Goal: Information Seeking & Learning: Understand process/instructions

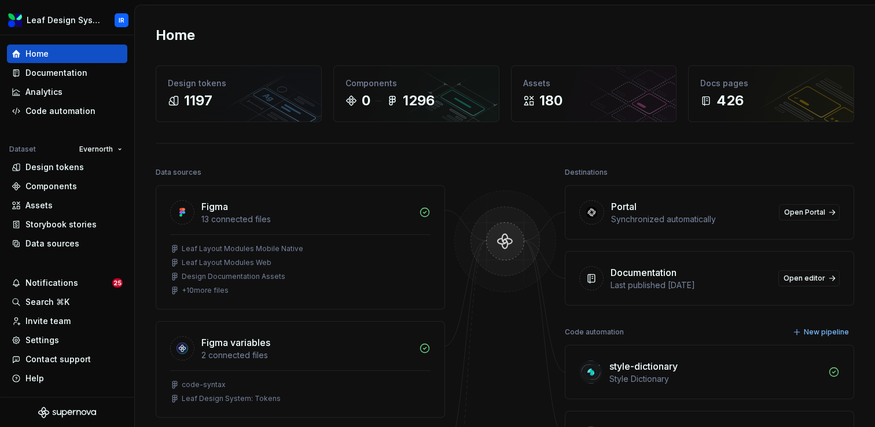
scroll to position [1, 0]
click at [282, 34] on div "Home" at bounding box center [505, 35] width 699 height 19
click at [52, 71] on div "Documentation" at bounding box center [56, 73] width 62 height 12
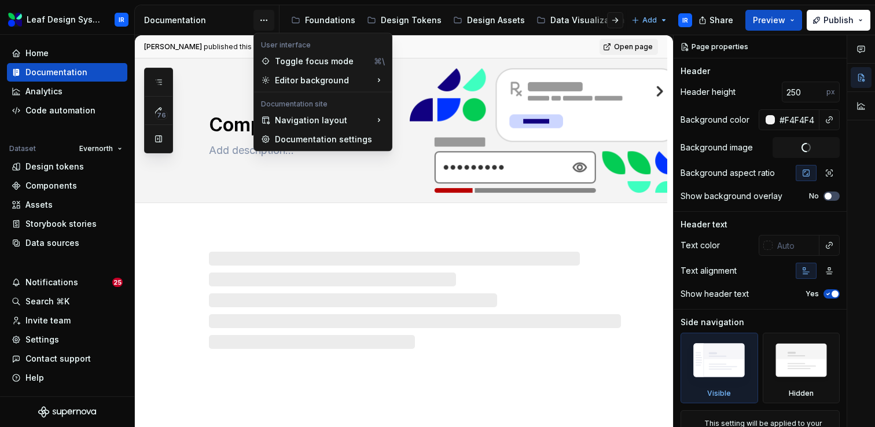
click at [262, 19] on html "Leaf Design System IR Home Documentation Analytics Code automation Dataset Ever…" at bounding box center [437, 213] width 875 height 427
click at [299, 62] on div "Toggle focus mode" at bounding box center [322, 62] width 94 height 12
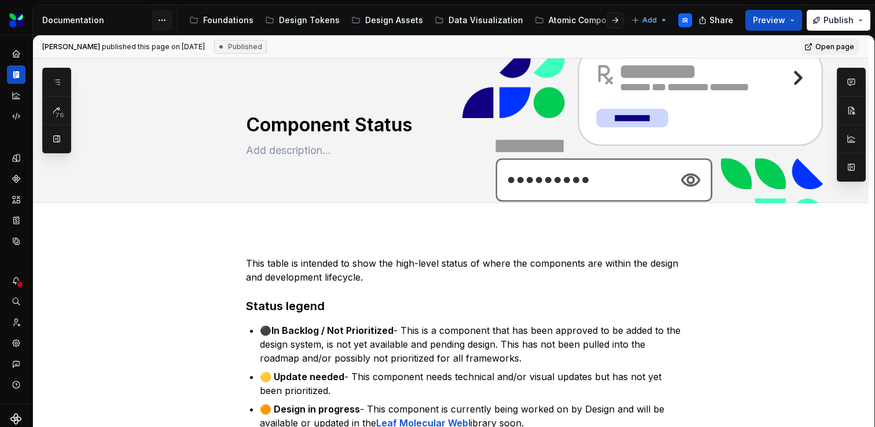
click at [159, 16] on html "Leaf Design System IR Dataset Evernorth Documentation Accessibility guide for t…" at bounding box center [437, 213] width 875 height 427
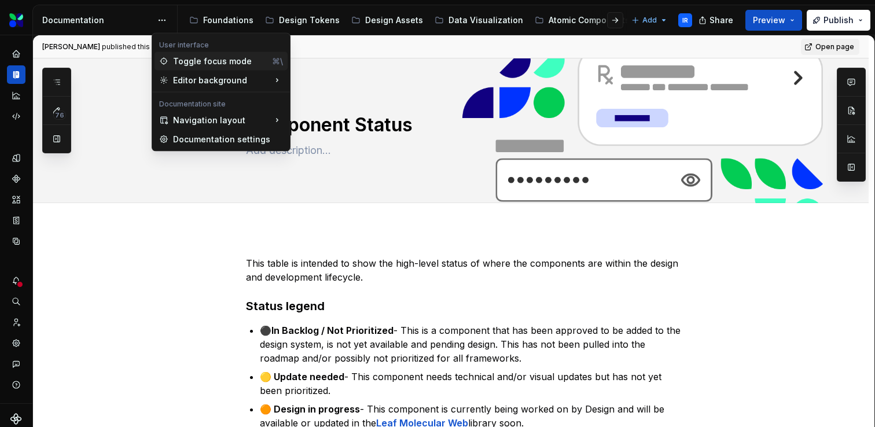
click at [180, 64] on div "Toggle focus mode" at bounding box center [220, 62] width 94 height 12
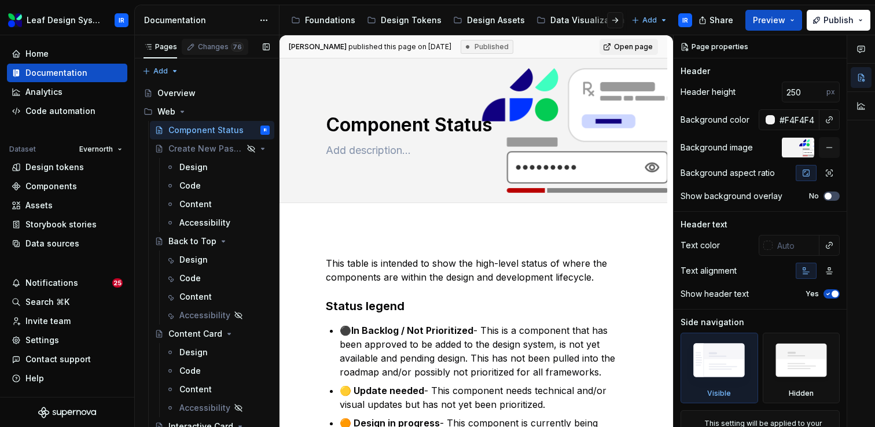
click at [212, 46] on div "Changes 76" at bounding box center [221, 46] width 46 height 9
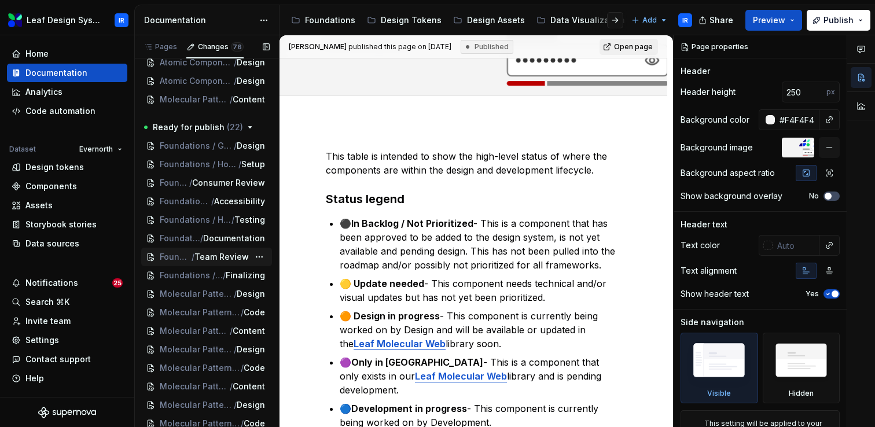
scroll to position [1020, 0]
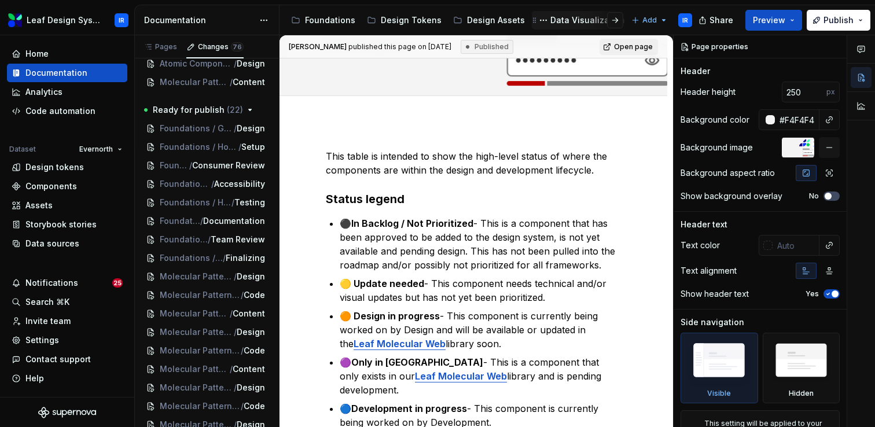
click at [570, 20] on div "Data Visualization" at bounding box center [587, 20] width 75 height 12
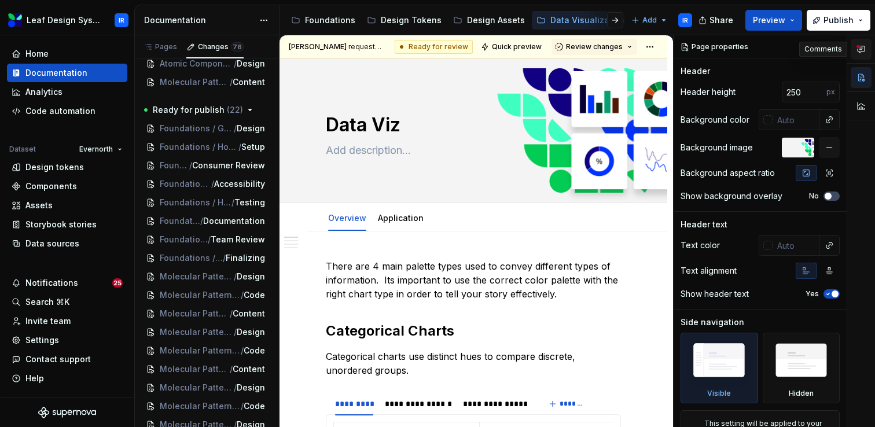
click at [858, 52] on icon "button" at bounding box center [861, 49] width 9 height 9
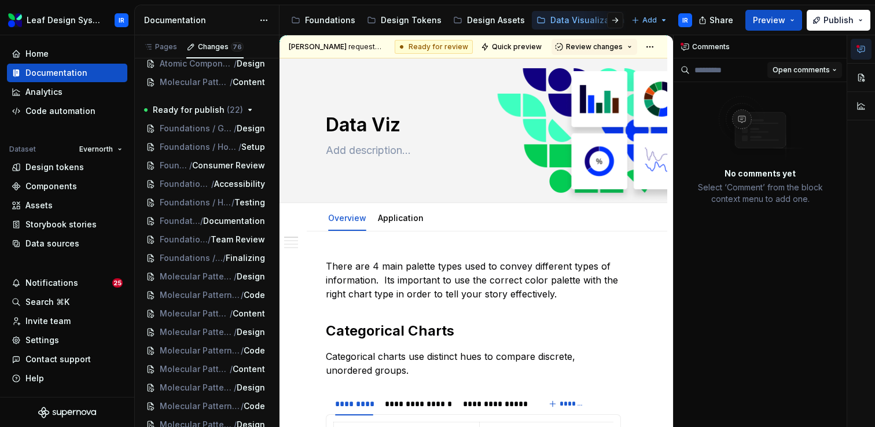
click at [811, 68] on span "Open comments" at bounding box center [801, 69] width 57 height 9
click at [788, 110] on div "Resolved" at bounding box center [796, 111] width 75 height 12
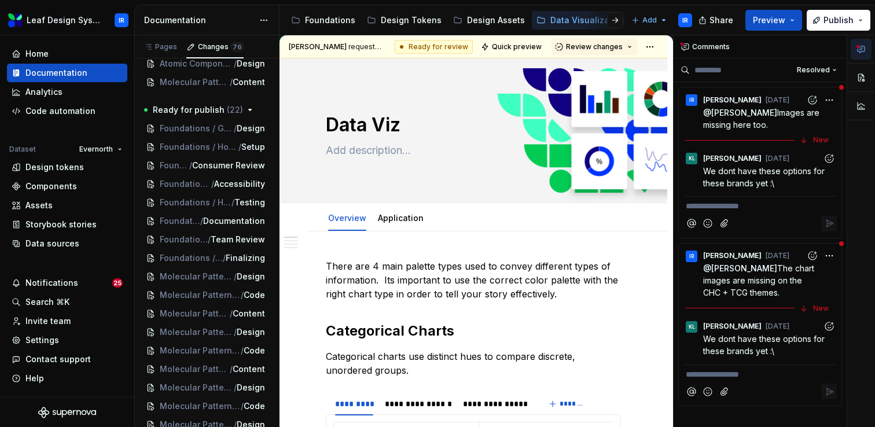
click at [0, 0] on time "[DATE]" at bounding box center [0, 0] width 0 height 0
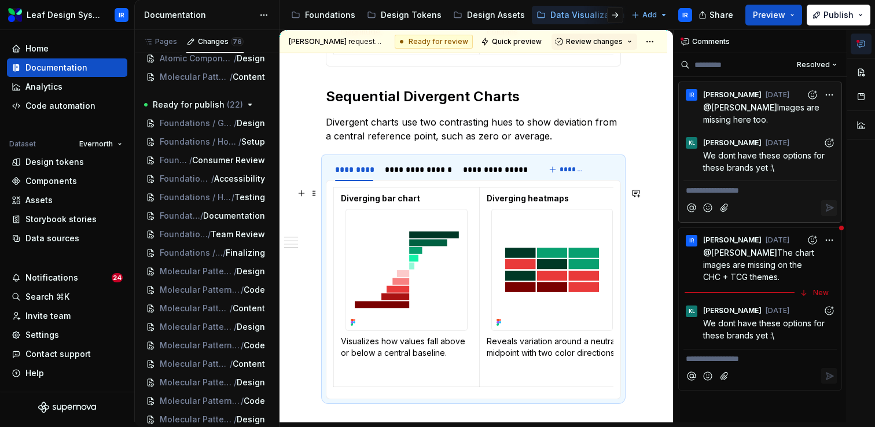
scroll to position [1590, 0]
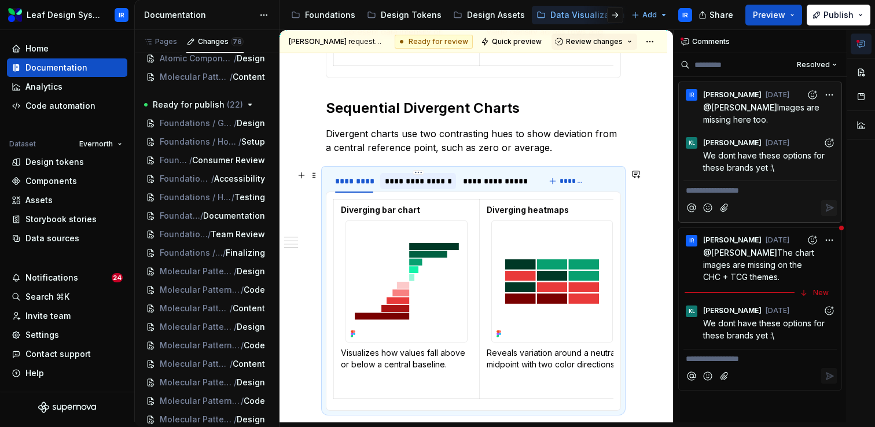
click at [429, 182] on div "**********" at bounding box center [418, 181] width 67 height 12
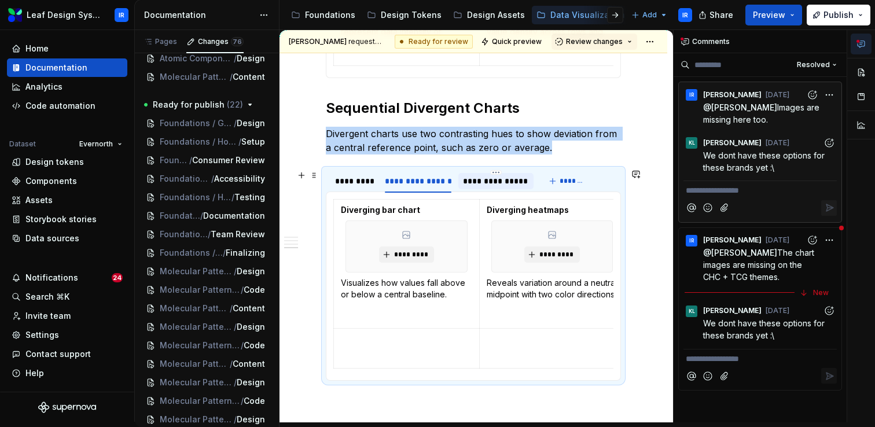
click at [497, 181] on div "**********" at bounding box center [495, 181] width 65 height 12
click at [417, 173] on html "Leaf Design System IR Home Documentation Analytics Code automation Dataset Ever…" at bounding box center [437, 213] width 875 height 427
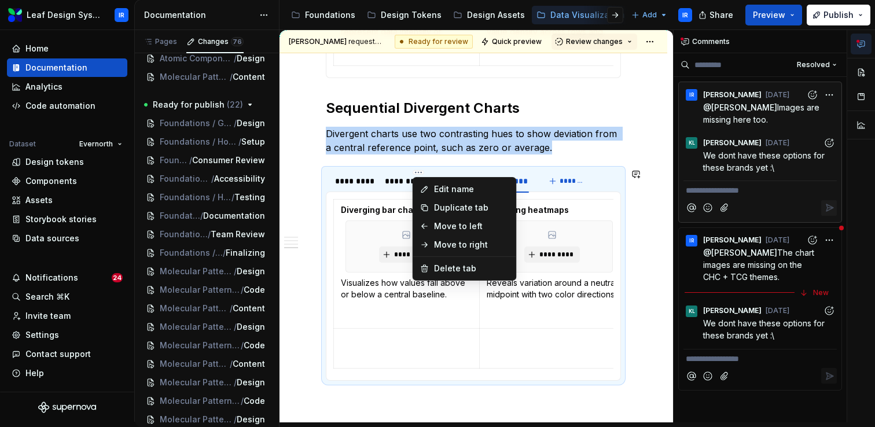
click at [398, 184] on html "Leaf Design System IR Home Documentation Analytics Code automation Dataset Ever…" at bounding box center [437, 213] width 875 height 427
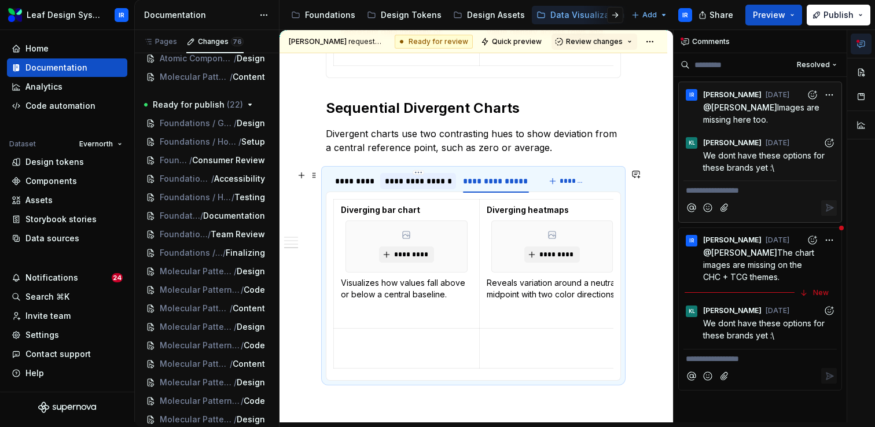
type textarea "*"
click at [761, 273] on span "The chart images are missing on the CHC + TCG themes." at bounding box center [759, 265] width 113 height 34
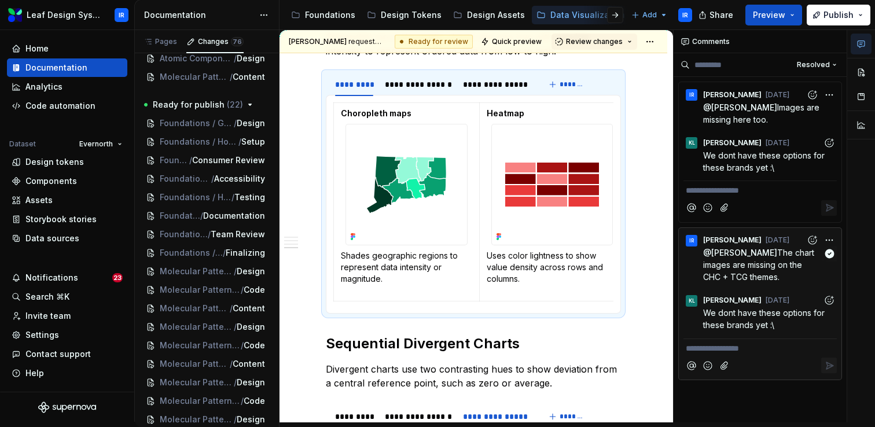
scroll to position [1338, 0]
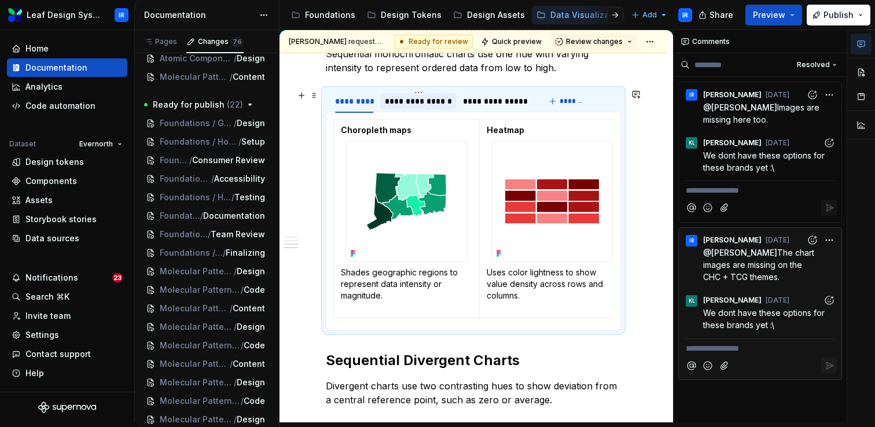
click at [398, 101] on div "**********" at bounding box center [418, 102] width 67 height 12
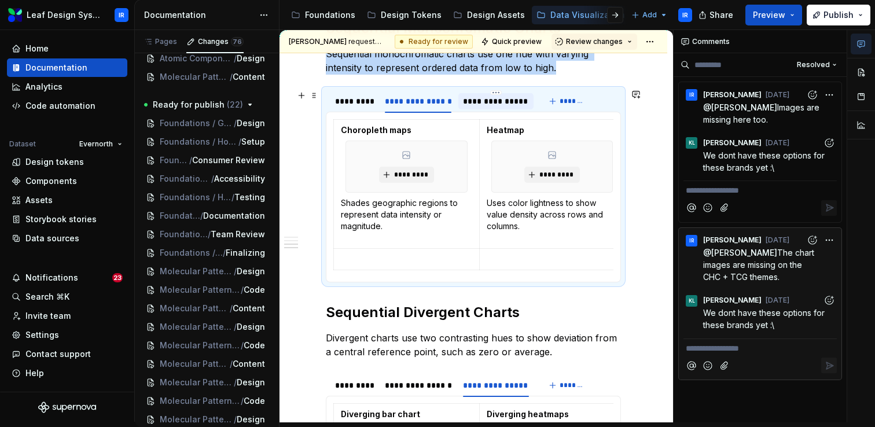
click at [504, 102] on div "**********" at bounding box center [495, 102] width 65 height 12
click at [354, 101] on div "*********" at bounding box center [354, 102] width 38 height 12
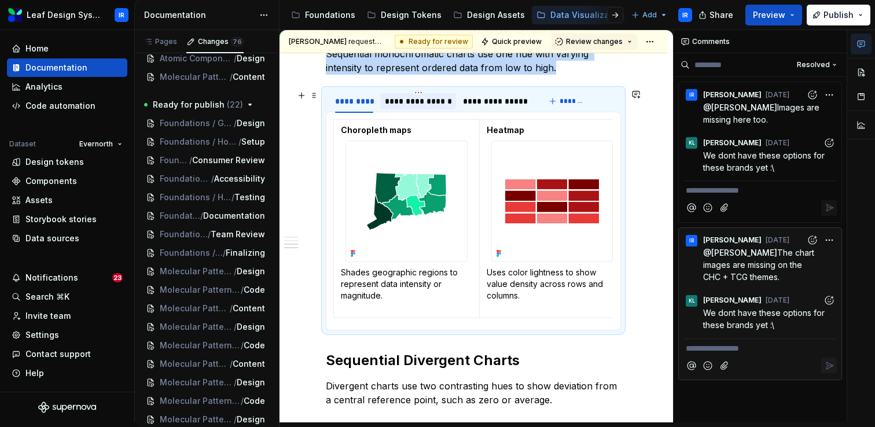
click at [420, 99] on div "**********" at bounding box center [418, 102] width 67 height 12
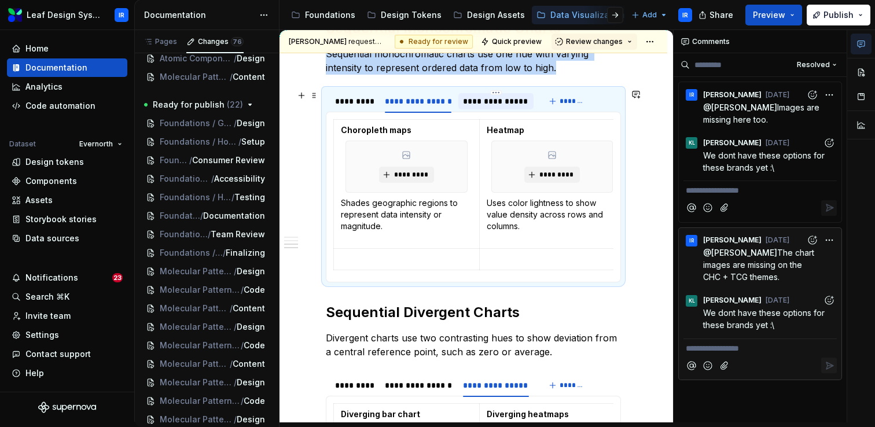
click at [491, 104] on div "**********" at bounding box center [495, 102] width 65 height 12
click at [355, 108] on div "*********" at bounding box center [353, 101] width 47 height 16
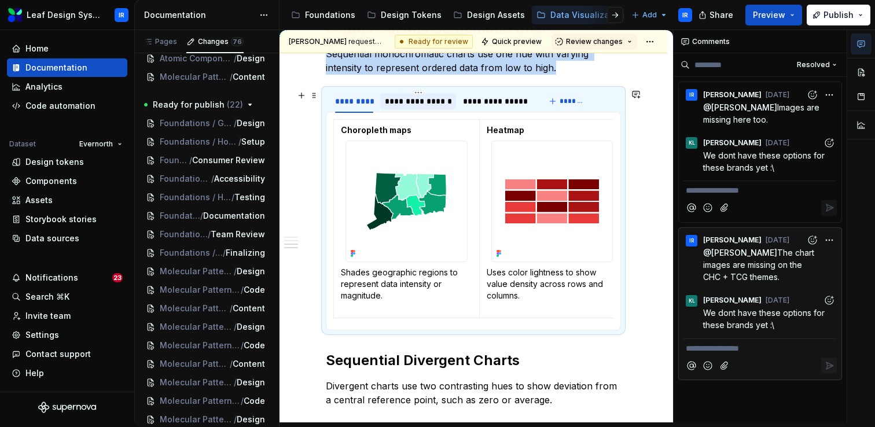
click at [418, 105] on div "**********" at bounding box center [418, 102] width 67 height 12
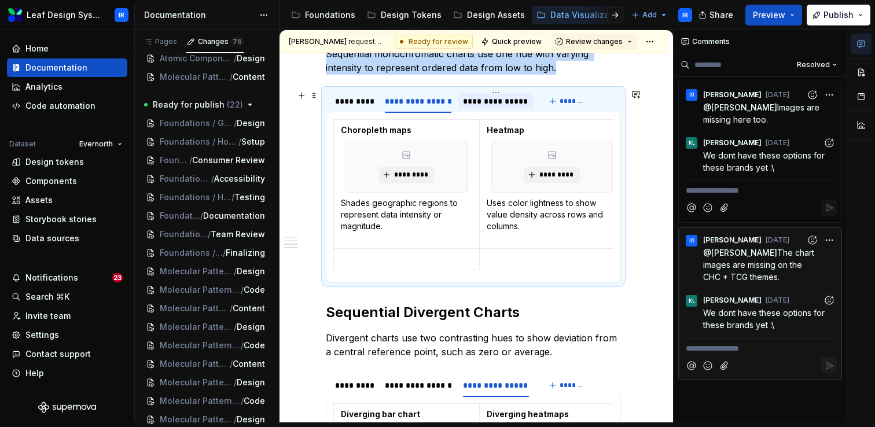
click at [481, 101] on div "**********" at bounding box center [495, 102] width 65 height 12
click at [431, 101] on div "**********" at bounding box center [418, 102] width 67 height 12
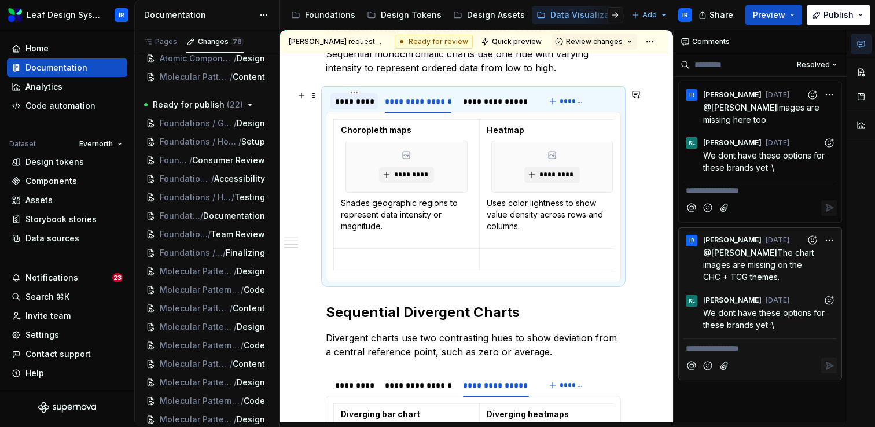
click at [358, 104] on div "*********" at bounding box center [354, 102] width 38 height 12
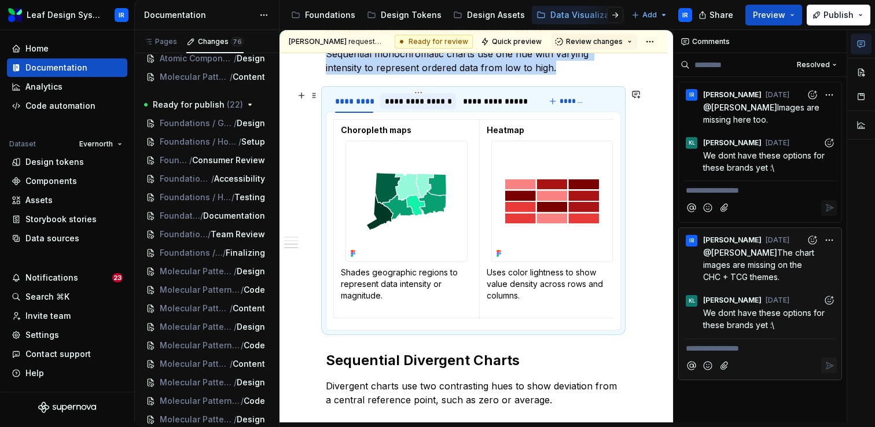
click at [428, 102] on div "**********" at bounding box center [418, 102] width 67 height 12
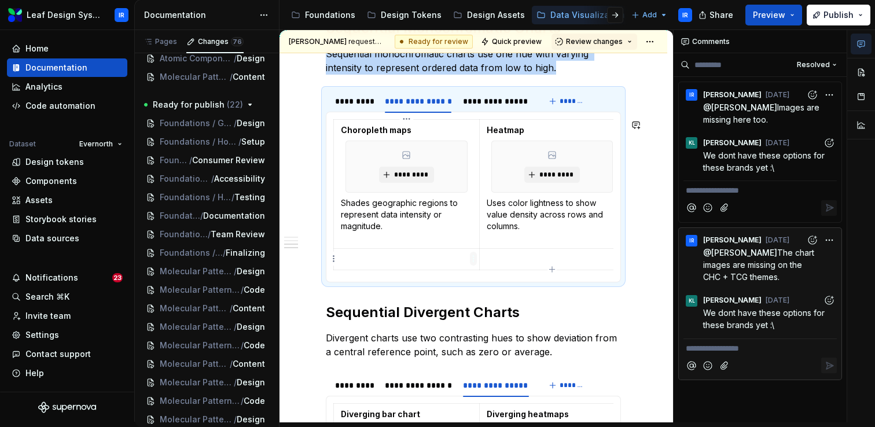
click at [474, 259] on html "Leaf Design System IR Home Documentation Analytics Code automation Dataset Ever…" at bounding box center [437, 213] width 875 height 427
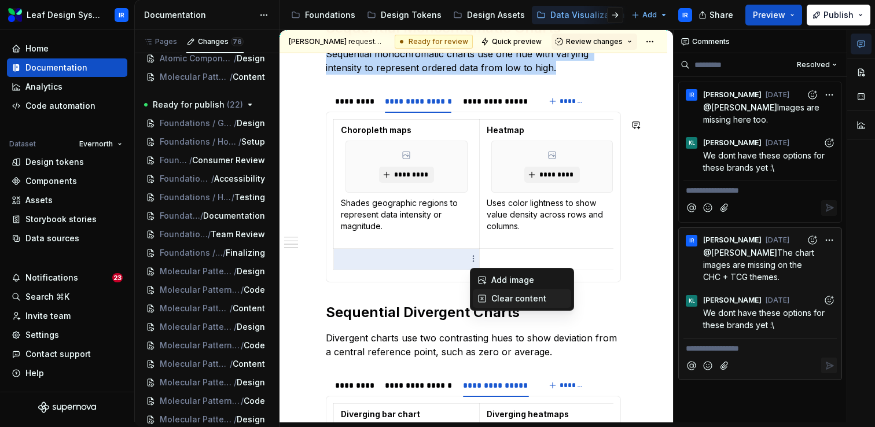
click at [493, 297] on div "Clear content" at bounding box center [528, 299] width 75 height 12
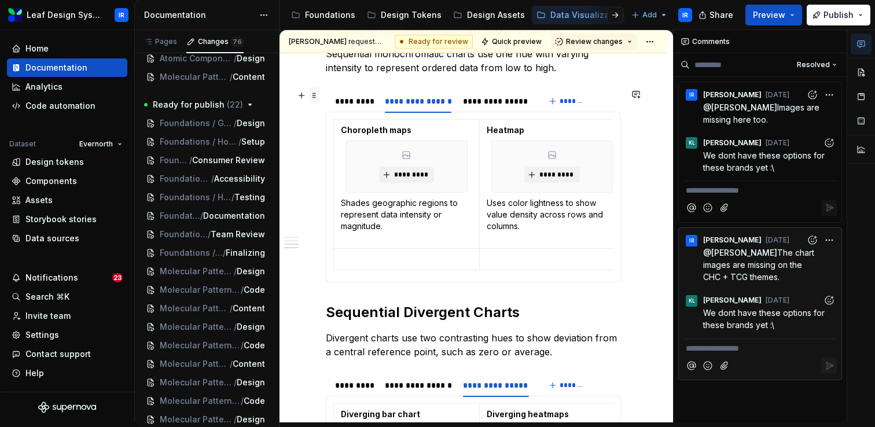
click at [314, 98] on span at bounding box center [314, 95] width 9 height 16
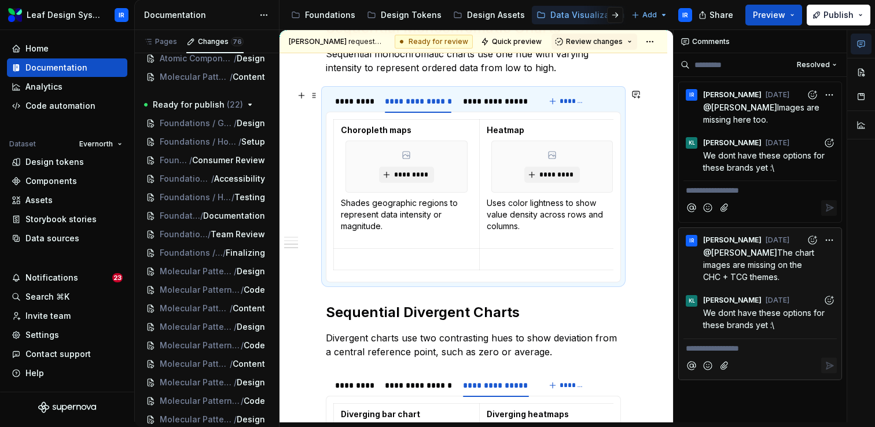
click at [376, 269] on td at bounding box center [407, 258] width 146 height 21
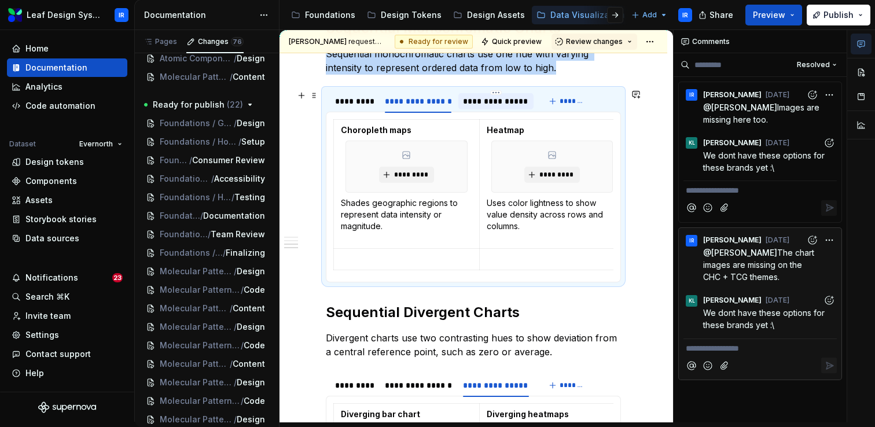
click at [494, 99] on div "**********" at bounding box center [495, 102] width 65 height 12
click at [361, 104] on div "*********" at bounding box center [354, 102] width 38 height 12
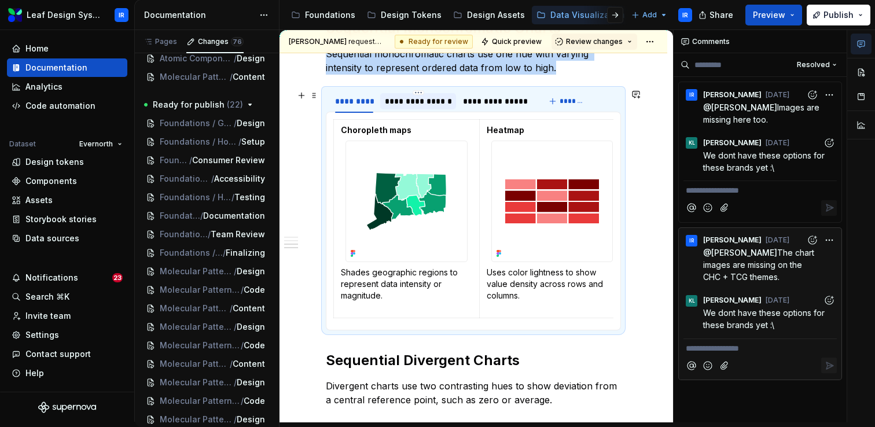
click at [417, 105] on div "**********" at bounding box center [418, 102] width 67 height 12
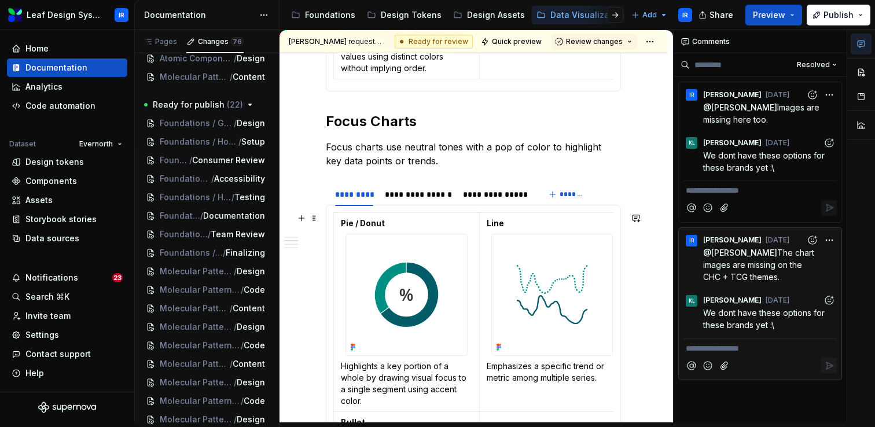
scroll to position [714, 0]
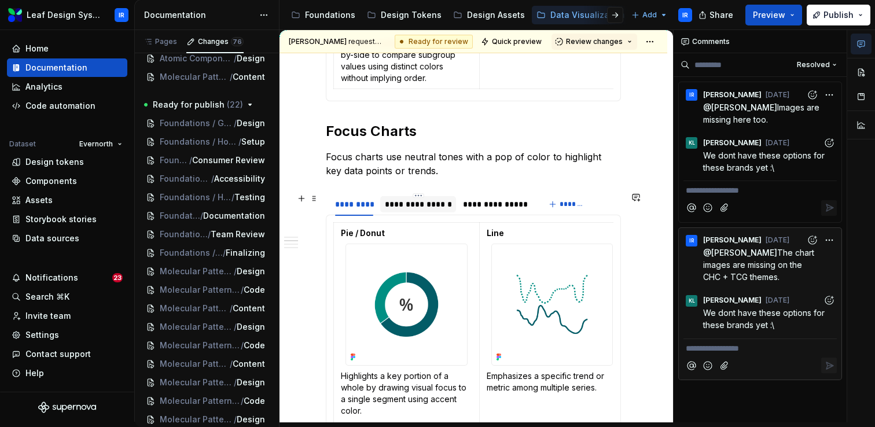
click at [420, 214] on div at bounding box center [418, 214] width 76 height 1
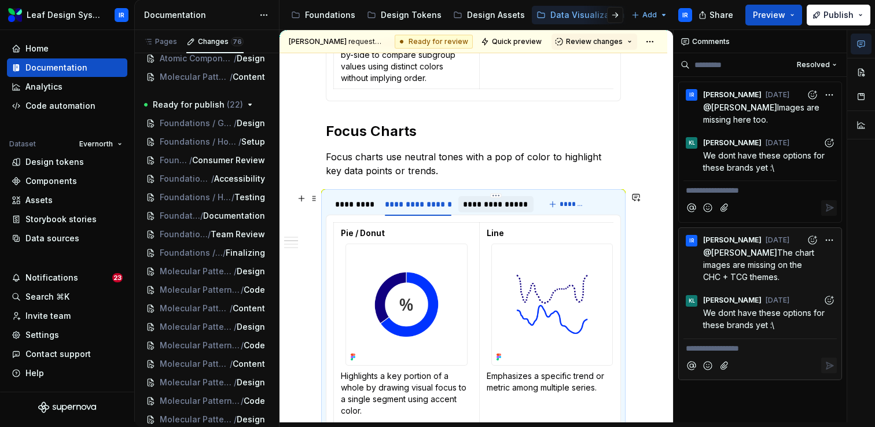
click at [506, 211] on div "**********" at bounding box center [495, 204] width 75 height 16
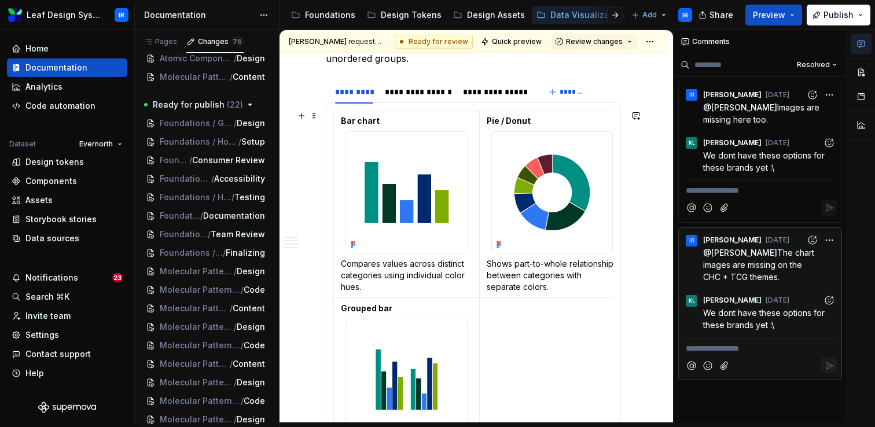
scroll to position [181, 0]
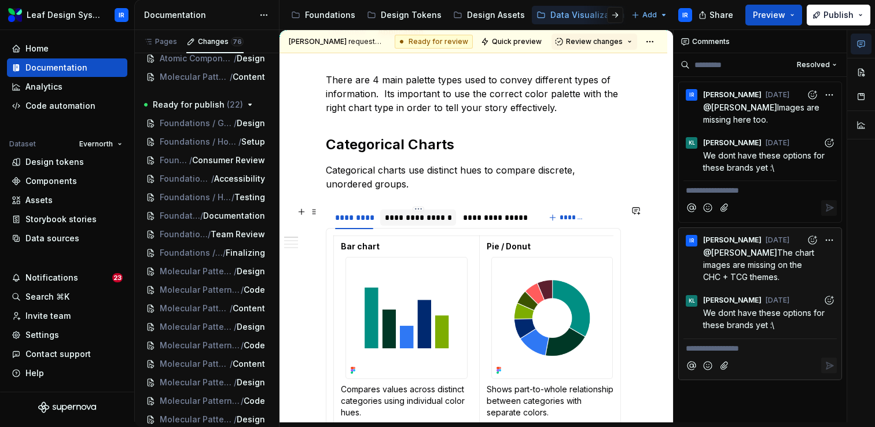
click at [425, 210] on div "**********" at bounding box center [418, 218] width 76 height 16
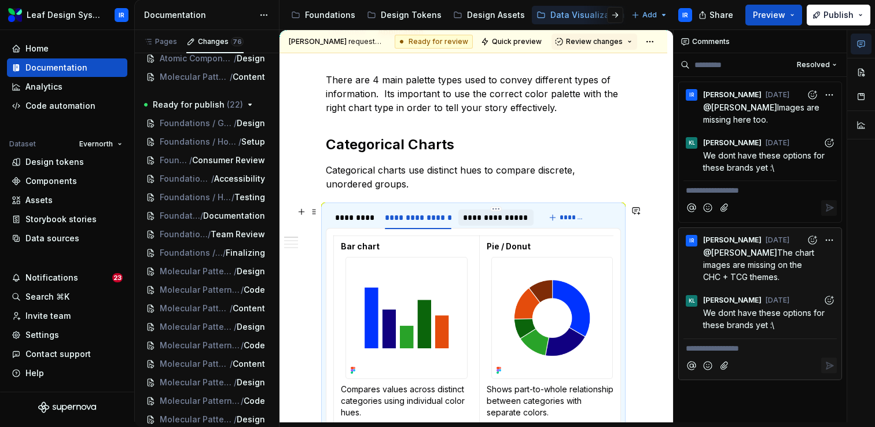
click at [498, 218] on div "**********" at bounding box center [495, 218] width 65 height 12
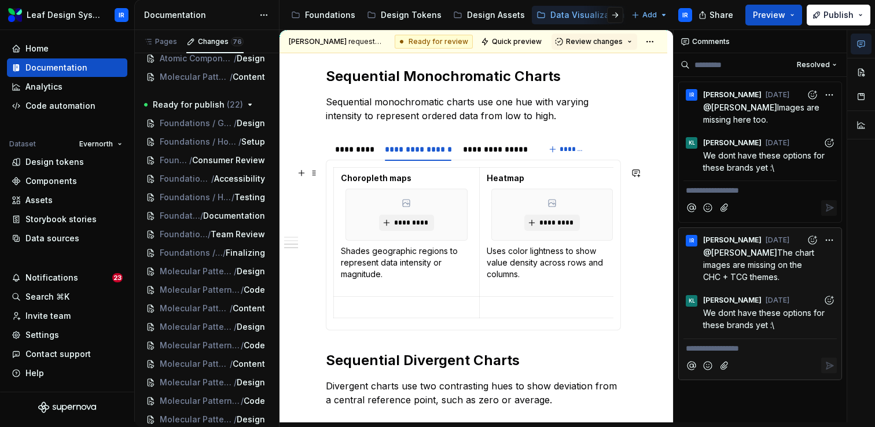
scroll to position [1299, 0]
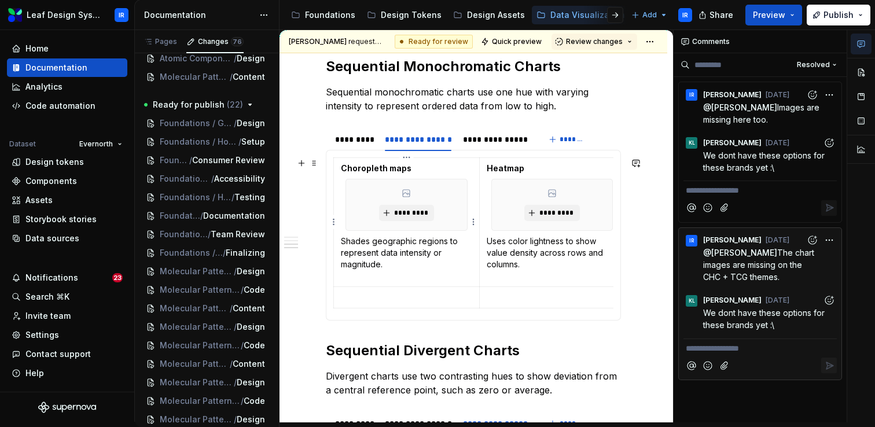
click at [335, 170] on td "Choropleth maps ********* Shades geographic regions to represent data intensity…" at bounding box center [407, 221] width 146 height 129
click at [351, 315] on div "Choropleth maps Shades geographic regions to represent data intensity or magnit…" at bounding box center [473, 235] width 295 height 171
click at [300, 159] on button "button" at bounding box center [301, 163] width 16 height 16
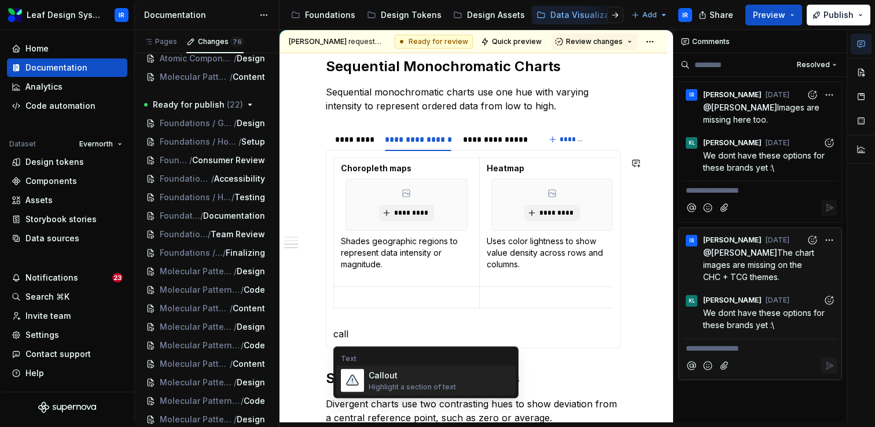
click at [380, 376] on div "Callout" at bounding box center [412, 376] width 87 height 12
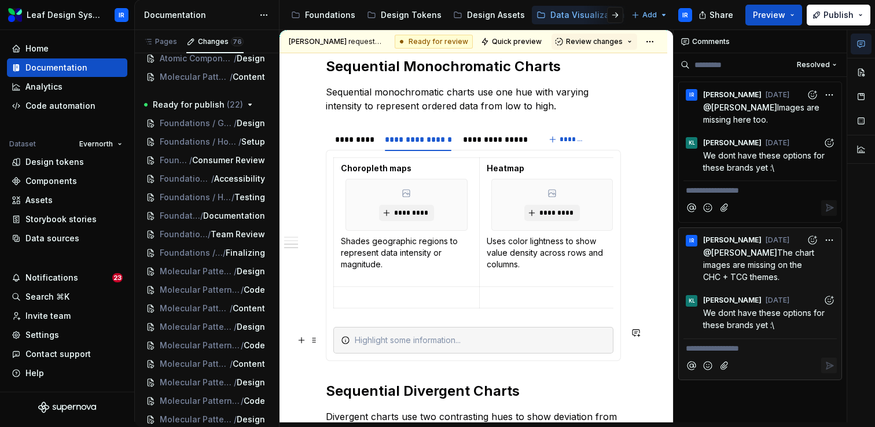
click at [421, 346] on div at bounding box center [473, 340] width 280 height 27
click at [866, 45] on button "button" at bounding box center [861, 44] width 21 height 21
click at [862, 68] on button "button" at bounding box center [861, 72] width 21 height 21
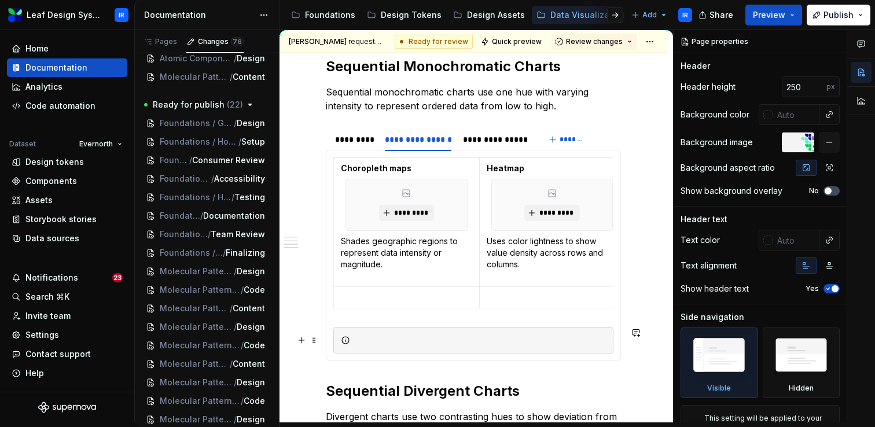
click at [529, 345] on div at bounding box center [480, 341] width 251 height 12
click at [532, 338] on div at bounding box center [480, 341] width 251 height 12
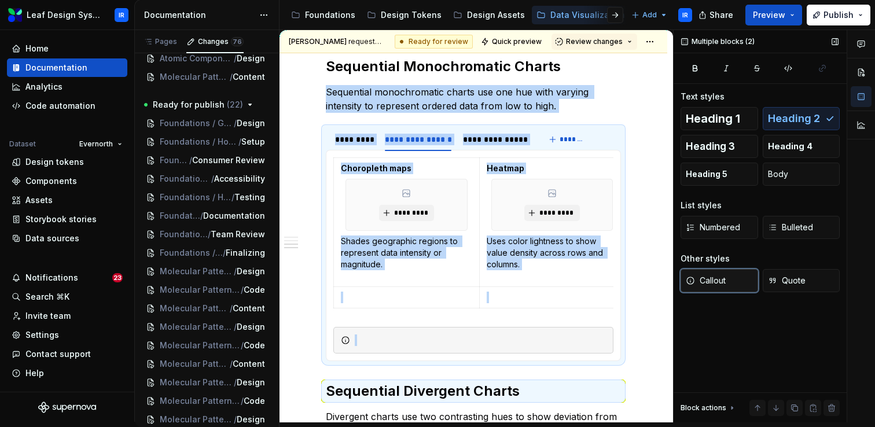
click at [702, 278] on span "Callout" at bounding box center [706, 281] width 40 height 12
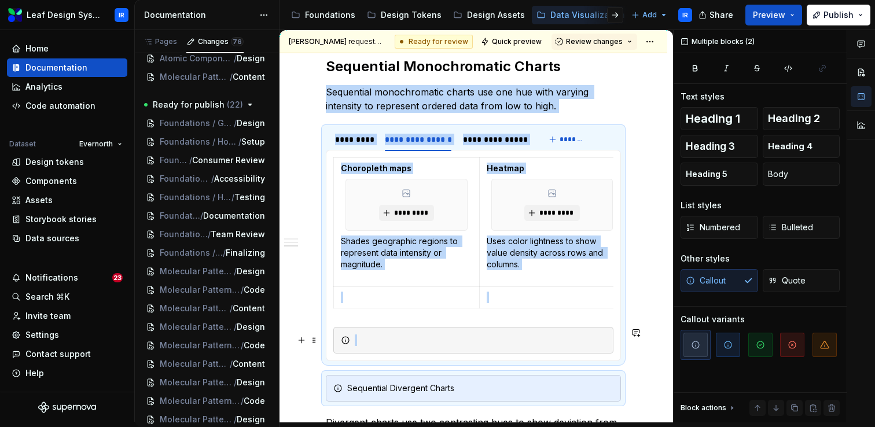
click at [359, 344] on div at bounding box center [480, 341] width 251 height 12
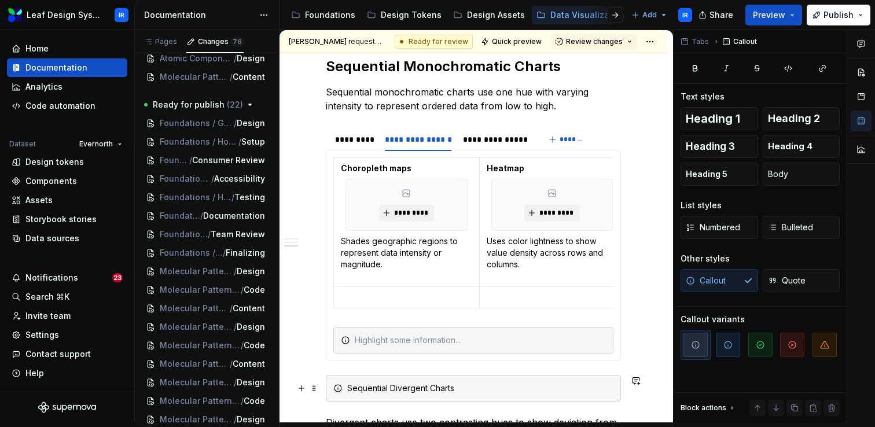
click at [361, 379] on div "Sequential Divergent Charts" at bounding box center [473, 388] width 295 height 27
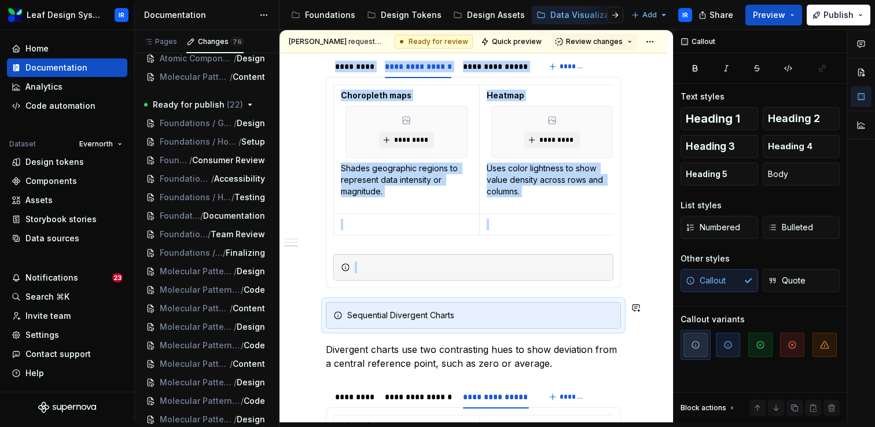
type textarea "*"
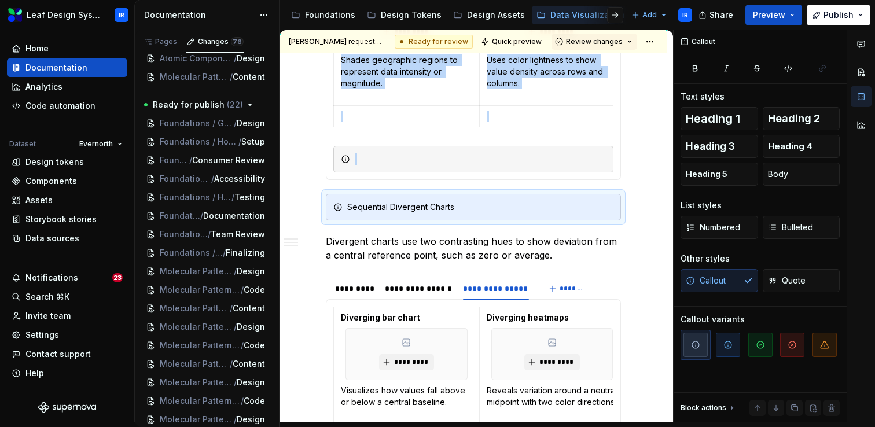
scroll to position [1481, 0]
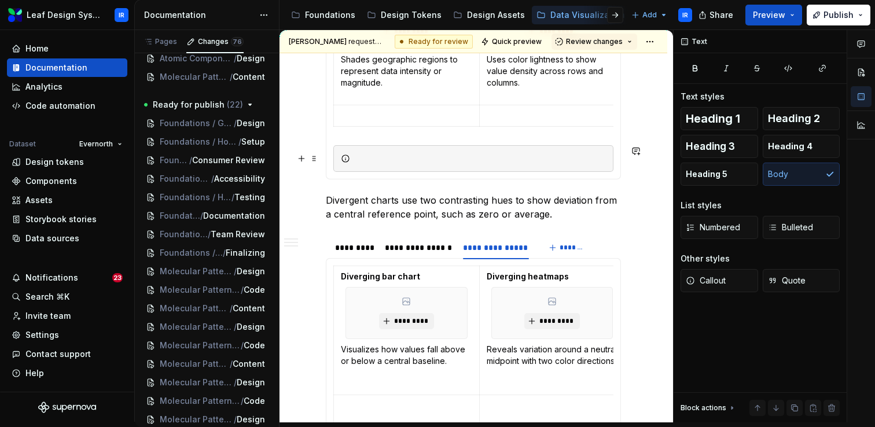
click at [365, 155] on div at bounding box center [480, 159] width 251 height 12
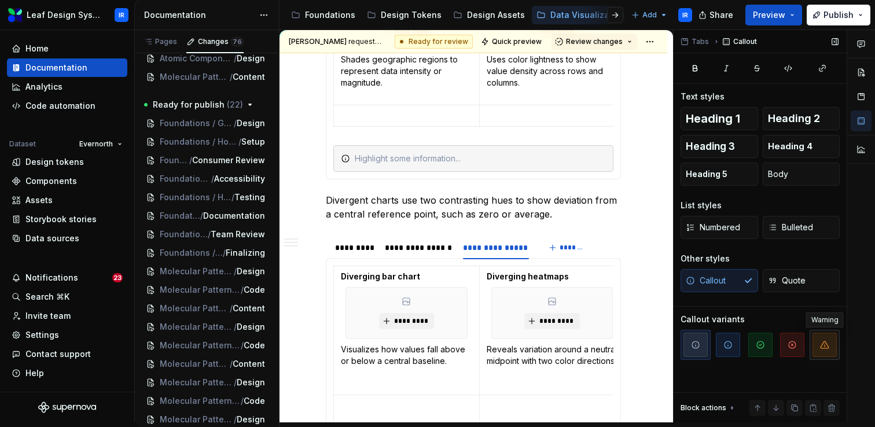
click at [822, 348] on icon "button" at bounding box center [825, 344] width 8 height 7
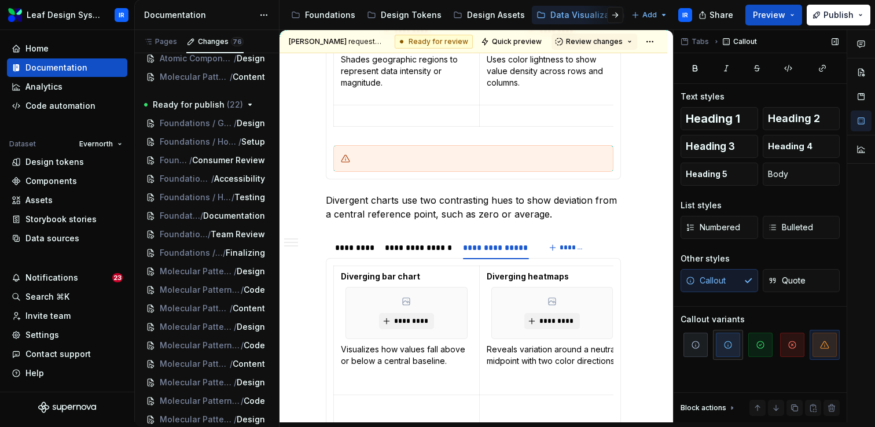
click at [728, 344] on icon "button" at bounding box center [727, 344] width 9 height 9
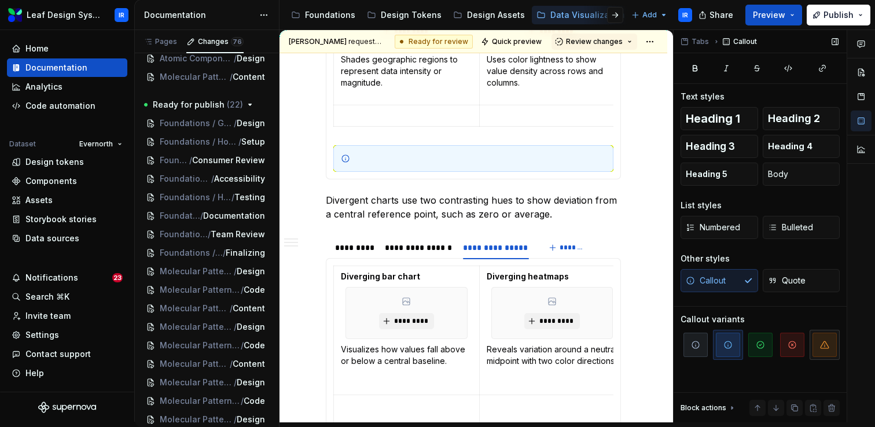
click at [813, 343] on span "button" at bounding box center [825, 345] width 24 height 24
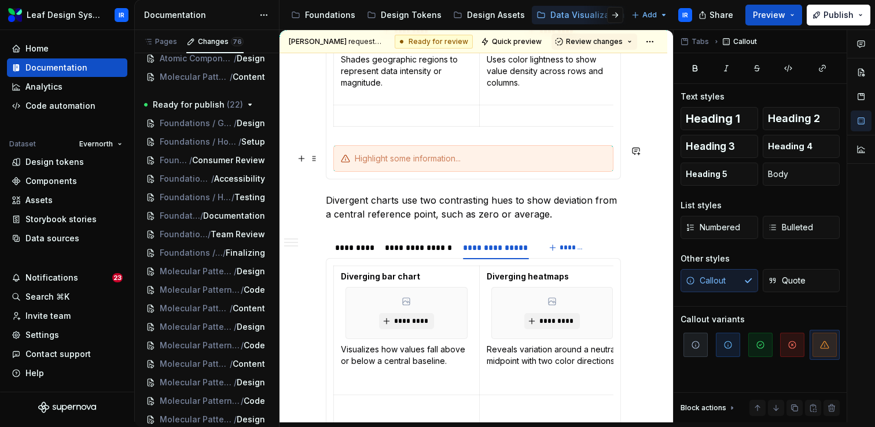
click at [406, 160] on div at bounding box center [480, 159] width 251 height 12
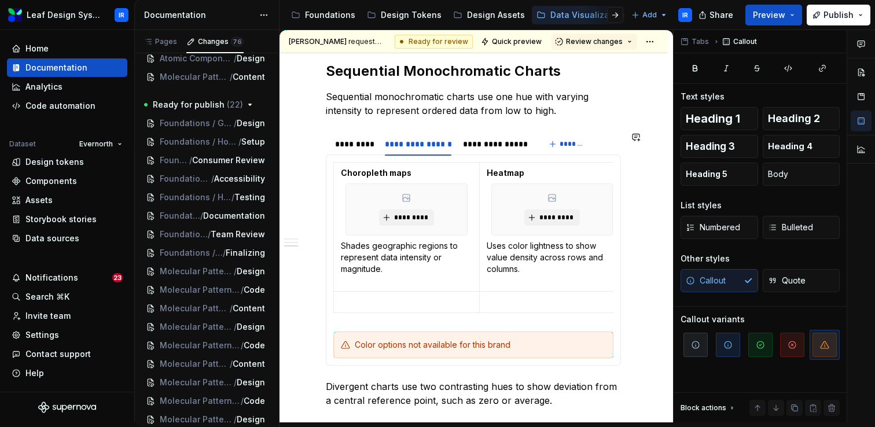
scroll to position [1292, 0]
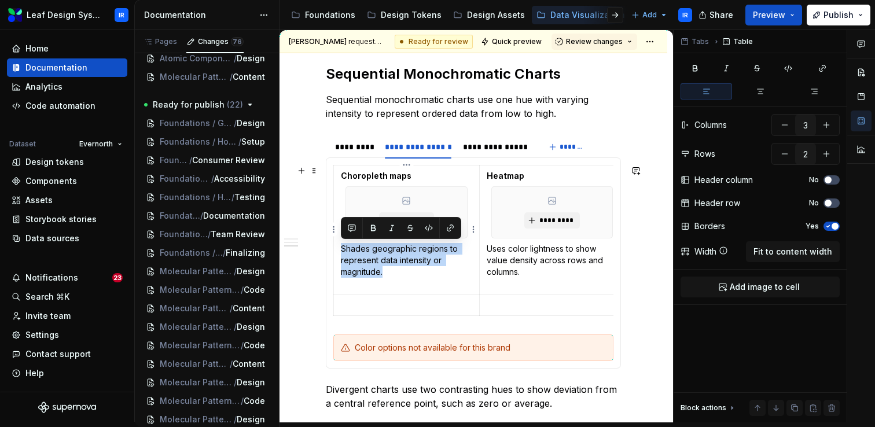
drag, startPoint x: 333, startPoint y: 332, endPoint x: 388, endPoint y: 291, distance: 69.1
click at [391, 287] on div "Choropleth maps Shades geographic regions to represent data intensity or magnit…" at bounding box center [473, 262] width 295 height 211
click at [384, 324] on section-item-column "Choropleth maps ********* Shades geographic regions to represent data intensity…" at bounding box center [473, 263] width 280 height 196
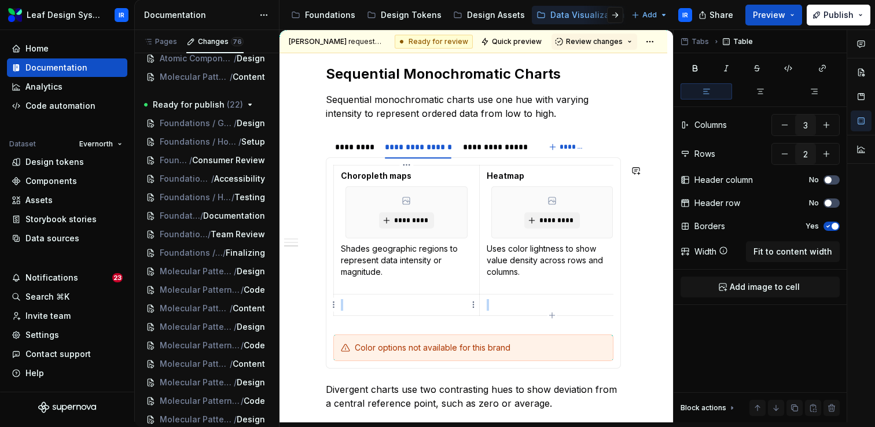
drag, startPoint x: 335, startPoint y: 331, endPoint x: 346, endPoint y: 303, distance: 30.4
click at [346, 303] on section-item-column "Choropleth maps ********* Shades geographic regions to represent data intensity…" at bounding box center [473, 263] width 280 height 196
click at [621, 317] on div "Choropleth maps Shades geographic regions to represent data intensity or magnit…" at bounding box center [473, 262] width 295 height 211
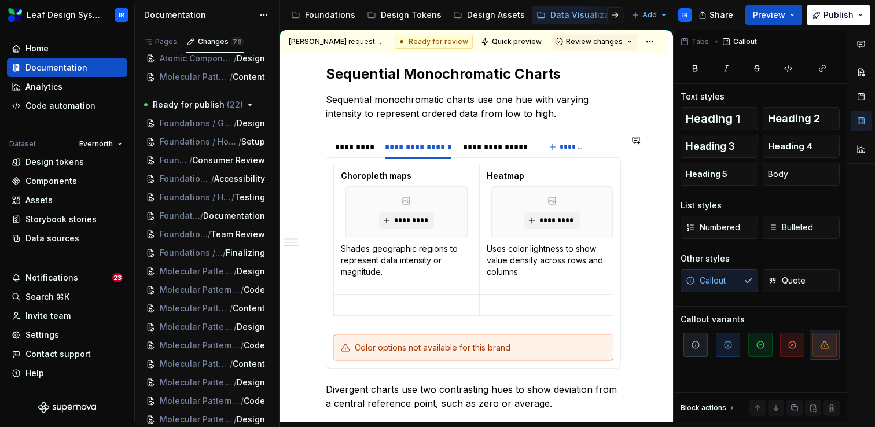
click at [362, 324] on section-item-column "Choropleth maps ********* Shades geographic regions to represent data intensity…" at bounding box center [473, 263] width 280 height 196
click at [350, 320] on div "Choropleth maps ********* Shades geographic regions to represent data intensity…" at bounding box center [473, 243] width 280 height 156
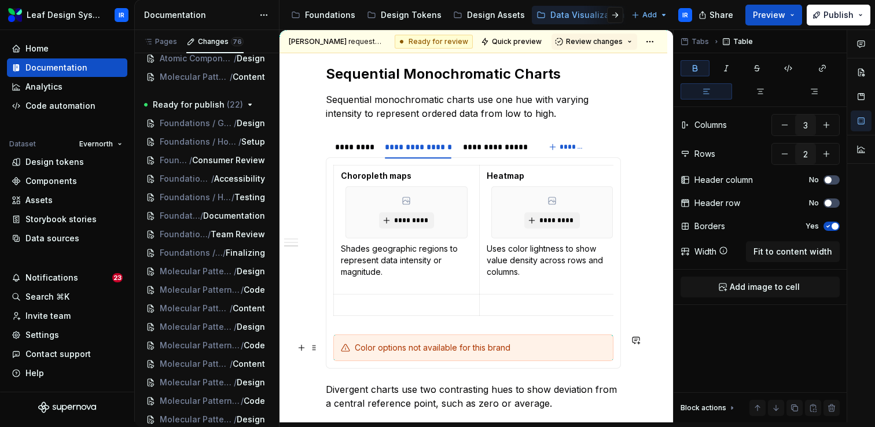
click at [364, 352] on div "Color options not available for this brand" at bounding box center [480, 348] width 251 height 12
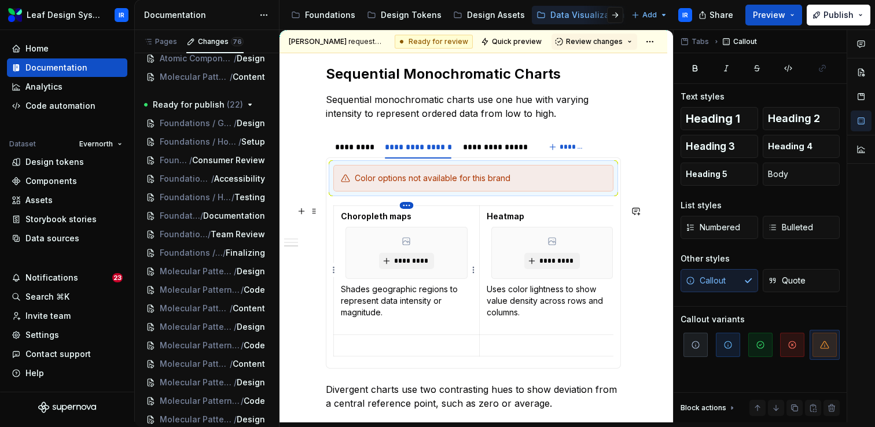
click at [405, 207] on html "Leaf Design System IR Home Documentation Analytics Code automation Dataset Ever…" at bounding box center [437, 213] width 875 height 427
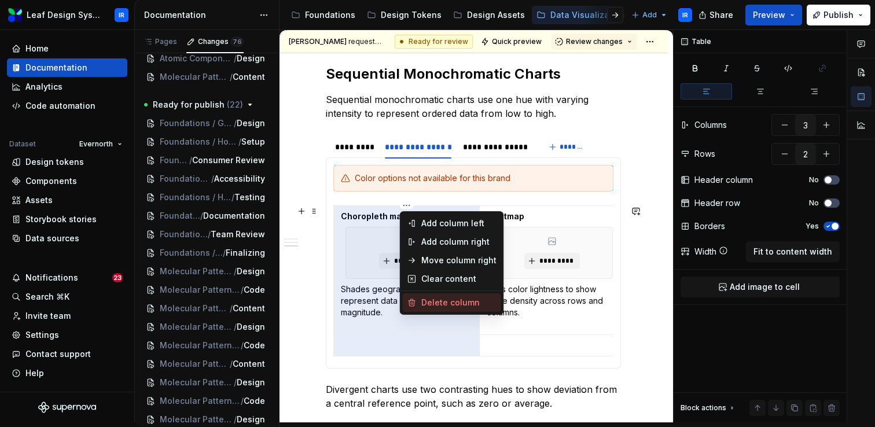
click at [432, 303] on div "Delete column" at bounding box center [458, 303] width 75 height 12
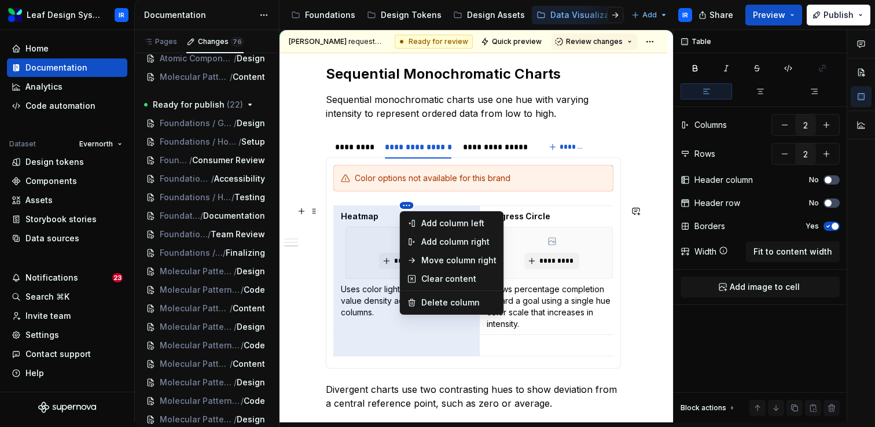
click at [406, 204] on html "Leaf Design System IR Home Documentation Analytics Code automation Dataset Ever…" at bounding box center [437, 213] width 875 height 427
click at [424, 302] on div "Delete column" at bounding box center [458, 303] width 75 height 12
type input "1"
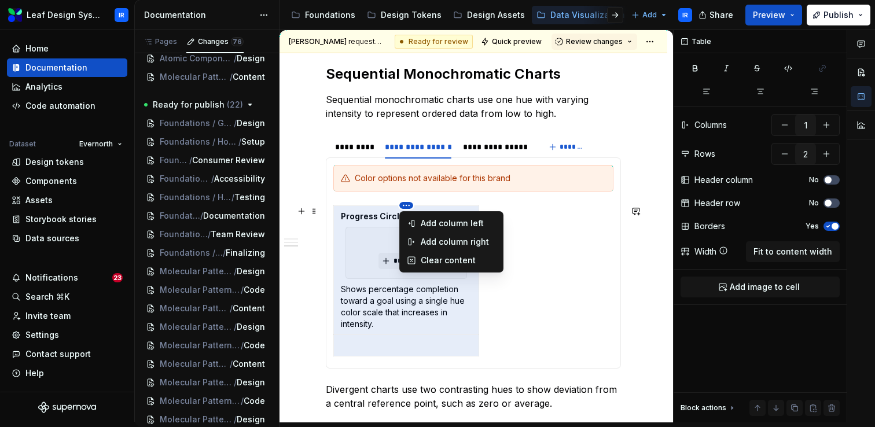
click at [403, 204] on html "Leaf Design System IR Home Documentation Analytics Code automation Dataset Ever…" at bounding box center [437, 213] width 875 height 427
click at [420, 259] on div "Clear content" at bounding box center [451, 260] width 98 height 19
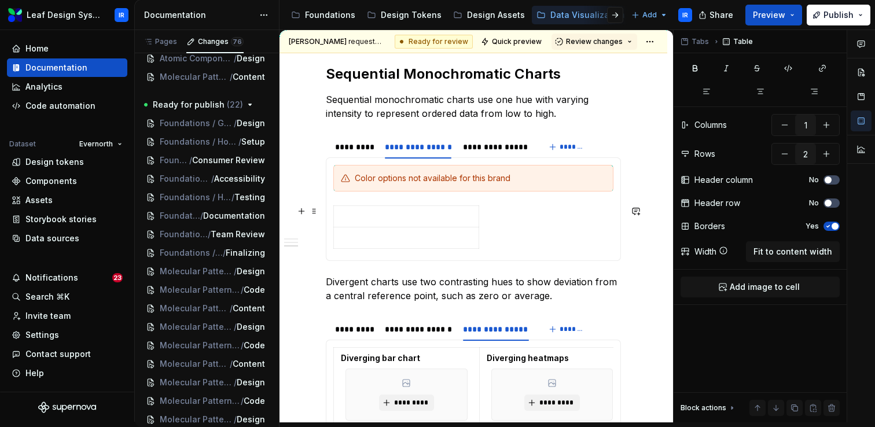
click at [405, 205] on td at bounding box center [406, 215] width 145 height 21
click at [404, 208] on html "Leaf Design System IR Home Documentation Analytics Code automation Dataset Ever…" at bounding box center [437, 213] width 875 height 427
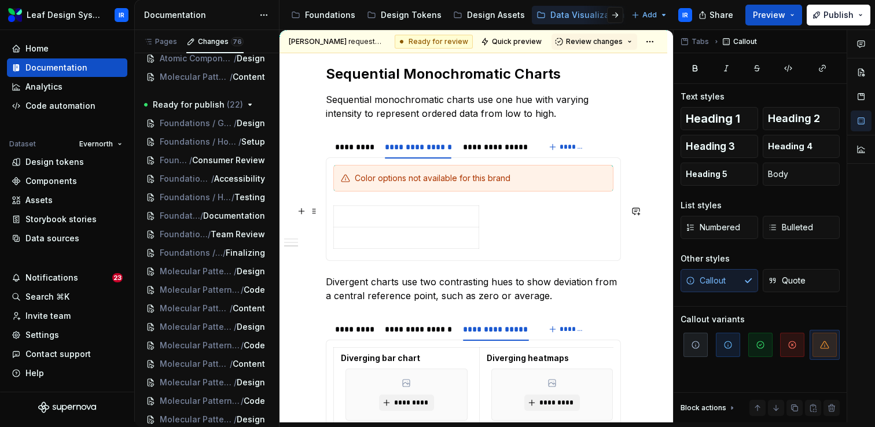
click at [531, 231] on html "Leaf Design System IR Home Documentation Analytics Code automation Dataset Ever…" at bounding box center [437, 213] width 875 height 427
click at [513, 247] on div at bounding box center [473, 229] width 280 height 48
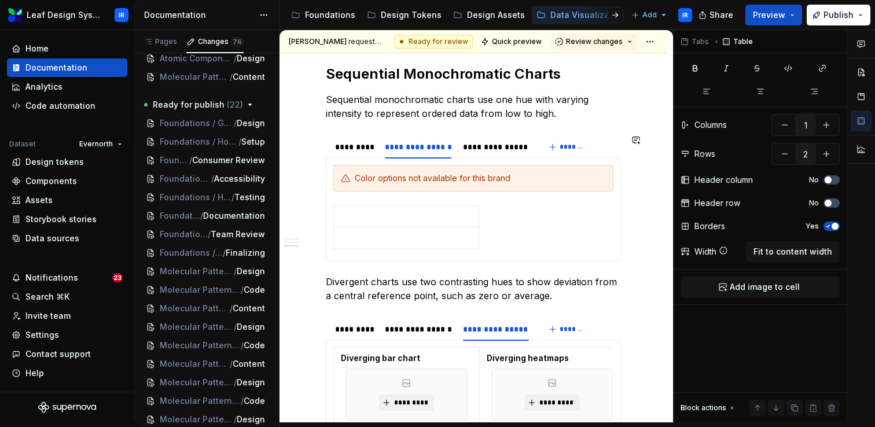
click at [491, 255] on div "Choropleth maps Shades geographic regions to represent data intensity or magnit…" at bounding box center [473, 209] width 295 height 104
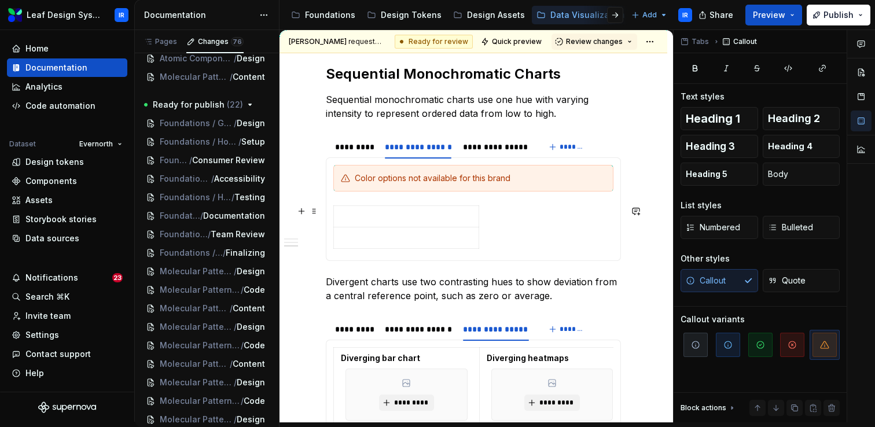
click at [482, 247] on div at bounding box center [473, 229] width 280 height 48
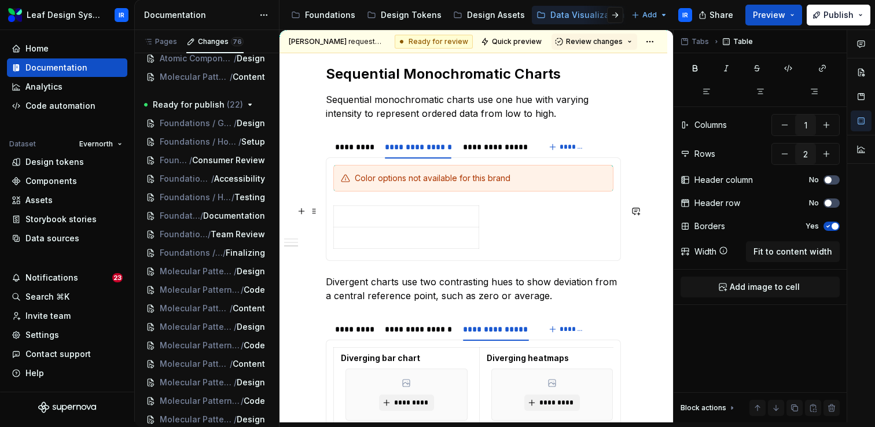
drag, startPoint x: 531, startPoint y: 240, endPoint x: 399, endPoint y: 205, distance: 136.0
click at [399, 205] on div at bounding box center [473, 229] width 280 height 48
click at [514, 234] on div at bounding box center [473, 229] width 280 height 48
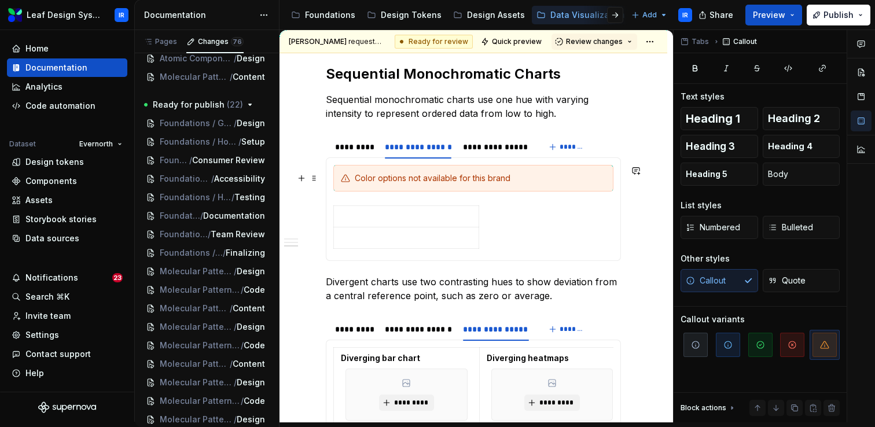
drag, startPoint x: 592, startPoint y: 237, endPoint x: 519, endPoint y: 175, distance: 95.3
click at [519, 175] on section-item-column "Color options not available for this brand" at bounding box center [473, 209] width 280 height 89
click at [581, 180] on div "Color options not available for this brand" at bounding box center [480, 178] width 251 height 12
click at [594, 168] on div "Color options not available for this brand" at bounding box center [473, 178] width 280 height 27
click at [611, 169] on div "Color options not available for this brand" at bounding box center [473, 178] width 280 height 27
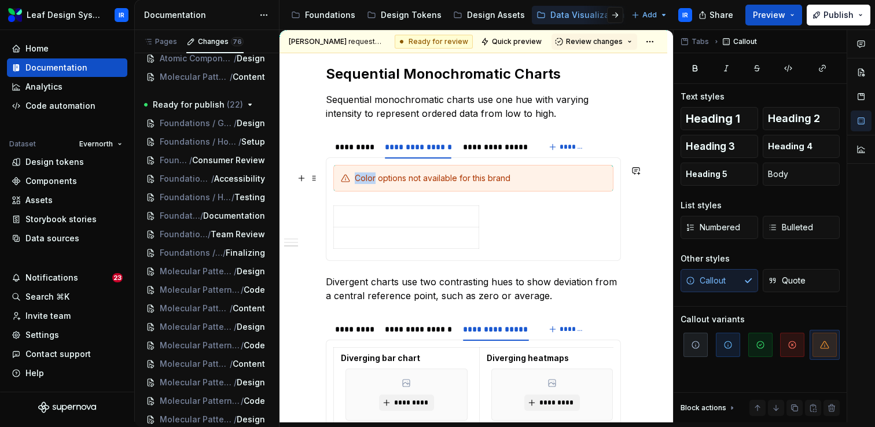
click at [611, 169] on div "Color options not available for this brand" at bounding box center [473, 178] width 280 height 27
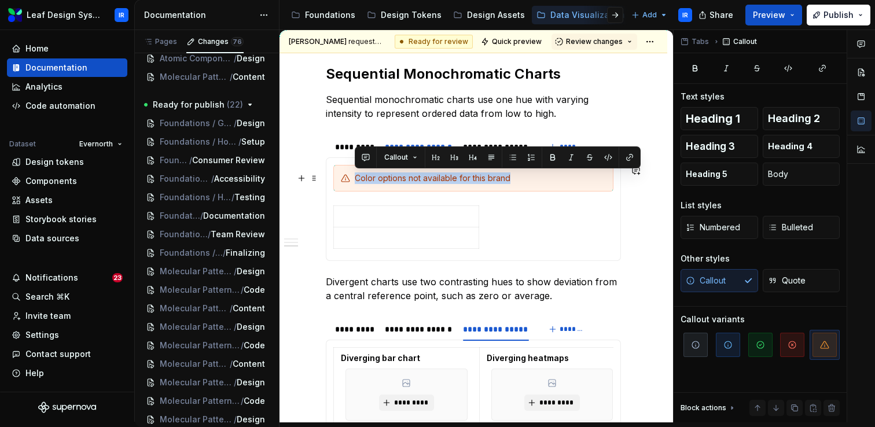
click at [611, 169] on div "Color options not available for this brand" at bounding box center [473, 178] width 280 height 27
type textarea "*"
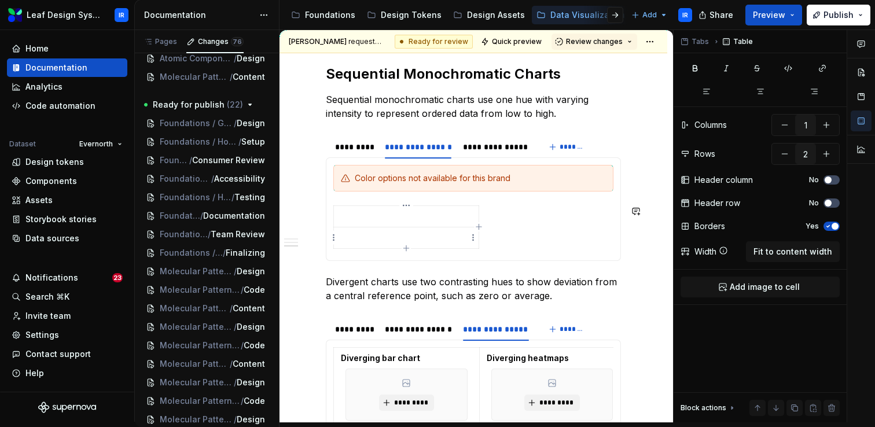
drag, startPoint x: 534, startPoint y: 240, endPoint x: 452, endPoint y: 234, distance: 82.4
click at [452, 234] on div at bounding box center [473, 229] width 280 height 48
click at [335, 237] on html "Leaf Design System IR Home Documentation Analytics Code automation Dataset Ever…" at bounding box center [437, 213] width 875 height 427
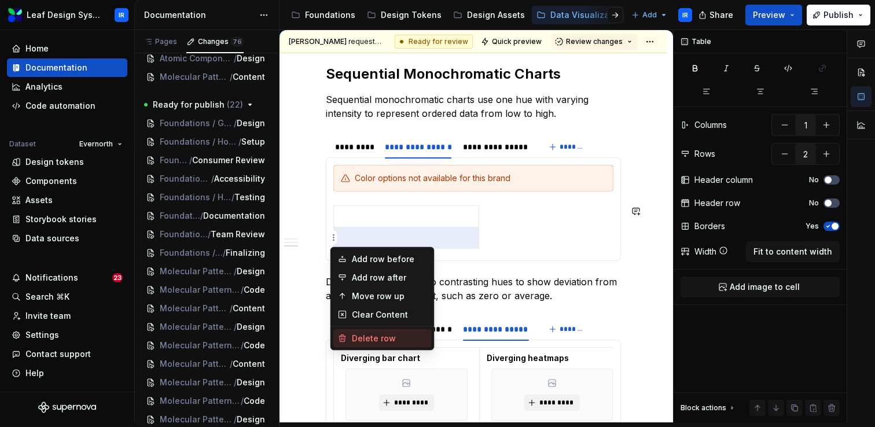
click at [371, 336] on div "Delete row" at bounding box center [389, 339] width 75 height 12
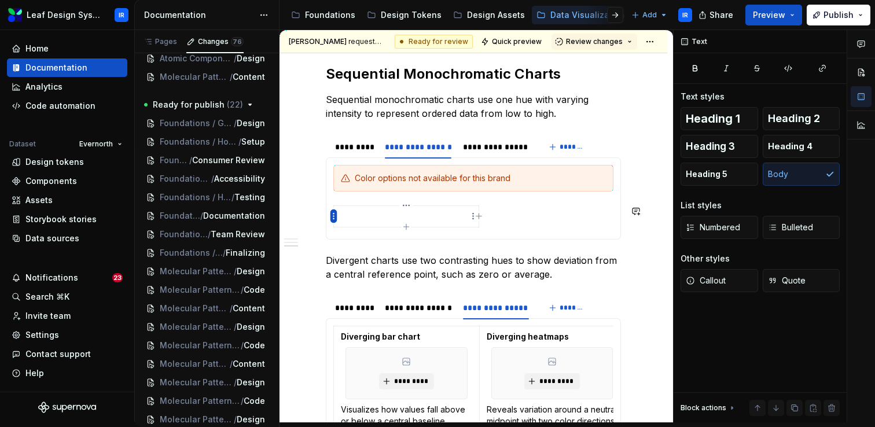
click at [332, 216] on html "Leaf Design System IR Home Documentation Analytics Code automation Dataset Ever…" at bounding box center [437, 213] width 875 height 427
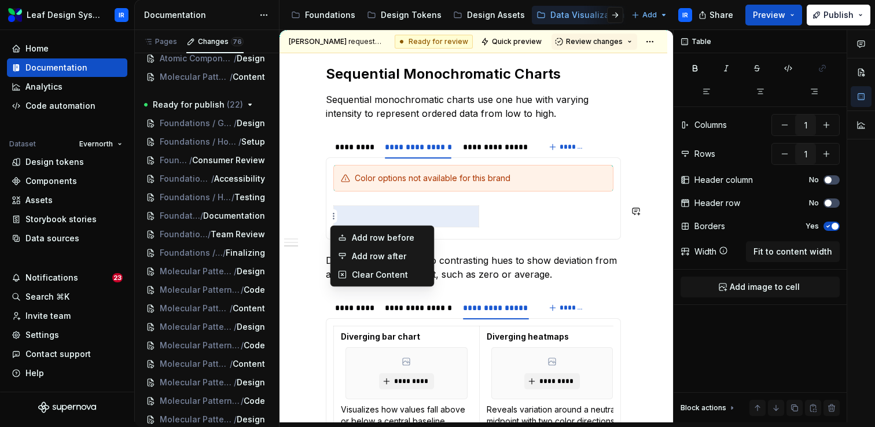
click at [499, 219] on html "Leaf Design System IR Home Documentation Analytics Code automation Dataset Ever…" at bounding box center [437, 213] width 875 height 427
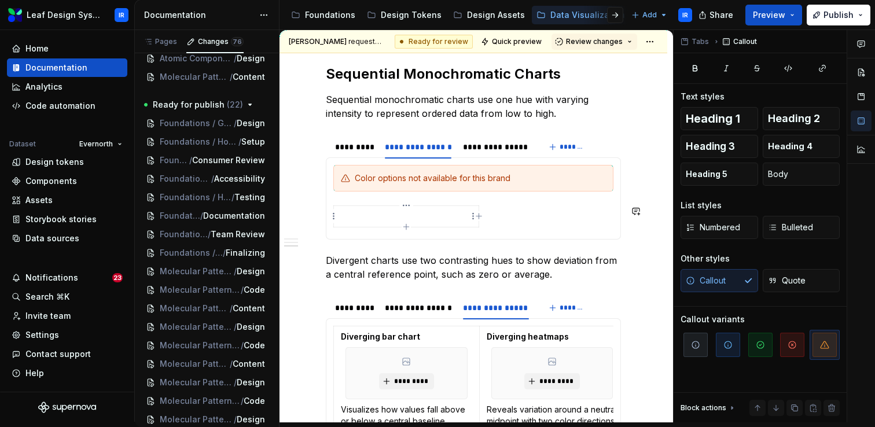
click at [478, 217] on icon "button" at bounding box center [479, 216] width 9 height 9
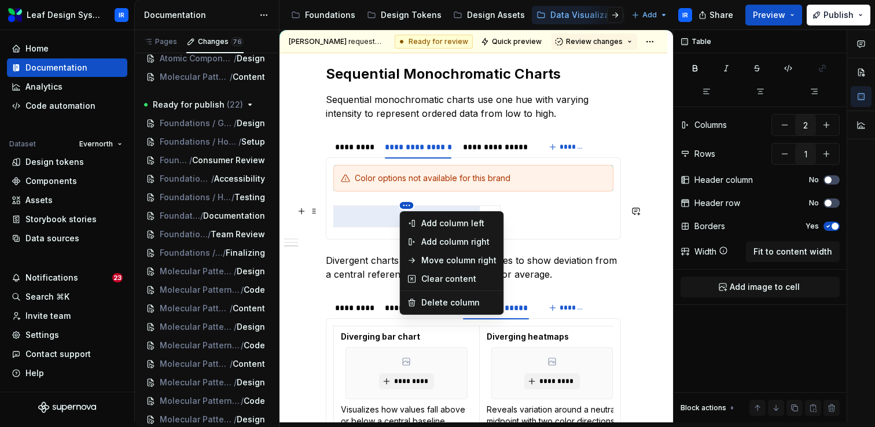
click at [405, 205] on html "Leaf Design System IR Home Documentation Analytics Code automation Dataset Ever…" at bounding box center [437, 213] width 875 height 427
click at [423, 303] on div "Delete column" at bounding box center [458, 303] width 75 height 12
type input "1"
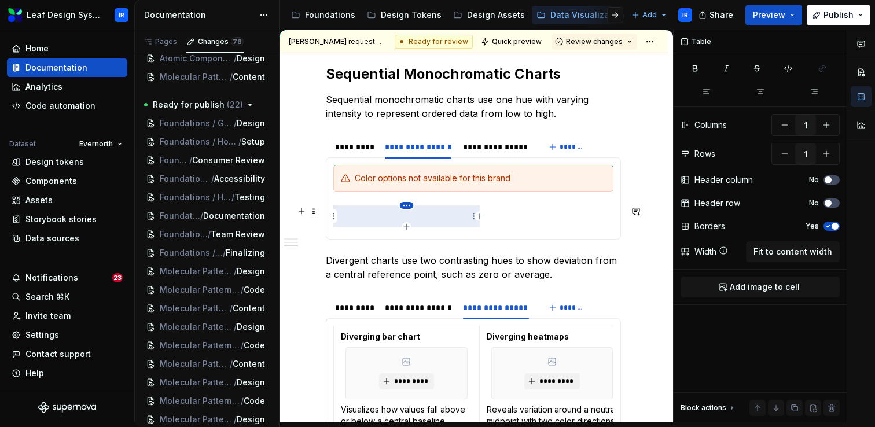
click at [408, 202] on html "Leaf Design System IR Home Documentation Analytics Code automation Dataset Ever…" at bounding box center [437, 213] width 875 height 427
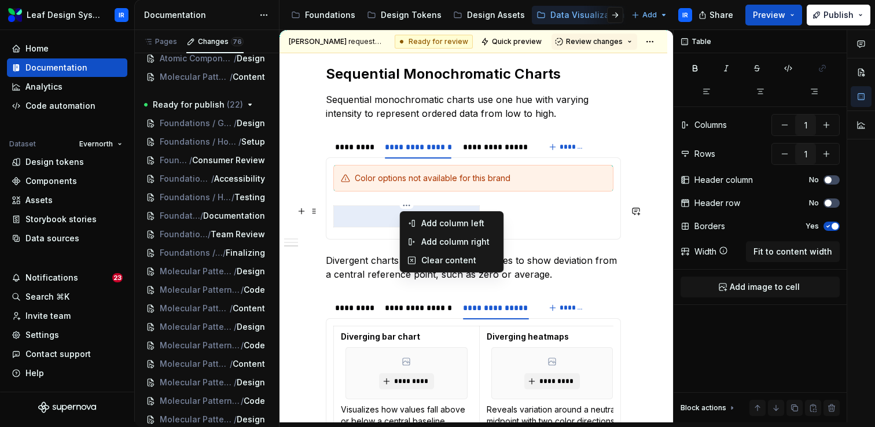
click at [528, 210] on html "Leaf Design System IR Home Documentation Analytics Code automation Dataset Ever…" at bounding box center [437, 213] width 875 height 427
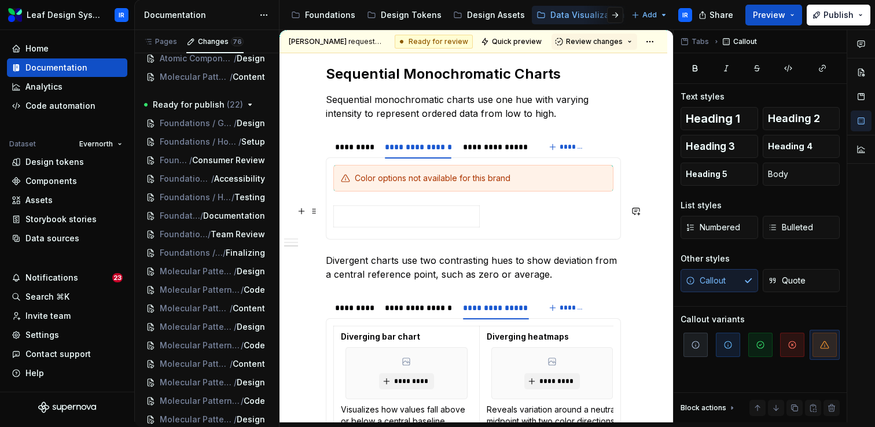
click at [506, 212] on div at bounding box center [473, 218] width 280 height 27
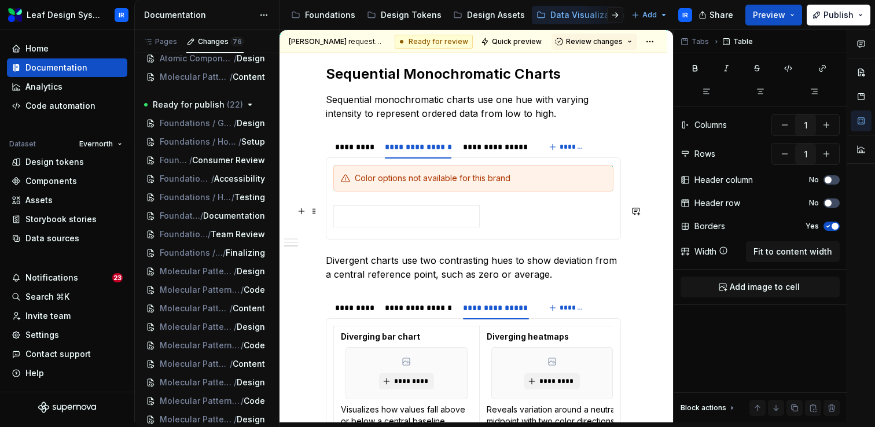
click at [501, 218] on div at bounding box center [473, 218] width 280 height 27
drag, startPoint x: 498, startPoint y: 218, endPoint x: 421, endPoint y: 217, distance: 76.4
click at [421, 217] on div at bounding box center [473, 218] width 280 height 27
click at [335, 216] on html "Leaf Design System IR Home Documentation Analytics Code automation Dataset Ever…" at bounding box center [437, 213] width 875 height 427
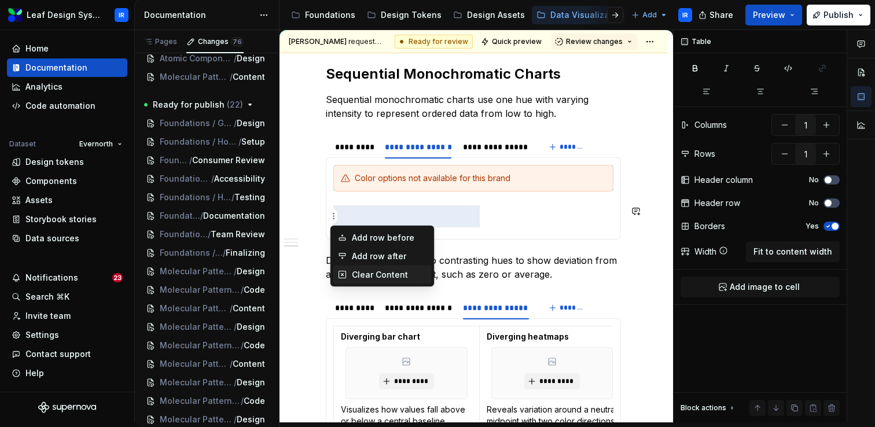
click at [352, 278] on div "Clear Content" at bounding box center [389, 275] width 75 height 12
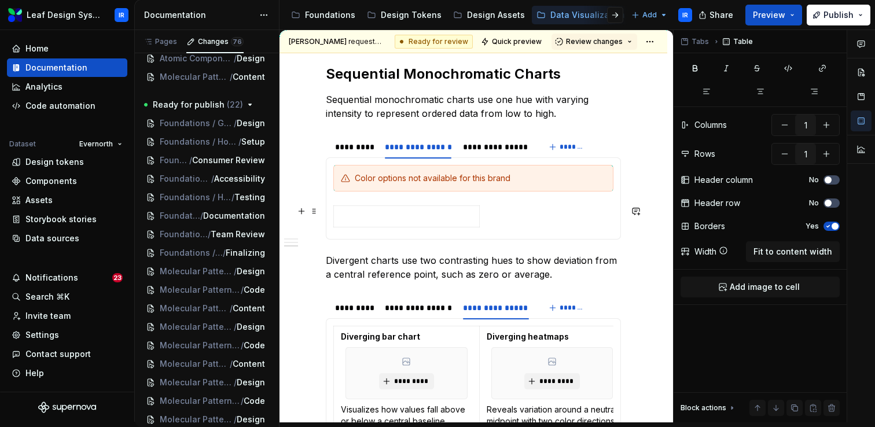
click at [506, 223] on div at bounding box center [473, 218] width 280 height 27
click at [494, 219] on div at bounding box center [473, 218] width 280 height 27
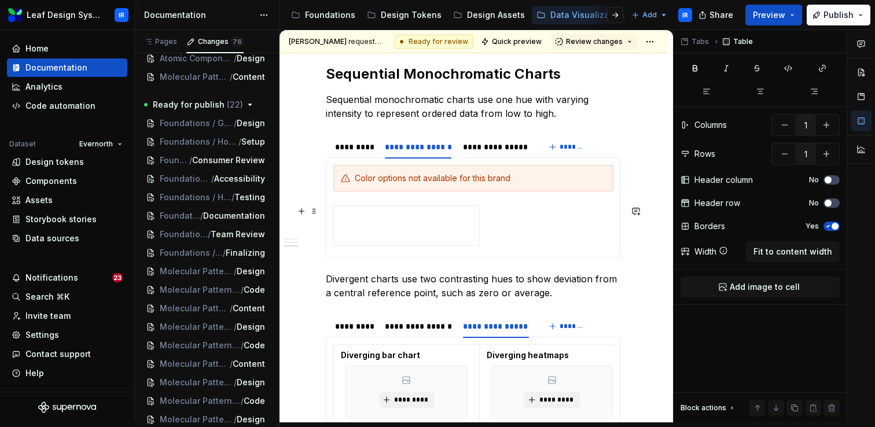
click at [525, 241] on div at bounding box center [473, 227] width 280 height 45
click at [516, 237] on div at bounding box center [473, 227] width 280 height 45
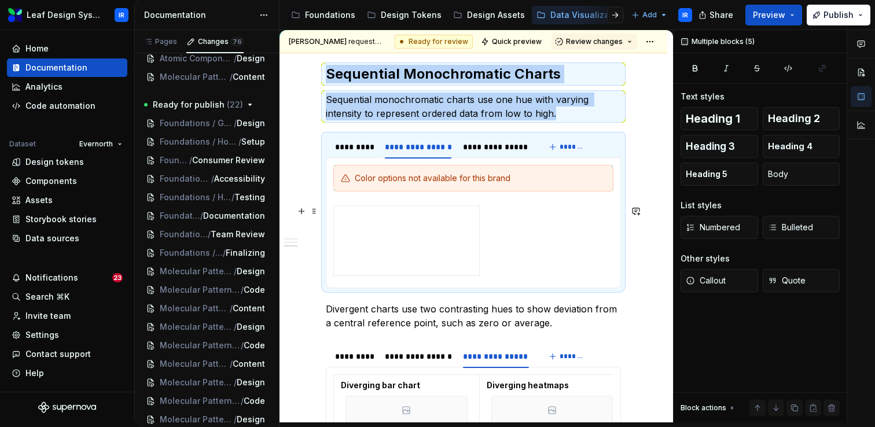
drag, startPoint x: 573, startPoint y: 252, endPoint x: 499, endPoint y: 238, distance: 75.3
click at [499, 238] on div at bounding box center [473, 242] width 280 height 75
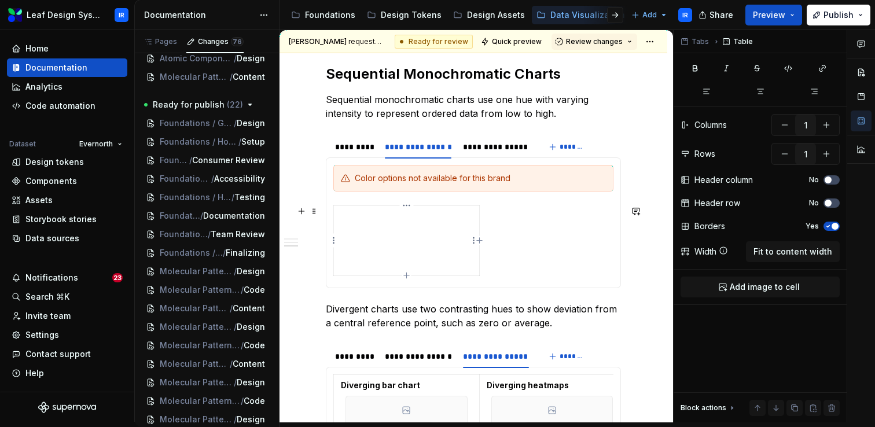
drag, startPoint x: 568, startPoint y: 252, endPoint x: 461, endPoint y: 252, distance: 107.1
click at [461, 252] on div at bounding box center [473, 242] width 280 height 75
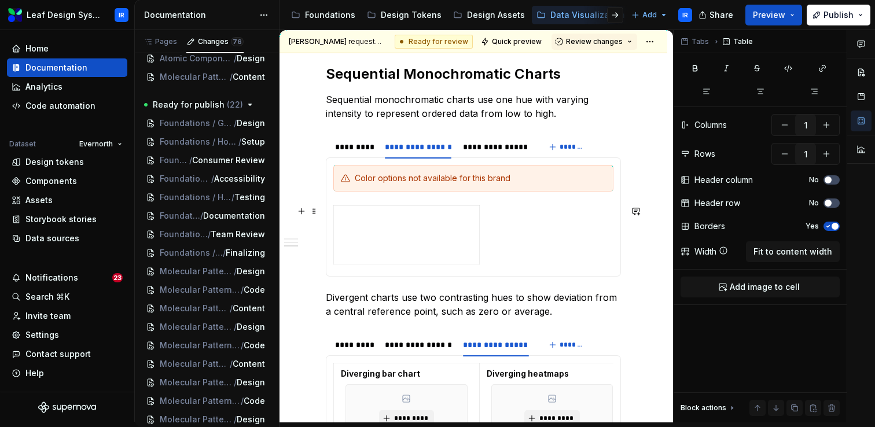
click at [521, 255] on div at bounding box center [473, 237] width 280 height 64
click at [400, 247] on td at bounding box center [407, 234] width 146 height 58
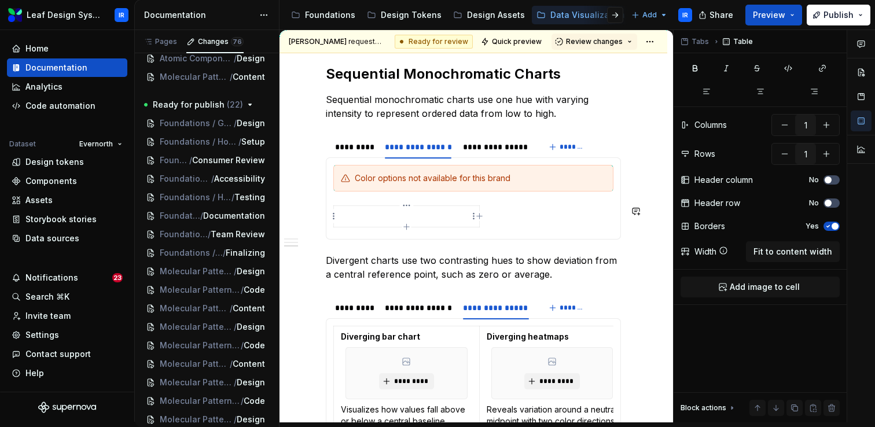
drag, startPoint x: 509, startPoint y: 234, endPoint x: 464, endPoint y: 216, distance: 48.4
click at [464, 216] on div "Choropleth maps Shades geographic regions to represent data intensity or magnit…" at bounding box center [473, 198] width 295 height 82
drag, startPoint x: 501, startPoint y: 217, endPoint x: 443, endPoint y: 211, distance: 58.7
click at [443, 211] on div at bounding box center [473, 218] width 280 height 27
drag, startPoint x: 619, startPoint y: 197, endPoint x: 598, endPoint y: 243, distance: 50.5
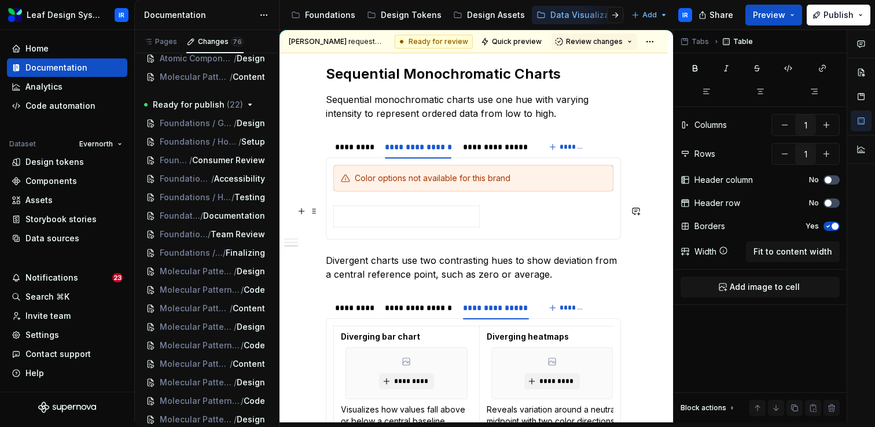
click at [598, 240] on section "**********" at bounding box center [473, 186] width 295 height 105
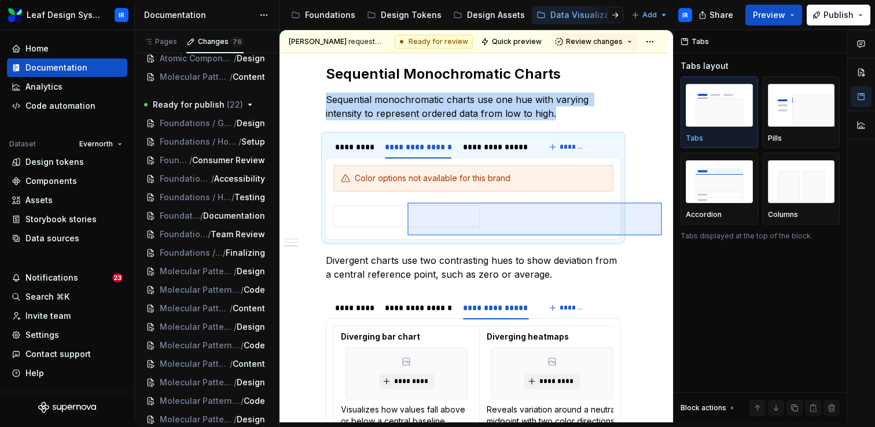
drag, startPoint x: 662, startPoint y: 236, endPoint x: 400, endPoint y: 203, distance: 264.3
click at [400, 203] on div "**********" at bounding box center [477, 226] width 394 height 392
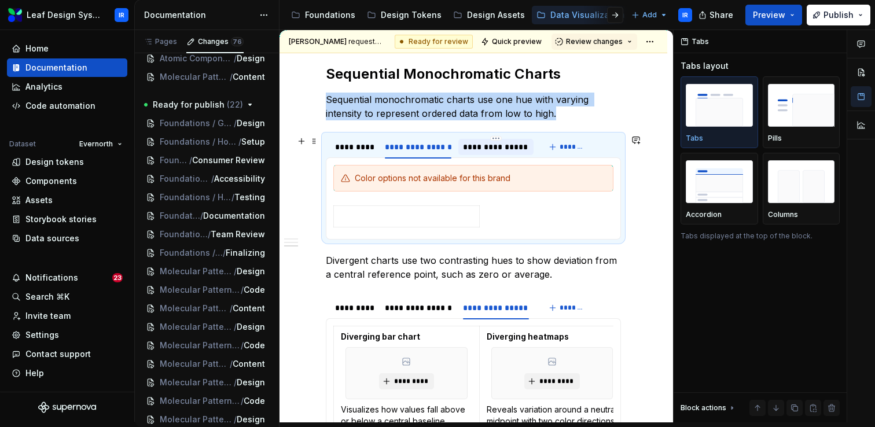
click at [506, 148] on div "**********" at bounding box center [495, 147] width 65 height 12
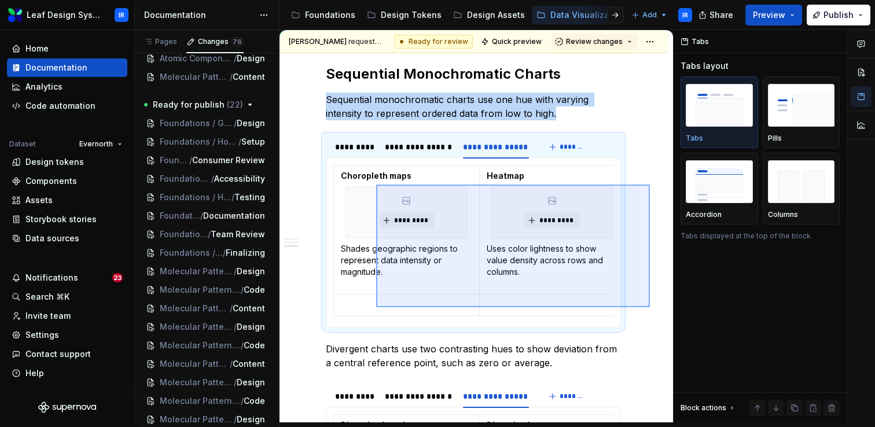
drag, startPoint x: 650, startPoint y: 307, endPoint x: 376, endPoint y: 185, distance: 299.8
click at [376, 185] on div "**********" at bounding box center [477, 226] width 394 height 392
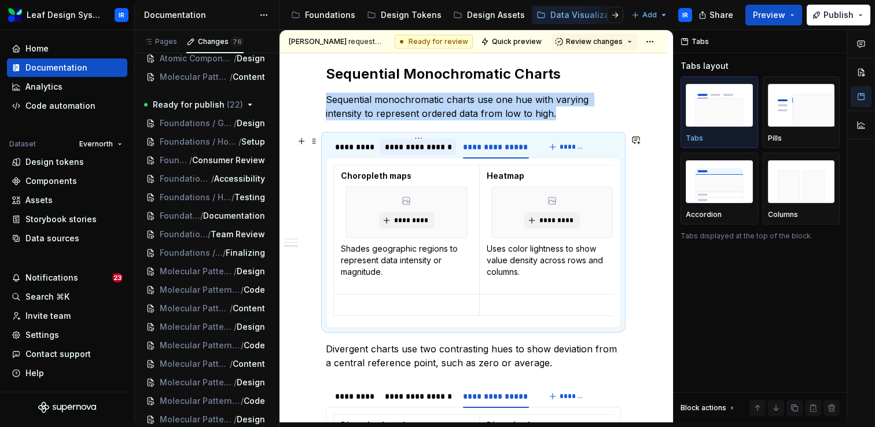
click at [431, 149] on div "**********" at bounding box center [418, 147] width 67 height 12
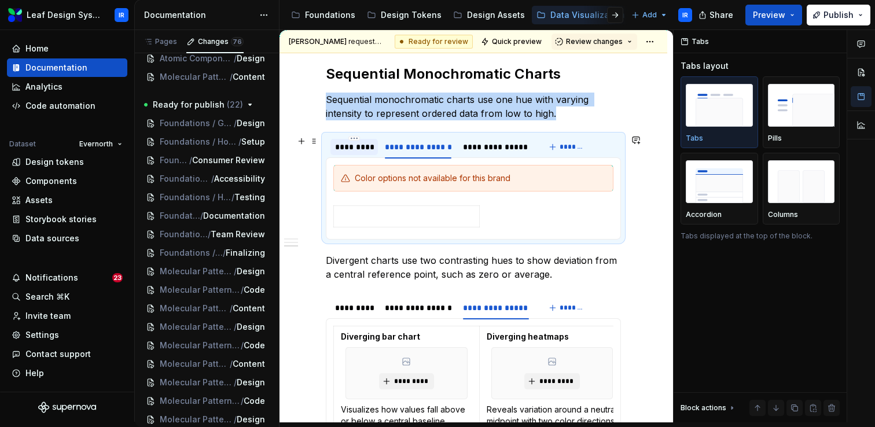
click at [357, 152] on div "*********" at bounding box center [354, 147] width 38 height 12
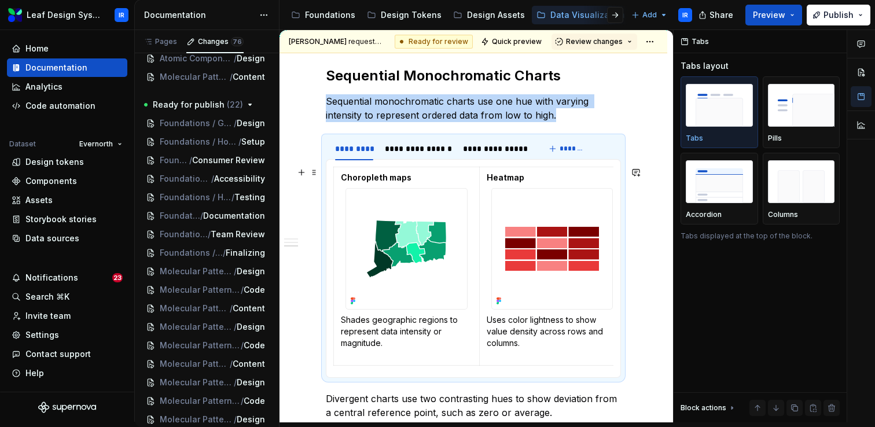
scroll to position [1285, 0]
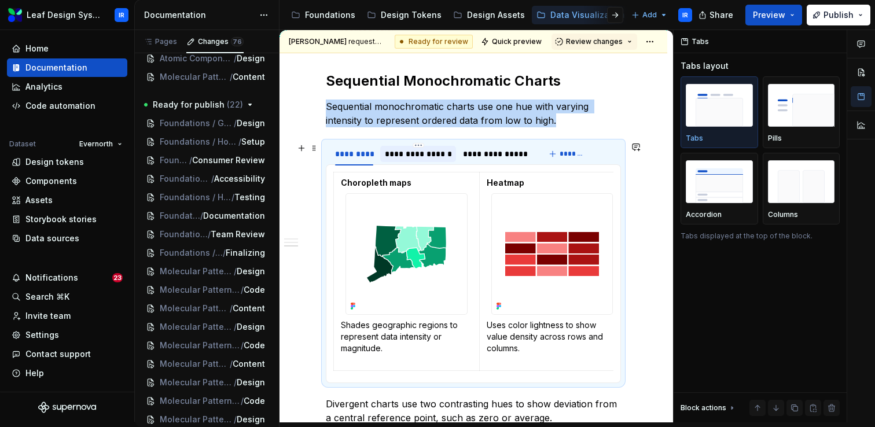
click at [430, 156] on div "**********" at bounding box center [418, 154] width 67 height 12
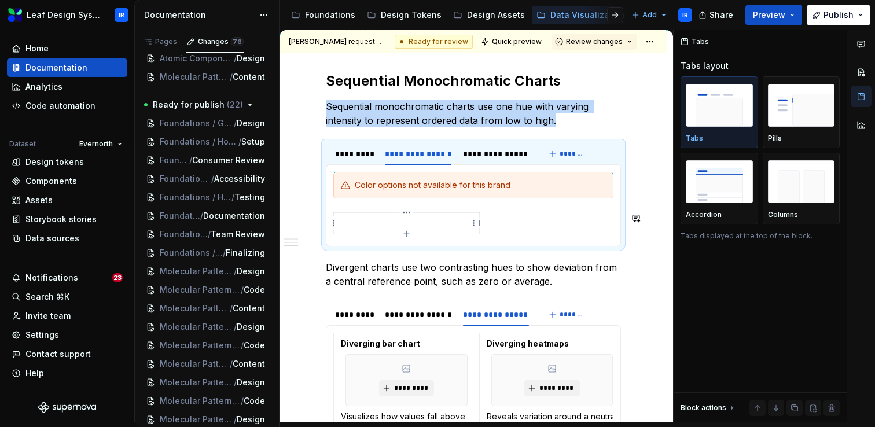
click at [478, 221] on icon "button" at bounding box center [479, 223] width 9 height 9
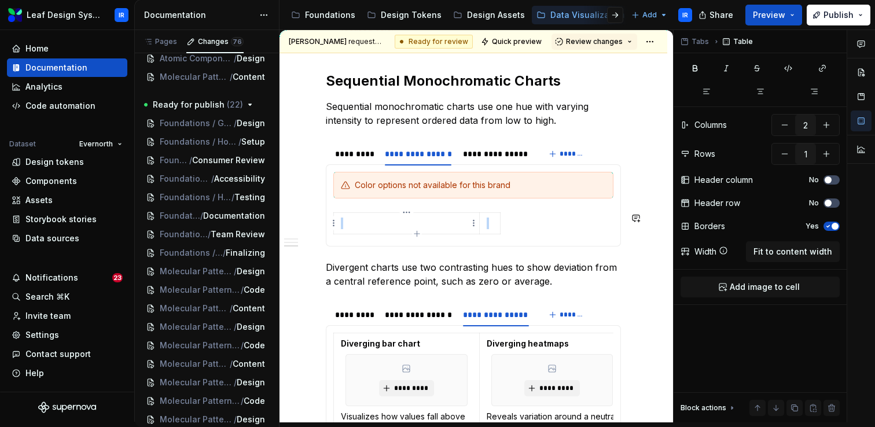
drag, startPoint x: 530, startPoint y: 221, endPoint x: 454, endPoint y: 223, distance: 76.4
click at [454, 223] on div at bounding box center [473, 225] width 280 height 27
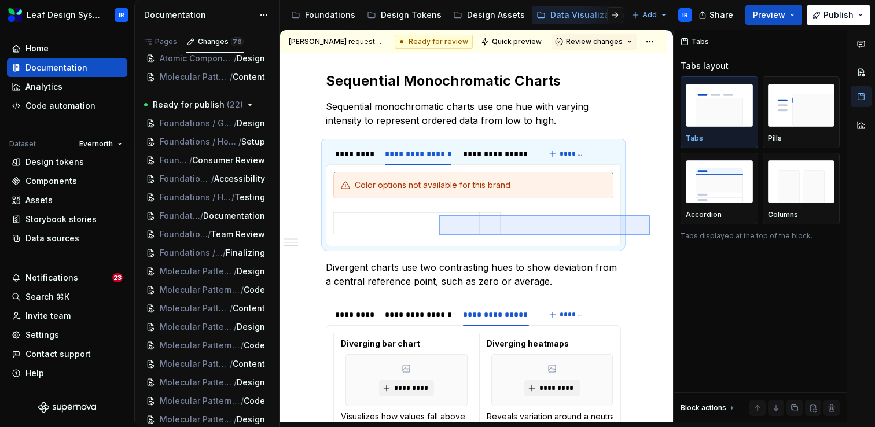
drag, startPoint x: 650, startPoint y: 236, endPoint x: 427, endPoint y: 212, distance: 224.0
click at [427, 212] on div "**********" at bounding box center [477, 226] width 394 height 392
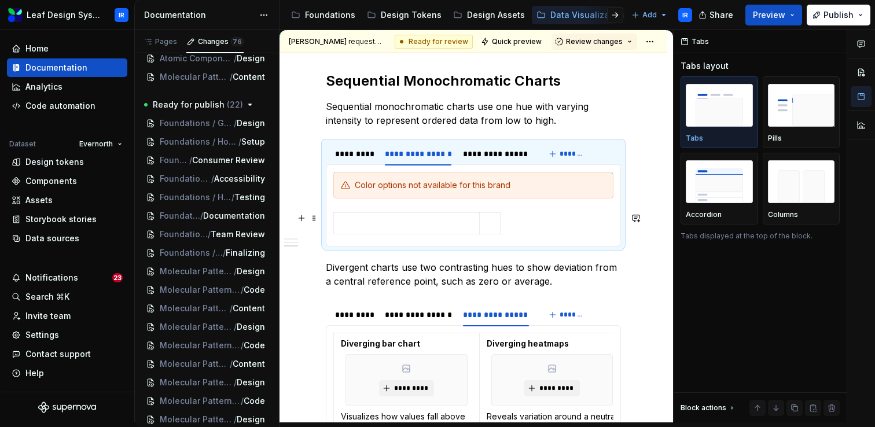
click at [534, 235] on div at bounding box center [473, 225] width 280 height 27
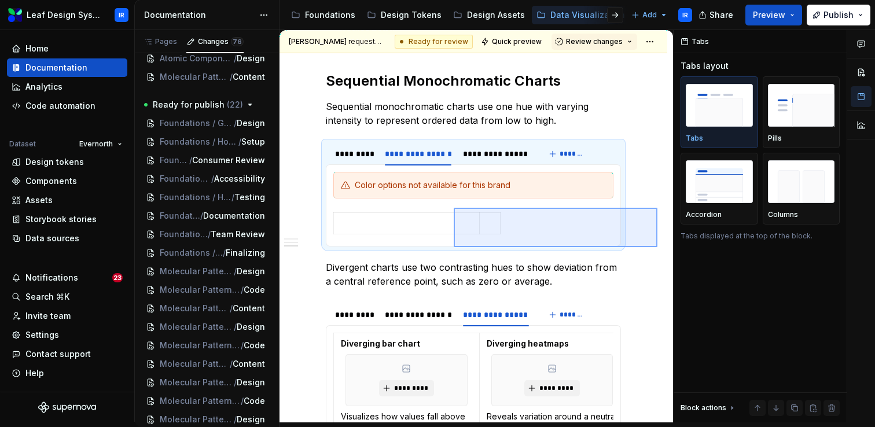
drag, startPoint x: 634, startPoint y: 238, endPoint x: 456, endPoint y: 210, distance: 179.9
click at [456, 210] on div "**********" at bounding box center [477, 226] width 394 height 392
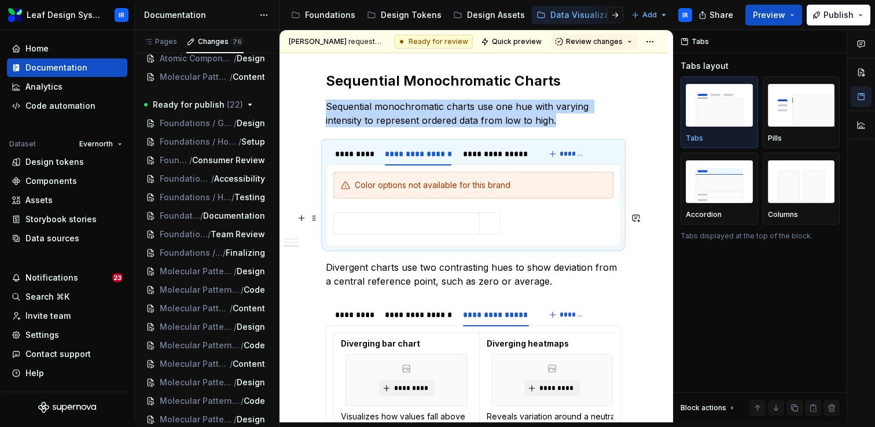
click at [556, 217] on div at bounding box center [473, 225] width 280 height 27
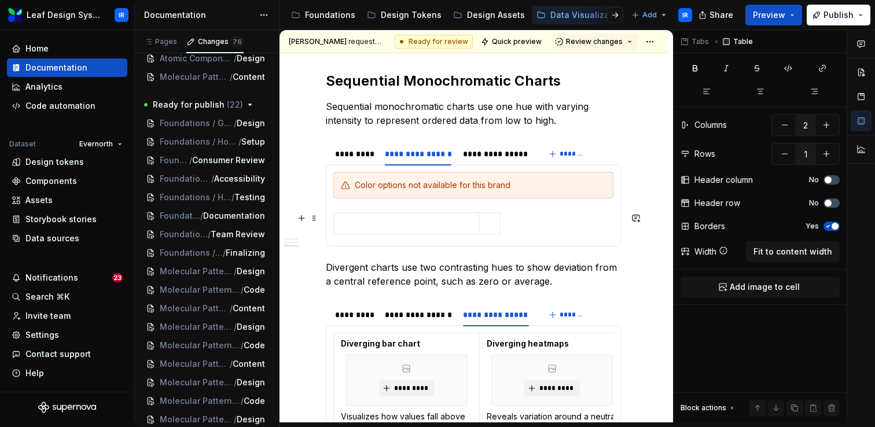
click at [527, 235] on div at bounding box center [473, 225] width 280 height 27
click at [513, 230] on div at bounding box center [473, 225] width 280 height 27
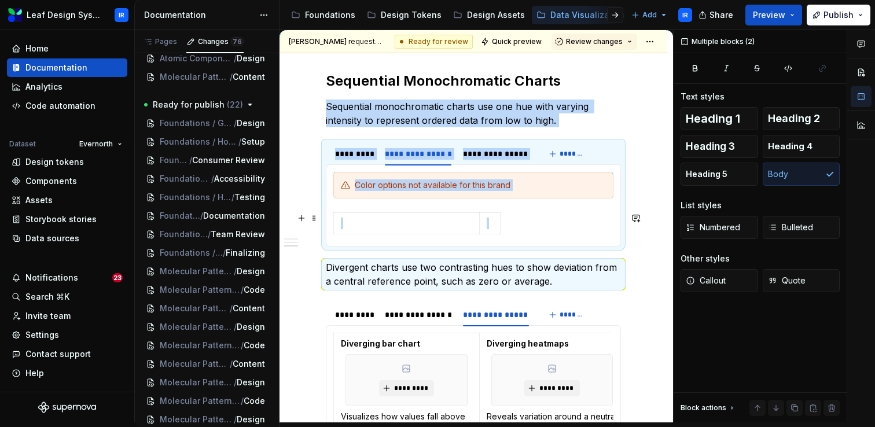
click at [513, 230] on div at bounding box center [473, 225] width 280 height 27
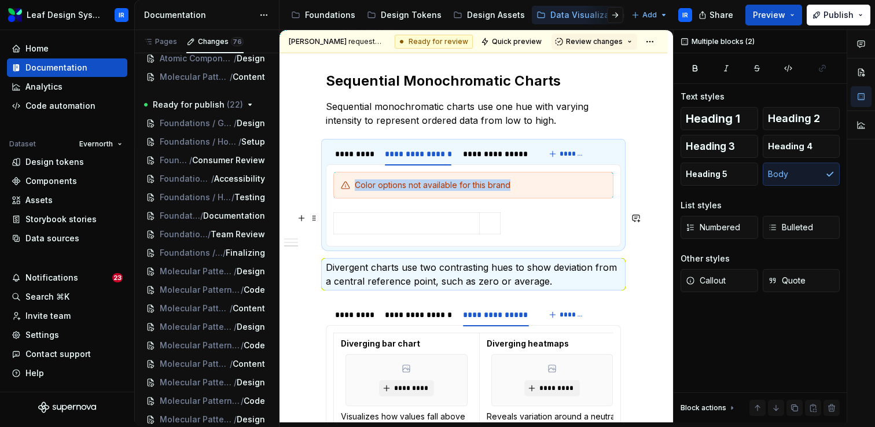
click at [513, 230] on div at bounding box center [473, 225] width 280 height 27
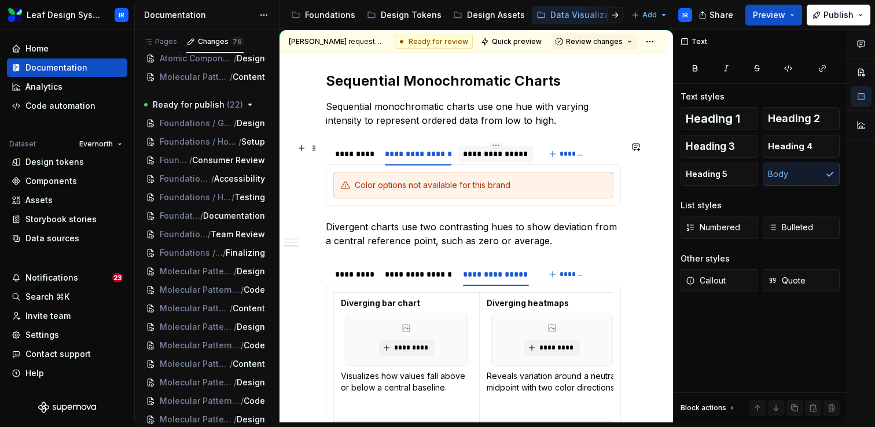
click at [508, 153] on div "**********" at bounding box center [495, 154] width 65 height 12
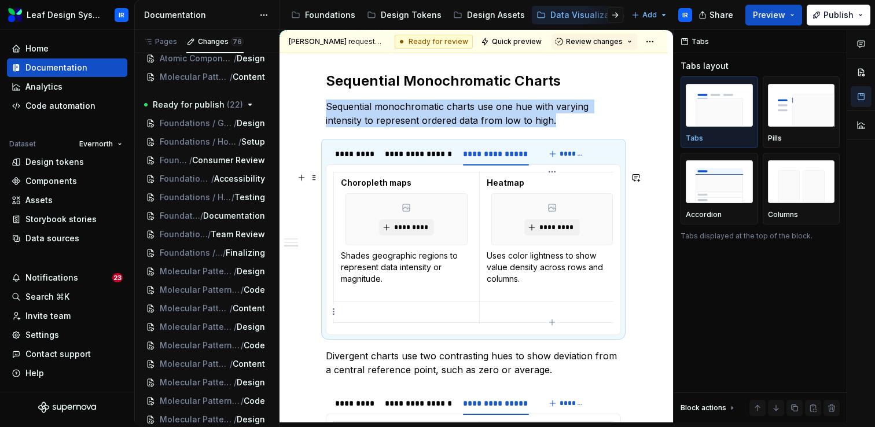
click at [553, 307] on p at bounding box center [552, 312] width 131 height 12
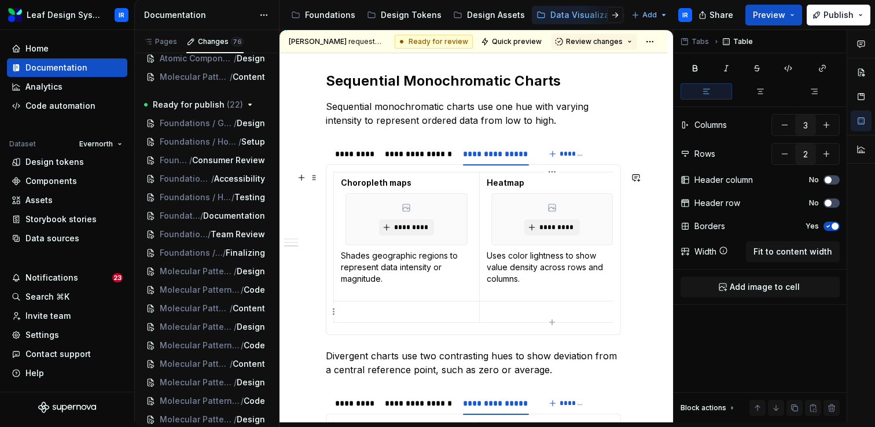
click at [553, 307] on p at bounding box center [552, 312] width 131 height 12
click at [405, 172] on html "Leaf Design System IR Home Documentation Analytics Code automation Dataset Ever…" at bounding box center [437, 213] width 875 height 427
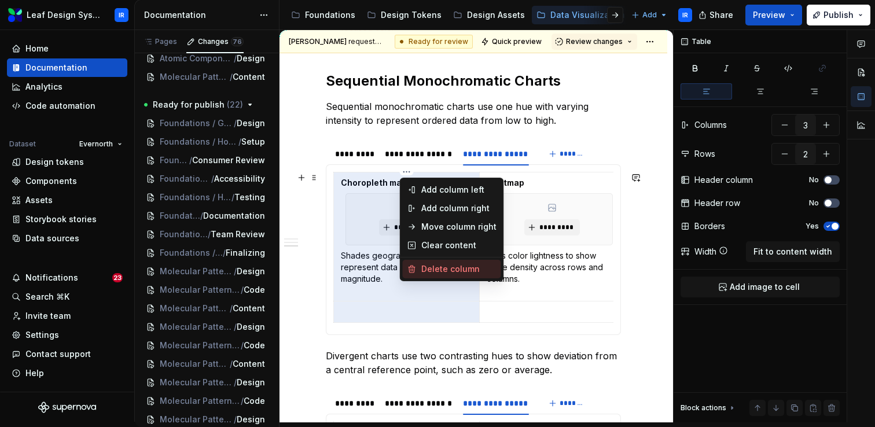
click at [428, 272] on div "Delete column" at bounding box center [458, 269] width 75 height 12
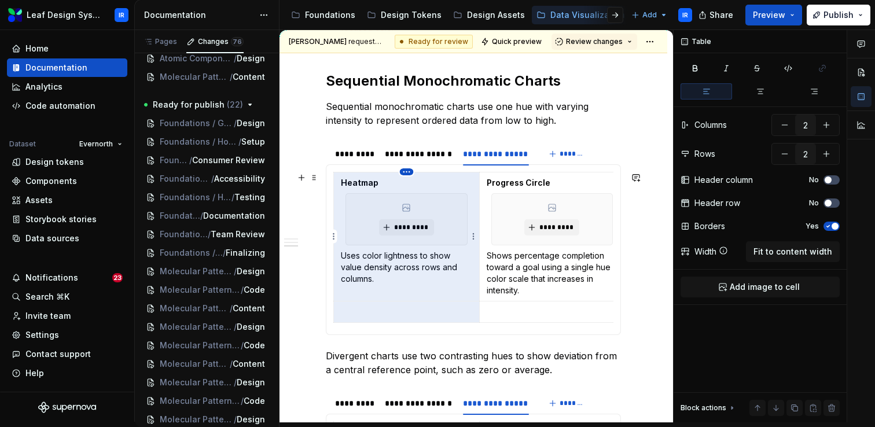
click at [404, 173] on html "Leaf Design System IR Home Documentation Analytics Code automation Dataset Ever…" at bounding box center [437, 213] width 875 height 427
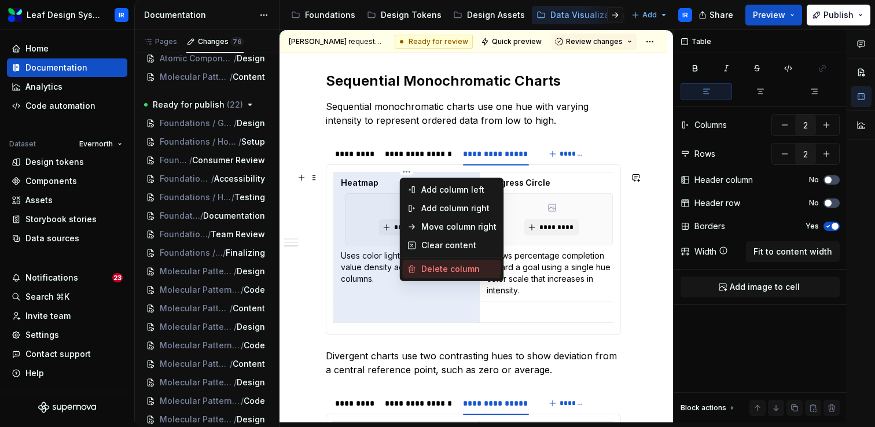
click at [424, 269] on div "Delete column" at bounding box center [458, 269] width 75 height 12
type input "1"
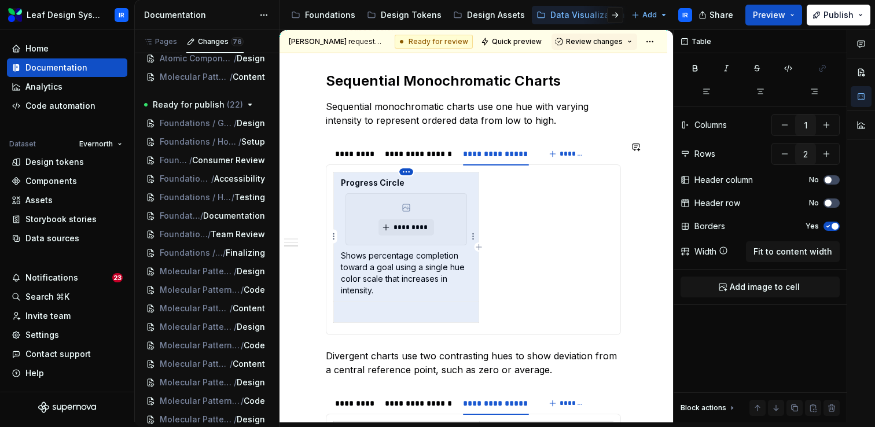
click at [404, 172] on html "Leaf Design System IR Home Documentation Analytics Code automation Dataset Ever…" at bounding box center [437, 213] width 875 height 427
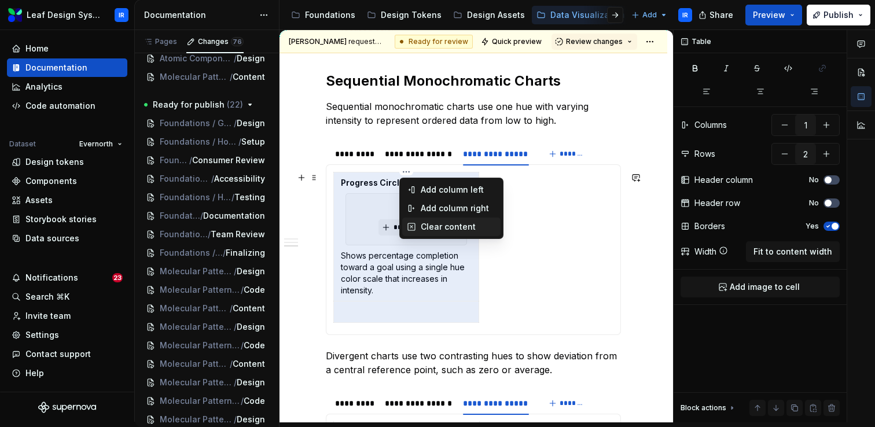
click at [419, 230] on div "Clear content" at bounding box center [451, 227] width 98 height 19
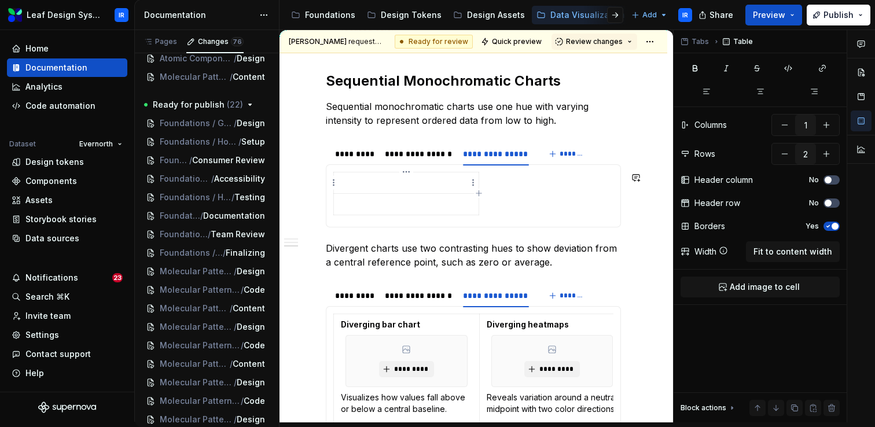
drag, startPoint x: 519, startPoint y: 207, endPoint x: 424, endPoint y: 184, distance: 97.1
click at [424, 184] on div at bounding box center [473, 196] width 280 height 48
click at [424, 184] on p at bounding box center [406, 183] width 131 height 12
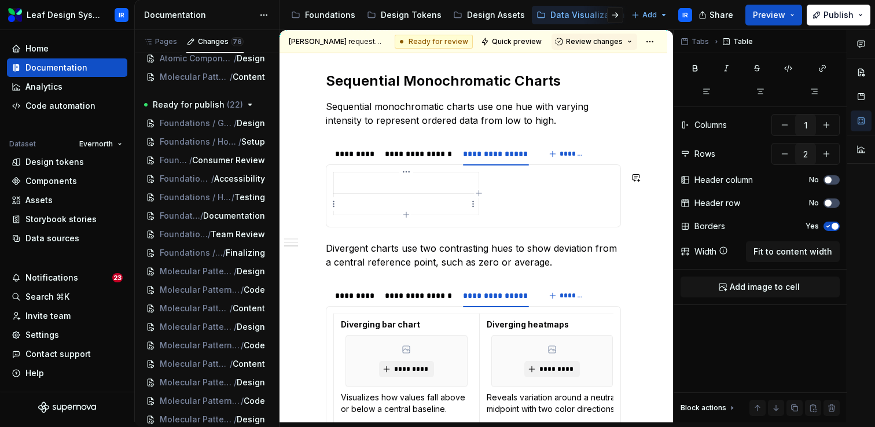
click at [414, 205] on p at bounding box center [406, 205] width 131 height 12
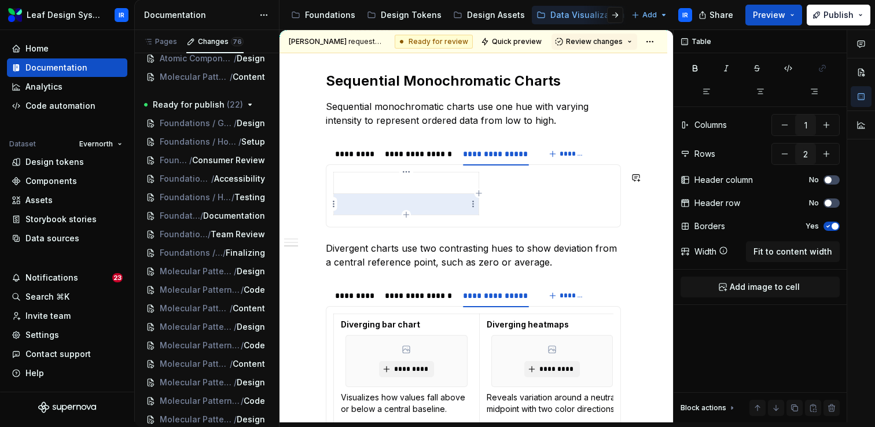
click at [414, 205] on p at bounding box center [406, 205] width 131 height 12
click at [490, 207] on div at bounding box center [473, 196] width 280 height 48
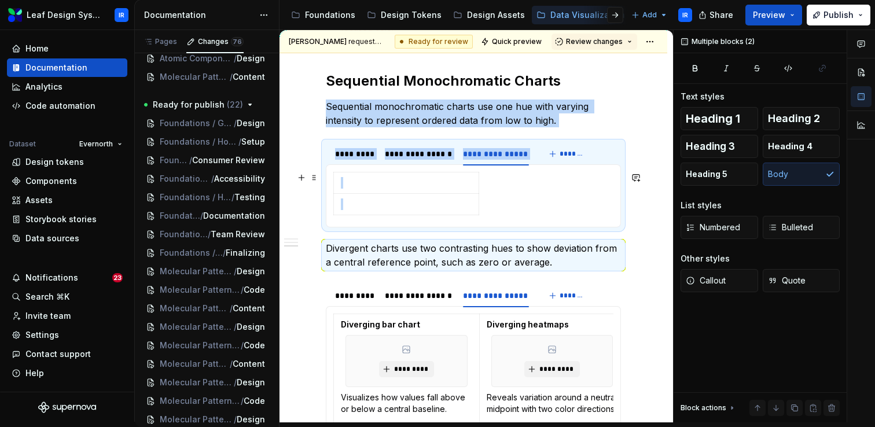
click at [490, 207] on div at bounding box center [473, 196] width 280 height 48
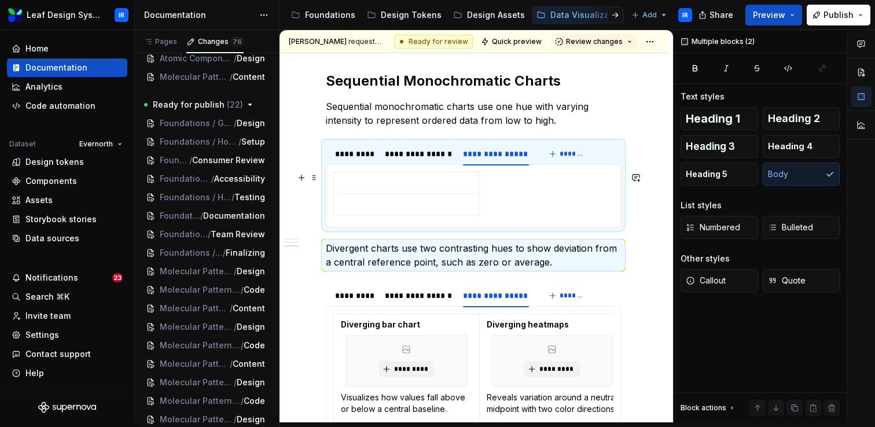
click at [490, 207] on div at bounding box center [473, 196] width 280 height 48
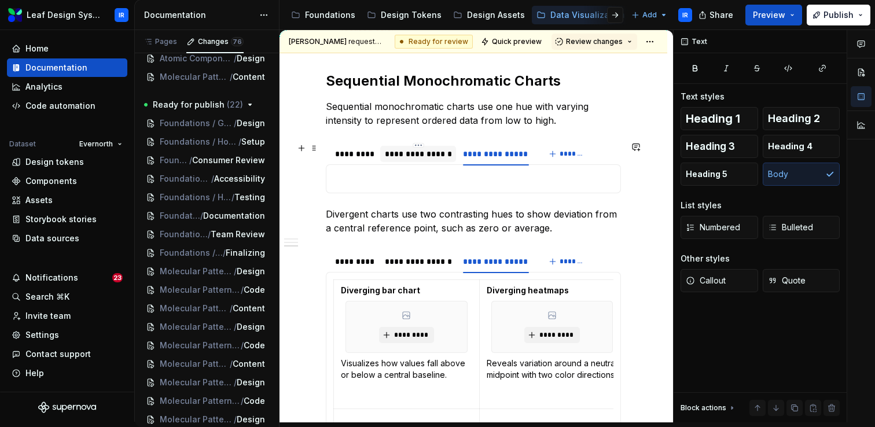
click at [445, 155] on div "**********" at bounding box center [418, 154] width 67 height 12
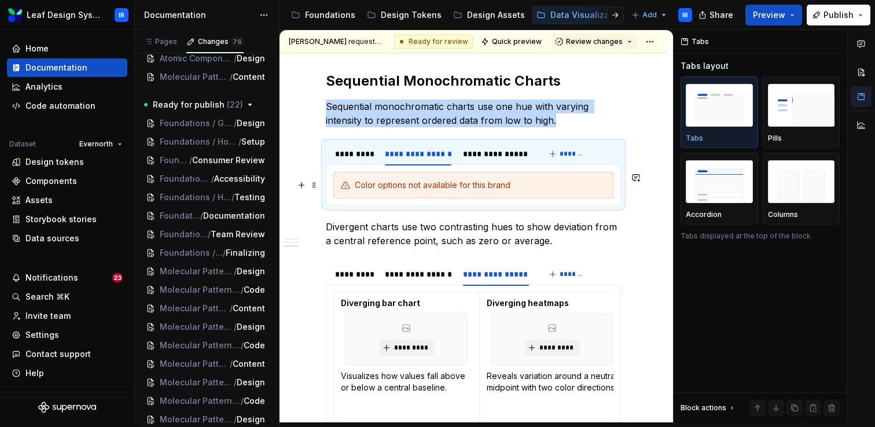
click at [433, 187] on div "Color options not available for this brand" at bounding box center [480, 185] width 251 height 12
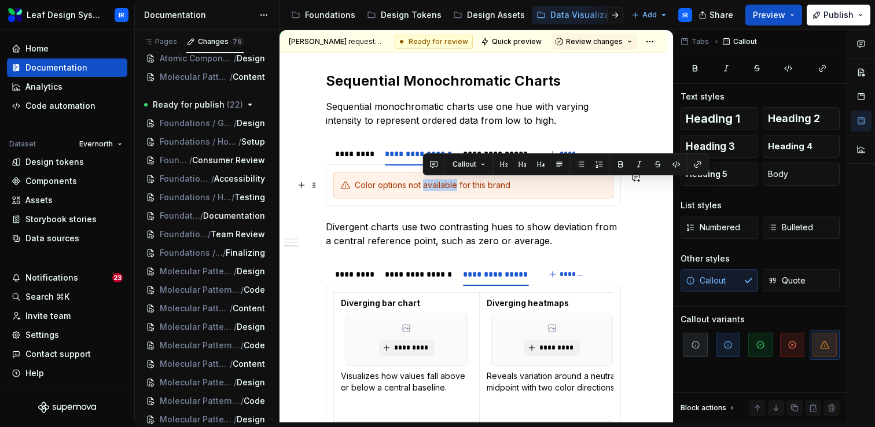
click at [433, 187] on div "Color options not available for this brand" at bounding box center [480, 185] width 251 height 12
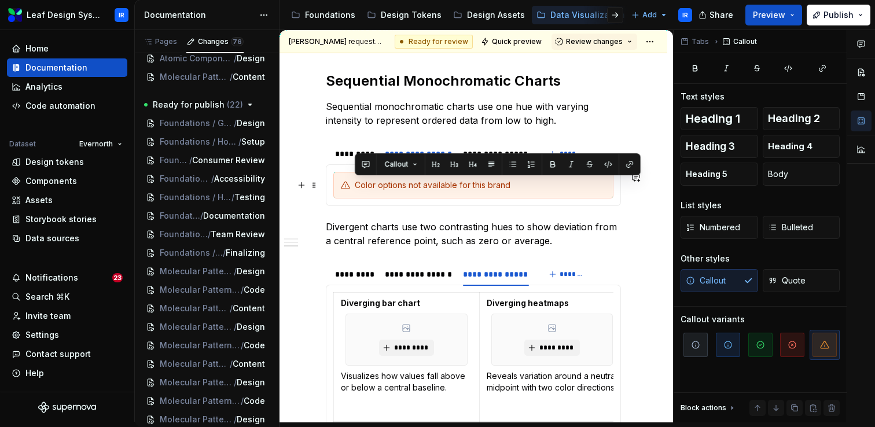
click at [337, 178] on div "Color options not available for this brand" at bounding box center [473, 185] width 280 height 27
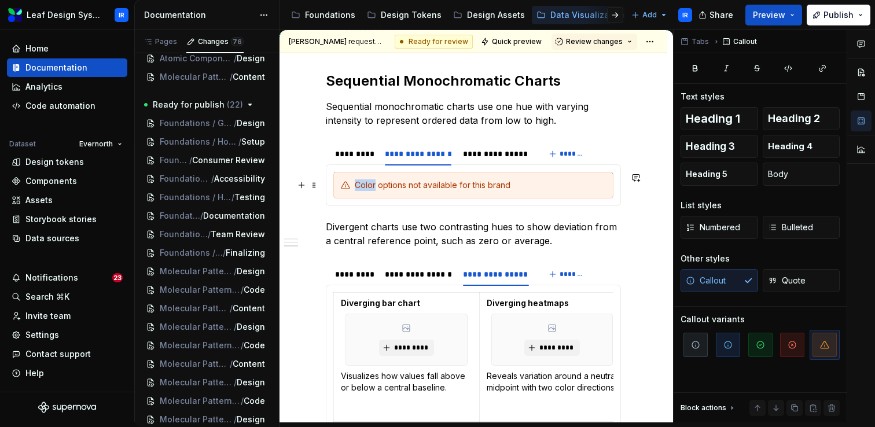
click at [337, 178] on div "Color options not available for this brand" at bounding box center [473, 185] width 280 height 27
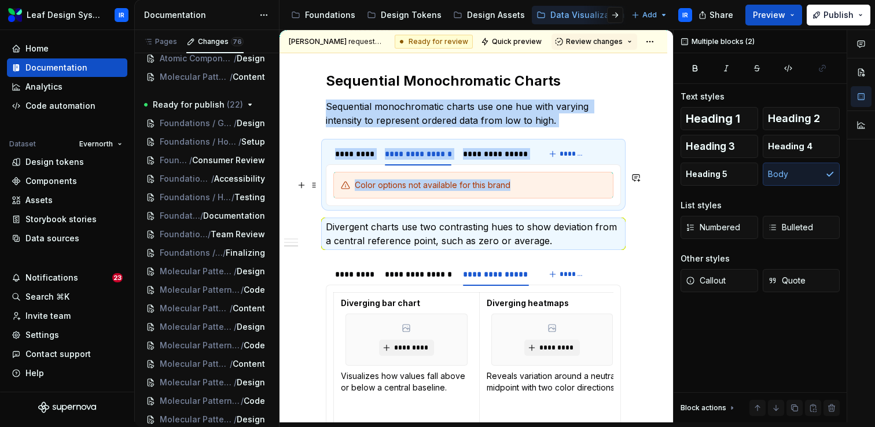
click at [337, 178] on div "Color options not available for this brand" at bounding box center [473, 185] width 280 height 27
click at [569, 188] on div "Color options not available for this brand" at bounding box center [480, 185] width 251 height 12
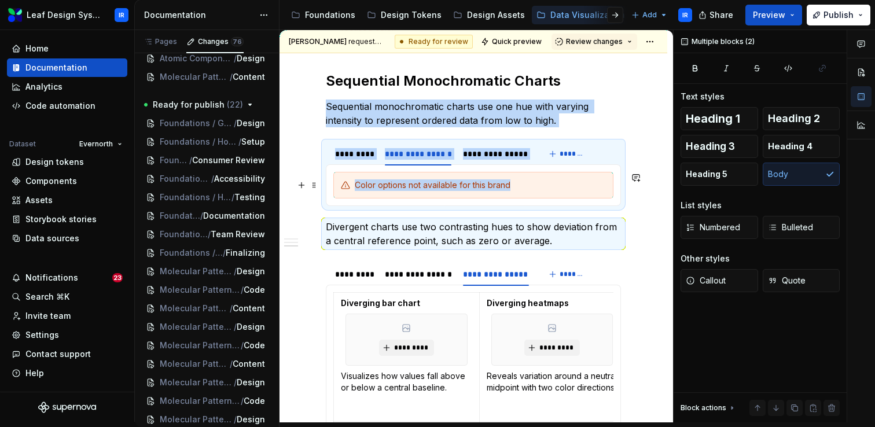
click at [569, 188] on div "Color options not available for this brand" at bounding box center [480, 185] width 251 height 12
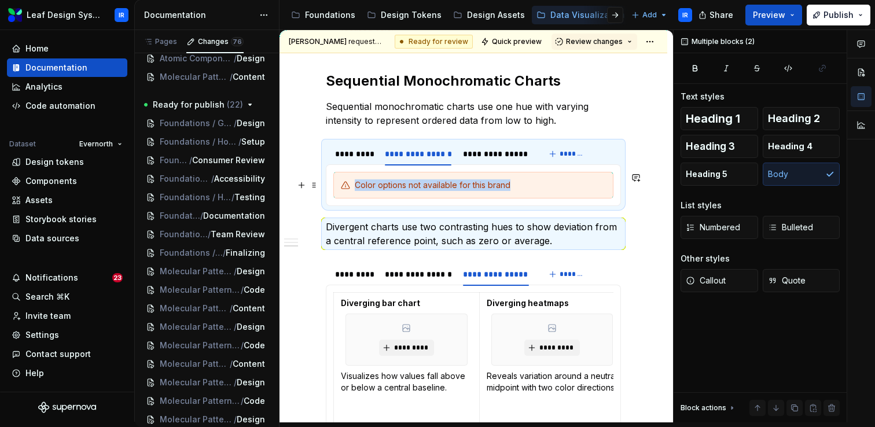
click at [569, 188] on div "Color options not available for this brand" at bounding box center [480, 185] width 251 height 12
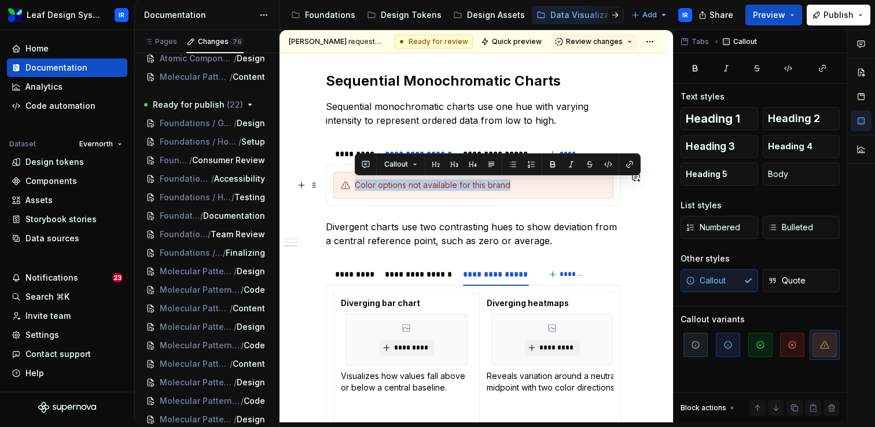
click at [600, 182] on div "Color options not available for this brand" at bounding box center [480, 185] width 251 height 12
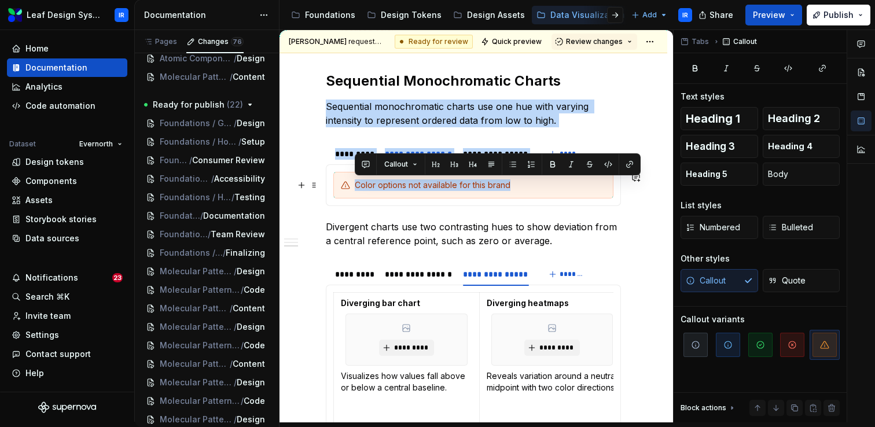
click at [600, 182] on div "Color options not available for this brand" at bounding box center [480, 185] width 251 height 12
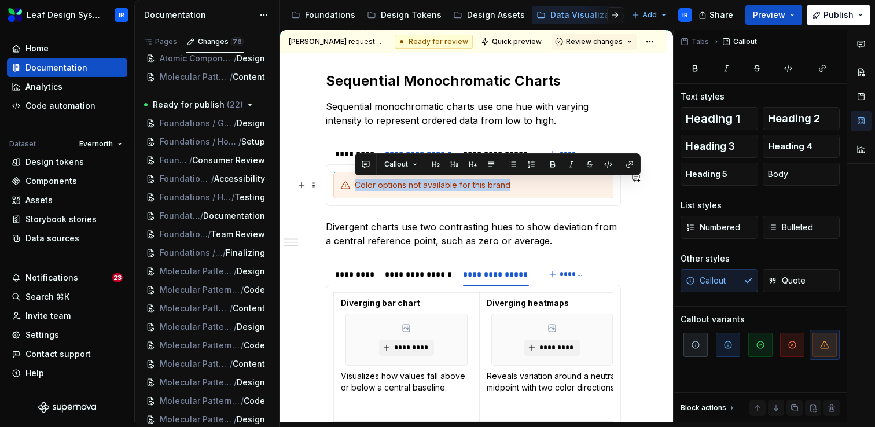
click at [600, 182] on div "Color options not available for this brand" at bounding box center [480, 185] width 251 height 12
copy div "Color options not available for this brand"
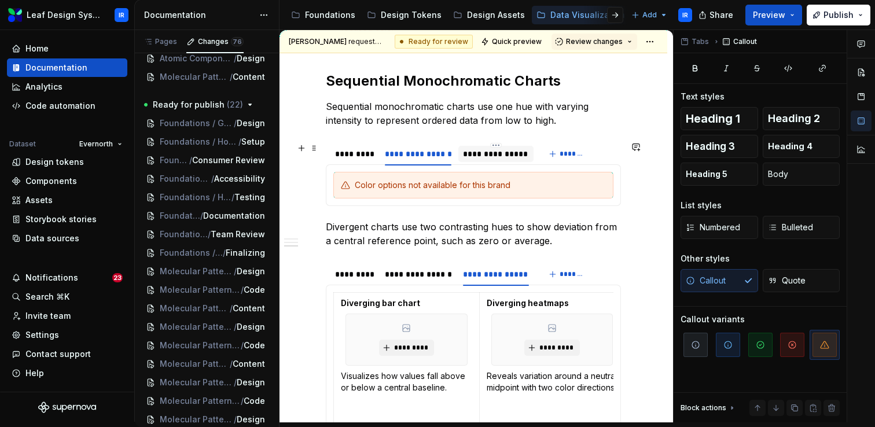
click at [493, 153] on div "**********" at bounding box center [495, 154] width 65 height 12
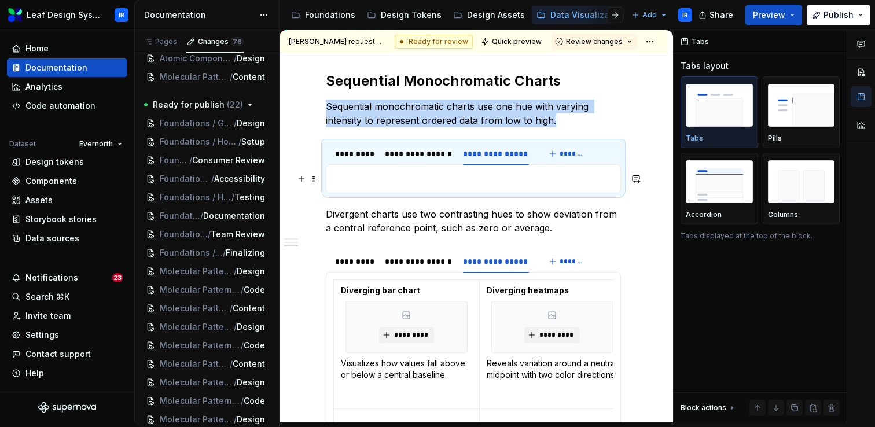
click at [493, 177] on p at bounding box center [473, 179] width 280 height 14
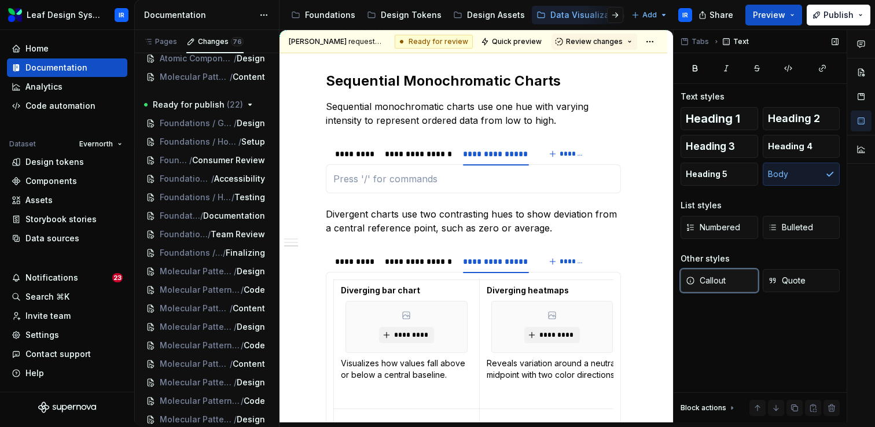
click at [712, 279] on span "Callout" at bounding box center [706, 281] width 40 height 12
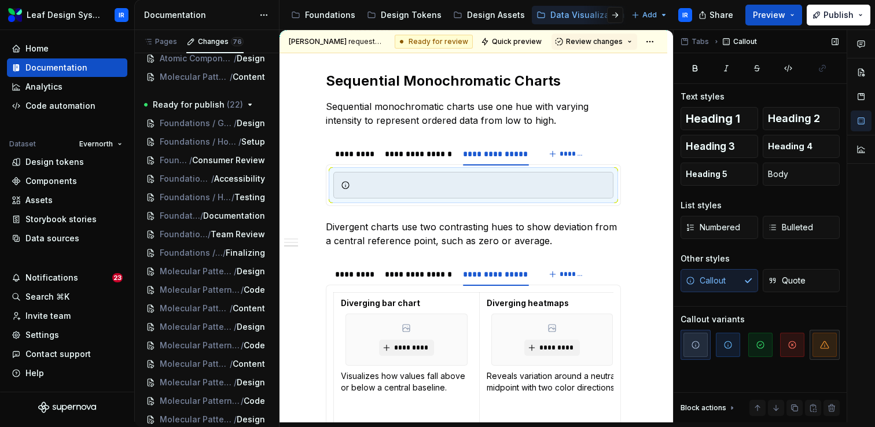
click at [818, 348] on span "button" at bounding box center [825, 345] width 24 height 24
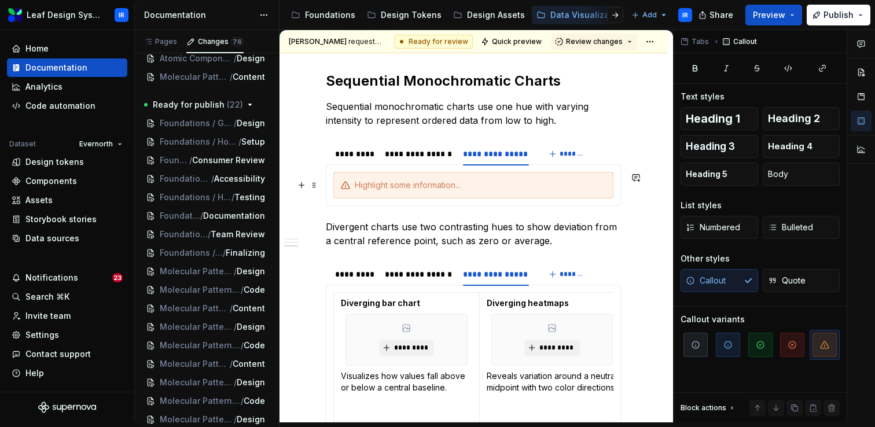
click at [405, 189] on div at bounding box center [480, 185] width 251 height 12
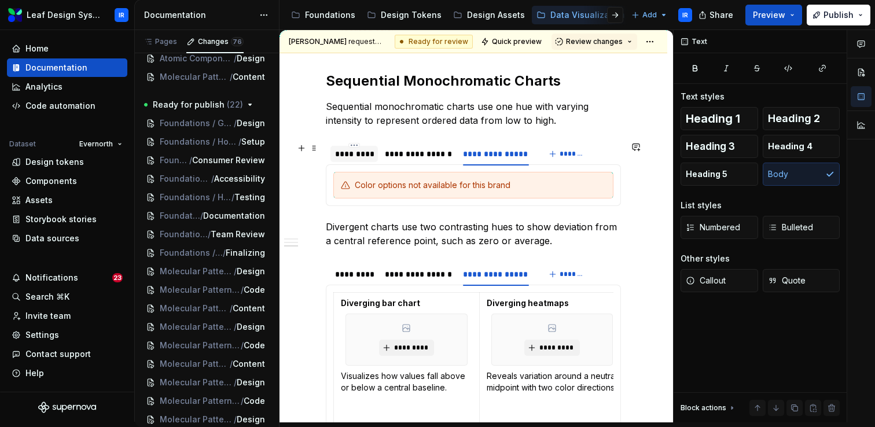
click at [351, 155] on div "*********" at bounding box center [354, 154] width 38 height 12
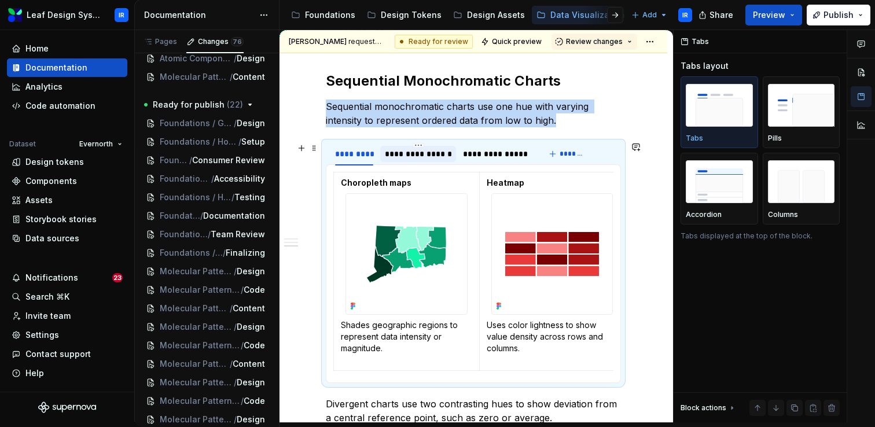
click at [418, 153] on div "**********" at bounding box center [418, 154] width 67 height 12
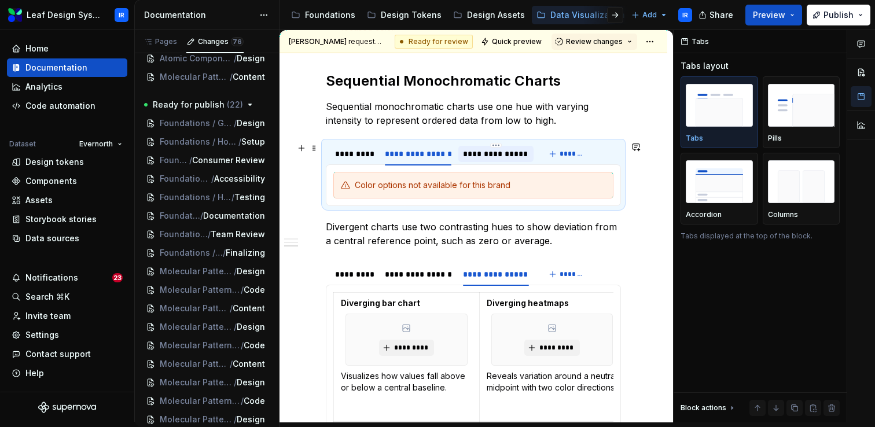
click at [496, 156] on div "**********" at bounding box center [495, 154] width 65 height 12
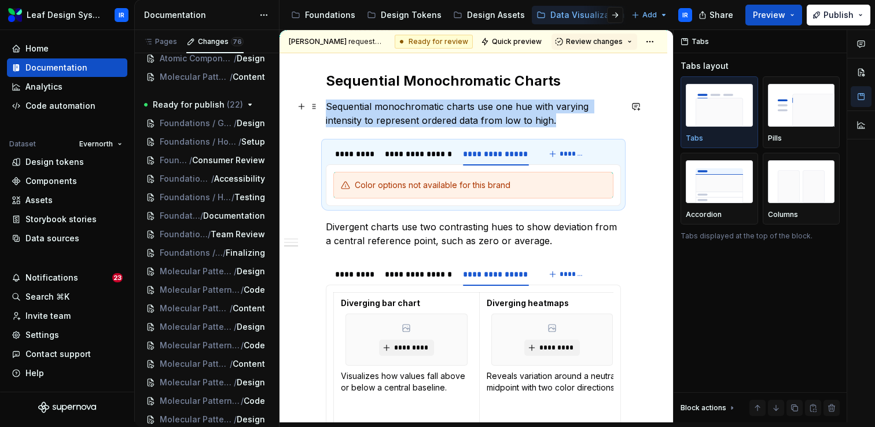
click at [561, 119] on p "Sequential monochromatic charts use one hue with varying intensity to represent…" at bounding box center [473, 114] width 295 height 28
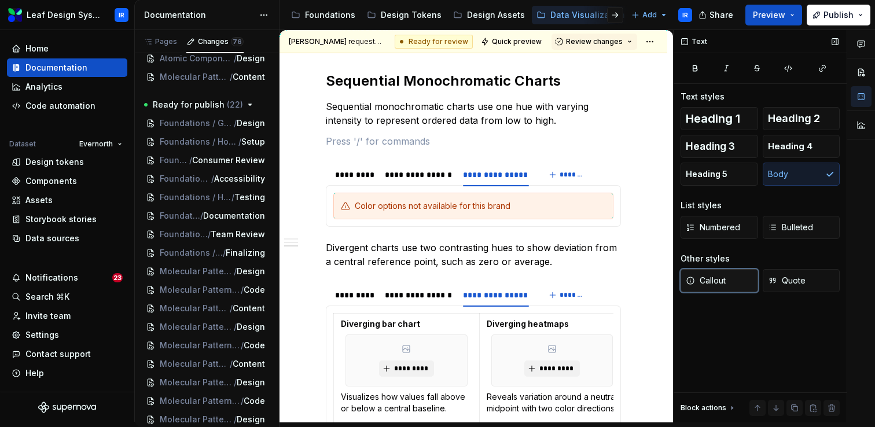
click at [707, 283] on span "Callout" at bounding box center [706, 281] width 40 height 12
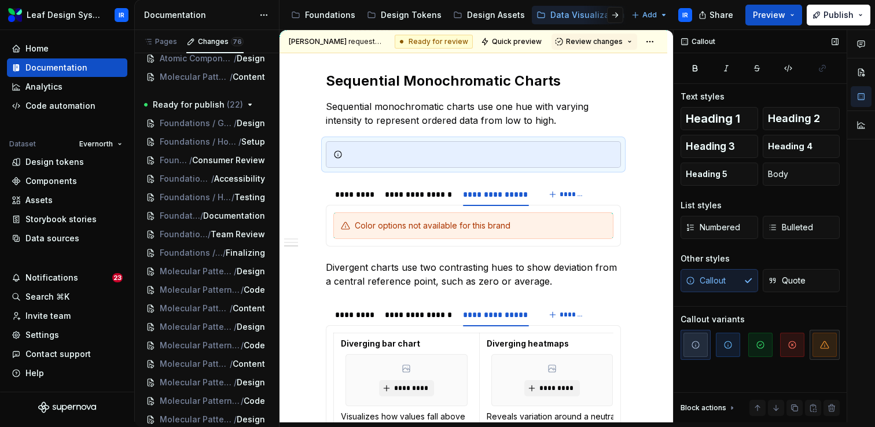
click at [822, 343] on icon "button" at bounding box center [824, 344] width 9 height 9
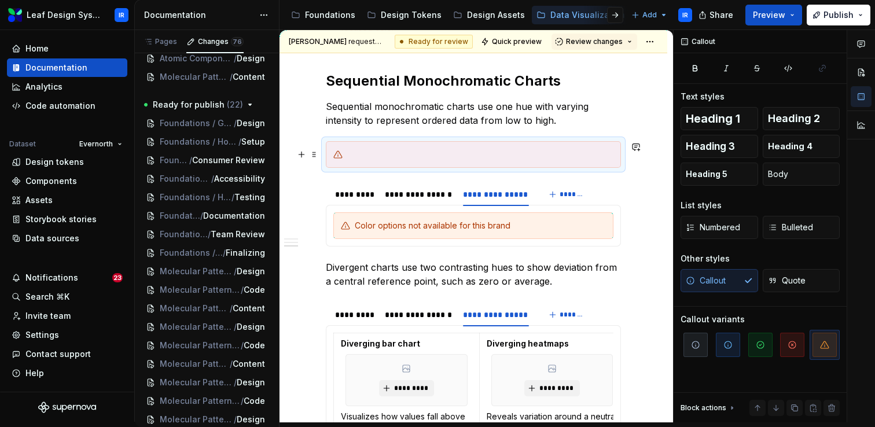
click at [418, 155] on div at bounding box center [480, 155] width 266 height 12
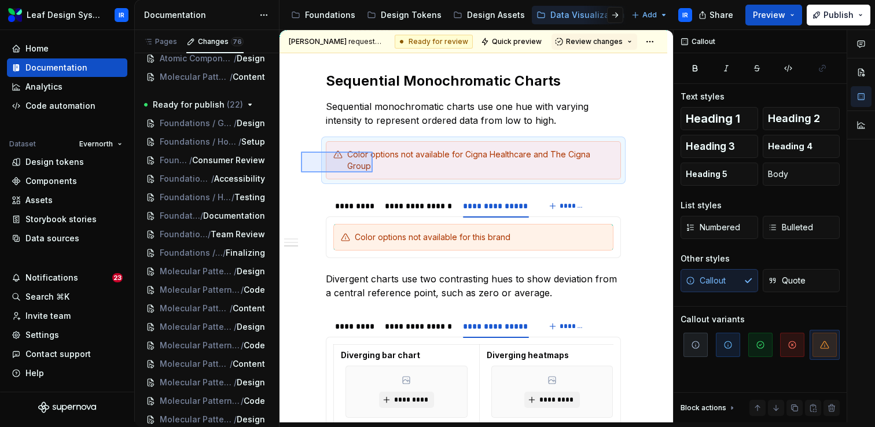
drag, startPoint x: 301, startPoint y: 172, endPoint x: 373, endPoint y: 152, distance: 75.3
click at [373, 152] on div "**********" at bounding box center [477, 226] width 394 height 392
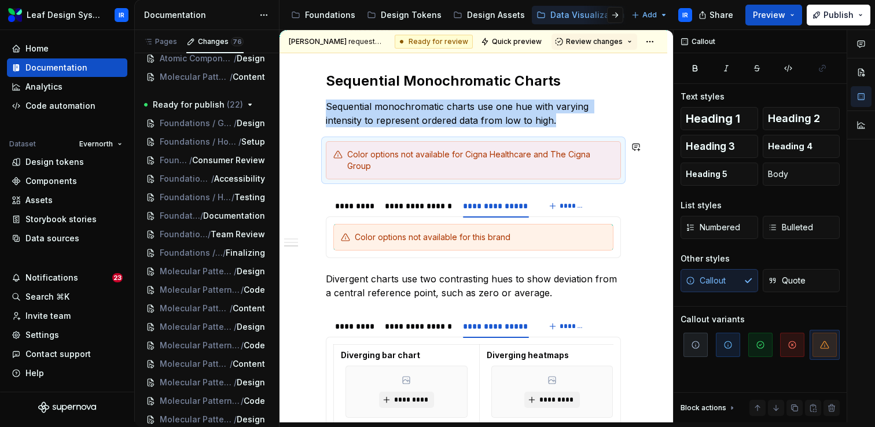
copy p "Sequential monochromatic charts use one hue with varying intensity to represent…"
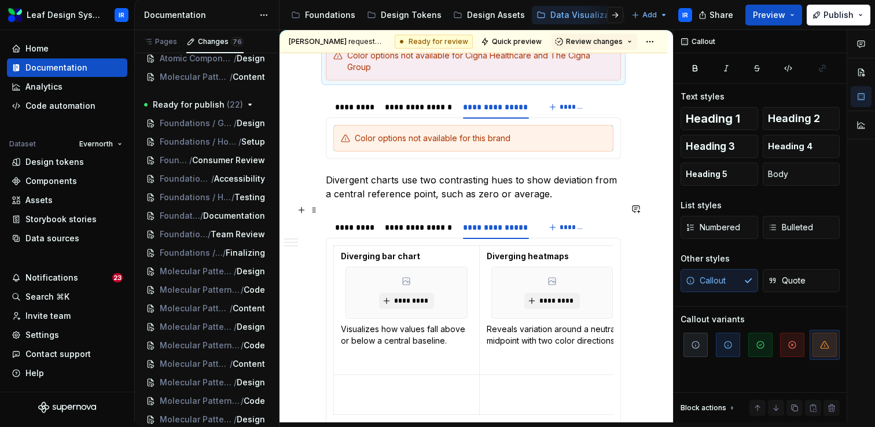
scroll to position [1386, 0]
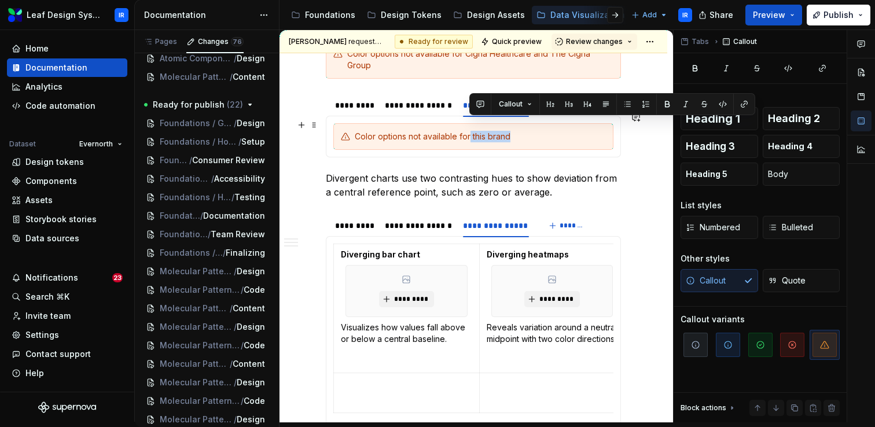
drag, startPoint x: 519, startPoint y: 125, endPoint x: 471, endPoint y: 125, distance: 48.6
click at [471, 131] on div "Color options not available for this brand" at bounding box center [480, 137] width 251 height 12
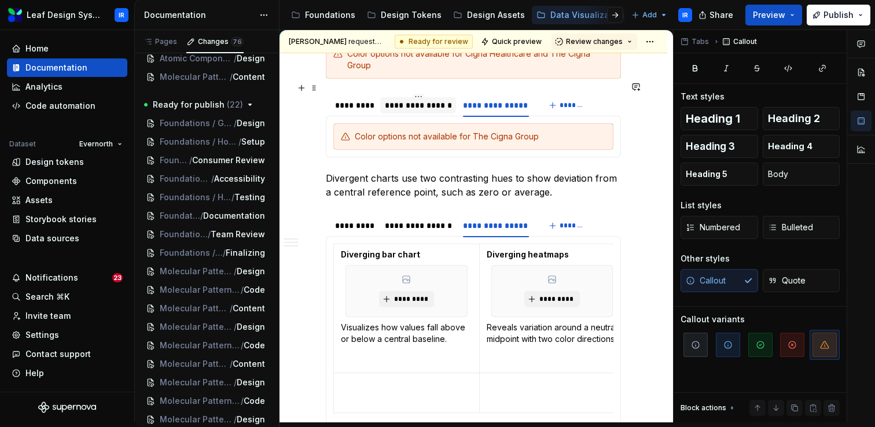
click at [400, 100] on div "**********" at bounding box center [418, 106] width 67 height 12
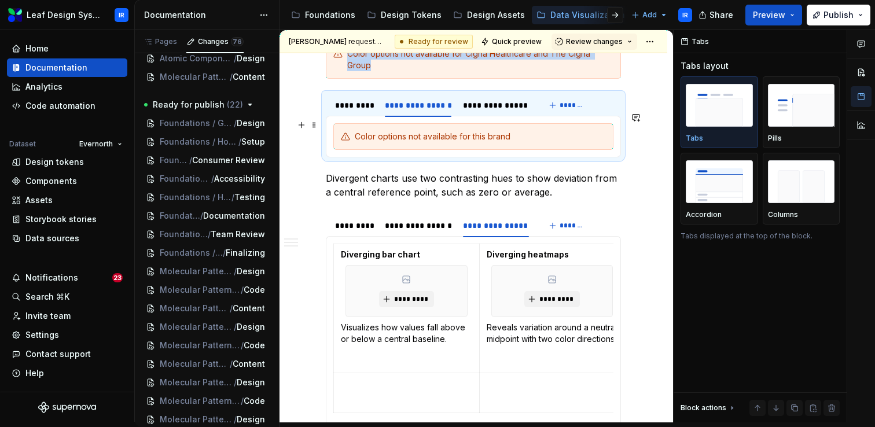
click at [493, 131] on div "Color options not available for this brand" at bounding box center [480, 137] width 251 height 12
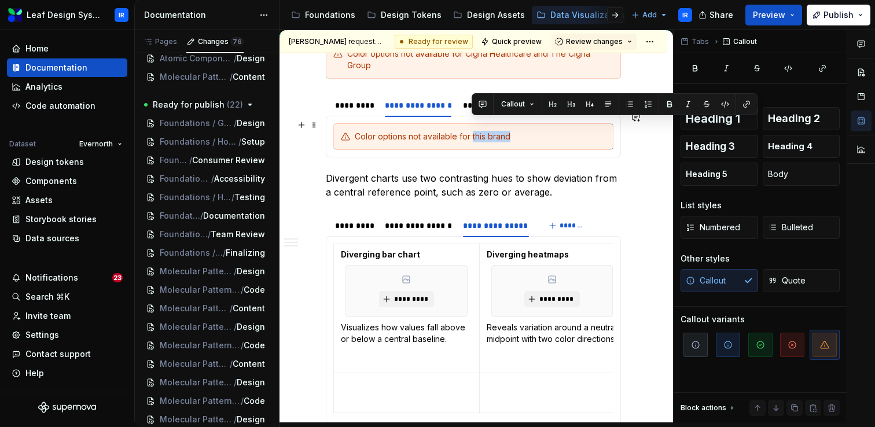
drag, startPoint x: 516, startPoint y: 121, endPoint x: 472, endPoint y: 124, distance: 44.1
click at [472, 131] on div "Color options not available for this brand" at bounding box center [480, 137] width 251 height 12
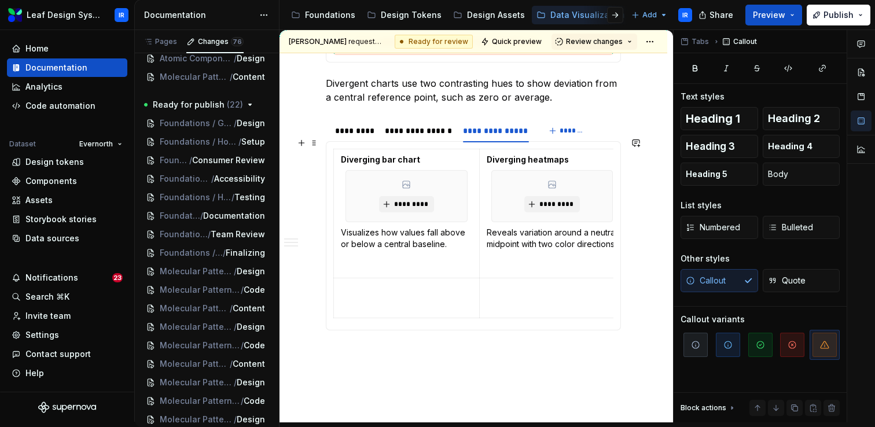
scroll to position [1501, 0]
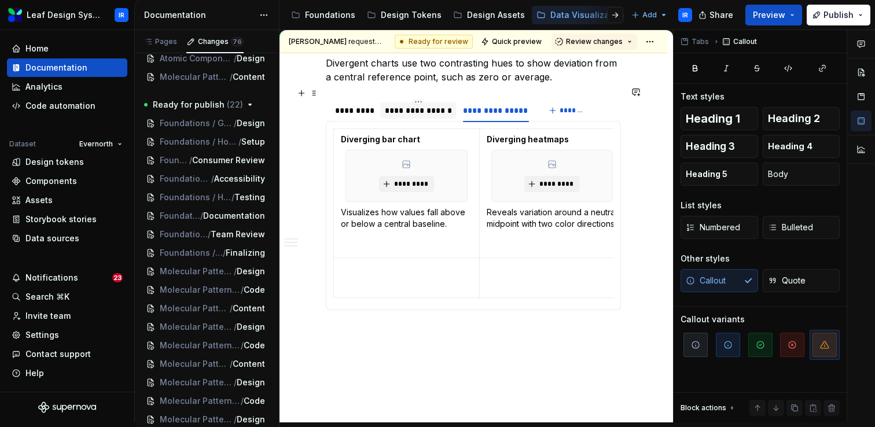
click at [404, 105] on div "**********" at bounding box center [418, 111] width 67 height 12
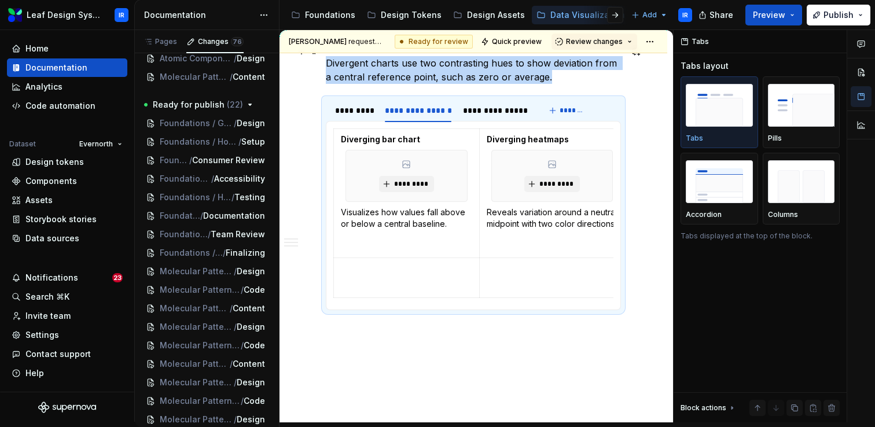
click at [548, 63] on p "Divergent charts use two contrasting hues to show deviation from a central refe…" at bounding box center [473, 70] width 295 height 28
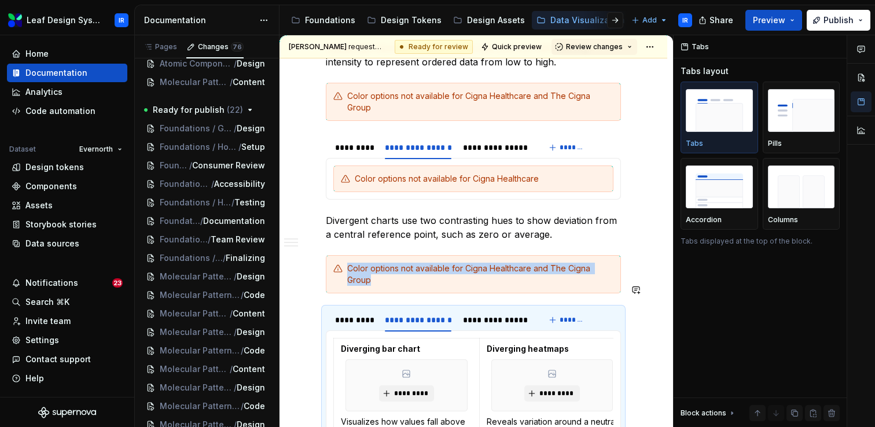
scroll to position [1346, 0]
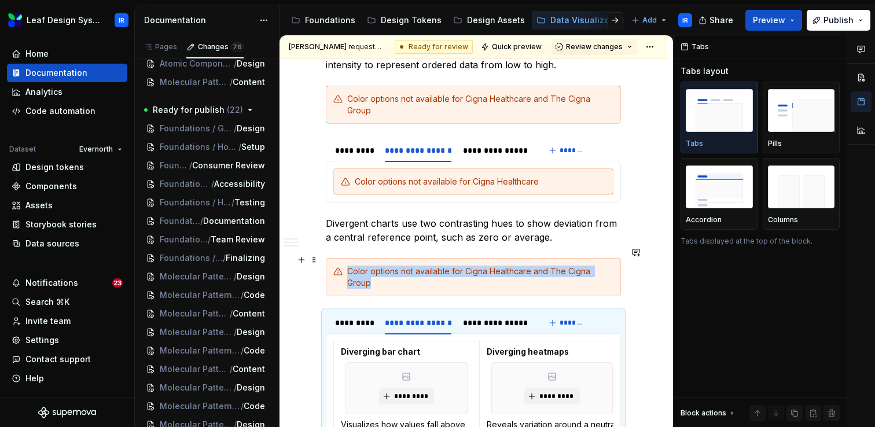
click at [614, 266] on div "Color options not available for Cigna Healthcare and The Cigna Group" at bounding box center [480, 277] width 266 height 23
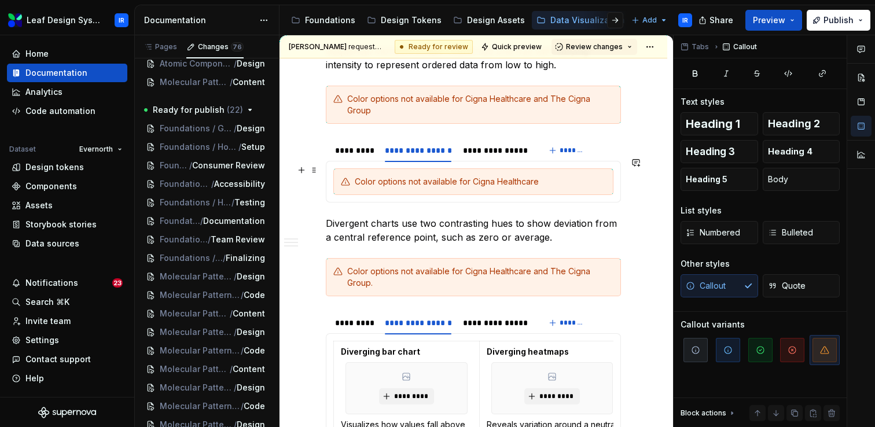
click at [546, 176] on div "Color options not available for Cigna Healthcare" at bounding box center [480, 182] width 251 height 12
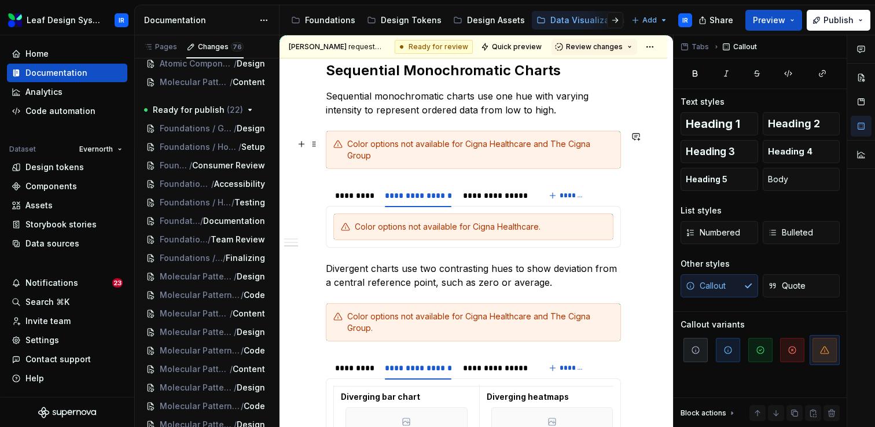
scroll to position [1299, 0]
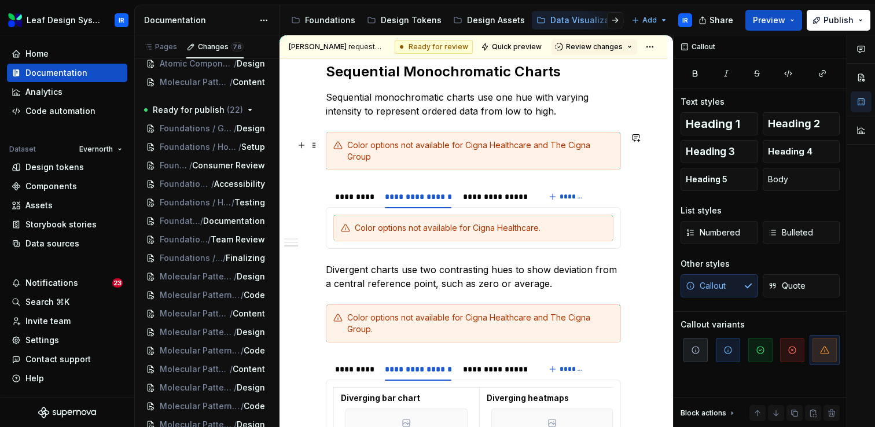
click at [614, 144] on div "Color options not available for Cigna Healthcare and The Cigna Group" at bounding box center [480, 150] width 266 height 23
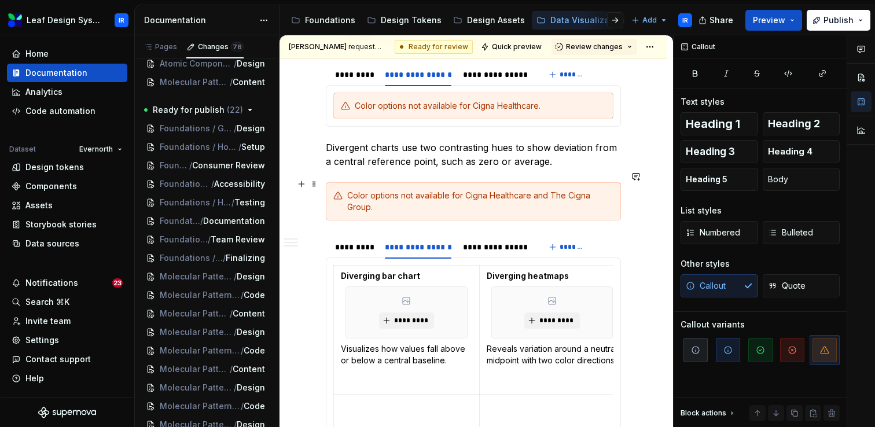
scroll to position [1423, 0]
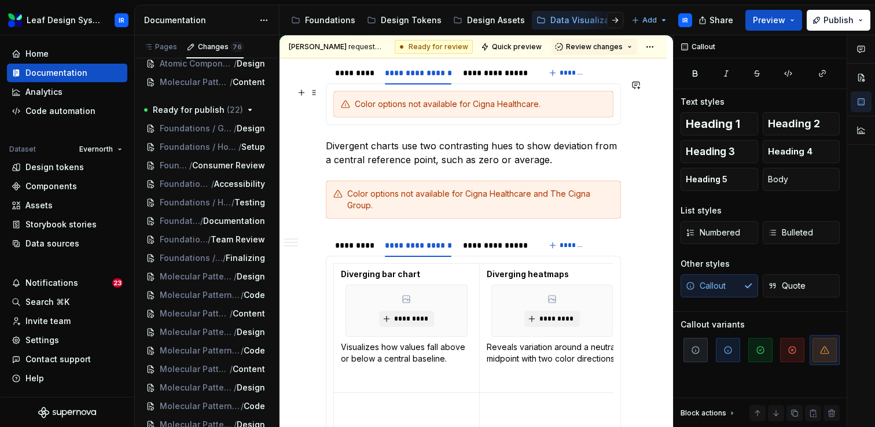
click at [613, 96] on div "Color options not available for Cigna Healthcare." at bounding box center [473, 104] width 280 height 27
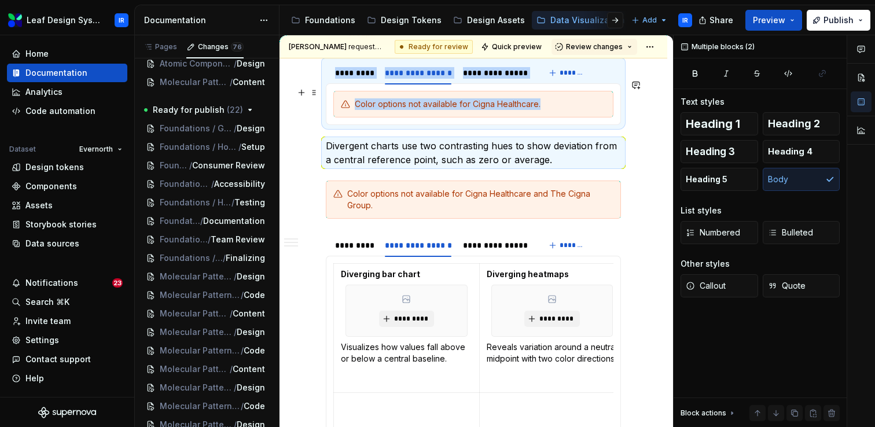
click at [613, 96] on div "Color options not available for Cigna Healthcare." at bounding box center [473, 104] width 280 height 27
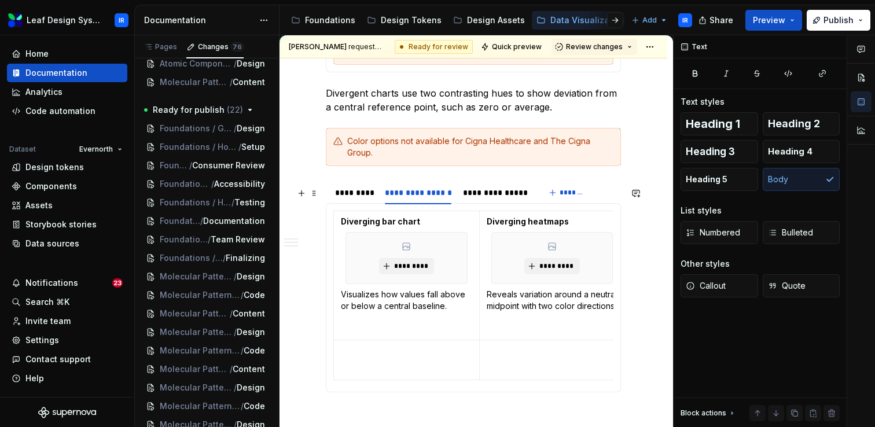
scroll to position [1479, 0]
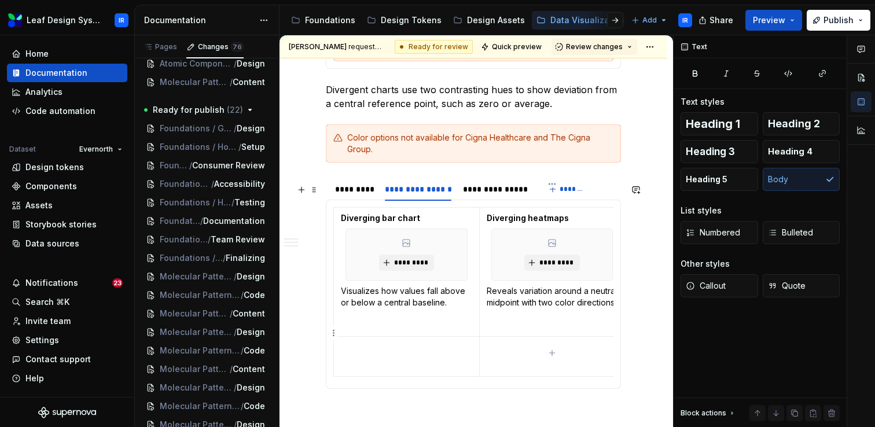
click at [521, 341] on p at bounding box center [552, 347] width 131 height 12
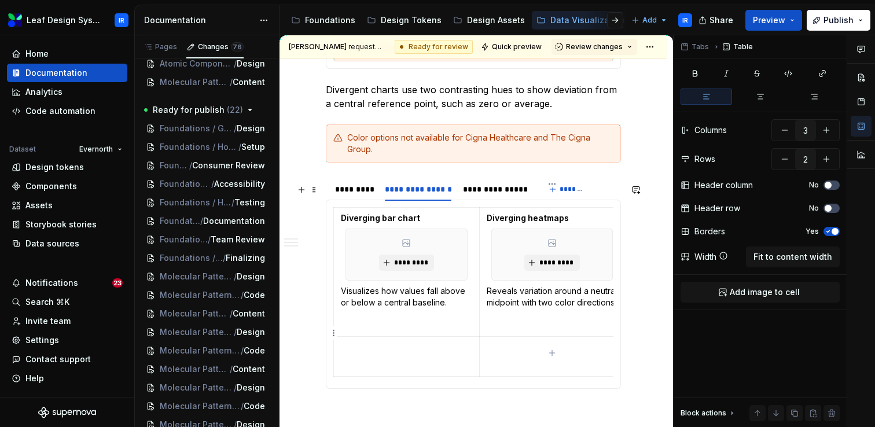
click at [521, 341] on p at bounding box center [552, 347] width 131 height 12
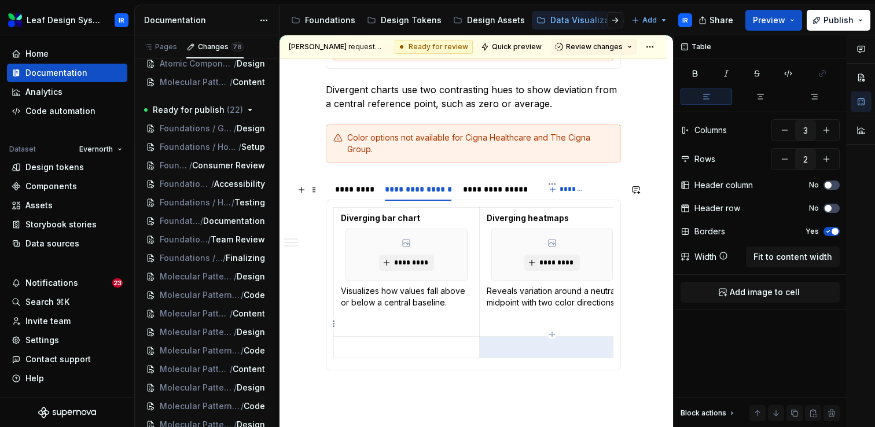
click at [504, 341] on p at bounding box center [552, 347] width 131 height 12
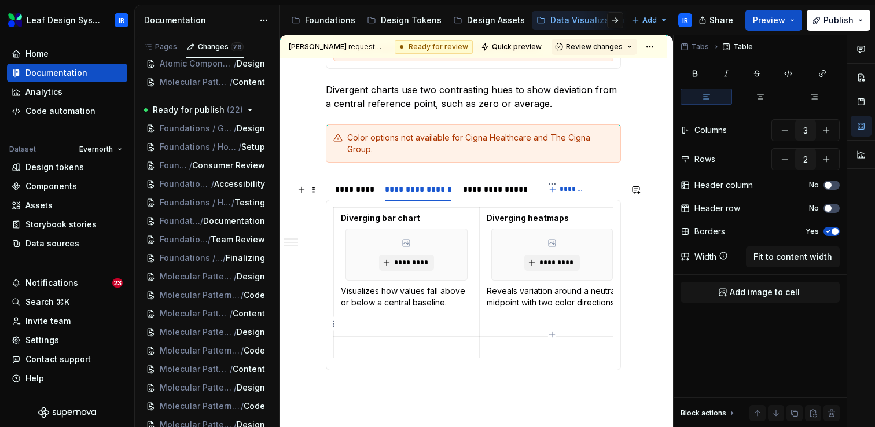
click at [504, 341] on p at bounding box center [552, 347] width 131 height 12
click at [455, 341] on p at bounding box center [406, 347] width 131 height 12
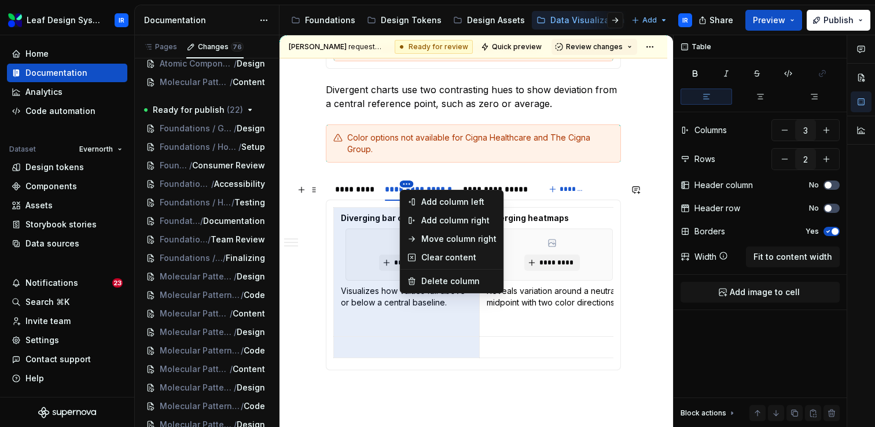
click at [403, 186] on html "Leaf Design System IR Home Documentation Analytics Code automation Dataset Ever…" at bounding box center [437, 213] width 875 height 427
click at [420, 281] on div "Delete column" at bounding box center [452, 281] width 98 height 19
click at [403, 186] on html "Leaf Design System IR Home Documentation Analytics Code automation Dataset Ever…" at bounding box center [437, 213] width 875 height 427
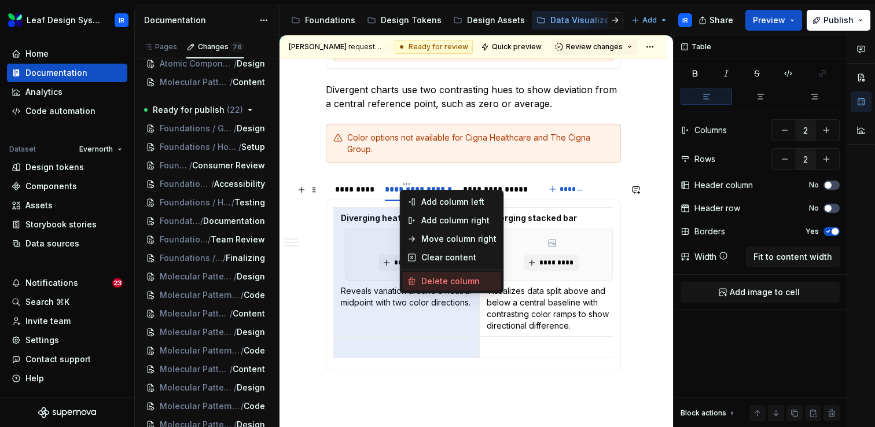
click at [422, 282] on div "Delete column" at bounding box center [458, 282] width 75 height 12
type input "1"
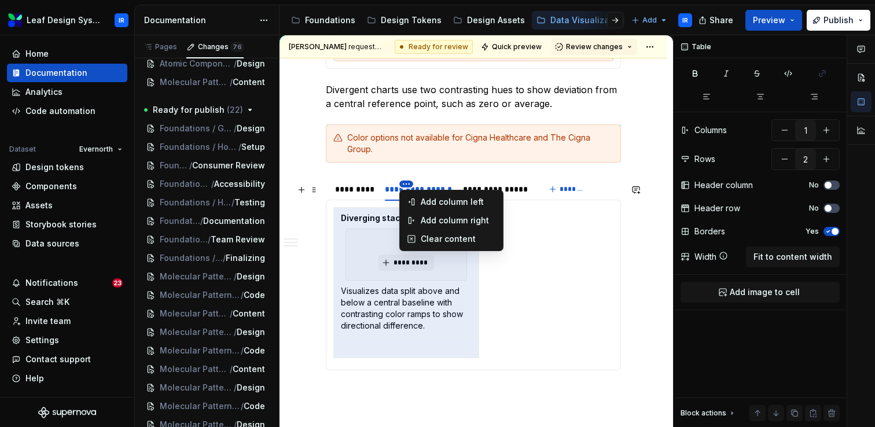
click at [405, 185] on html "Leaf Design System IR Home Documentation Analytics Code automation Dataset Ever…" at bounding box center [437, 213] width 875 height 427
click at [468, 236] on div "Clear content" at bounding box center [458, 239] width 75 height 12
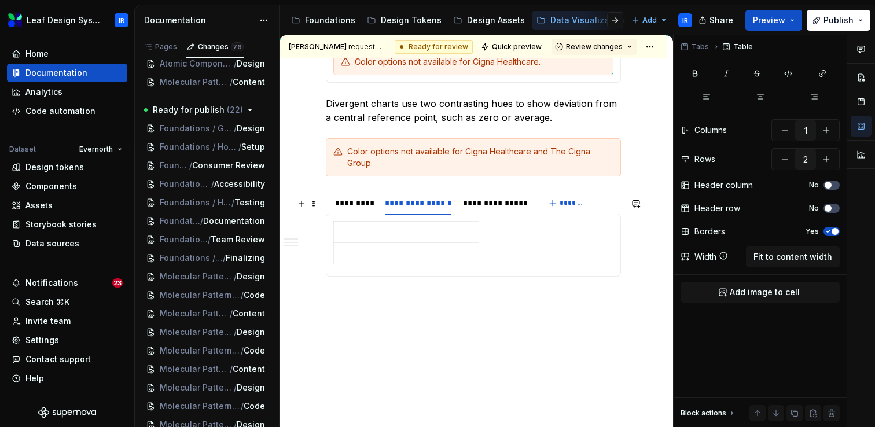
scroll to position [1442, 0]
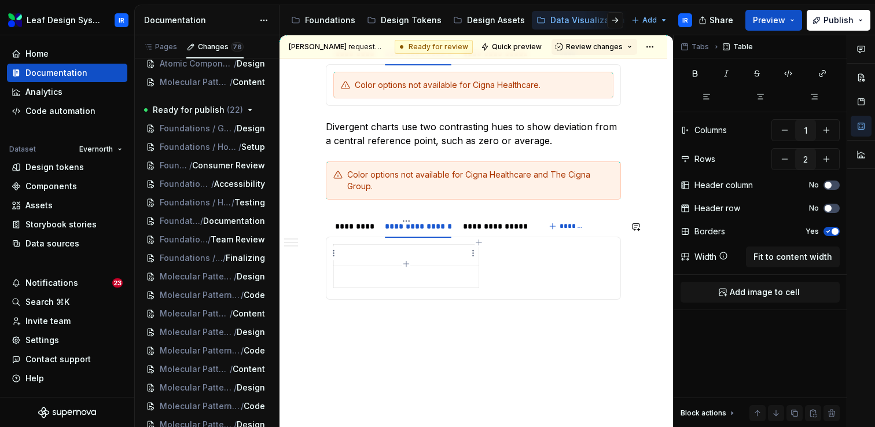
click at [441, 266] on td at bounding box center [406, 276] width 145 height 21
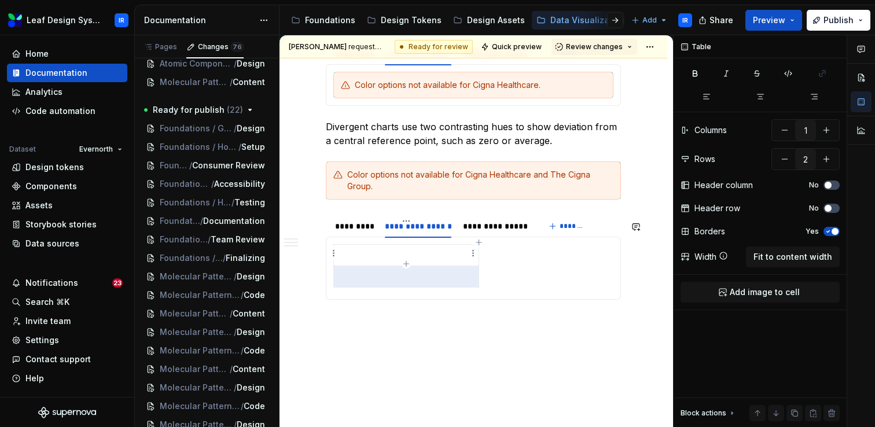
click at [441, 266] on td at bounding box center [406, 276] width 145 height 21
click at [439, 249] on p at bounding box center [406, 255] width 131 height 12
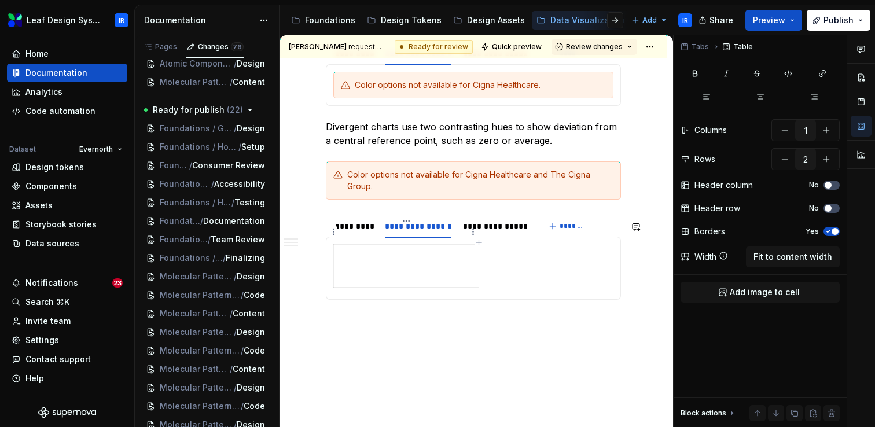
click at [439, 249] on p at bounding box center [406, 255] width 131 height 12
click at [480, 253] on div at bounding box center [473, 268] width 280 height 48
click at [493, 253] on div at bounding box center [473, 268] width 280 height 48
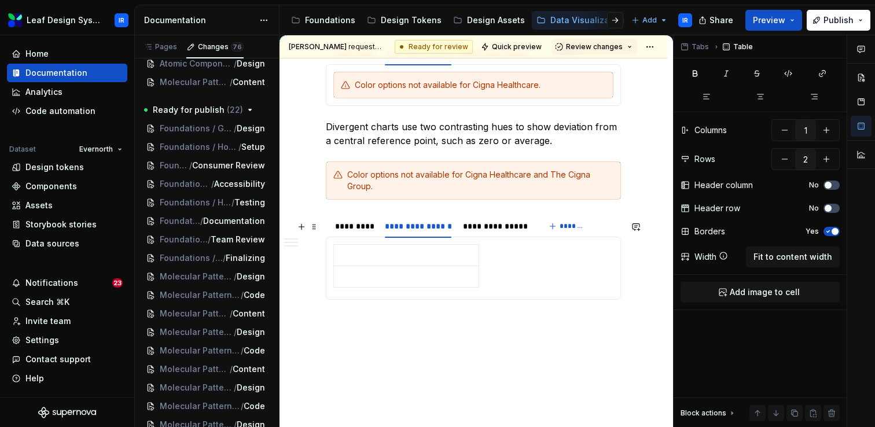
click at [493, 253] on div at bounding box center [473, 268] width 280 height 48
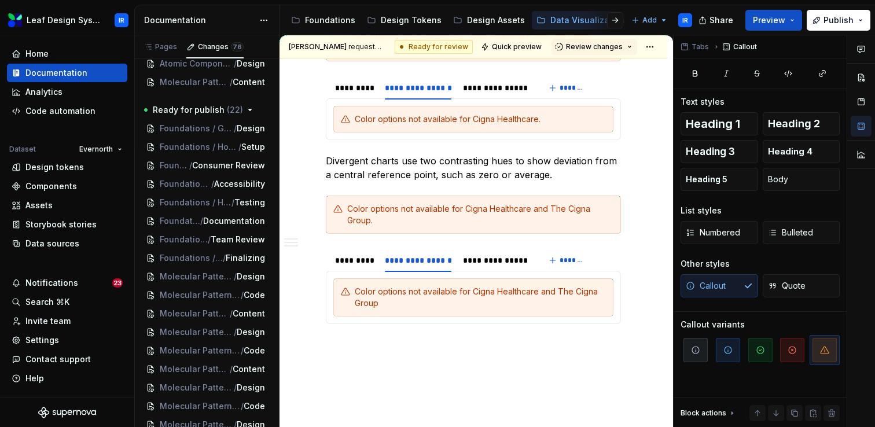
scroll to position [1433, 0]
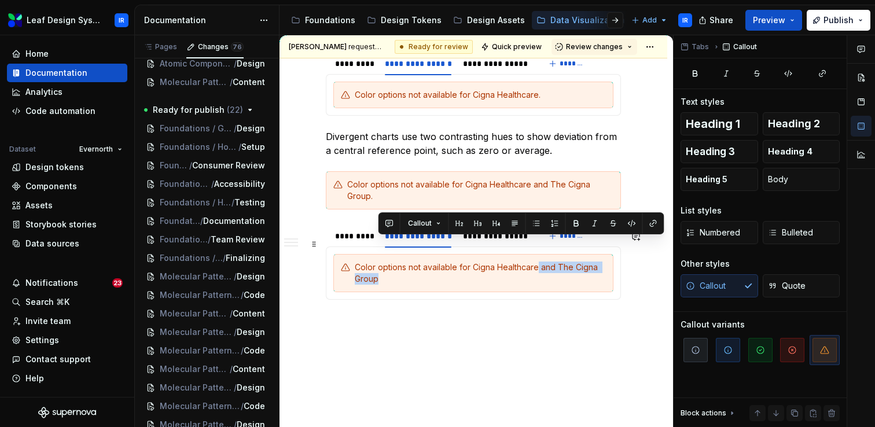
drag, startPoint x: 469, startPoint y: 254, endPoint x: 539, endPoint y: 243, distance: 70.3
click at [539, 262] on div "Color options not available for Cigna Healthcare and The Cigna Group" at bounding box center [480, 273] width 251 height 23
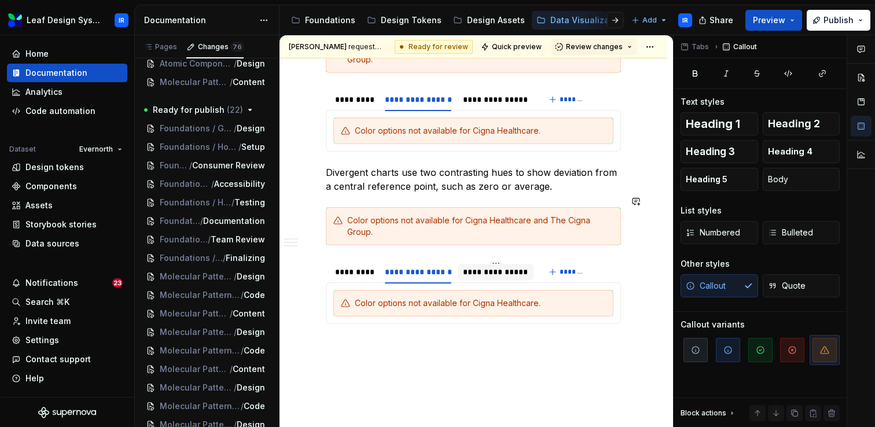
scroll to position [1400, 0]
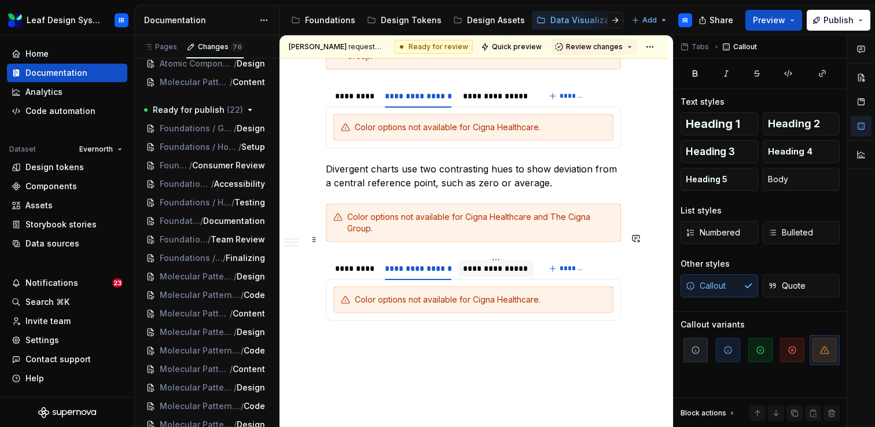
click at [483, 263] on div "**********" at bounding box center [495, 269] width 65 height 12
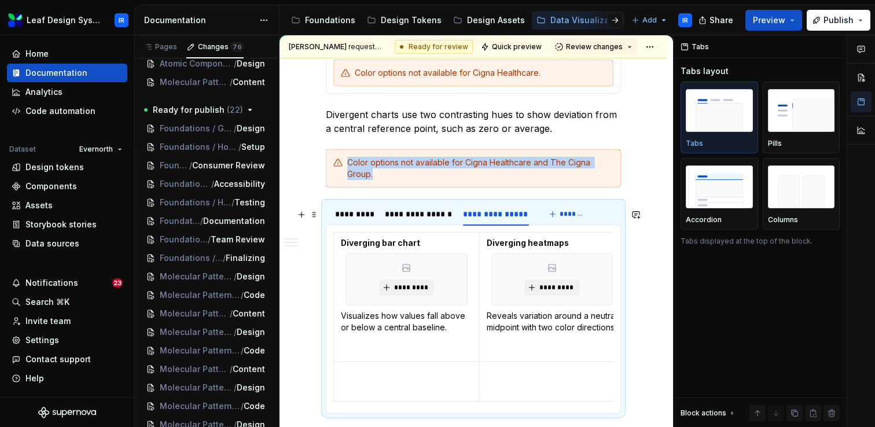
scroll to position [1474, 0]
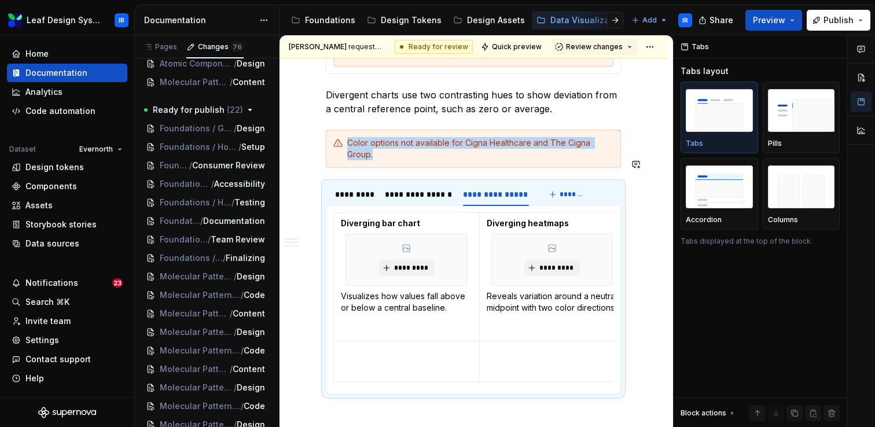
click at [406, 190] on html "Leaf Design System IR Home Documentation Analytics Code automation Dataset Ever…" at bounding box center [437, 213] width 875 height 427
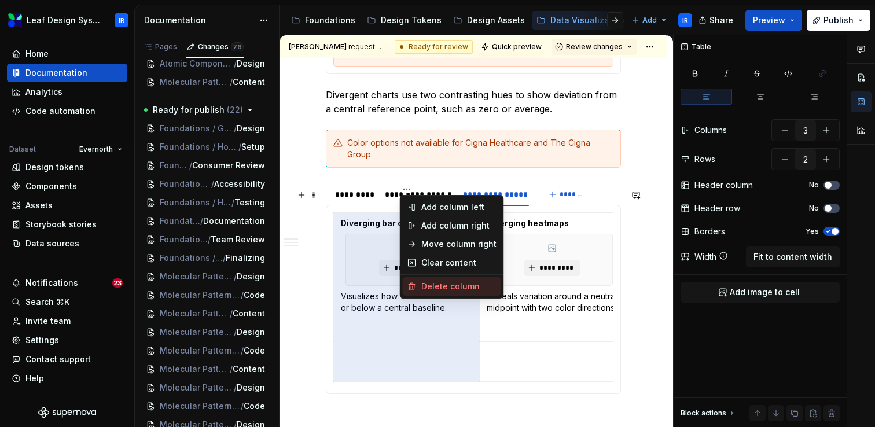
click at [436, 280] on div "Delete column" at bounding box center [452, 286] width 98 height 19
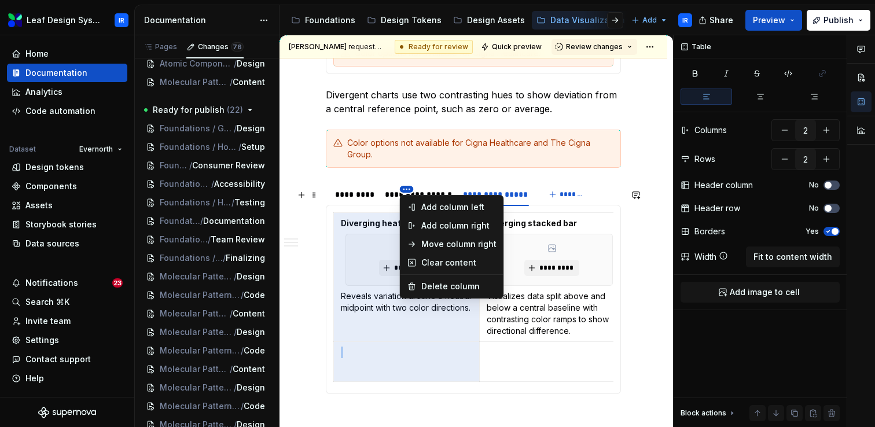
click at [406, 189] on html "Leaf Design System IR Home Documentation Analytics Code automation Dataset Ever…" at bounding box center [437, 213] width 875 height 427
click at [425, 281] on div "Delete column" at bounding box center [458, 287] width 75 height 12
type input "1"
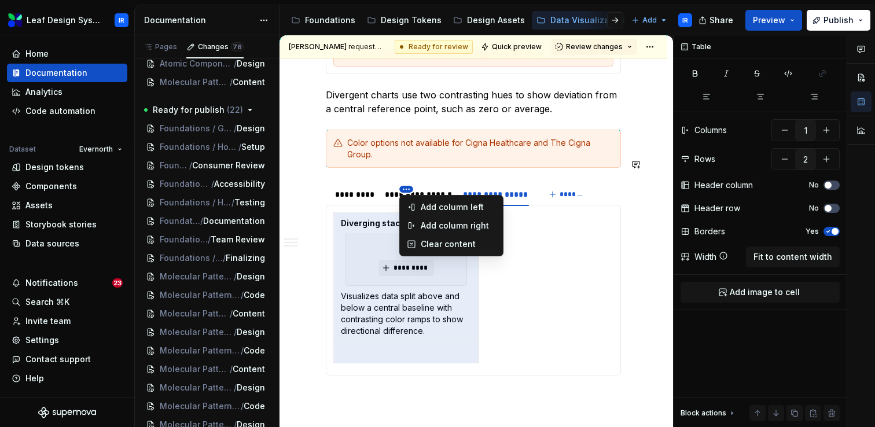
click at [405, 189] on html "Leaf Design System IR Home Documentation Analytics Code automation Dataset Ever…" at bounding box center [437, 213] width 875 height 427
click at [425, 242] on div "Clear content" at bounding box center [458, 244] width 75 height 12
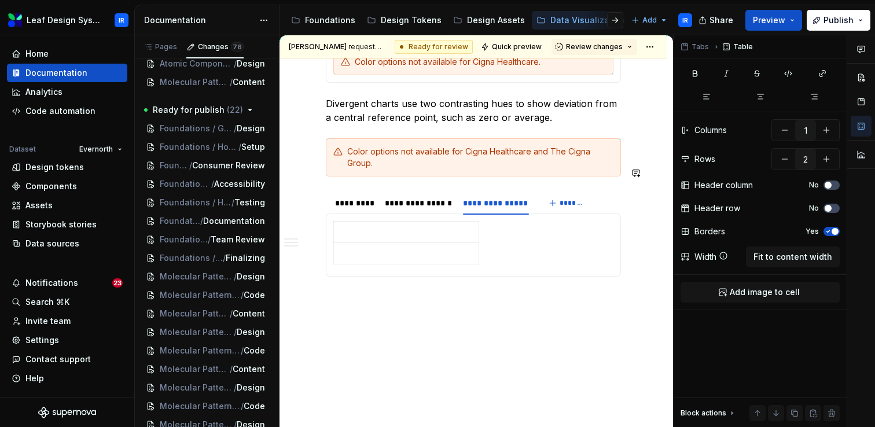
scroll to position [1442, 0]
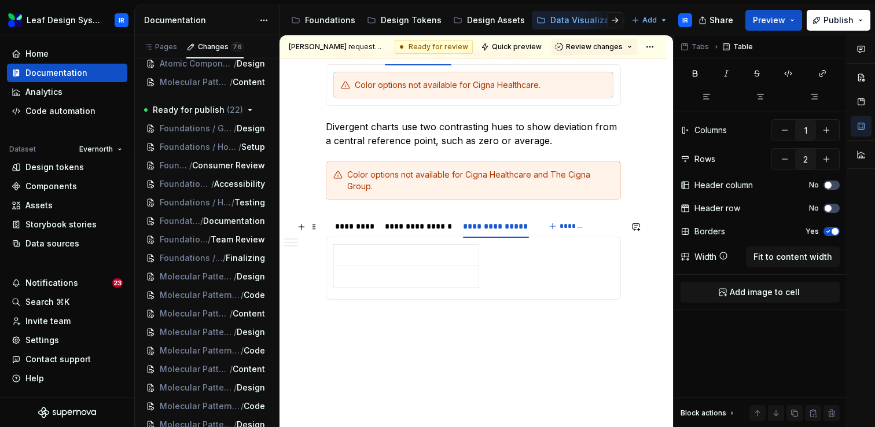
click at [515, 244] on div at bounding box center [473, 268] width 280 height 48
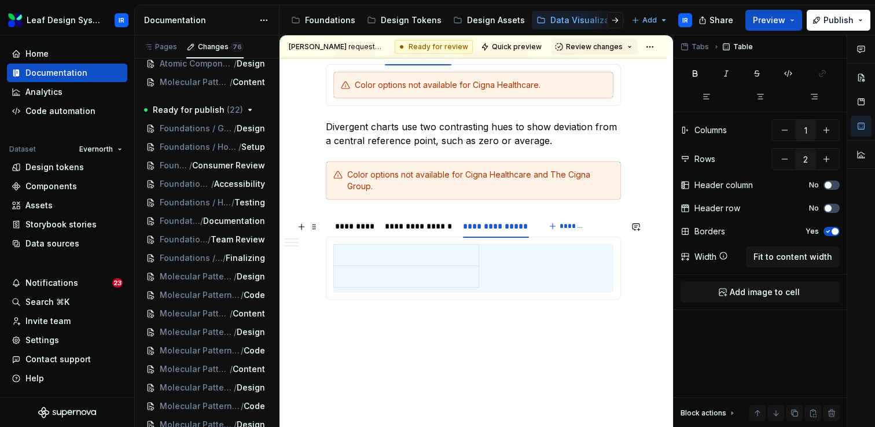
click at [515, 244] on div at bounding box center [473, 268] width 280 height 48
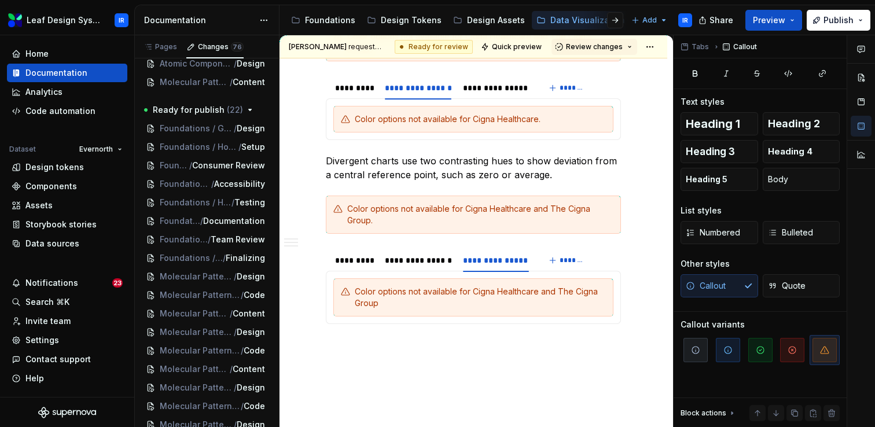
scroll to position [1433, 0]
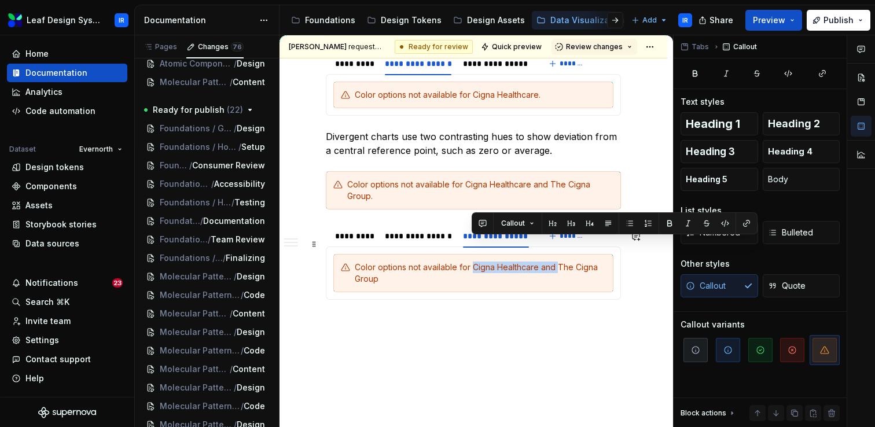
drag, startPoint x: 557, startPoint y: 241, endPoint x: 472, endPoint y: 243, distance: 84.5
click at [472, 262] on div "Color options not available for Cigna Healthcare and The Cigna Group" at bounding box center [480, 273] width 251 height 23
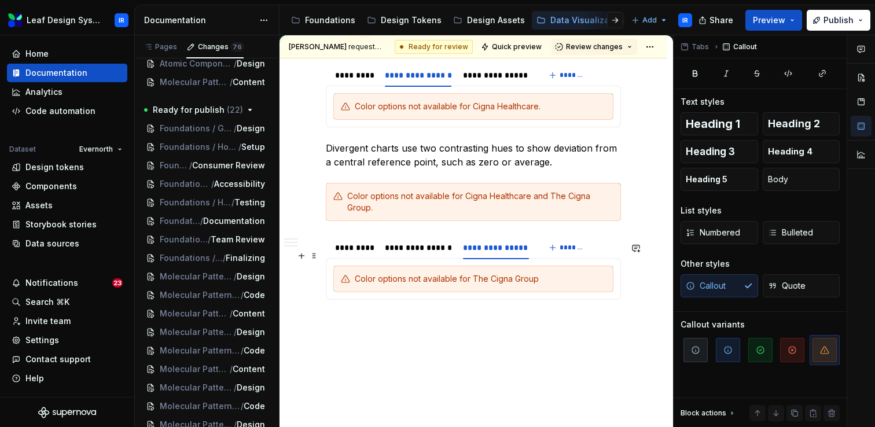
click at [543, 273] on div "Color options not available for The Cigna Group" at bounding box center [480, 279] width 251 height 12
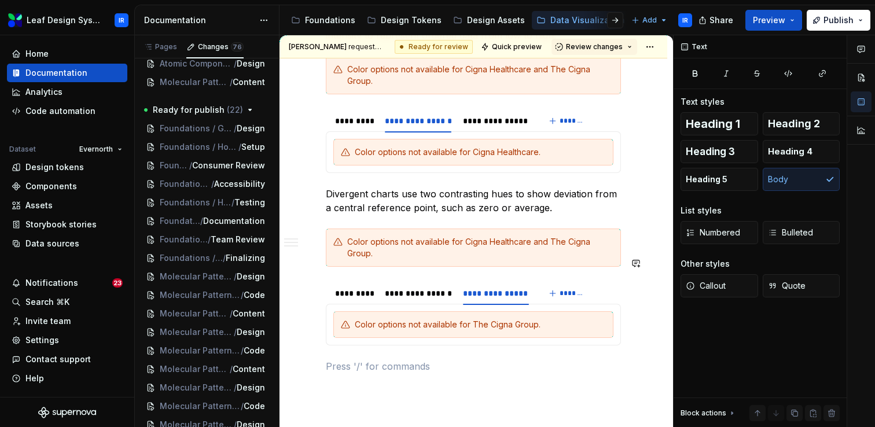
scroll to position [1373, 0]
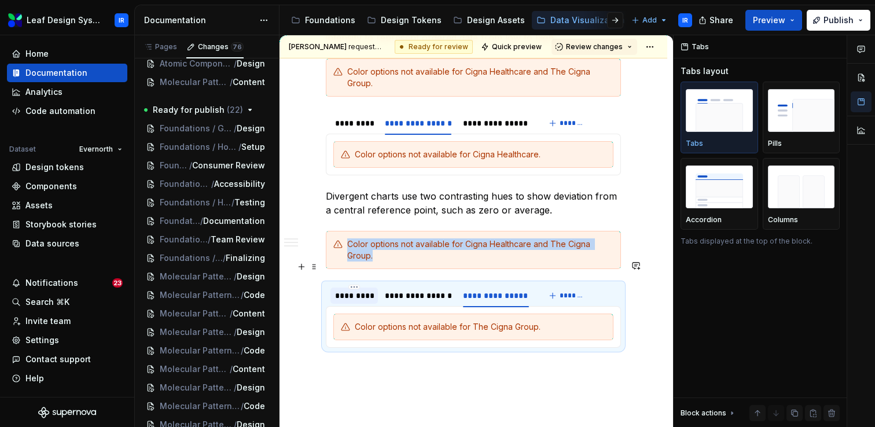
click at [355, 290] on div "*********" at bounding box center [354, 296] width 38 height 12
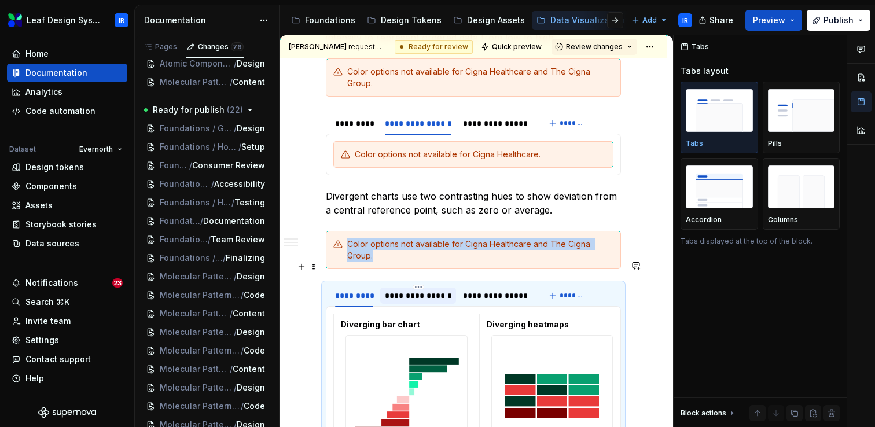
click at [412, 290] on div "**********" at bounding box center [418, 296] width 67 height 12
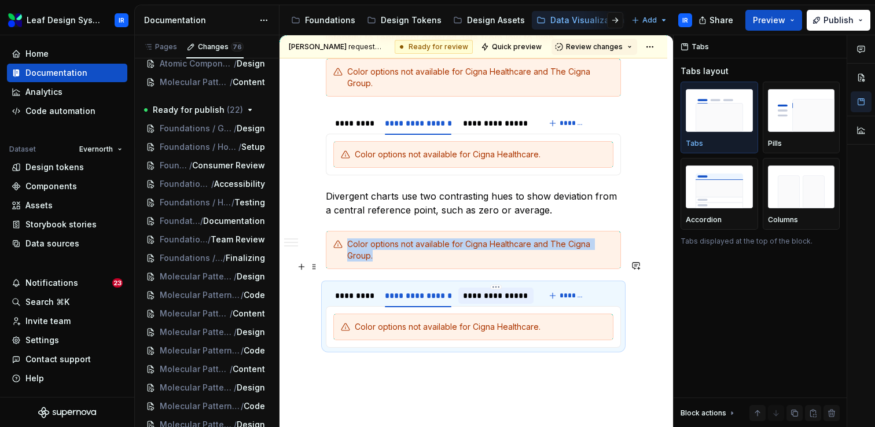
click at [480, 290] on div "**********" at bounding box center [495, 296] width 65 height 12
click at [345, 290] on div "*********" at bounding box center [354, 296] width 38 height 12
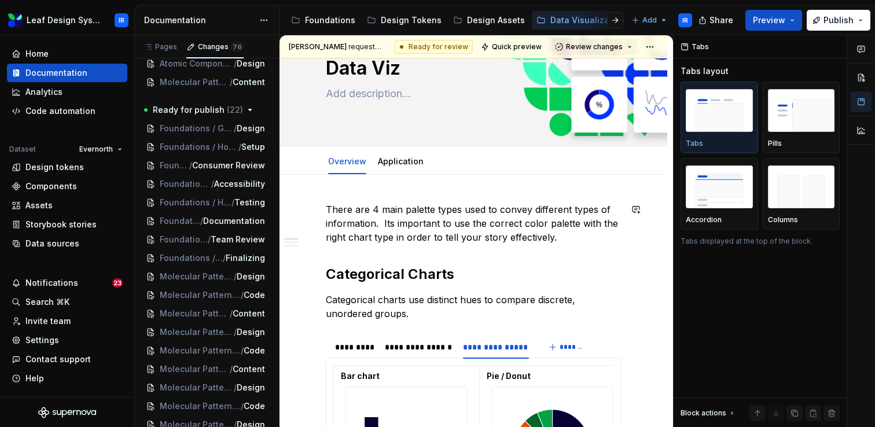
scroll to position [41, 0]
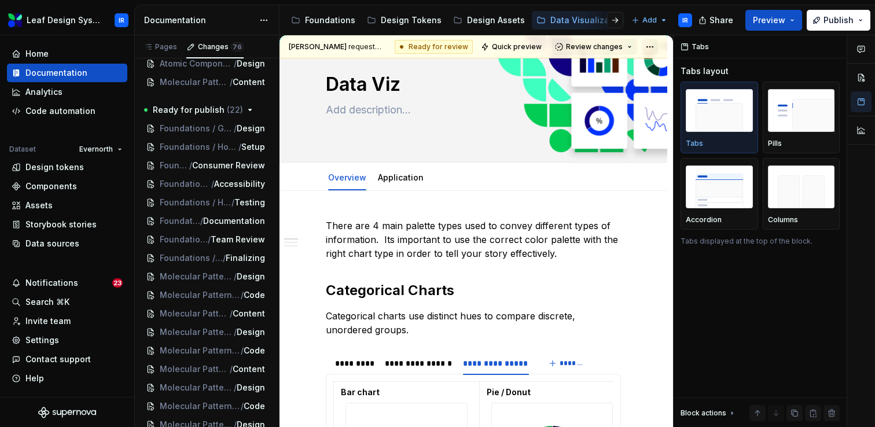
click at [654, 46] on html "Leaf Design System IR Home Documentation Analytics Code automation Dataset Ever…" at bounding box center [437, 213] width 875 height 427
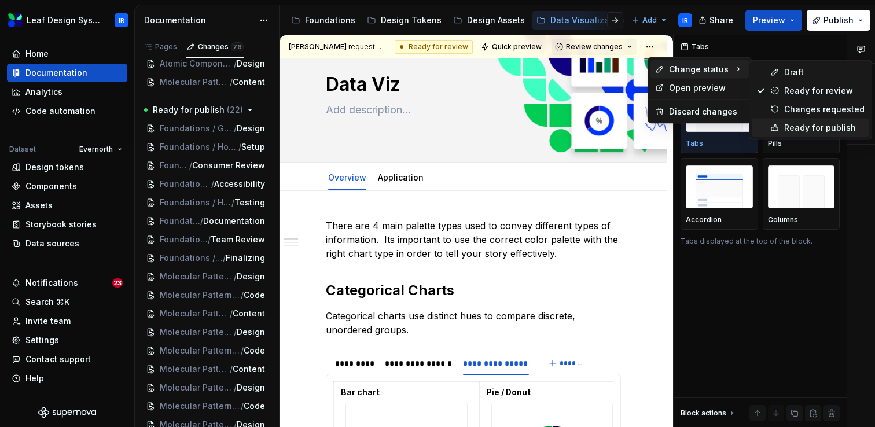
click at [783, 127] on div "Ready for publish" at bounding box center [810, 128] width 117 height 19
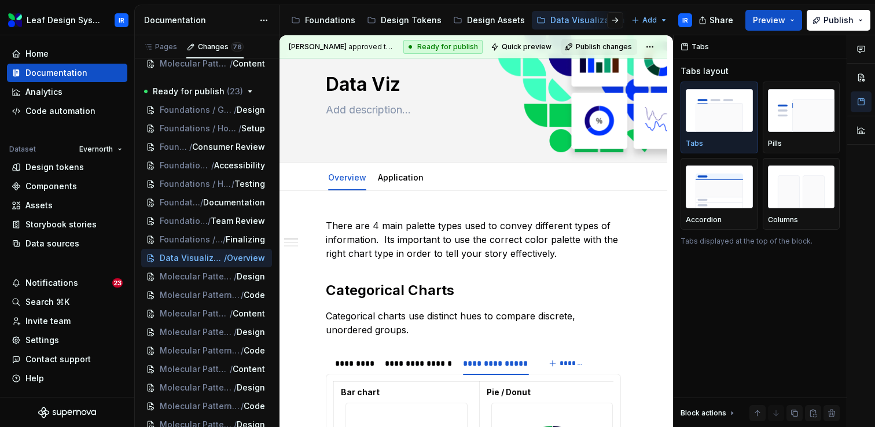
scroll to position [0, 0]
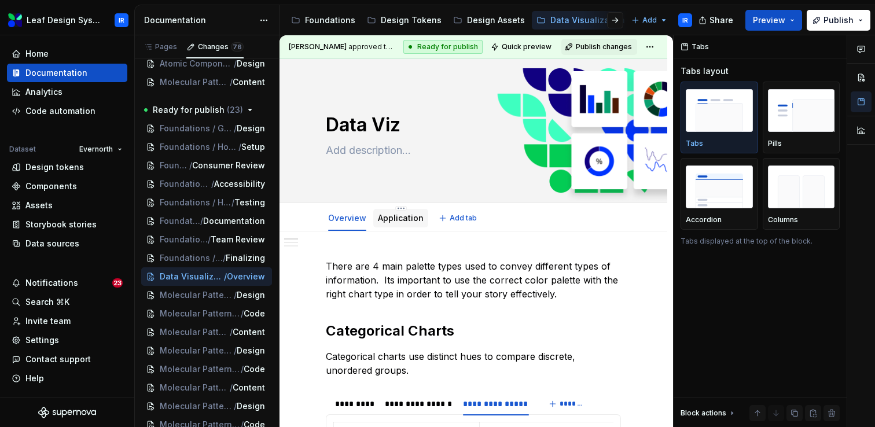
click at [396, 220] on link "Application" at bounding box center [401, 218] width 46 height 10
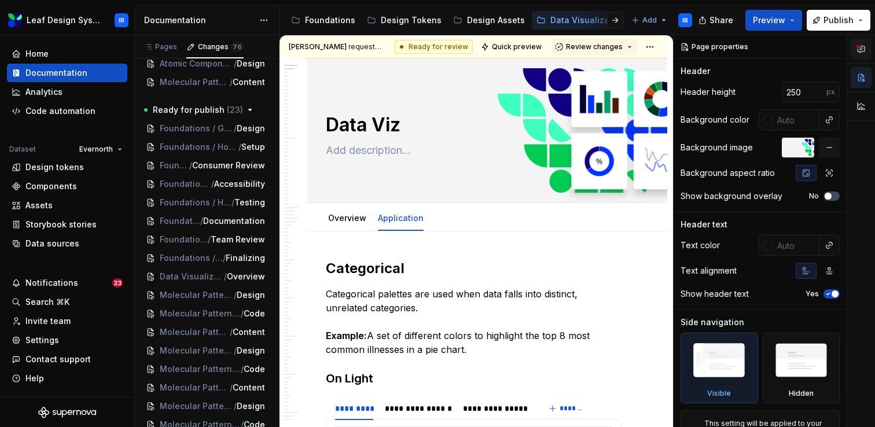
click at [865, 51] on icon "button" at bounding box center [861, 49] width 9 height 9
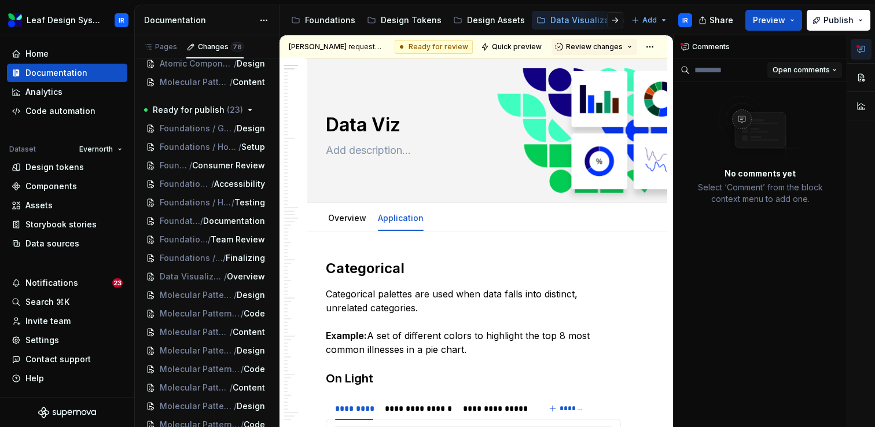
click at [803, 74] on span "Open comments" at bounding box center [801, 69] width 57 height 9
click at [795, 113] on div "Resolved" at bounding box center [796, 111] width 75 height 12
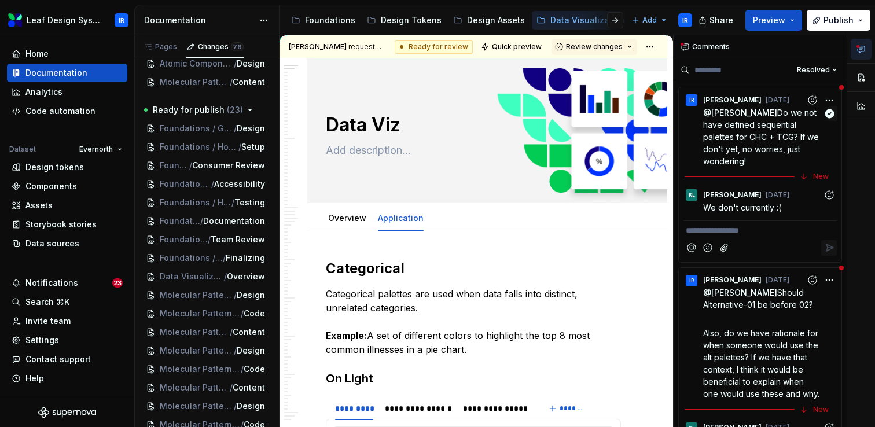
click at [749, 149] on span "Do we not have defined sequential palettes for CHC + TCG? If we don't yet, no w…" at bounding box center [762, 137] width 118 height 58
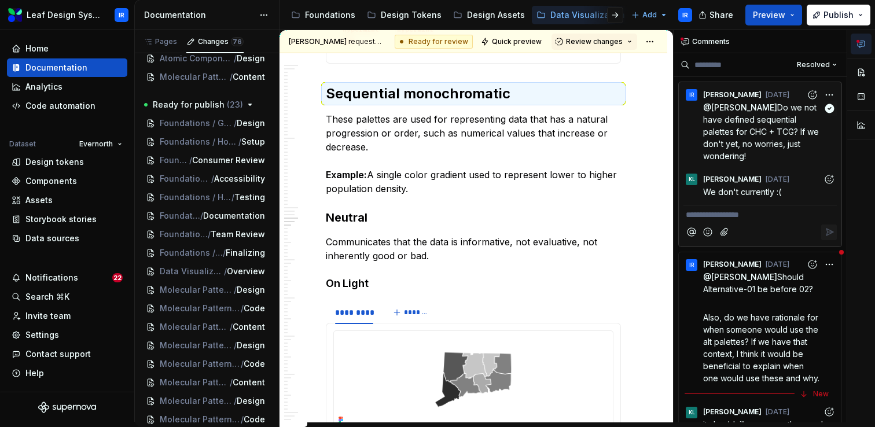
scroll to position [3428, 0]
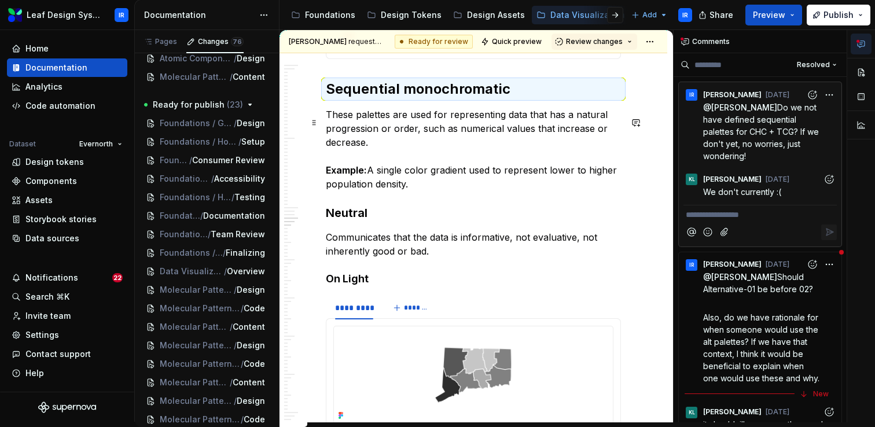
click at [377, 152] on p "These palettes are used for representing data that has a natural progression or…" at bounding box center [473, 149] width 295 height 83
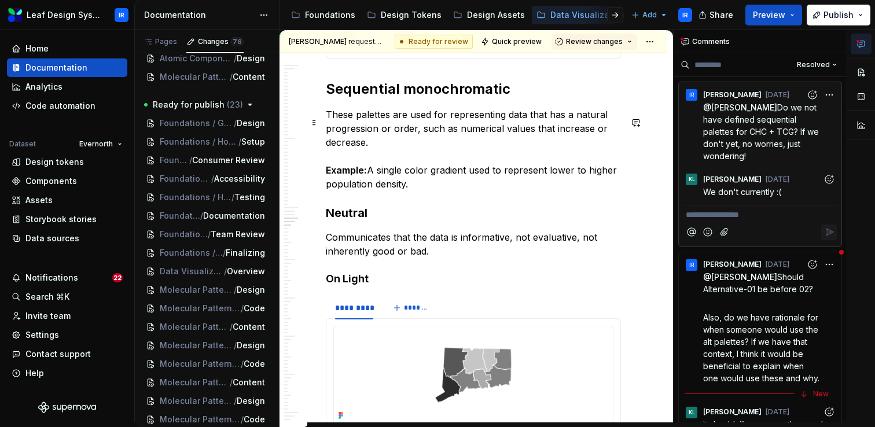
click at [365, 152] on p "These palettes are used for representing data that has a natural progression or…" at bounding box center [473, 149] width 295 height 83
click at [379, 150] on p "These palettes are used for representing data that has a natural progression or…" at bounding box center [473, 149] width 295 height 83
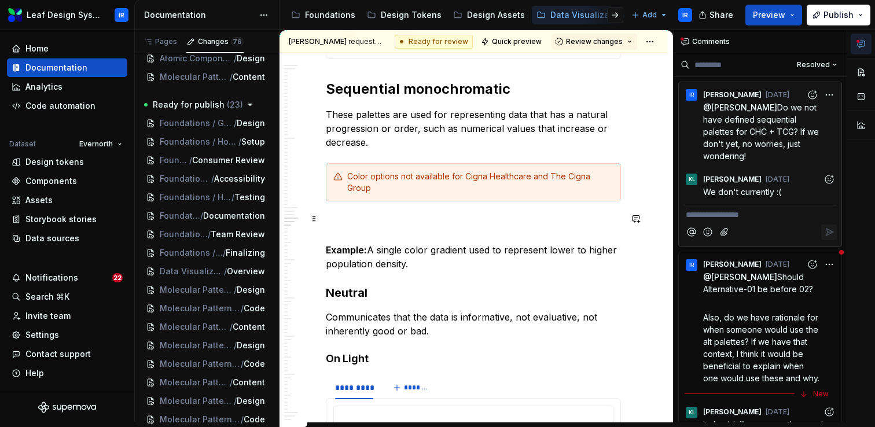
click at [353, 230] on p "Example: A single color gradient used to represent lower to higher population d…" at bounding box center [473, 243] width 295 height 56
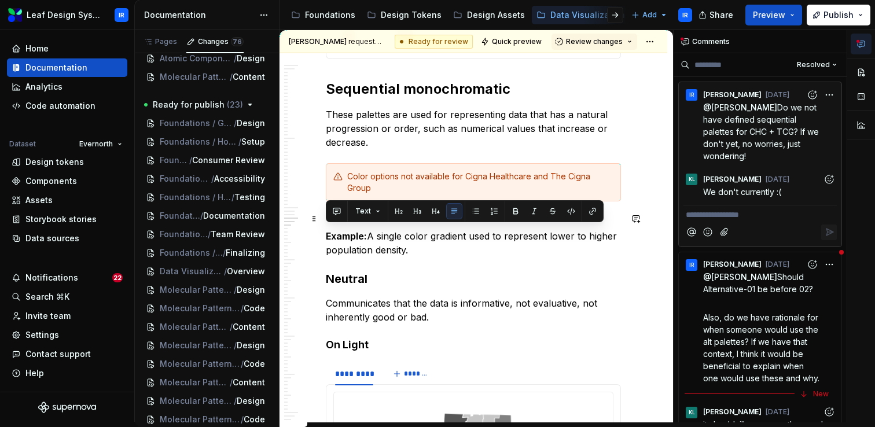
drag, startPoint x: 372, startPoint y: 247, endPoint x: 323, endPoint y: 232, distance: 51.3
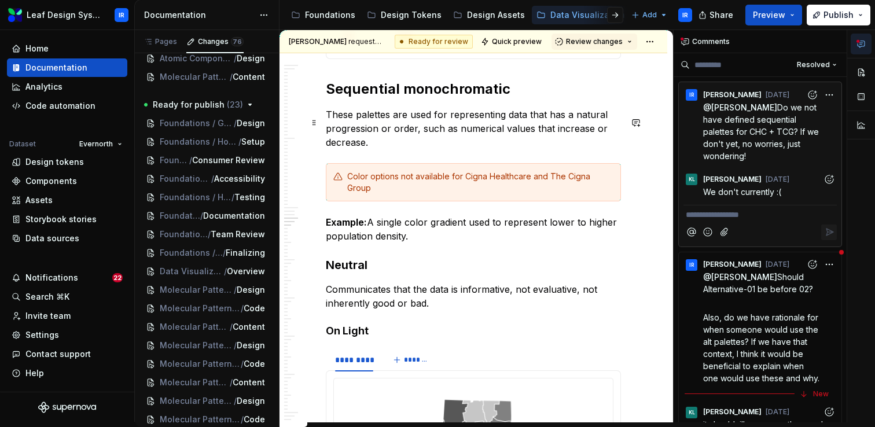
click at [404, 142] on p "These palettes are used for representing data that has a natural progression or…" at bounding box center [473, 129] width 295 height 42
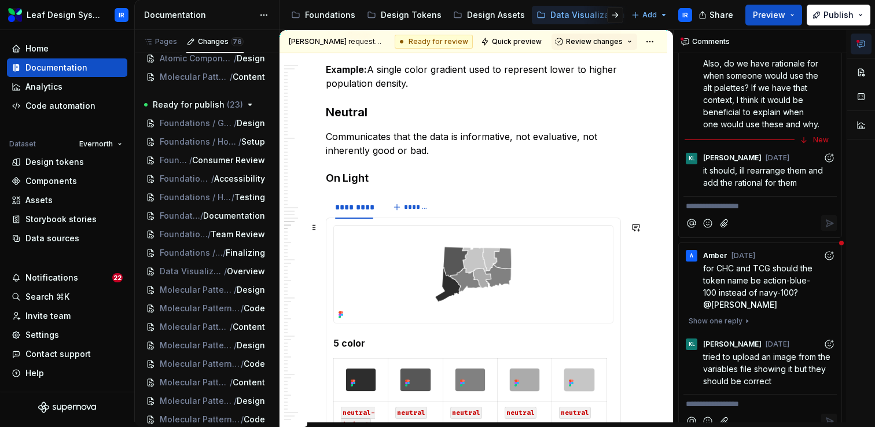
scroll to position [3579, 0]
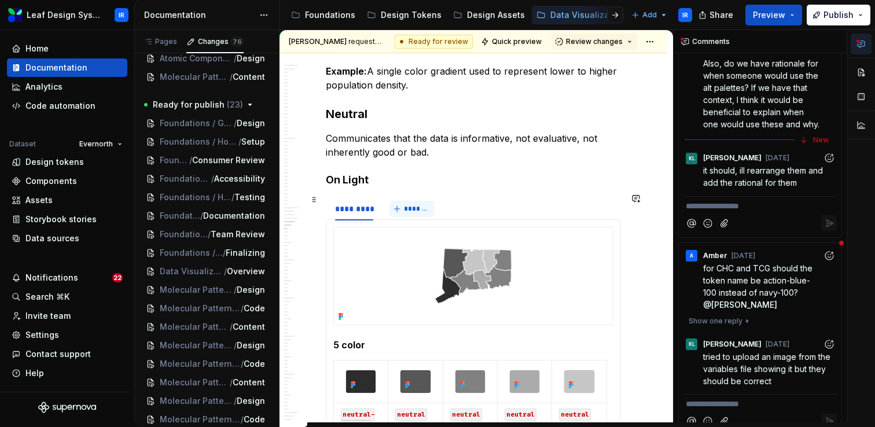
type textarea "*"
click at [410, 204] on span "*******" at bounding box center [417, 208] width 26 height 9
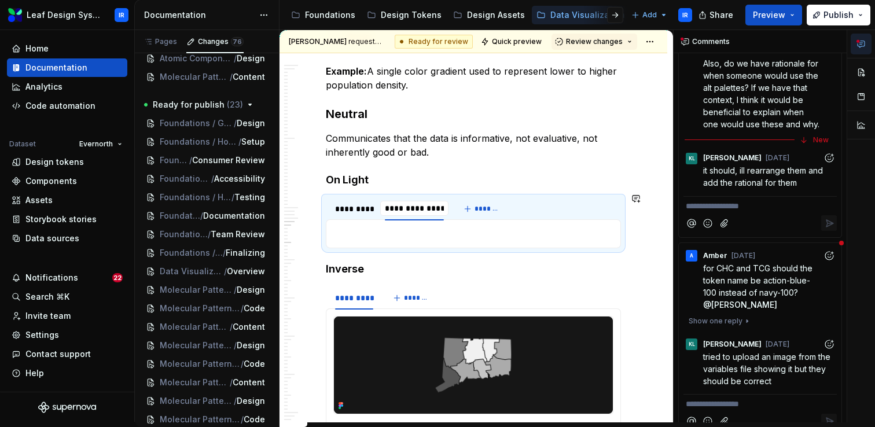
type input "**********"
click at [492, 201] on button "*******" at bounding box center [491, 209] width 46 height 16
type input "**********"
click at [423, 227] on p at bounding box center [473, 234] width 280 height 14
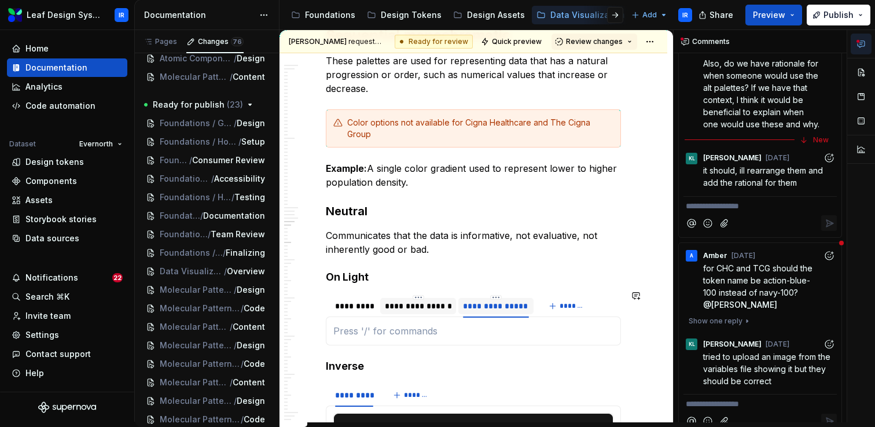
scroll to position [3477, 0]
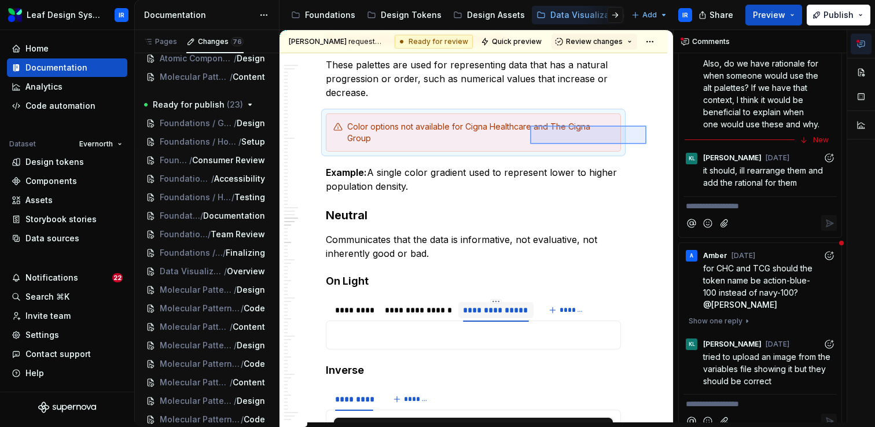
drag, startPoint x: 548, startPoint y: 130, endPoint x: 530, endPoint y: 126, distance: 18.5
click at [530, 126] on div "[PERSON_NAME] requested a review. Ready for review Quick preview Review changes…" at bounding box center [477, 226] width 394 height 392
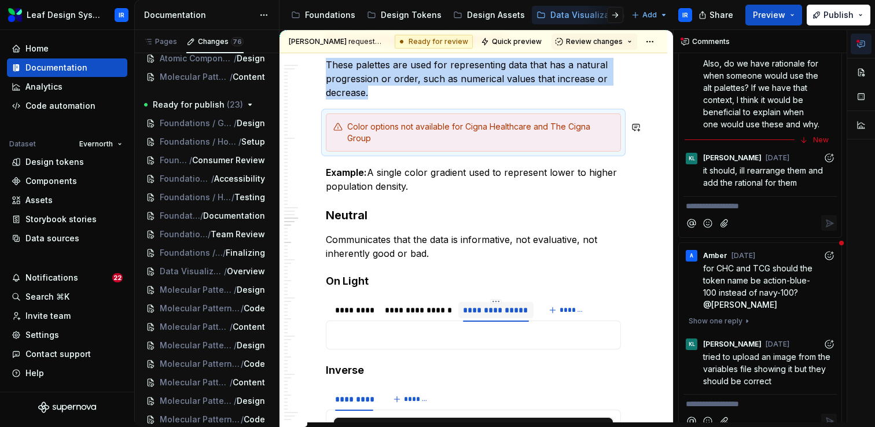
copy p "These palettes are used for representing data that has a natural progression or…"
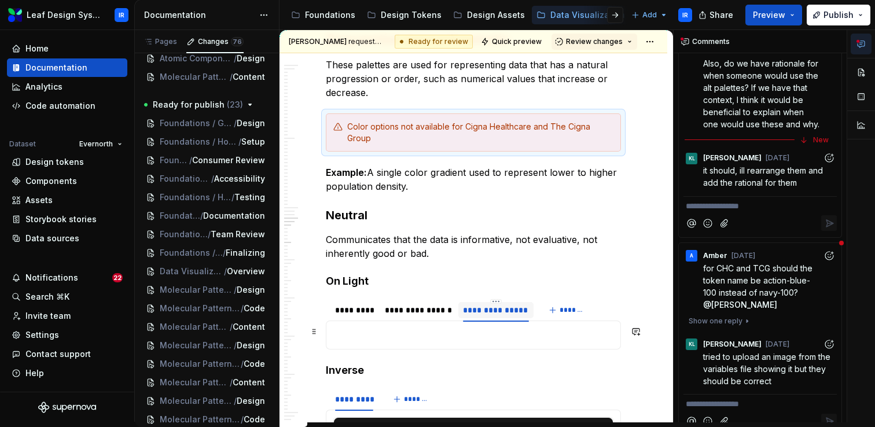
click at [439, 330] on p at bounding box center [473, 335] width 280 height 14
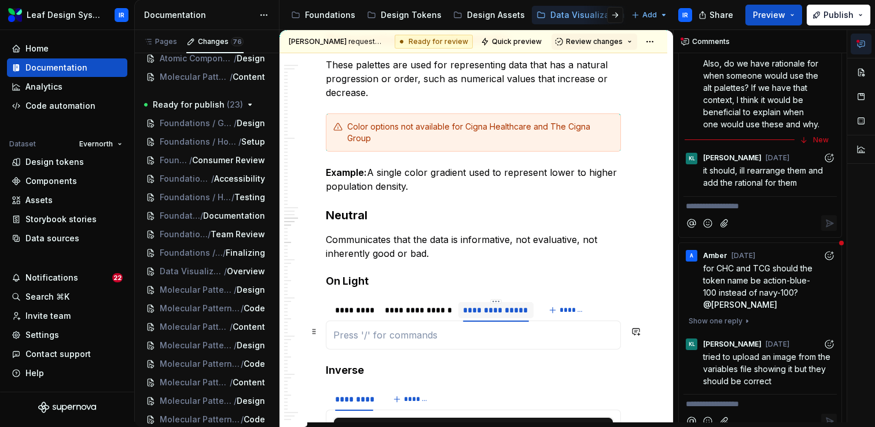
paste div
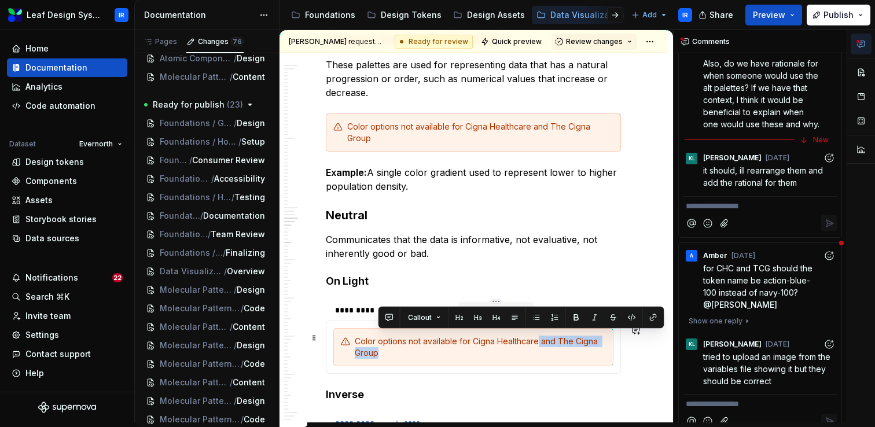
drag, startPoint x: 543, startPoint y: 349, endPoint x: 538, endPoint y: 341, distance: 9.2
click at [538, 341] on div "Color options not available for Cigna Healthcare and The Cigna Group" at bounding box center [480, 347] width 251 height 23
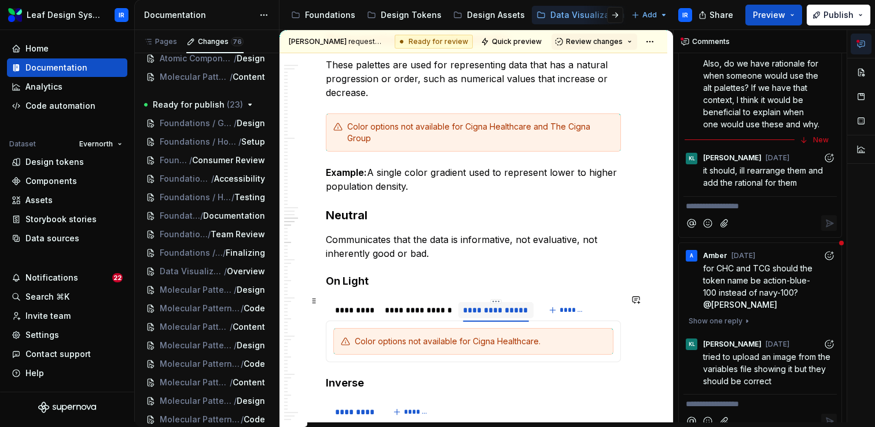
click at [493, 309] on div "**********" at bounding box center [495, 310] width 65 height 12
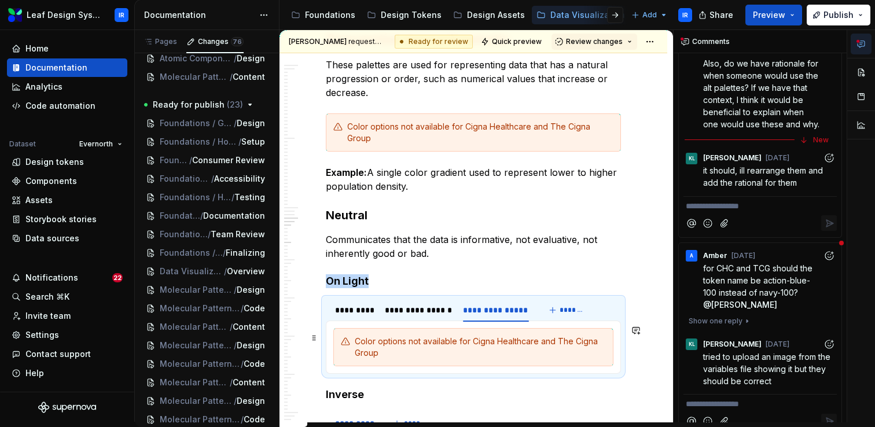
click at [512, 342] on div "Color options not available for Cigna Healthcare and The Cigna Group" at bounding box center [480, 347] width 251 height 23
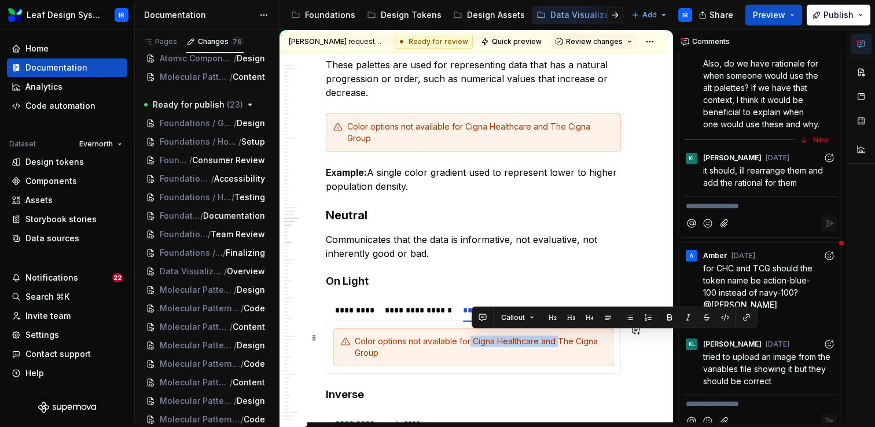
drag, startPoint x: 558, startPoint y: 339, endPoint x: 470, endPoint y: 340, distance: 88.0
click at [470, 340] on div "Color options not available for Cigna Healthcare and The Cigna Group" at bounding box center [480, 347] width 251 height 23
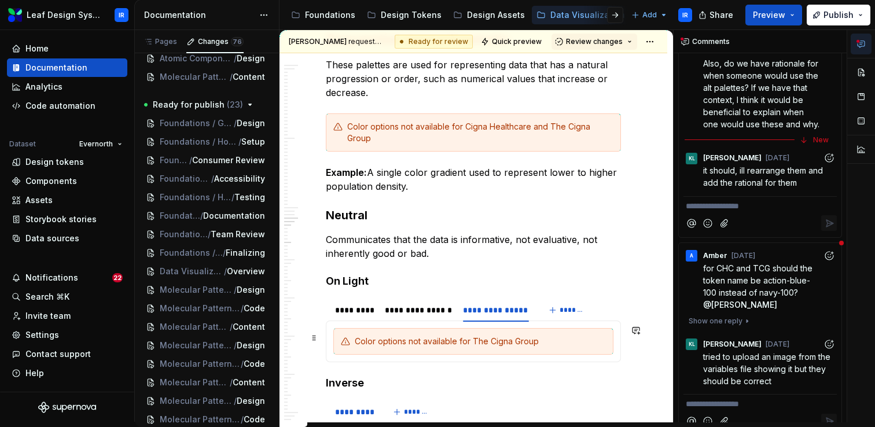
click at [545, 337] on div "Color options not available for The Cigna Group" at bounding box center [480, 342] width 251 height 12
click at [398, 304] on div "**********" at bounding box center [418, 310] width 67 height 12
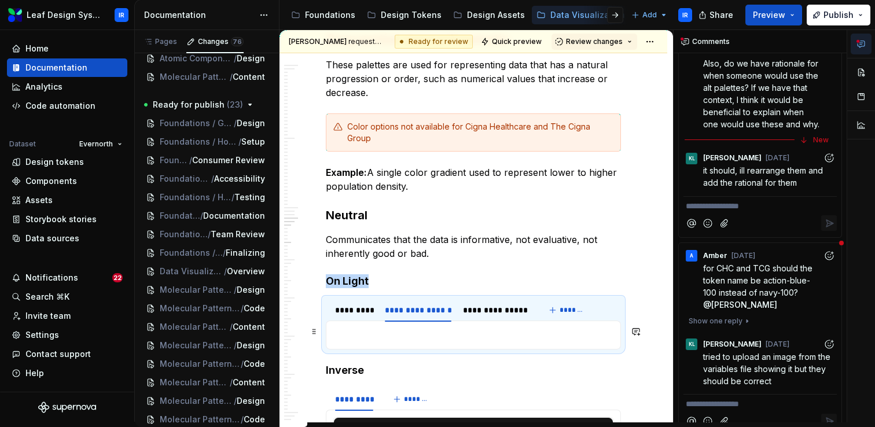
click at [393, 339] on div "5 color neutral-darkest neutral -darker neutral -light neutral -lighter neutral…" at bounding box center [473, 335] width 295 height 29
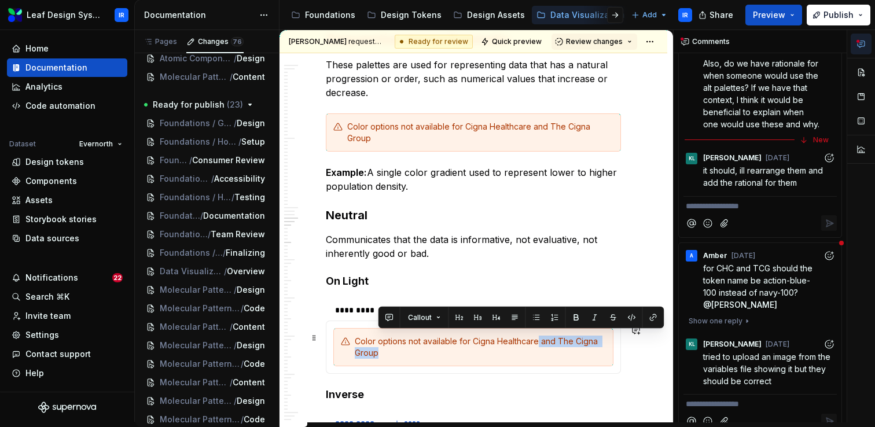
drag, startPoint x: 564, startPoint y: 346, endPoint x: 539, endPoint y: 338, distance: 26.0
click at [539, 338] on div "Color options not available for Cigna Healthcare and The Cigna Group" at bounding box center [480, 347] width 251 height 23
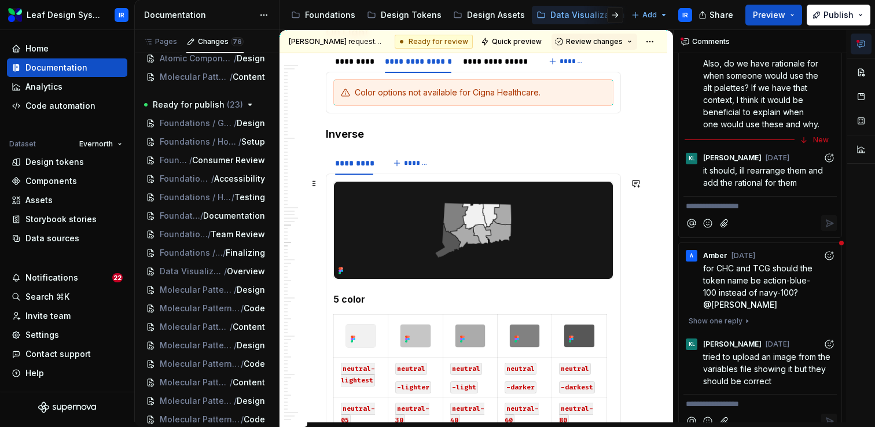
scroll to position [3731, 0]
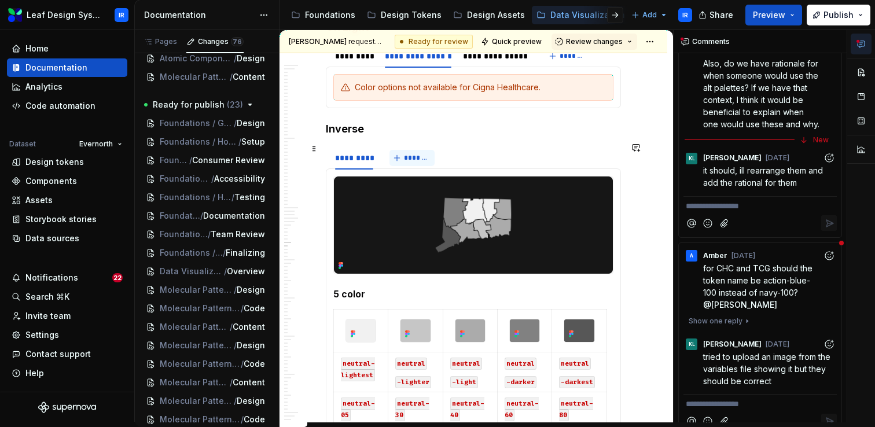
click at [409, 159] on button "*******" at bounding box center [413, 158] width 46 height 16
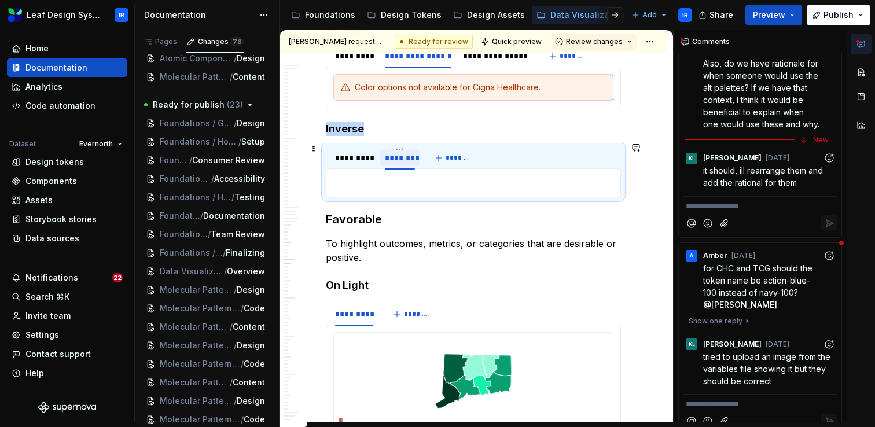
click at [399, 157] on div "********" at bounding box center [400, 158] width 30 height 12
type input "**********"
click at [493, 150] on button "*******" at bounding box center [491, 158] width 46 height 16
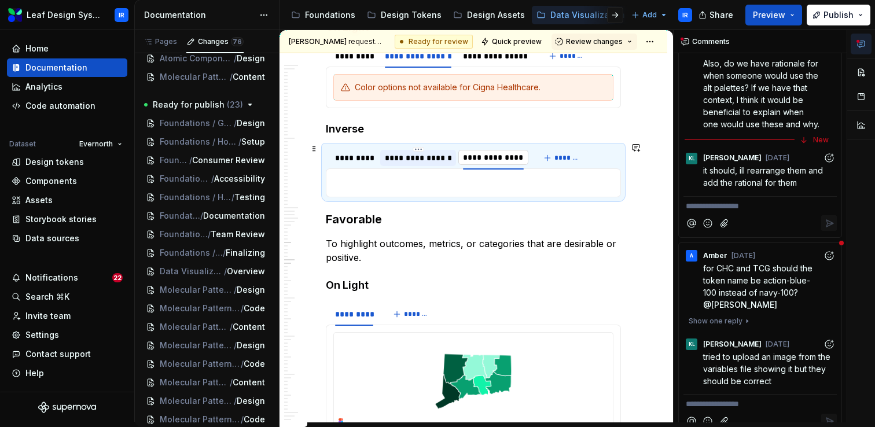
type input "**********"
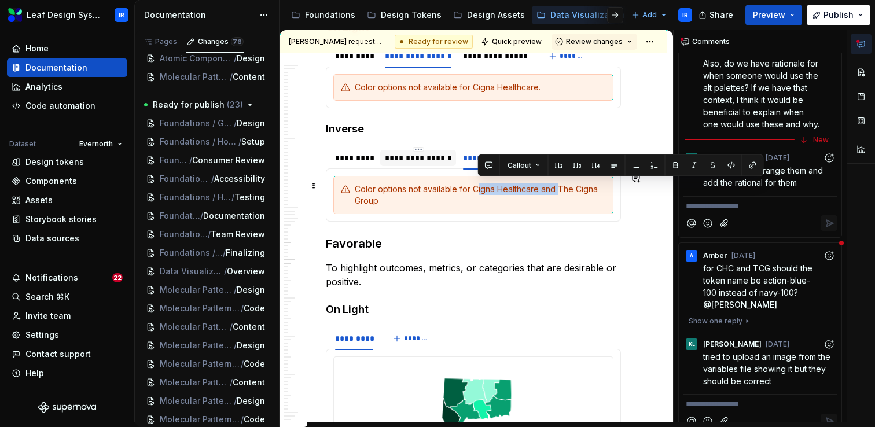
drag, startPoint x: 556, startPoint y: 185, endPoint x: 475, endPoint y: 185, distance: 81.6
click at [475, 185] on div "Color options not available for Cigna Healthcare and The Cigna Group" at bounding box center [480, 194] width 251 height 23
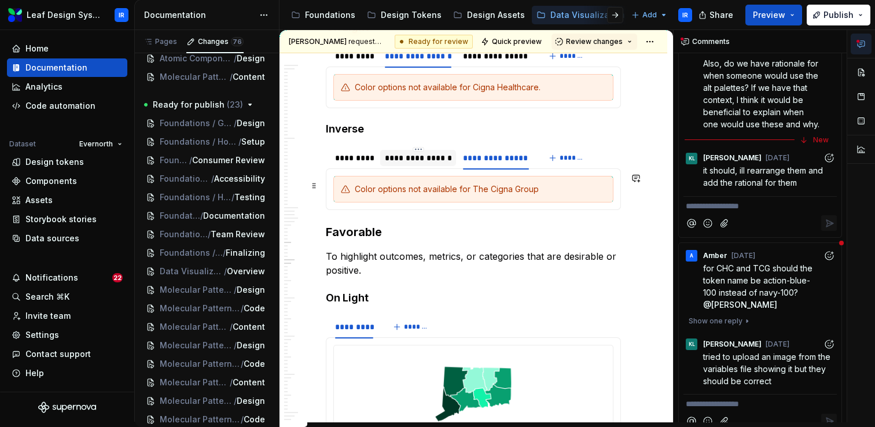
click at [555, 189] on div "Color options not available for The Cigna Group" at bounding box center [480, 189] width 251 height 12
click at [427, 155] on div "**********" at bounding box center [418, 158] width 67 height 12
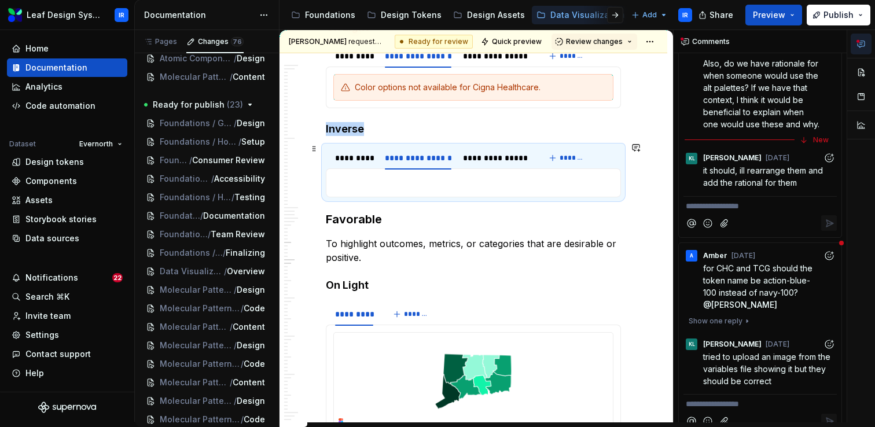
click at [438, 179] on p at bounding box center [473, 183] width 280 height 14
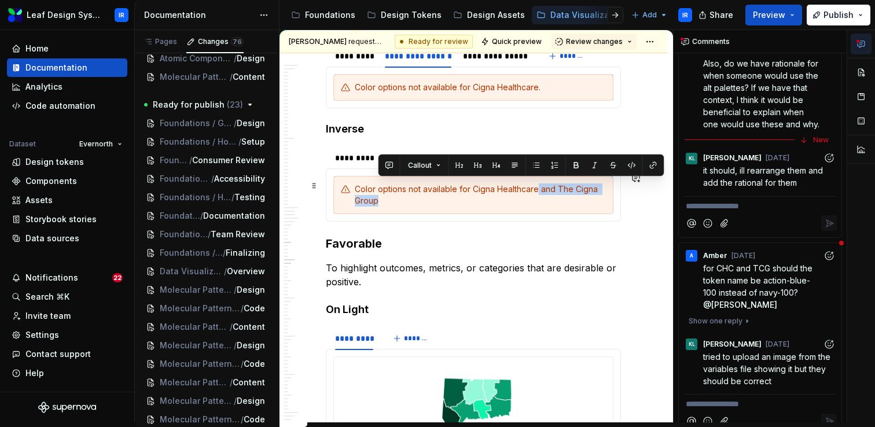
drag, startPoint x: 537, startPoint y: 185, endPoint x: 543, endPoint y: 197, distance: 14.2
click at [543, 197] on div "Color options not available for Cigna Healthcare and The Cigna Group" at bounding box center [480, 194] width 251 height 23
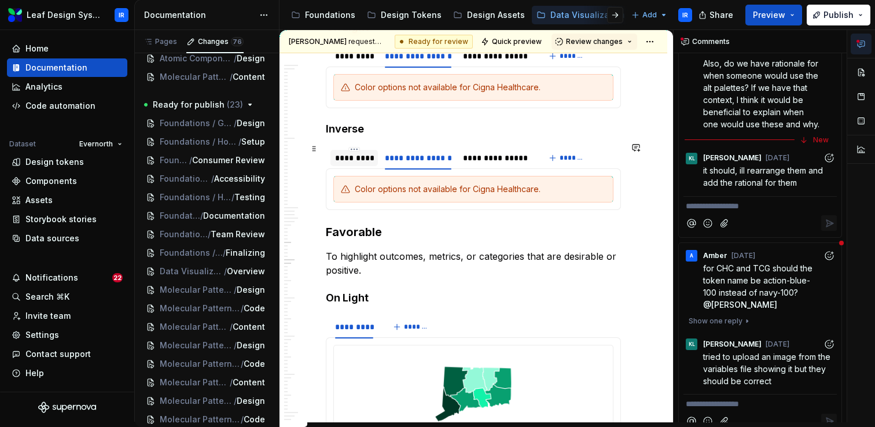
click at [357, 156] on div "*********" at bounding box center [354, 158] width 38 height 12
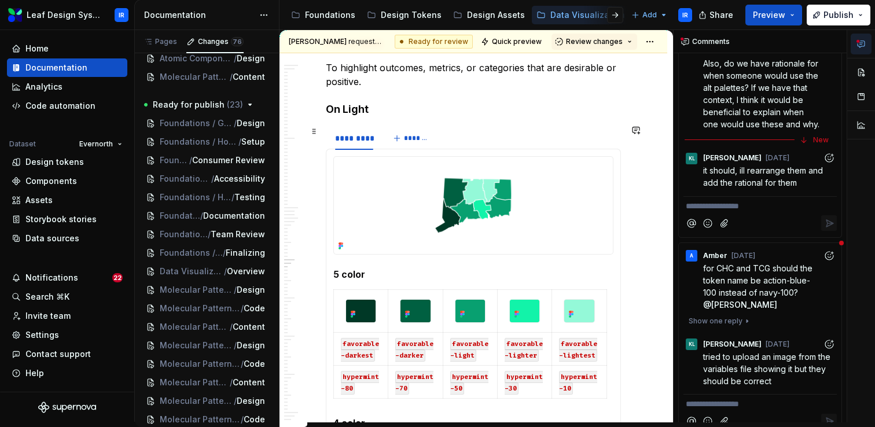
scroll to position [4592, 0]
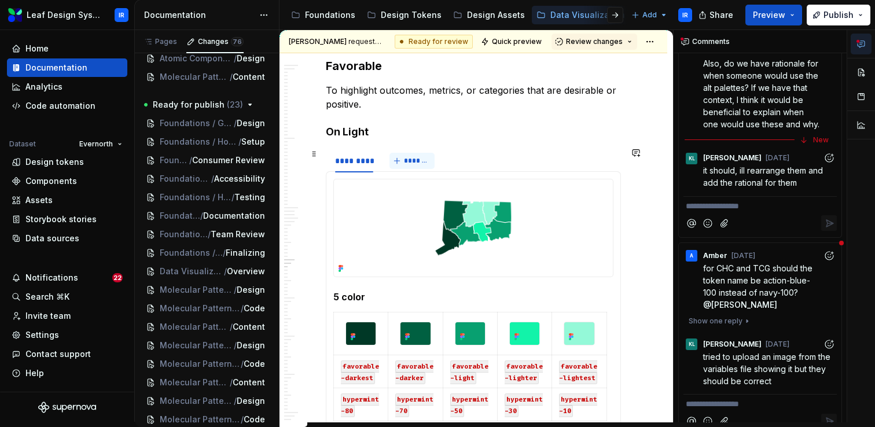
click at [413, 161] on span "*******" at bounding box center [417, 160] width 26 height 9
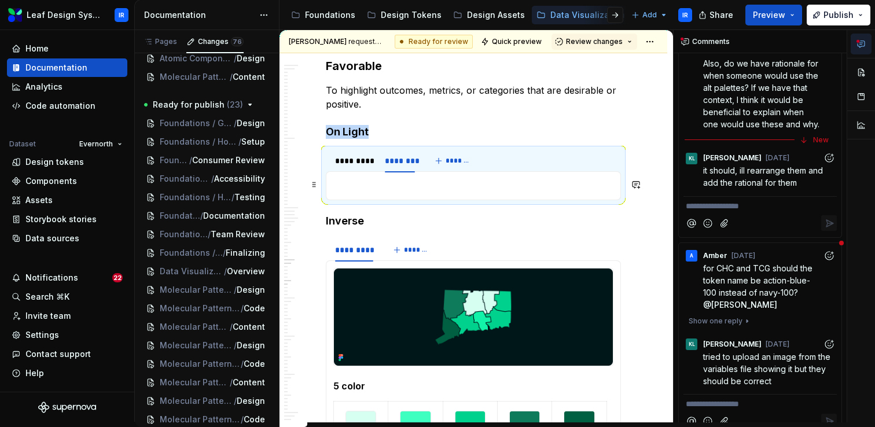
click at [414, 187] on p at bounding box center [473, 186] width 280 height 14
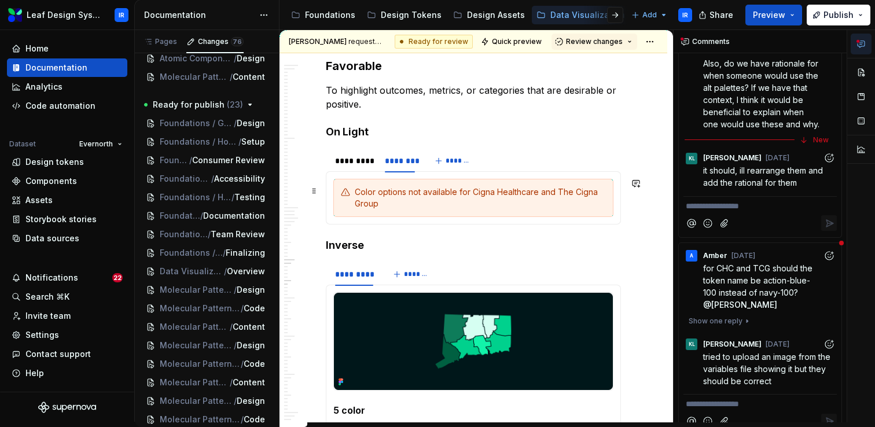
drag, startPoint x: 535, startPoint y: 190, endPoint x: 560, endPoint y: 193, distance: 25.1
click at [560, 193] on div "Color options not available for Cigna Healthcare and The Cigna Group" at bounding box center [480, 197] width 251 height 23
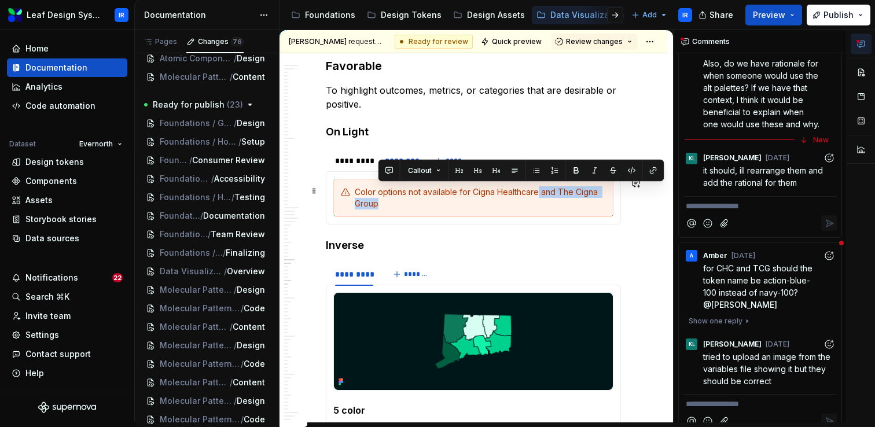
drag, startPoint x: 543, startPoint y: 190, endPoint x: 556, endPoint y: 204, distance: 18.4
click at [556, 204] on div "Color options not available for Cigna Healthcare and The Cigna Group" at bounding box center [480, 197] width 251 height 23
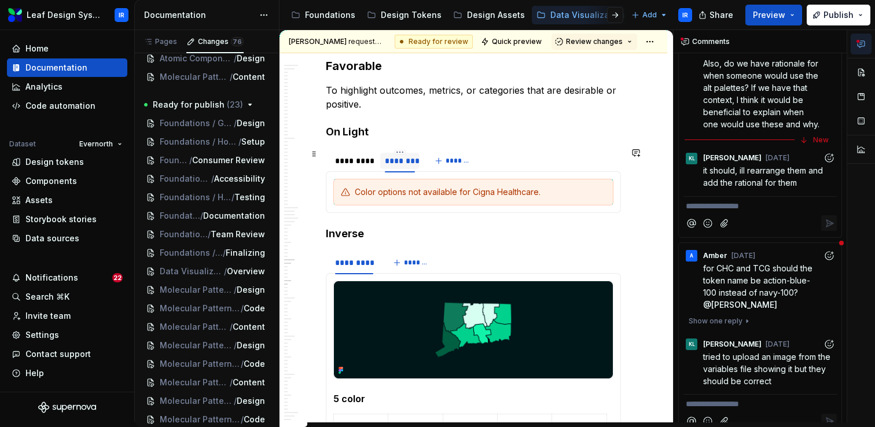
click at [395, 157] on div "********" at bounding box center [400, 161] width 30 height 12
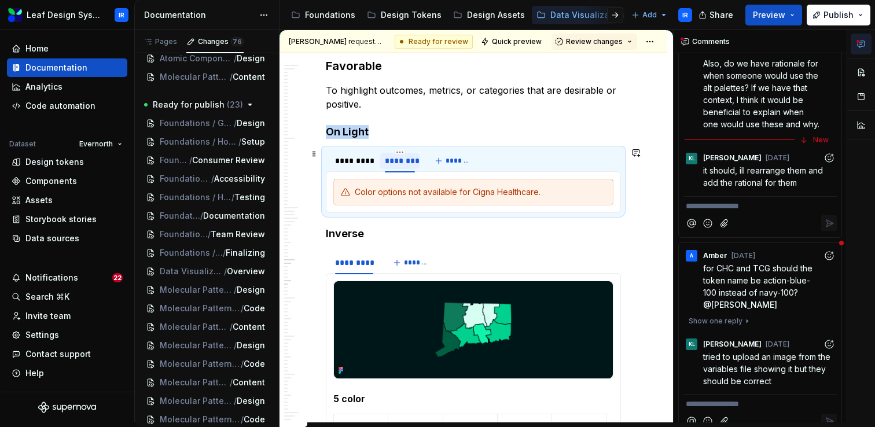
click at [395, 157] on div "********" at bounding box center [400, 161] width 30 height 12
type input "**********"
click at [498, 166] on button "*******" at bounding box center [491, 161] width 46 height 16
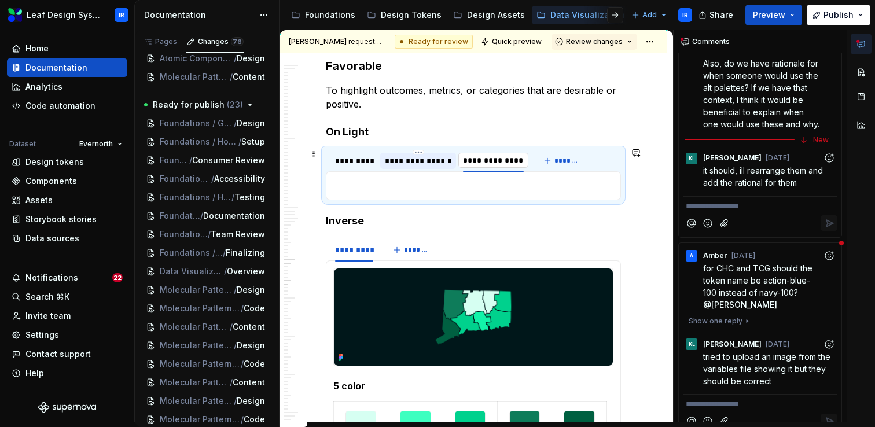
click at [467, 156] on input "**********" at bounding box center [492, 160] width 69 height 21
type input "**********"
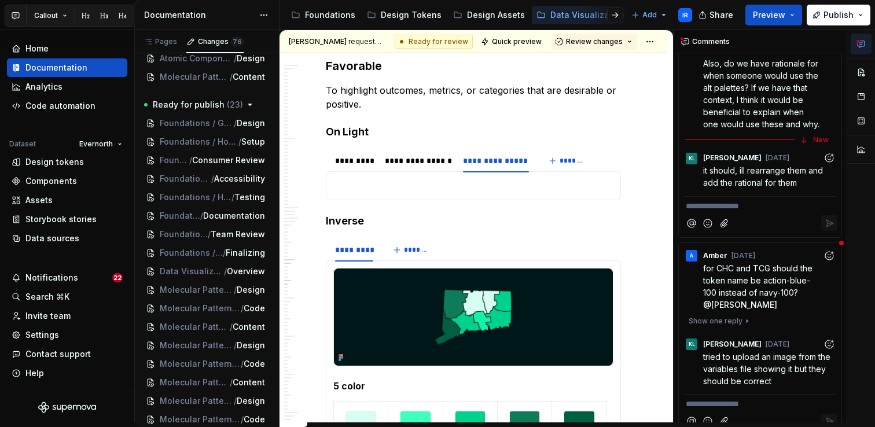
scroll to position [4559, 0]
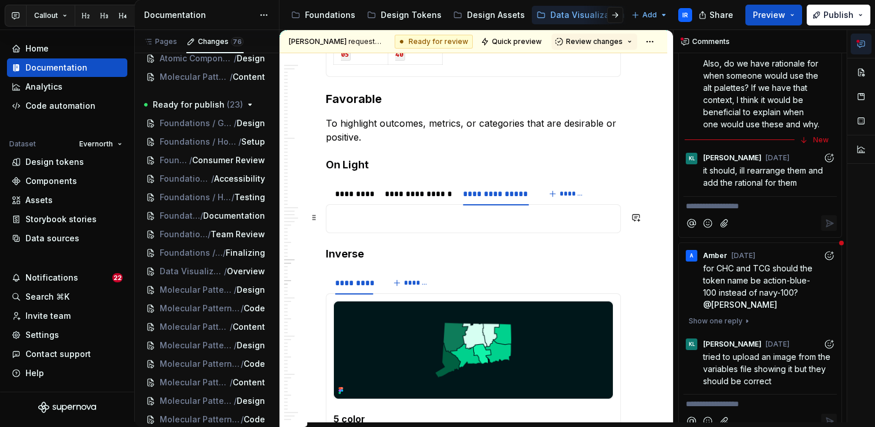
click at [468, 214] on p at bounding box center [473, 219] width 280 height 14
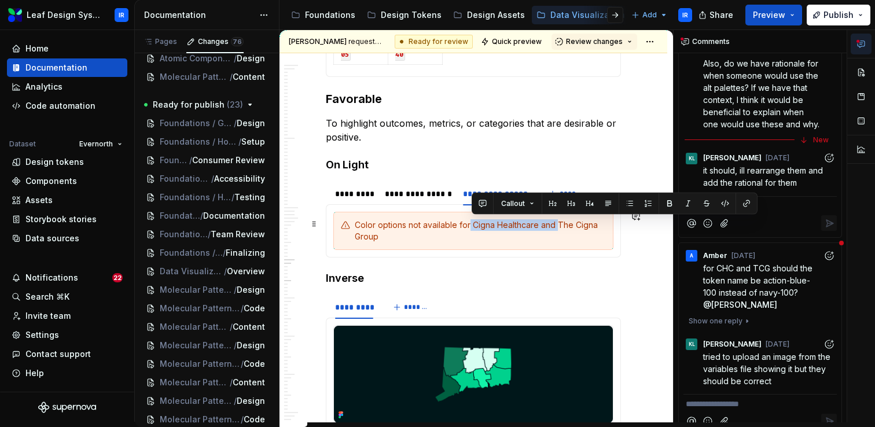
drag, startPoint x: 559, startPoint y: 223, endPoint x: 469, endPoint y: 223, distance: 89.7
click at [469, 223] on div "Color options not available for Cigna Healthcare and The Cigna Group" at bounding box center [480, 230] width 251 height 23
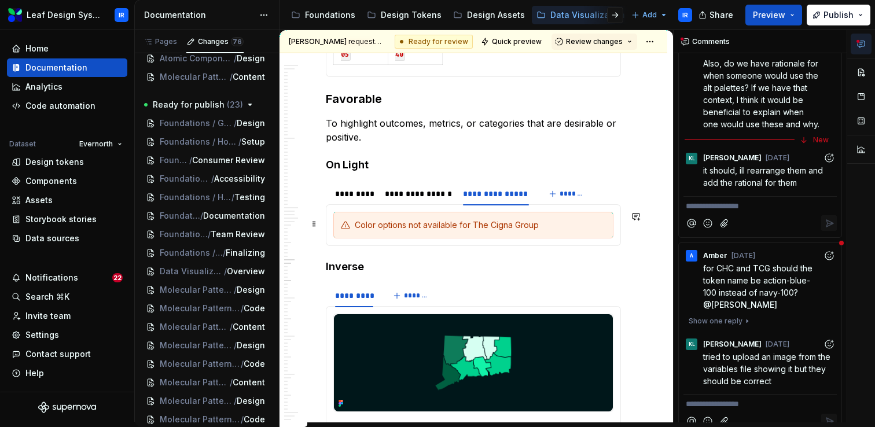
click at [534, 222] on div "Color options not available for The Cigna Group" at bounding box center [480, 225] width 251 height 12
click at [411, 190] on div "**********" at bounding box center [418, 194] width 67 height 12
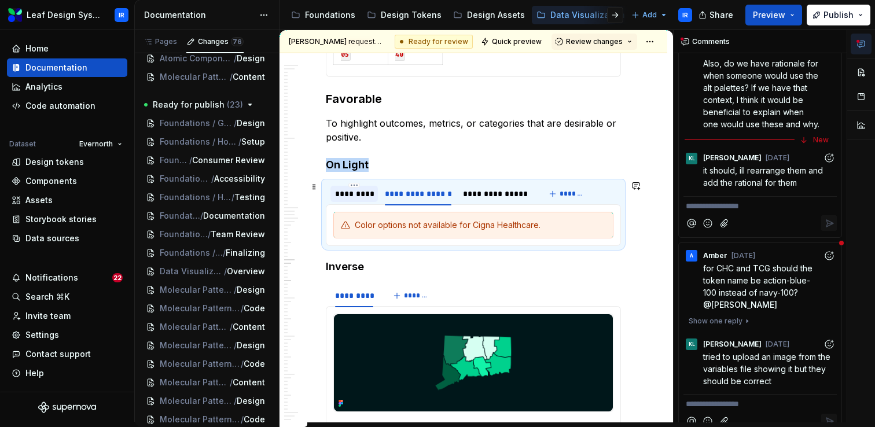
click at [357, 194] on div "*********" at bounding box center [354, 194] width 38 height 12
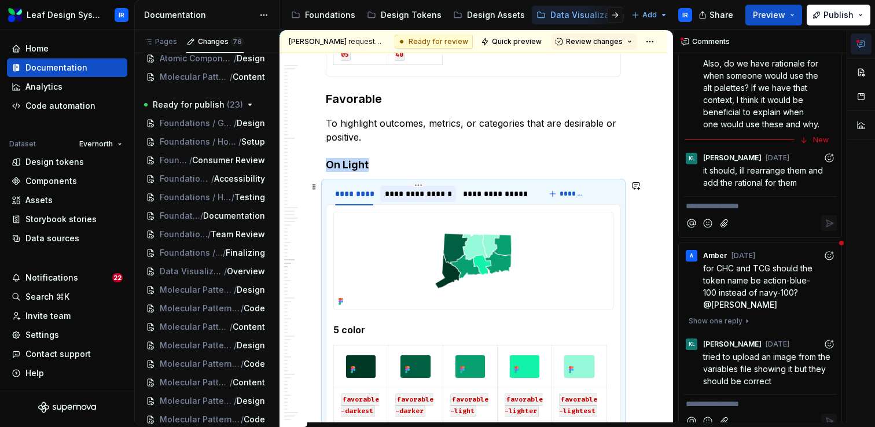
click at [416, 198] on div "**********" at bounding box center [418, 194] width 67 height 12
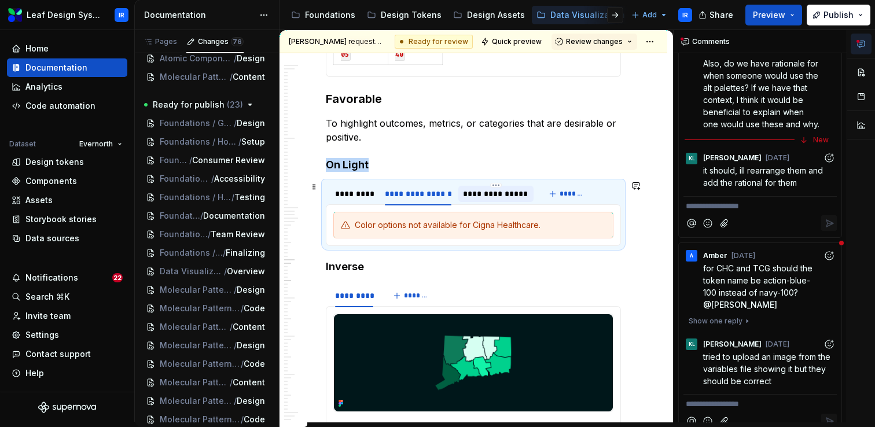
click at [510, 192] on div "**********" at bounding box center [495, 194] width 65 height 12
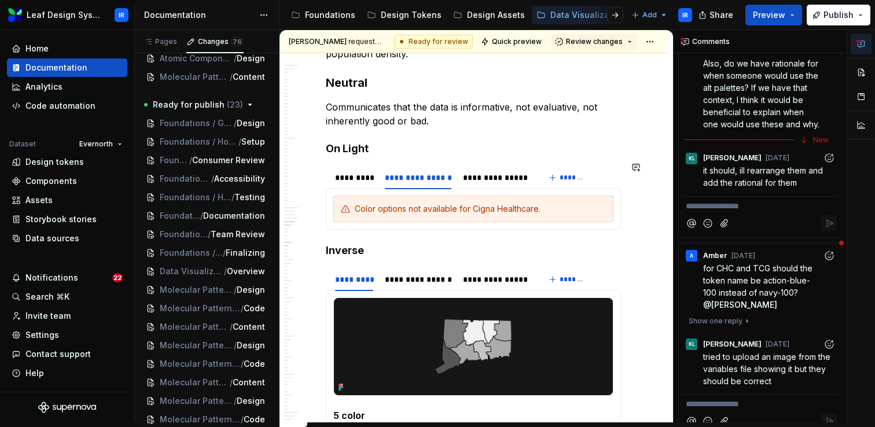
scroll to position [3601, 0]
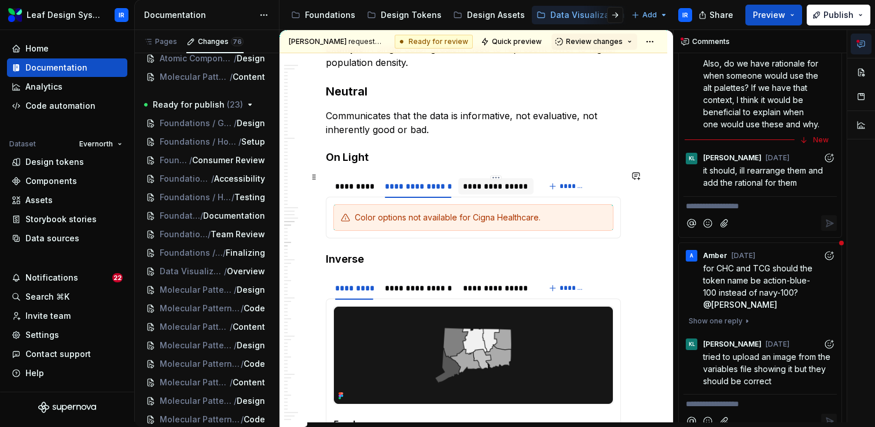
click at [491, 188] on div "**********" at bounding box center [495, 187] width 65 height 12
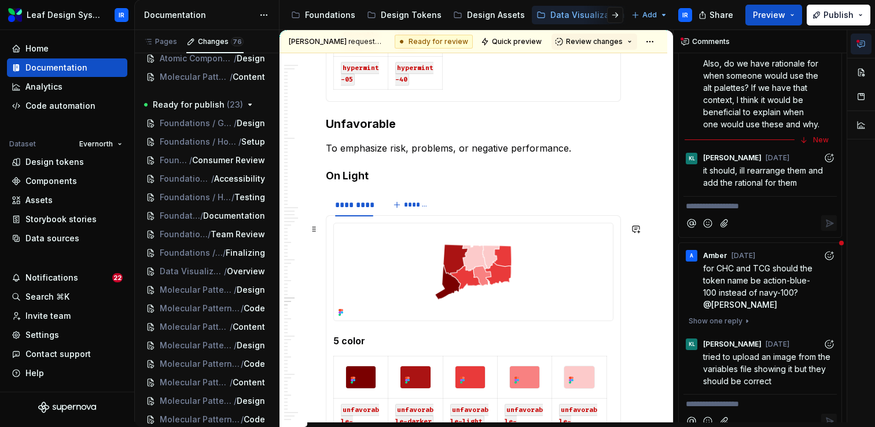
scroll to position [5443, 0]
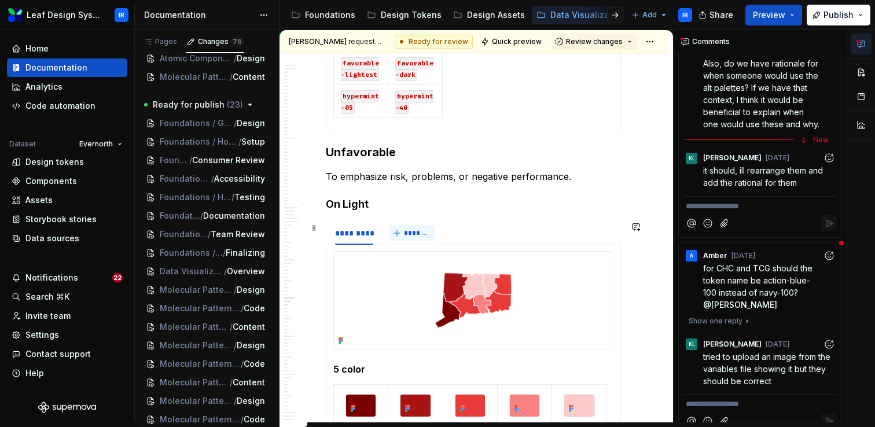
click at [410, 232] on span "*******" at bounding box center [417, 233] width 26 height 9
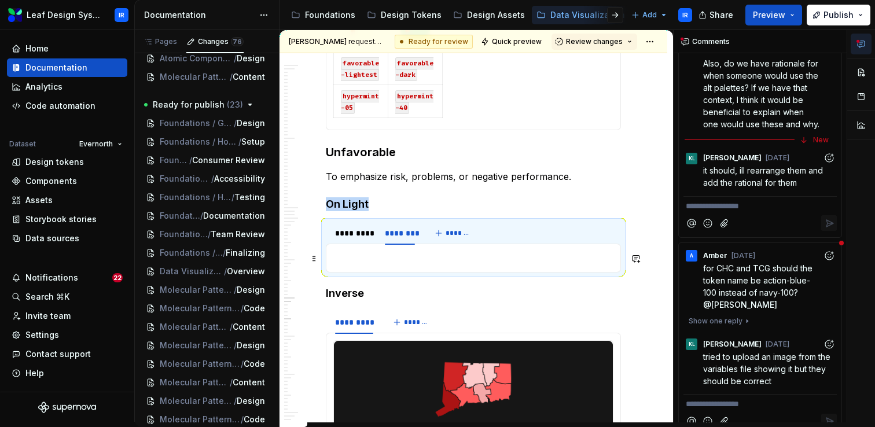
click at [383, 256] on p at bounding box center [473, 258] width 280 height 14
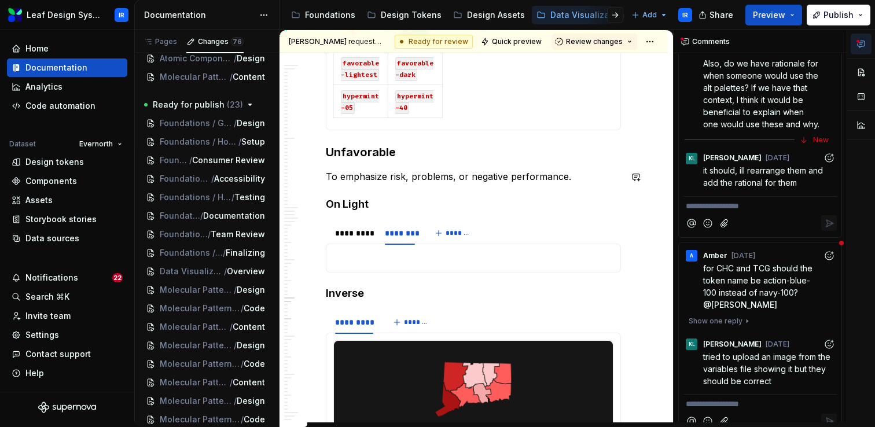
click at [569, 175] on p "To emphasize risk, problems, or negative performance." at bounding box center [473, 177] width 295 height 14
click at [388, 255] on p at bounding box center [473, 258] width 280 height 14
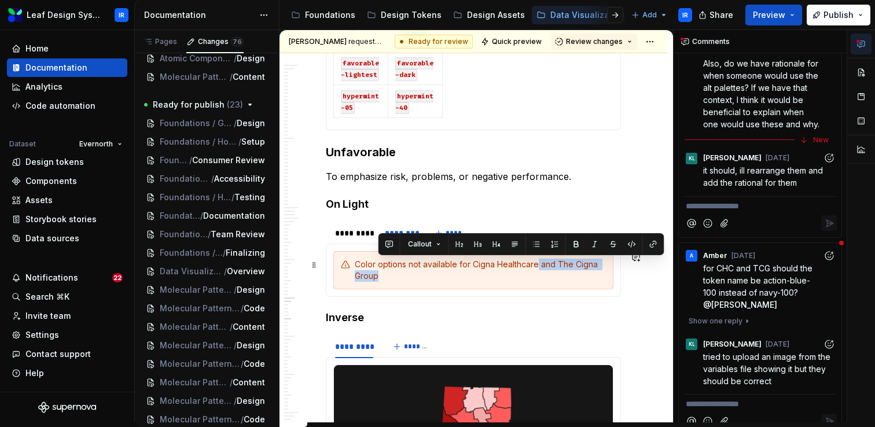
drag, startPoint x: 538, startPoint y: 264, endPoint x: 540, endPoint y: 278, distance: 14.0
click at [540, 278] on div "Color options not available for Cigna Healthcare and The Cigna Group" at bounding box center [480, 270] width 251 height 23
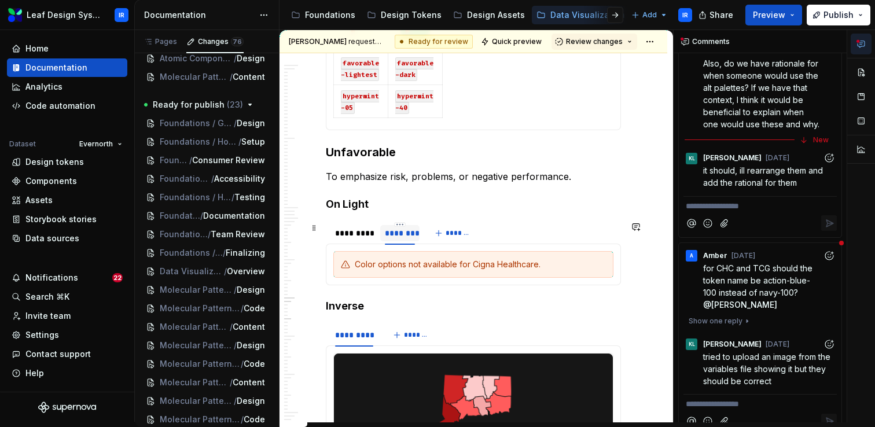
click at [397, 234] on div "********" at bounding box center [400, 233] width 30 height 12
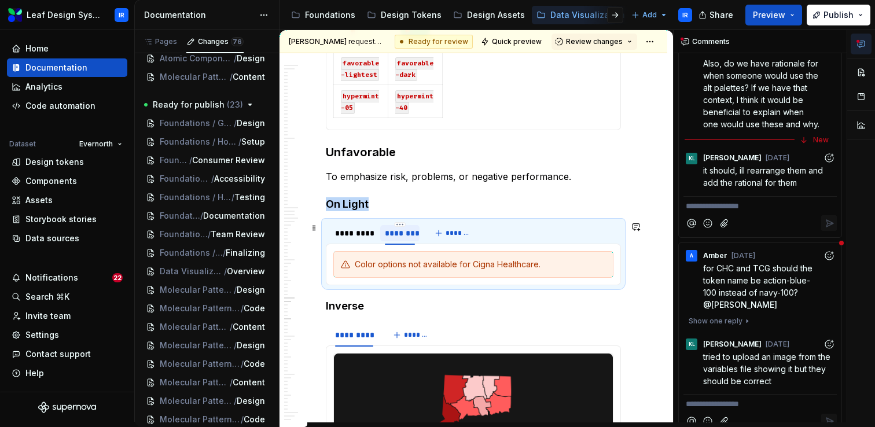
click at [397, 234] on div "********" at bounding box center [400, 233] width 30 height 12
type input "**********"
click at [491, 227] on button "*******" at bounding box center [491, 233] width 46 height 16
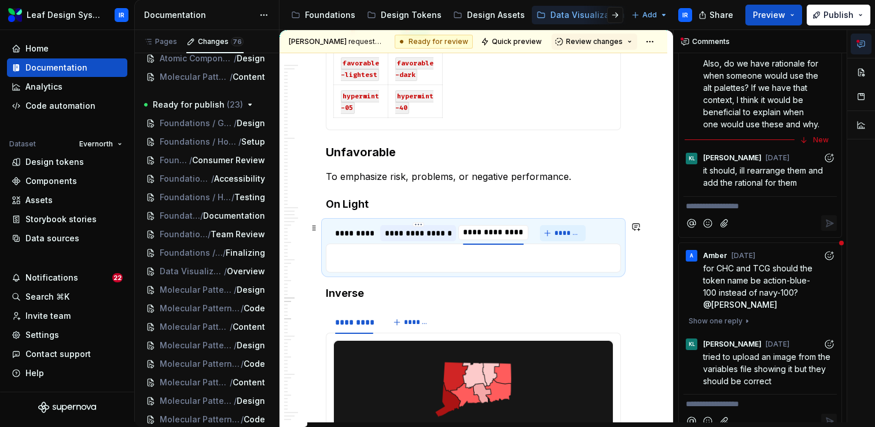
type input "**********"
click at [429, 239] on div "**********" at bounding box center [418, 233] width 76 height 16
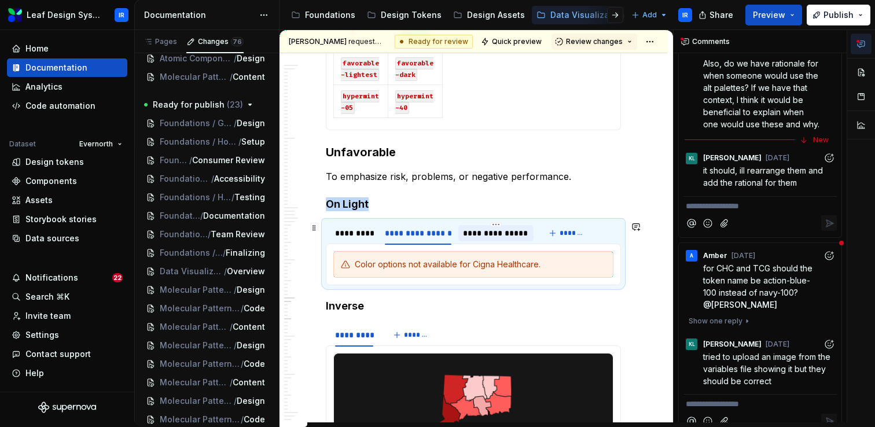
click at [490, 234] on div "**********" at bounding box center [495, 233] width 65 height 12
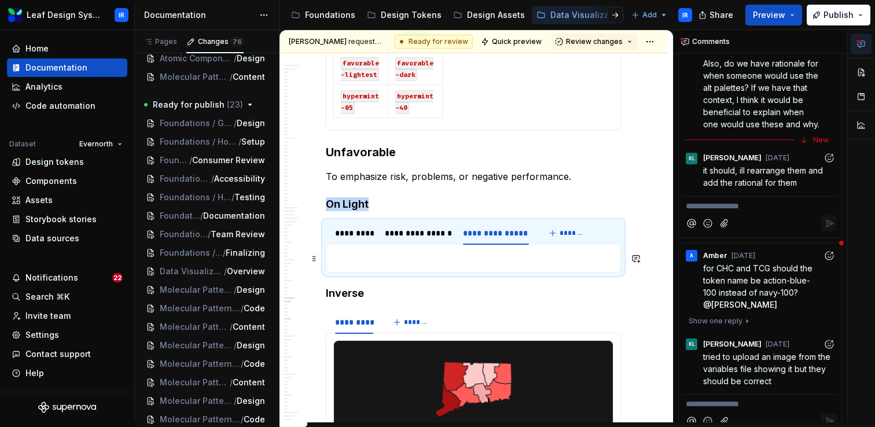
click at [476, 254] on p at bounding box center [473, 258] width 280 height 14
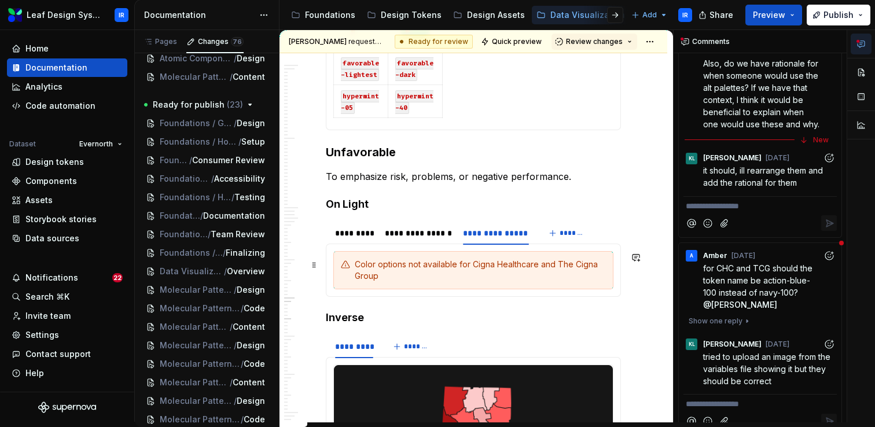
click at [438, 281] on div "Color options not available for Cigna Healthcare and The Cigna Group" at bounding box center [480, 270] width 251 height 23
drag, startPoint x: 551, startPoint y: 263, endPoint x: 479, endPoint y: 264, distance: 72.4
click at [479, 264] on div "Color options not available for Cigna Healthcare and The Cigna Group." at bounding box center [480, 270] width 251 height 23
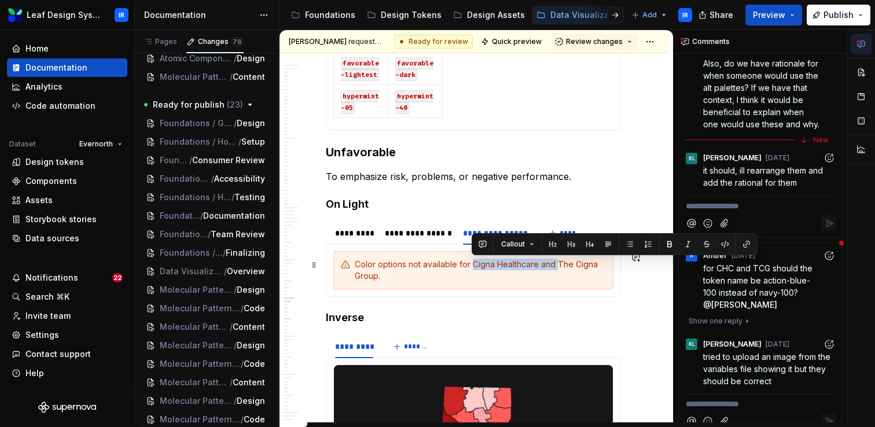
drag, startPoint x: 473, startPoint y: 267, endPoint x: 556, endPoint y: 267, distance: 82.8
click at [556, 267] on div "Color options not available for Cigna Healthcare and The Cigna Group." at bounding box center [480, 270] width 251 height 23
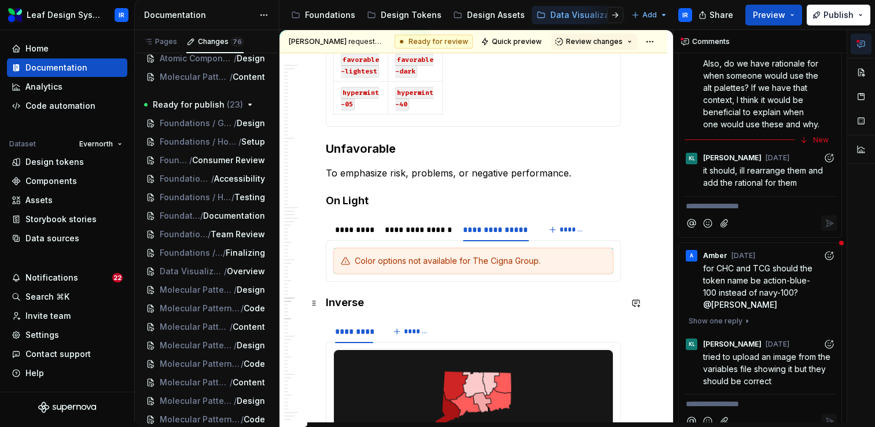
scroll to position [5447, 0]
click at [354, 234] on div "*********" at bounding box center [354, 229] width 38 height 12
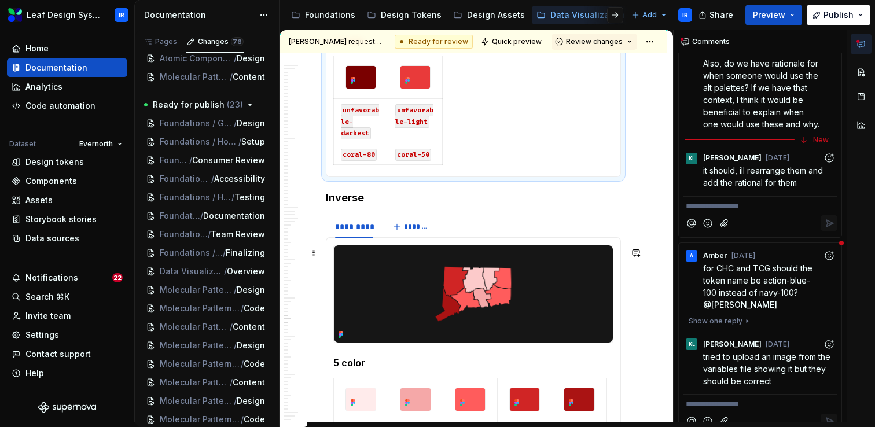
scroll to position [6216, 0]
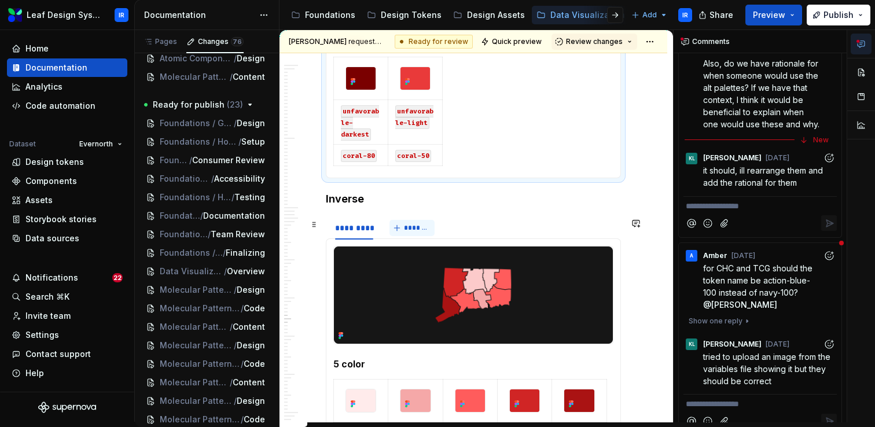
click at [407, 229] on span "*******" at bounding box center [417, 227] width 26 height 9
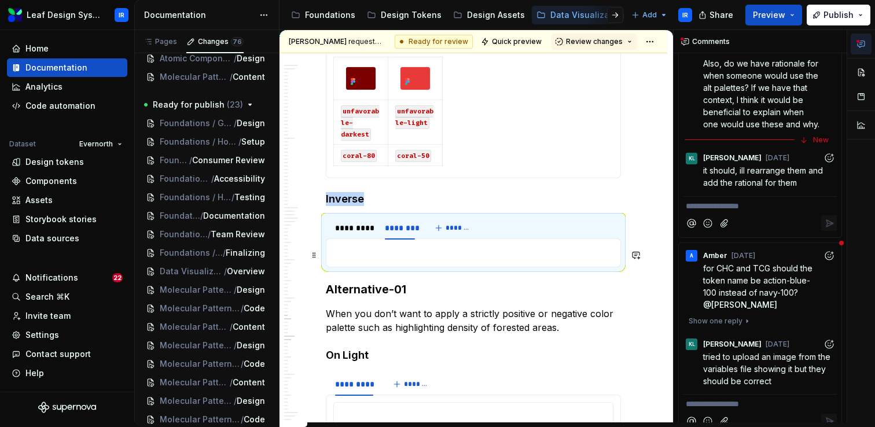
click at [383, 256] on p at bounding box center [473, 253] width 280 height 14
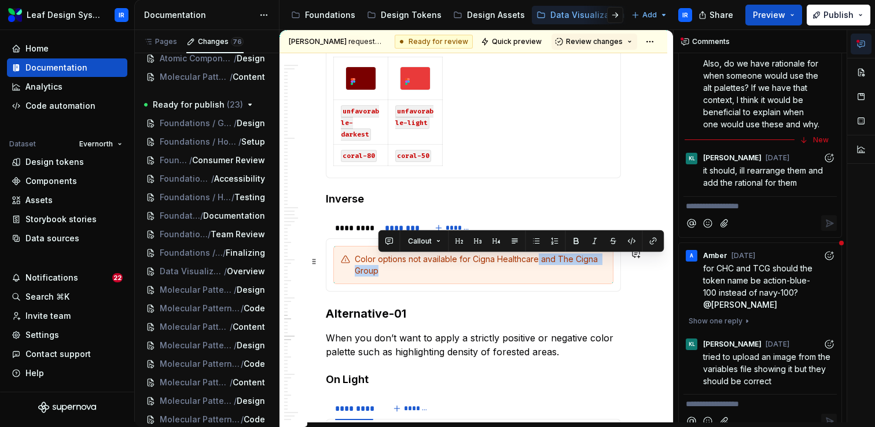
drag, startPoint x: 537, startPoint y: 260, endPoint x: 542, endPoint y: 272, distance: 12.5
click at [542, 272] on div "Color options not available for Cigna Healthcare and The Cigna Group" at bounding box center [480, 265] width 251 height 23
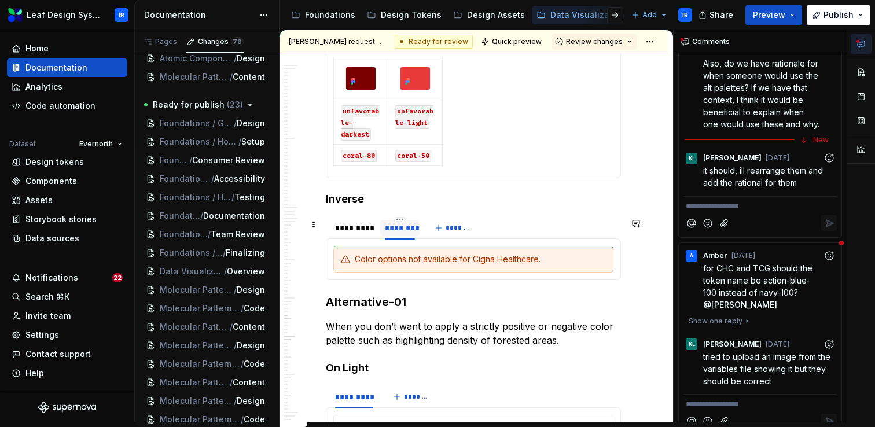
click at [390, 231] on div "********" at bounding box center [400, 228] width 30 height 12
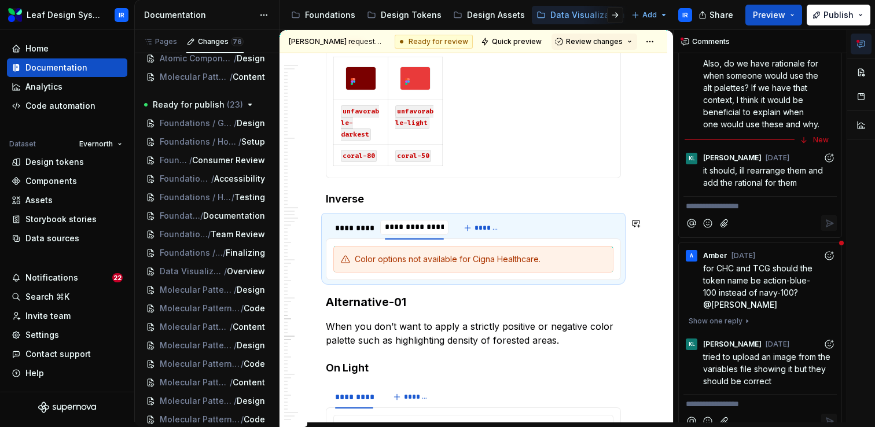
type input "**********"
click at [489, 232] on span "*******" at bounding box center [495, 227] width 26 height 9
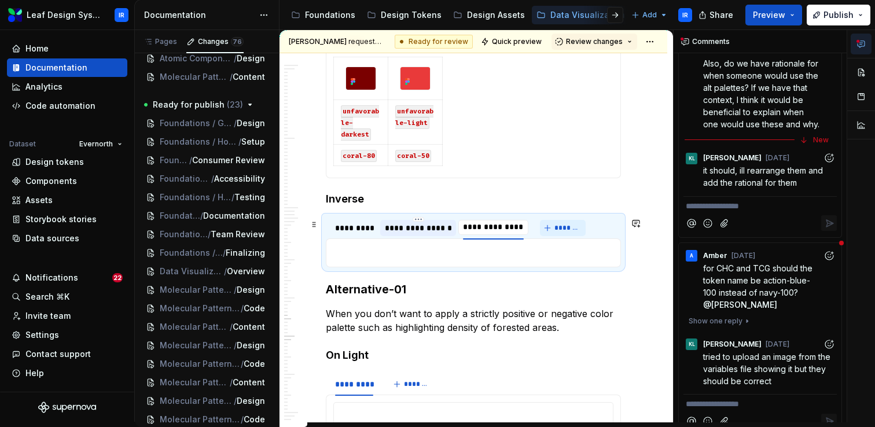
type input "**********"
click at [431, 233] on div "**********" at bounding box center [418, 228] width 67 height 12
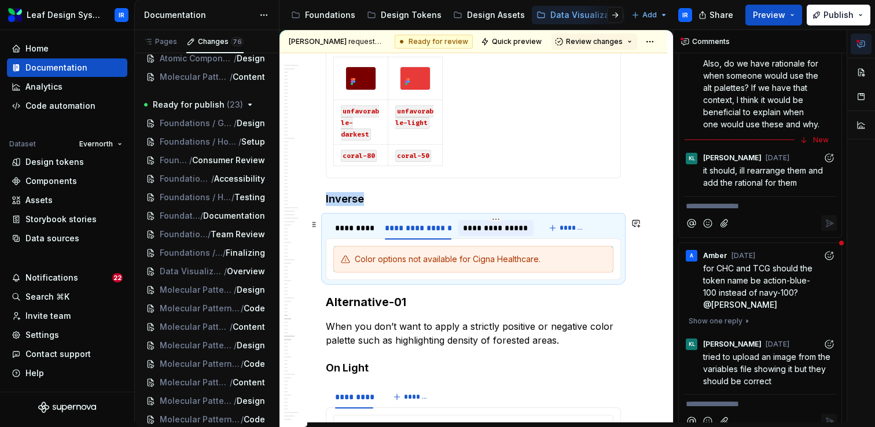
click at [480, 233] on div "**********" at bounding box center [495, 228] width 65 height 12
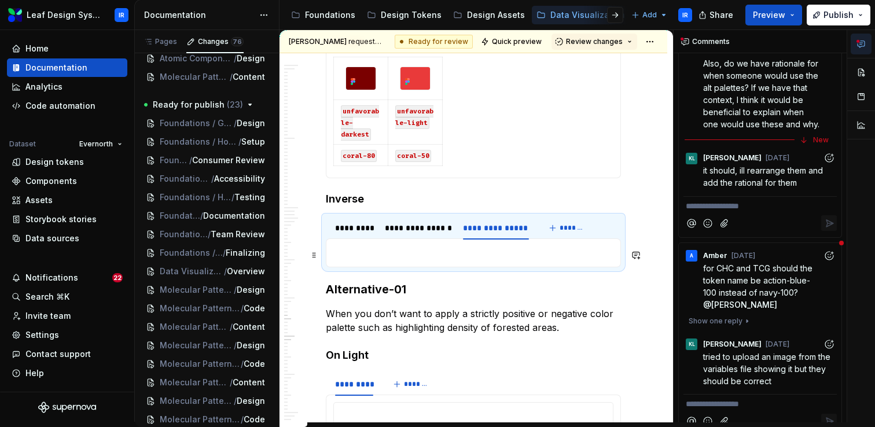
click at [438, 251] on p at bounding box center [473, 253] width 280 height 14
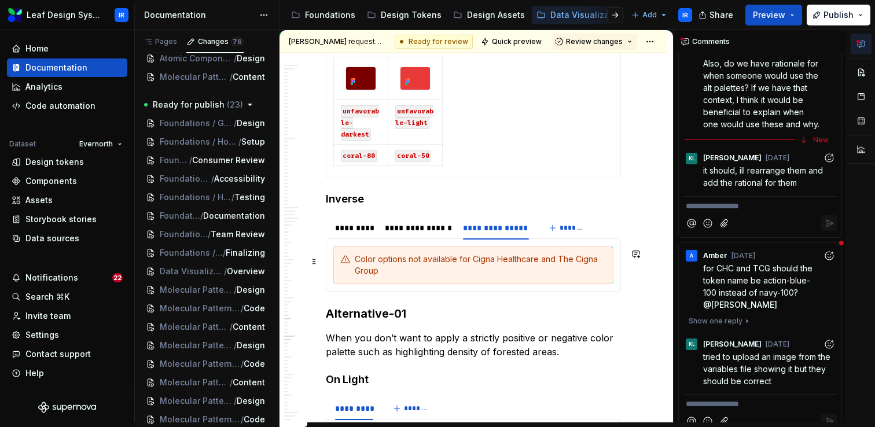
click at [556, 262] on div "Color options not available for Cigna Healthcare and The Cigna Group" at bounding box center [480, 265] width 251 height 23
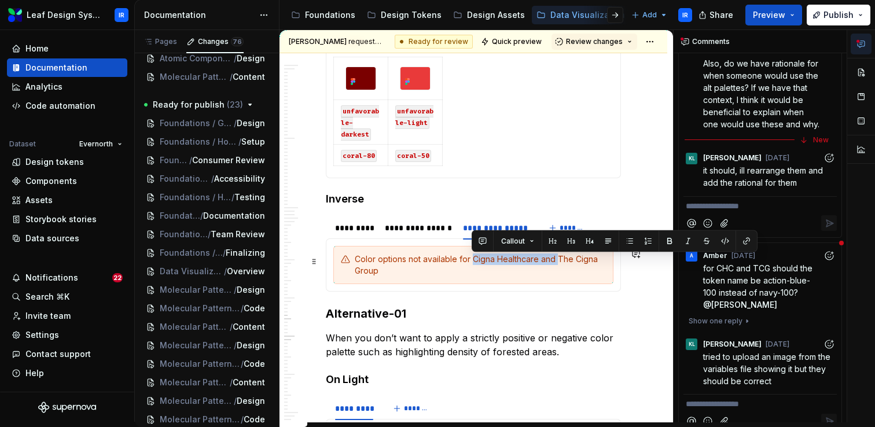
drag, startPoint x: 556, startPoint y: 262, endPoint x: 475, endPoint y: 262, distance: 81.6
click at [475, 262] on div "Color options not available for Cigna Healthcare and The Cigna Group" at bounding box center [480, 265] width 251 height 23
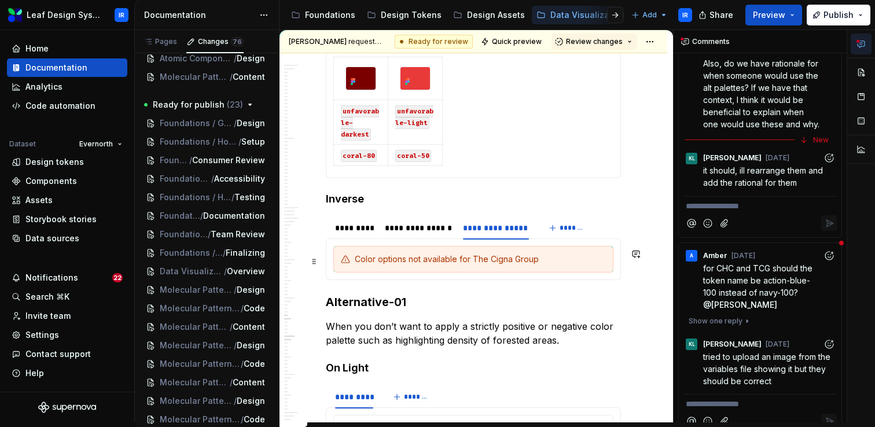
click at [535, 262] on div "Color options not available for The Cigna Group" at bounding box center [480, 260] width 251 height 12
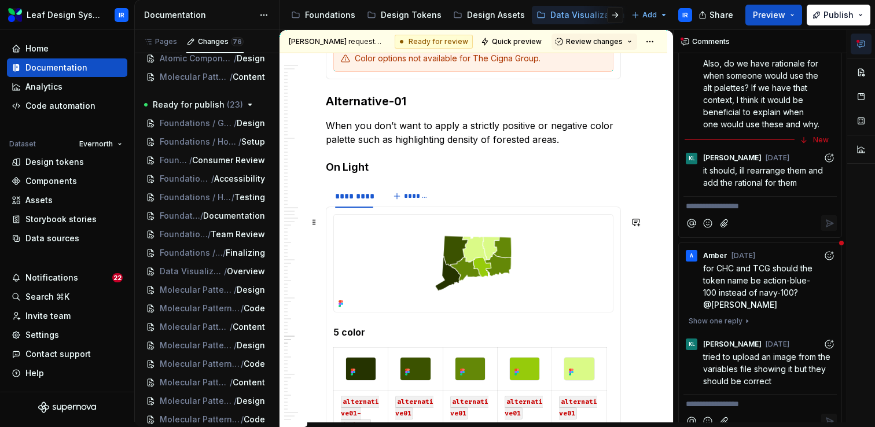
scroll to position [6418, 0]
click at [410, 197] on span "*******" at bounding box center [417, 195] width 26 height 9
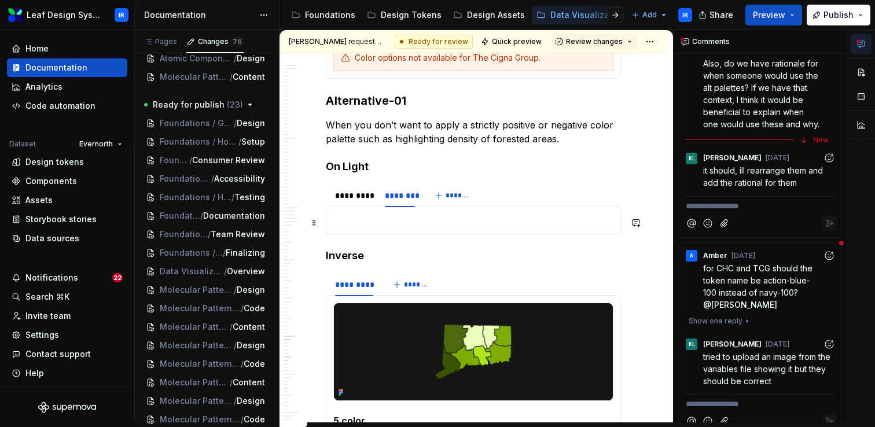
click at [376, 223] on p at bounding box center [473, 221] width 280 height 14
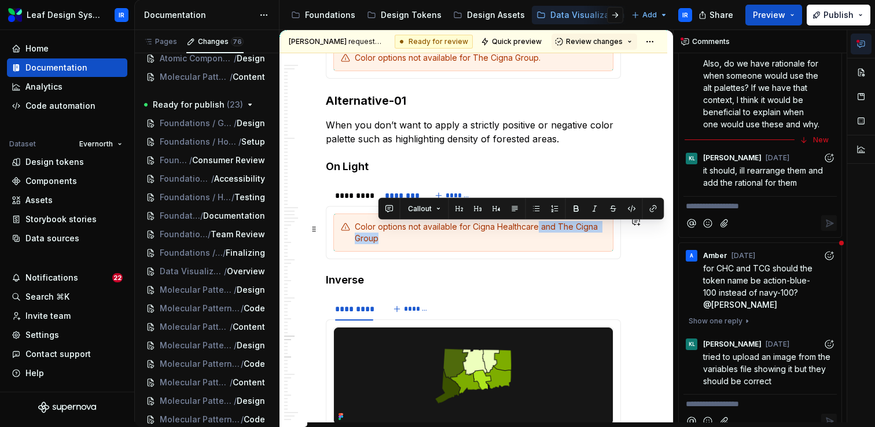
drag, startPoint x: 539, startPoint y: 227, endPoint x: 546, endPoint y: 238, distance: 12.5
click at [546, 240] on div "Color options not available for Cigna Healthcare and The Cigna Group" at bounding box center [480, 232] width 251 height 23
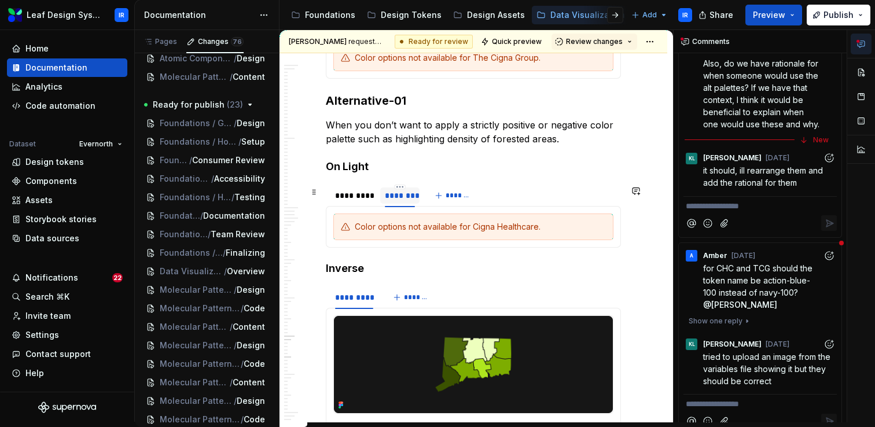
click at [395, 196] on div "********" at bounding box center [400, 196] width 30 height 12
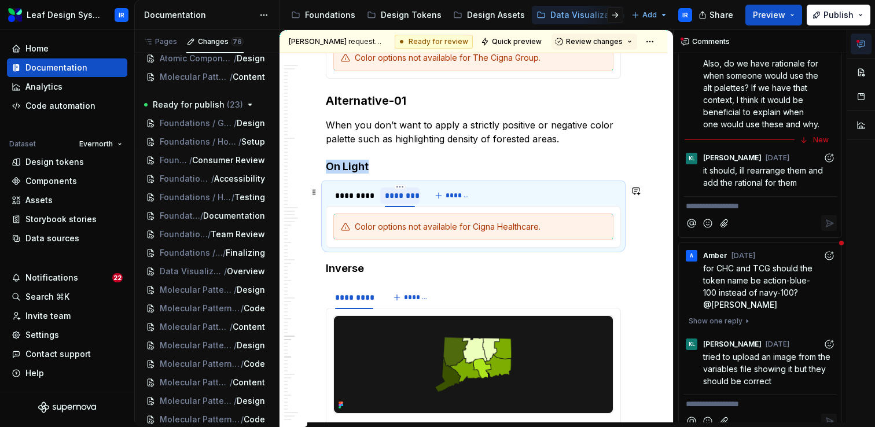
click at [395, 196] on div "********" at bounding box center [400, 196] width 30 height 12
type input "**********"
click at [489, 193] on span "*******" at bounding box center [495, 195] width 26 height 9
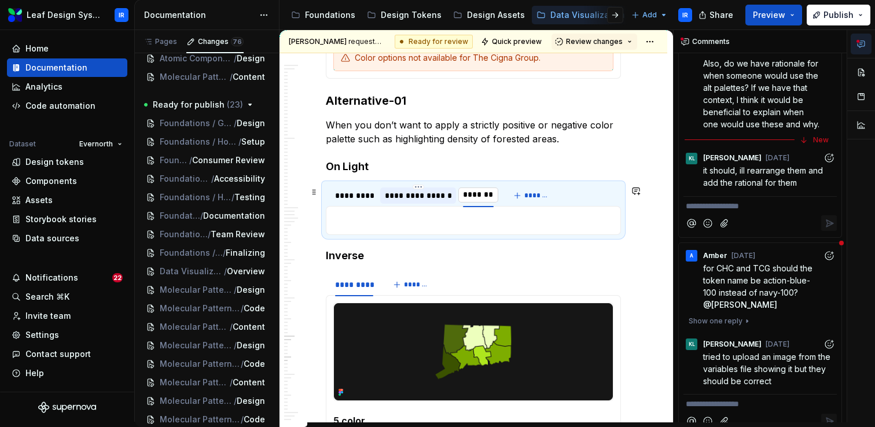
type input "*"
type input "**********"
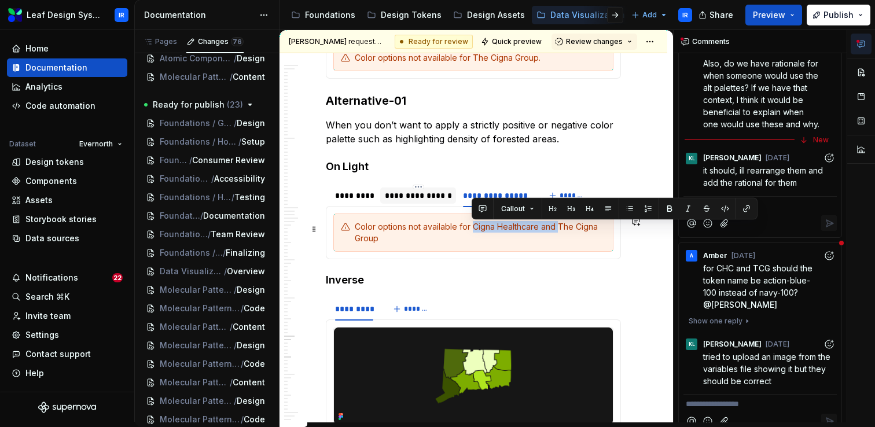
drag, startPoint x: 557, startPoint y: 227, endPoint x: 472, endPoint y: 226, distance: 85.7
click at [472, 226] on div "Color options not available for Cigna Healthcare and The Cigna Group" at bounding box center [480, 232] width 251 height 23
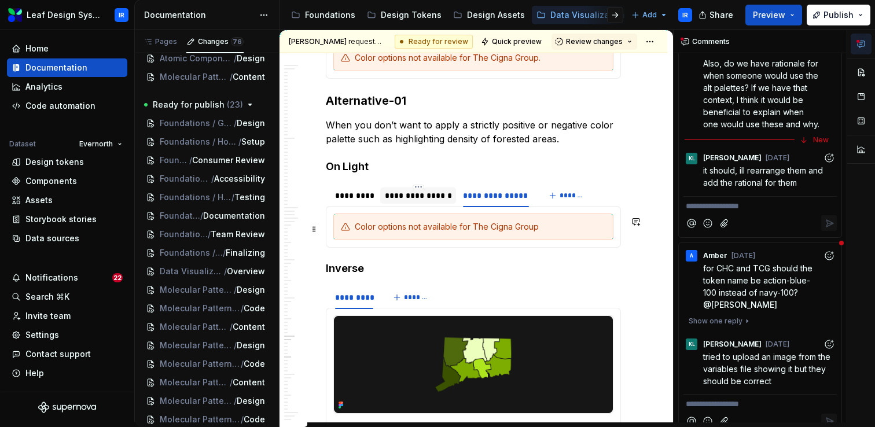
click at [534, 230] on div "Color options not available for The Cigna Group" at bounding box center [480, 227] width 251 height 12
click at [420, 196] on div "**********" at bounding box center [418, 196] width 67 height 12
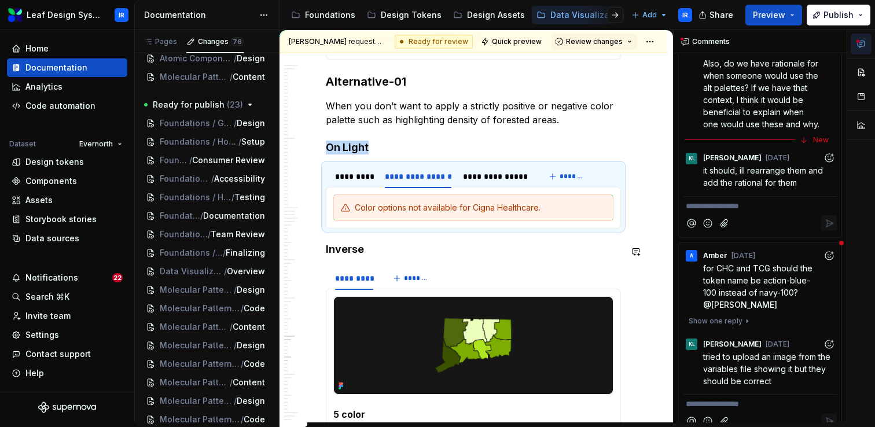
scroll to position [6434, 0]
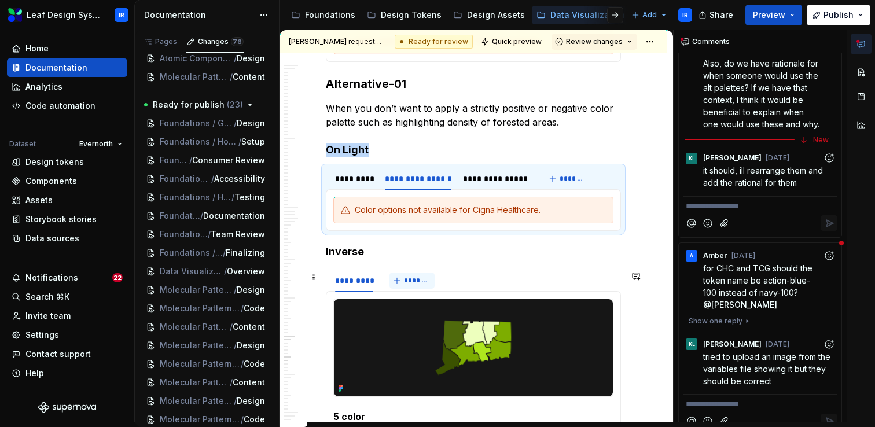
type textarea "*"
click at [407, 283] on span "*******" at bounding box center [417, 280] width 26 height 9
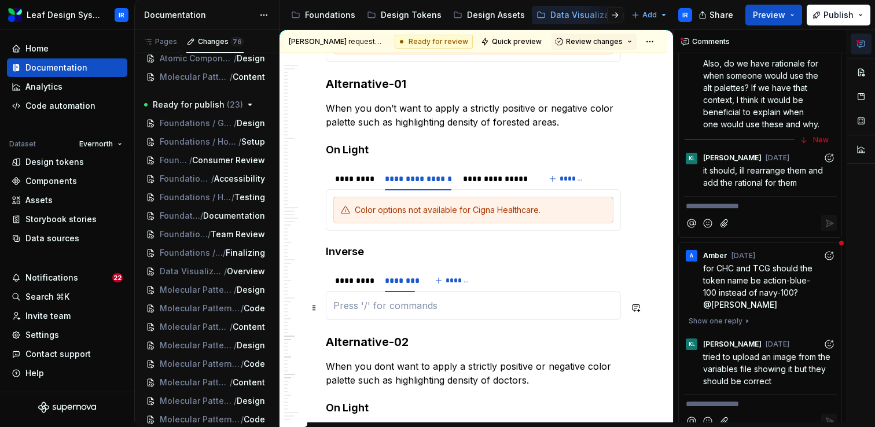
click at [371, 309] on p at bounding box center [473, 306] width 280 height 14
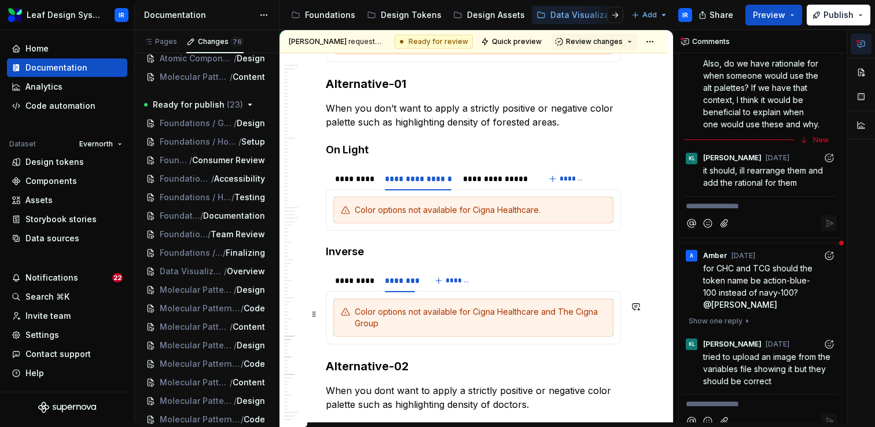
click at [398, 326] on div "Color options not available for Cigna Healthcare and The Cigna Group" at bounding box center [480, 317] width 251 height 23
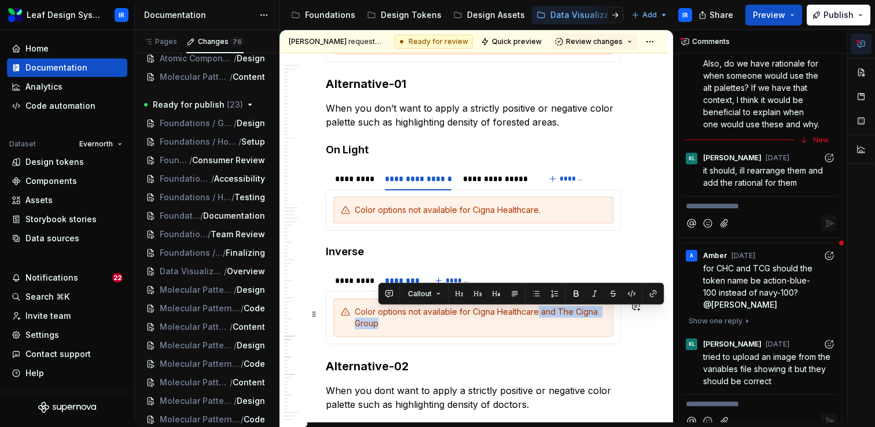
drag, startPoint x: 538, startPoint y: 314, endPoint x: 548, endPoint y: 323, distance: 13.6
click at [548, 323] on div "Color options not available for Cigna Healthcare and The Cigna Group" at bounding box center [480, 317] width 251 height 23
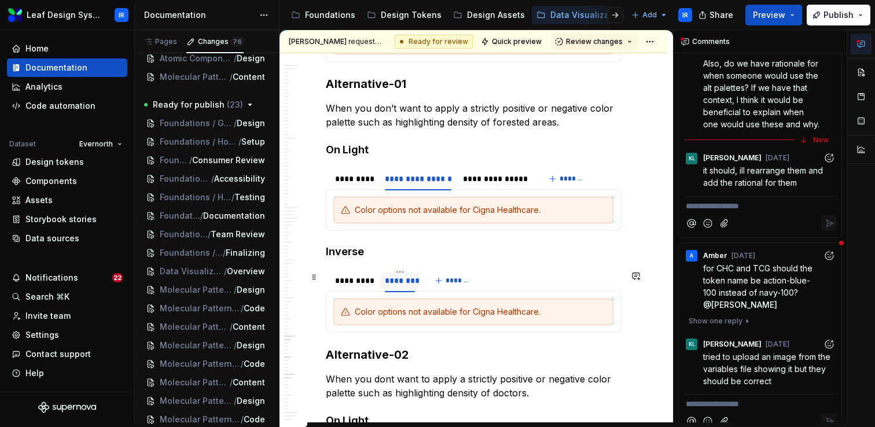
click at [396, 285] on div "********" at bounding box center [400, 281] width 30 height 12
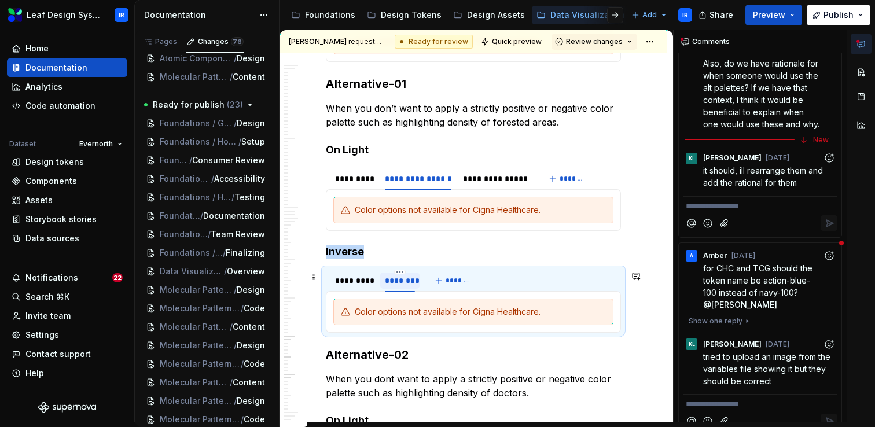
click at [396, 285] on div "********" at bounding box center [400, 281] width 30 height 12
type input "**********"
click at [491, 282] on span "*******" at bounding box center [495, 280] width 26 height 9
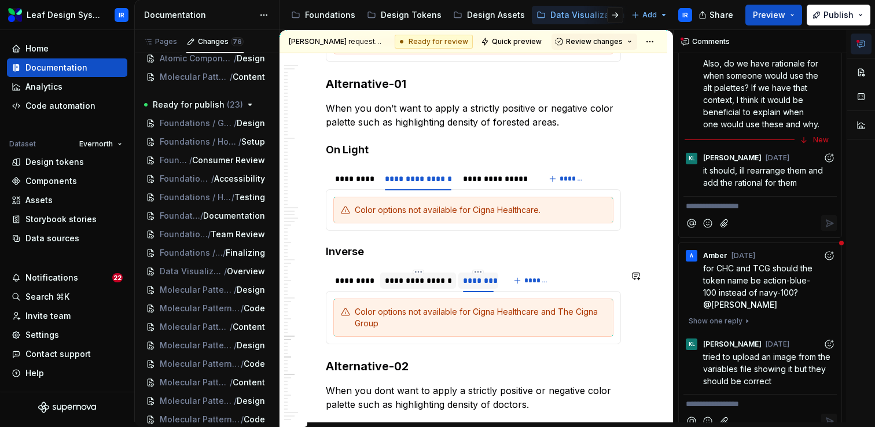
click at [473, 285] on div "********" at bounding box center [478, 281] width 30 height 12
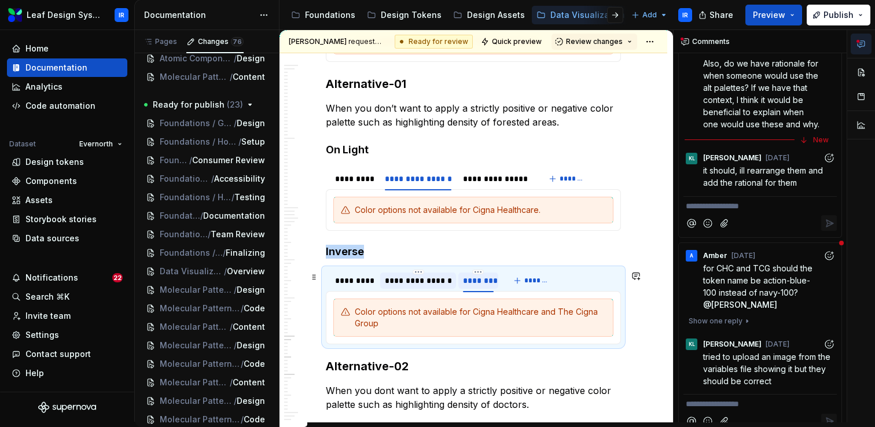
click at [473, 285] on div "********" at bounding box center [478, 281] width 30 height 12
type input "*"
type input "**********"
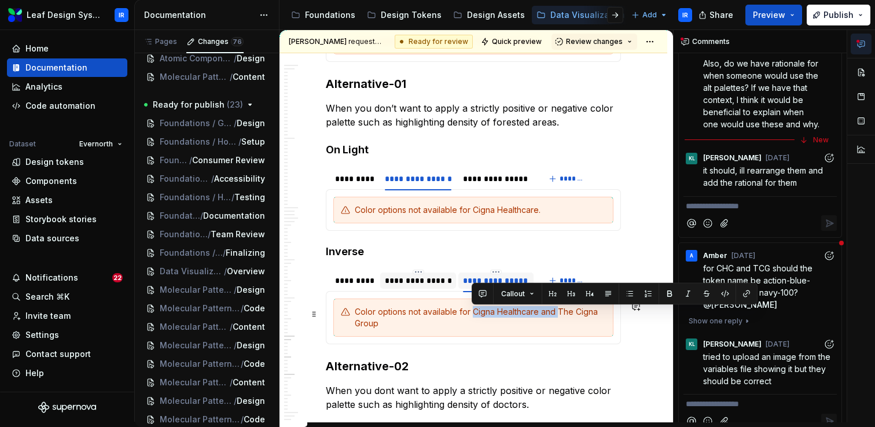
drag, startPoint x: 557, startPoint y: 313, endPoint x: 475, endPoint y: 312, distance: 82.8
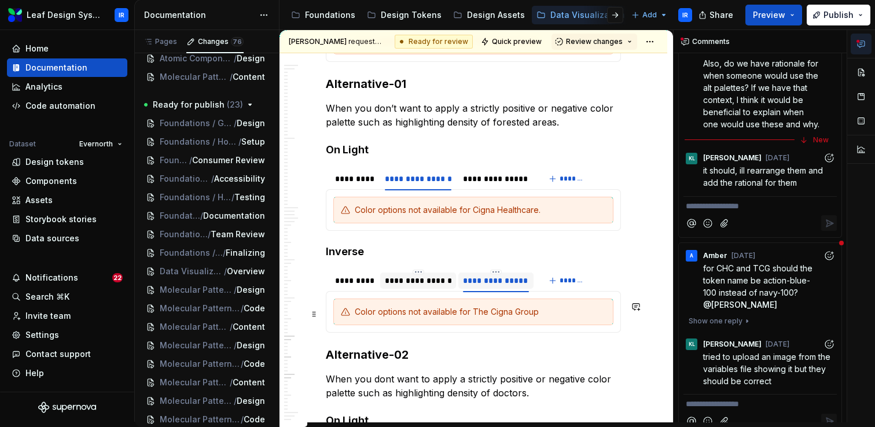
click at [543, 314] on div "Color options not available for The Cigna Group" at bounding box center [480, 312] width 251 height 12
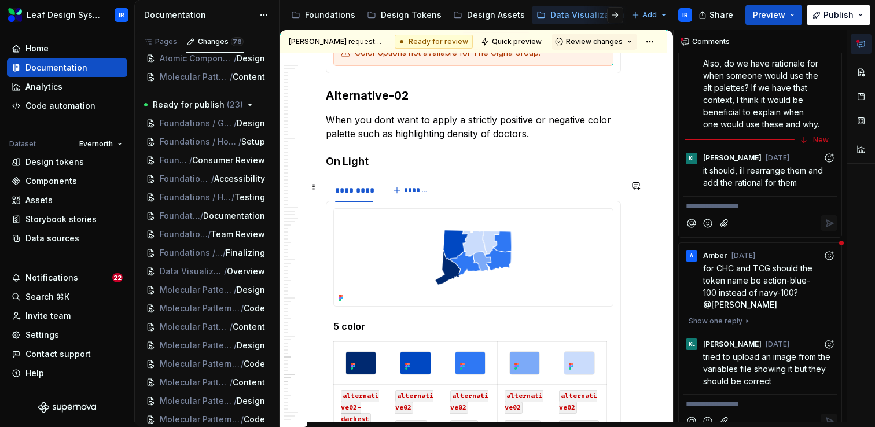
scroll to position [6695, 0]
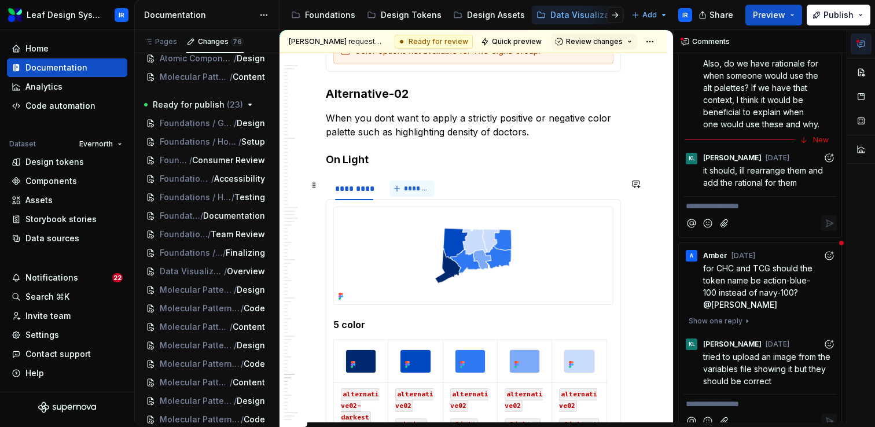
click at [420, 193] on span "*******" at bounding box center [417, 188] width 26 height 9
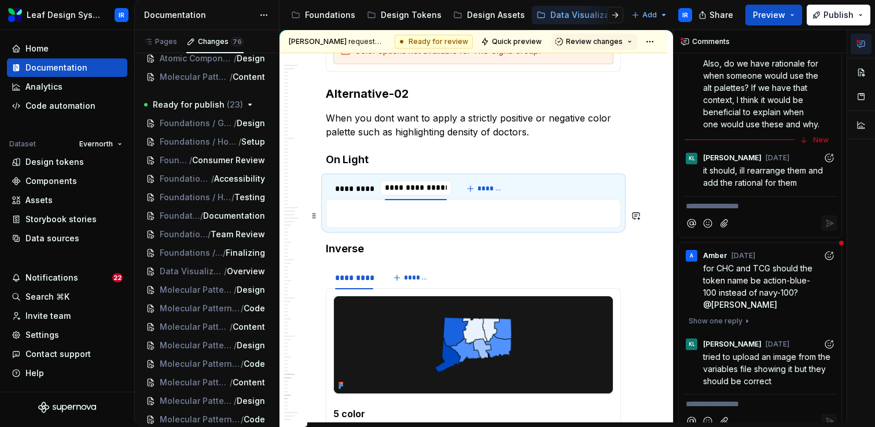
type input "**********"
click at [489, 189] on span "*******" at bounding box center [495, 188] width 26 height 9
type input "**********"
click at [407, 190] on div "**********" at bounding box center [418, 189] width 67 height 12
click at [393, 217] on p at bounding box center [473, 214] width 280 height 14
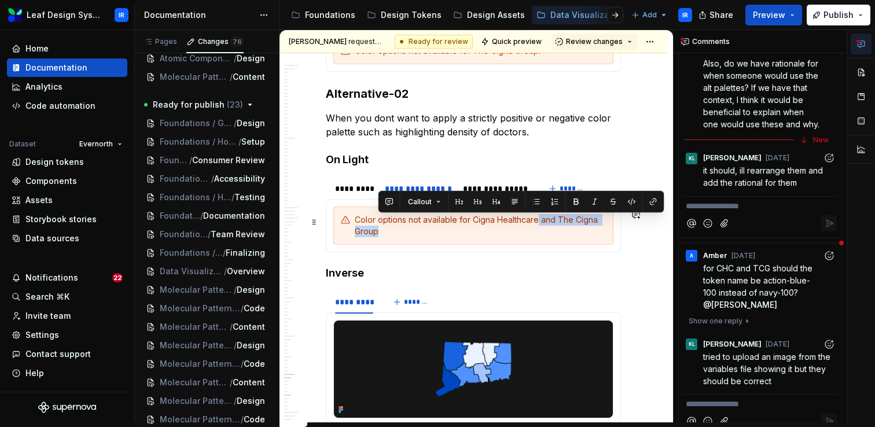
drag, startPoint x: 536, startPoint y: 222, endPoint x: 541, endPoint y: 229, distance: 8.7
click at [541, 229] on div "Color options not available for Cigna Healthcare and The Cigna Group" at bounding box center [480, 225] width 251 height 23
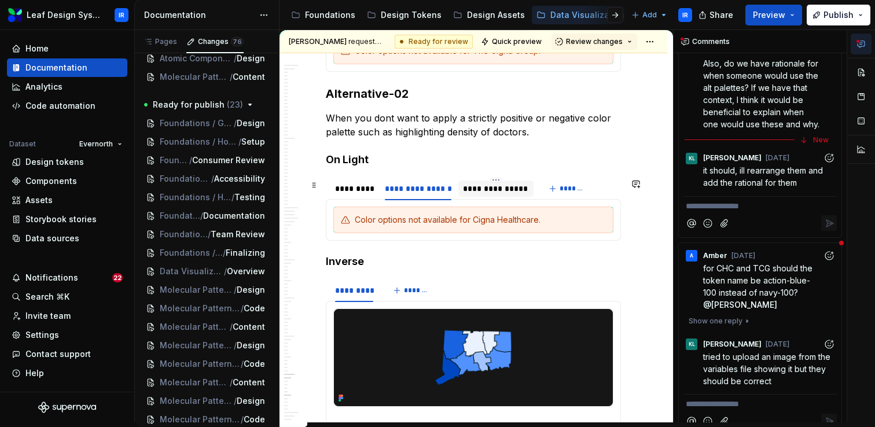
click at [494, 194] on div "**********" at bounding box center [495, 189] width 65 height 12
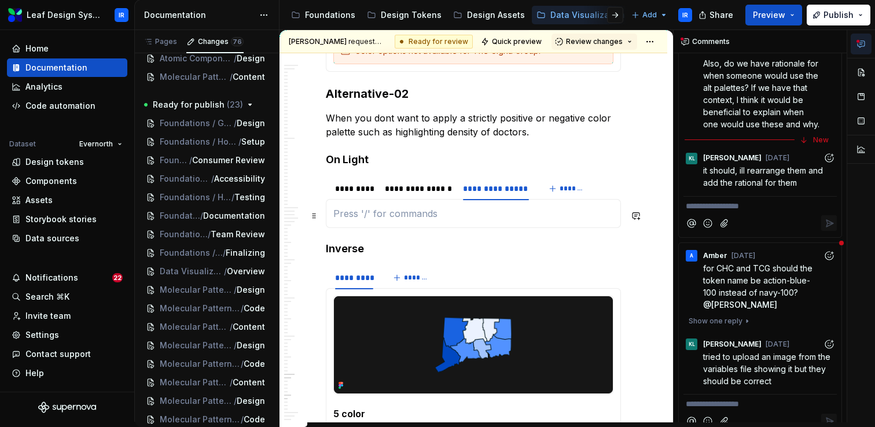
click at [486, 214] on p at bounding box center [473, 214] width 280 height 14
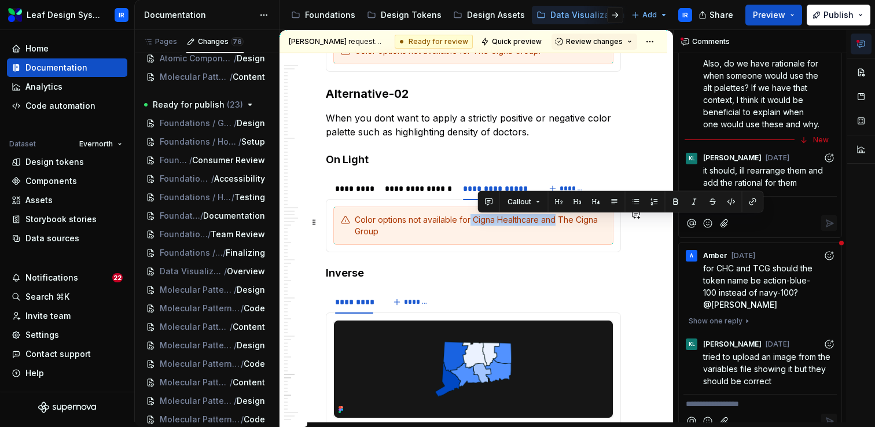
drag, startPoint x: 555, startPoint y: 223, endPoint x: 468, endPoint y: 225, distance: 86.8
click at [468, 225] on div "Color options not available for Cigna Healthcare and The Cigna Group" at bounding box center [480, 225] width 251 height 23
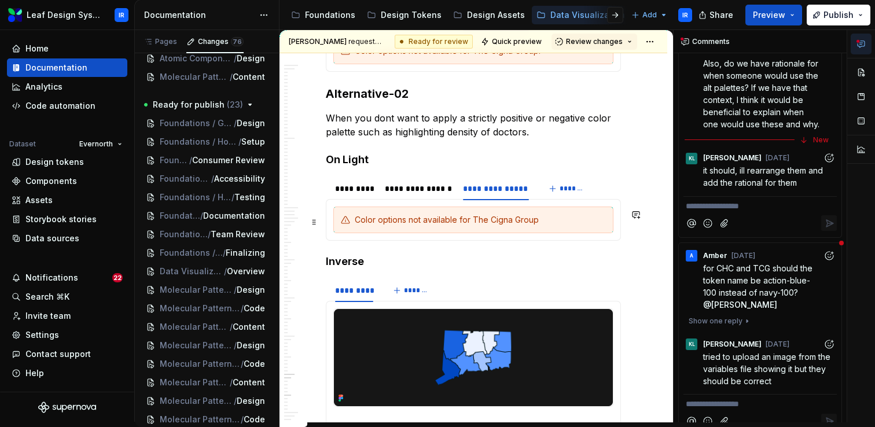
click at [539, 222] on div "Color options not available for The Cigna Group" at bounding box center [480, 220] width 251 height 12
click at [425, 194] on div "**********" at bounding box center [418, 189] width 67 height 12
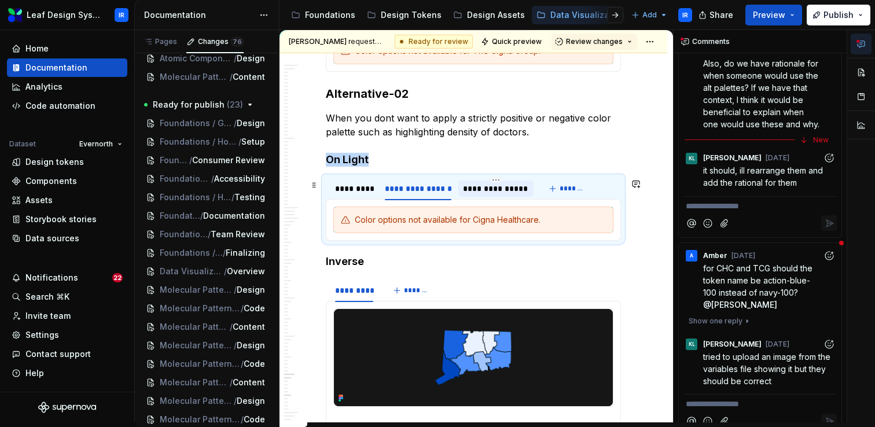
click at [487, 194] on div "**********" at bounding box center [495, 189] width 65 height 12
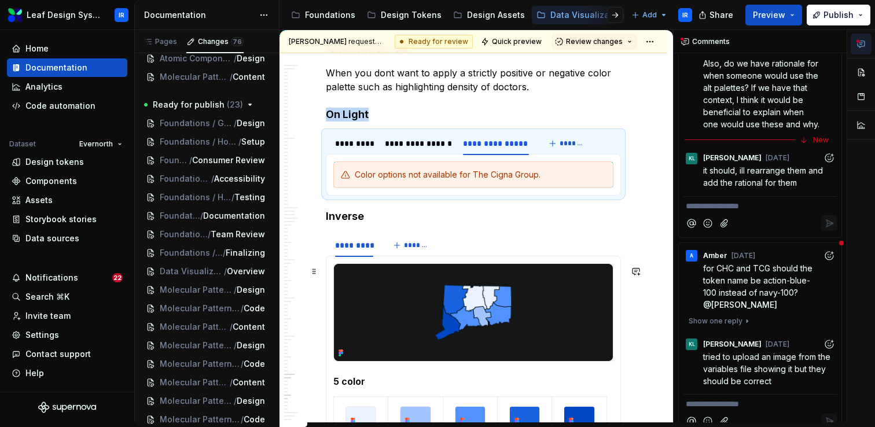
scroll to position [6740, 0]
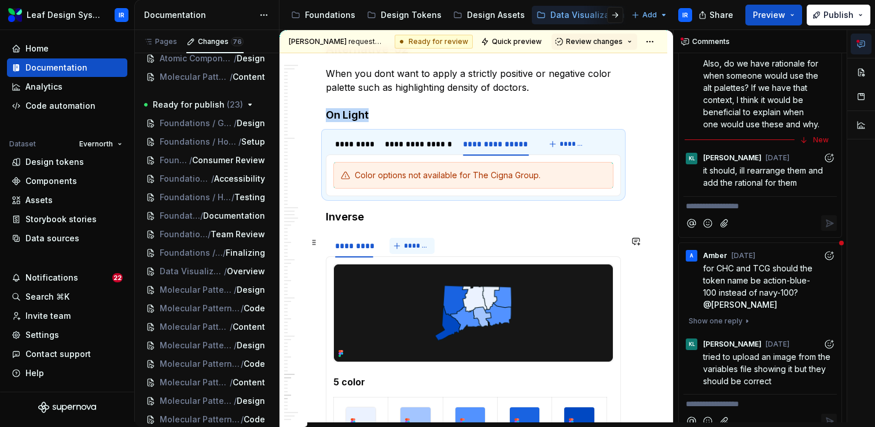
click at [403, 248] on button "*******" at bounding box center [413, 246] width 46 height 16
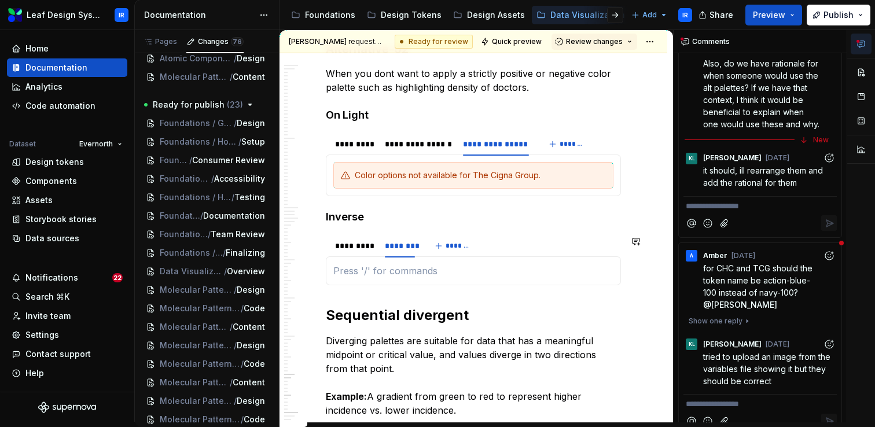
click at [363, 282] on div "5 color alternative02-lightest alternative02-lighter alternative02-dark alterna…" at bounding box center [473, 270] width 295 height 29
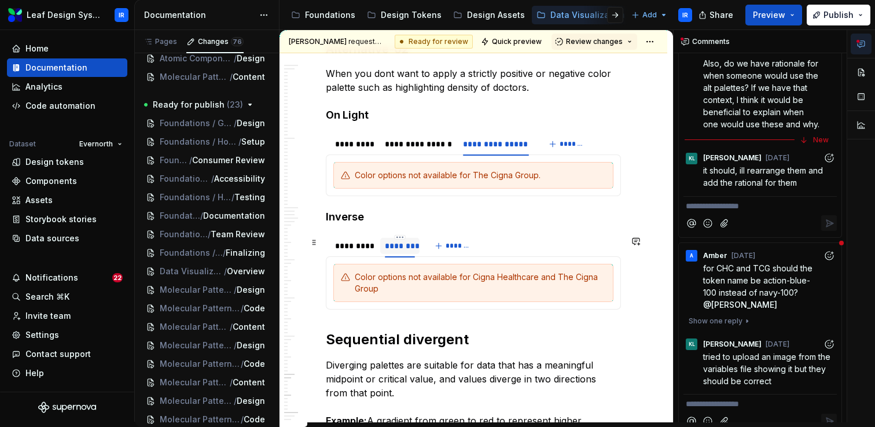
click at [396, 254] on div "********" at bounding box center [399, 246] width 39 height 16
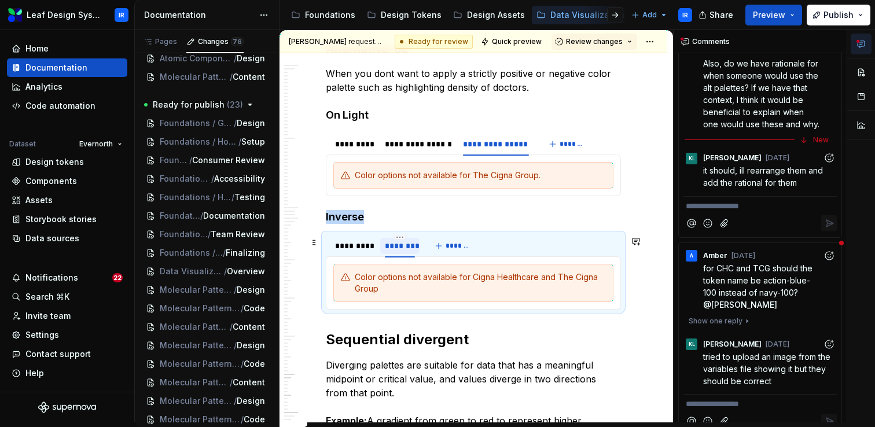
click at [396, 254] on div "********" at bounding box center [399, 246] width 39 height 16
type input "*"
type input "**********"
click at [491, 248] on span "*******" at bounding box center [495, 245] width 26 height 9
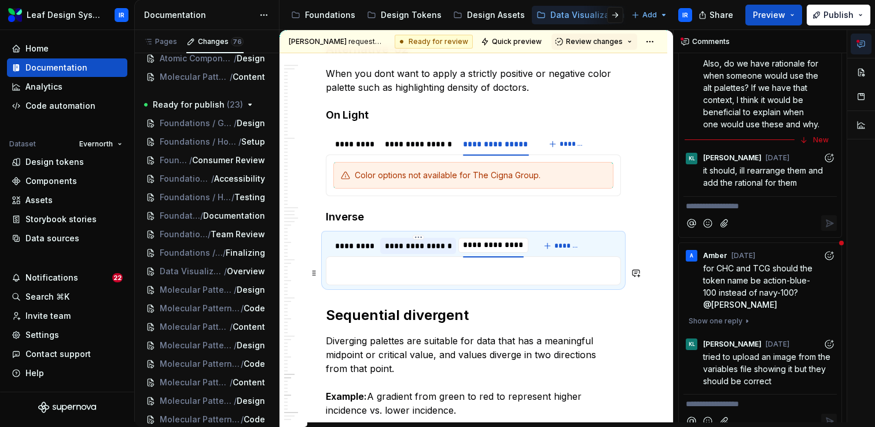
type input "**********"
click at [417, 248] on div "**********" at bounding box center [418, 246] width 67 height 12
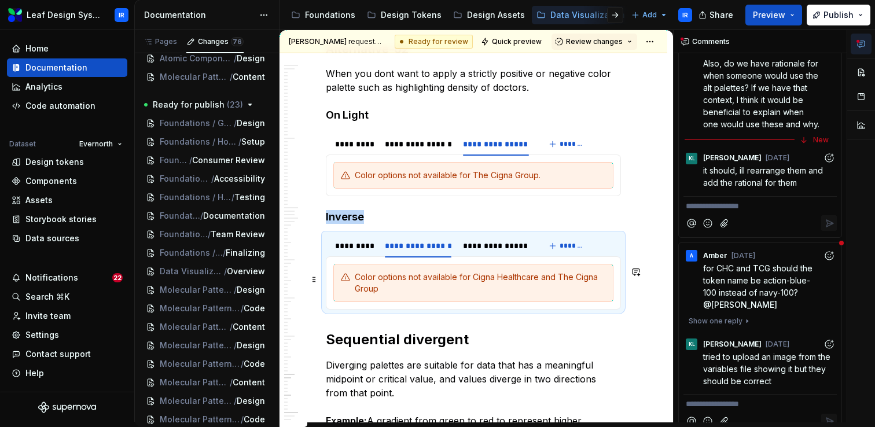
click at [538, 278] on div "Color options not available for Cigna Healthcare and The Cigna Group" at bounding box center [480, 282] width 251 height 23
click at [537, 287] on div "Color options not available for Cigna Healthcare and The Cigna Group" at bounding box center [480, 282] width 251 height 23
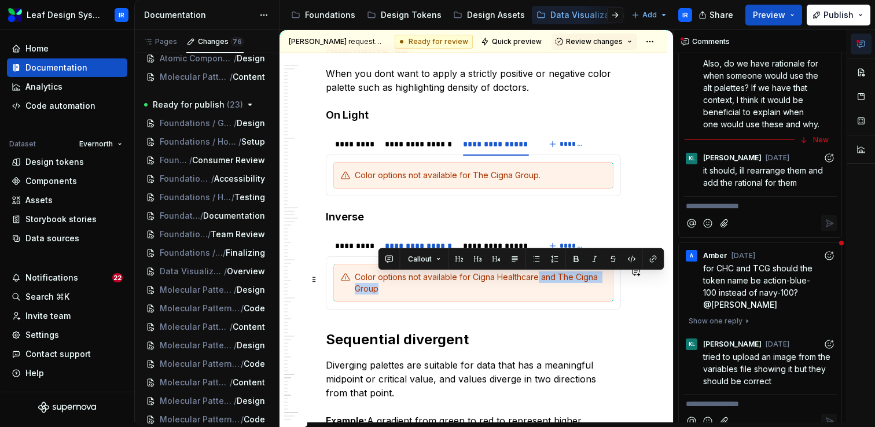
drag, startPoint x: 514, startPoint y: 292, endPoint x: 537, endPoint y: 281, distance: 25.6
click at [537, 281] on div "Color options not available for Cigna Healthcare and The Cigna Group" at bounding box center [480, 282] width 251 height 23
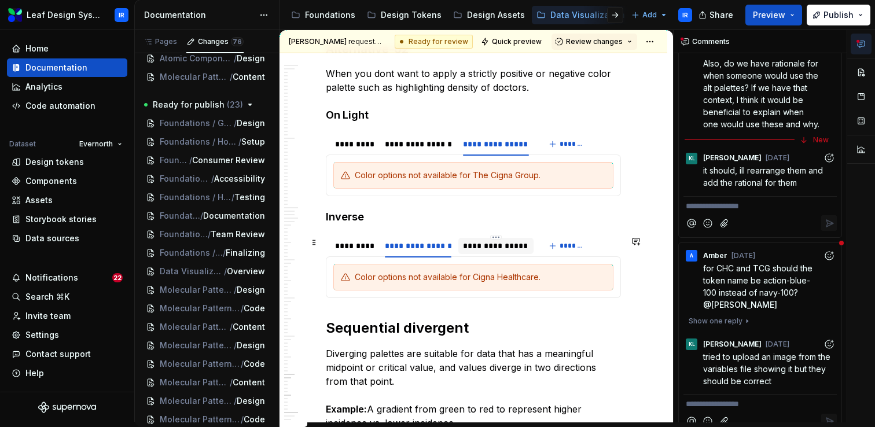
click at [502, 249] on div "**********" at bounding box center [495, 246] width 65 height 12
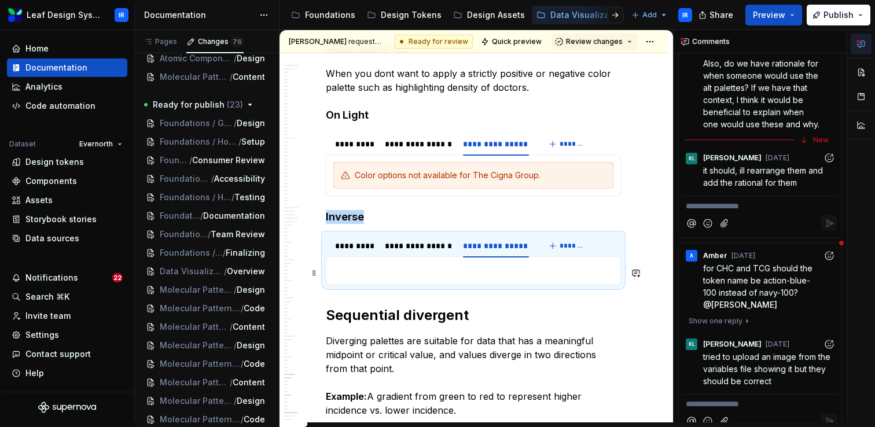
click at [546, 273] on p at bounding box center [473, 271] width 280 height 14
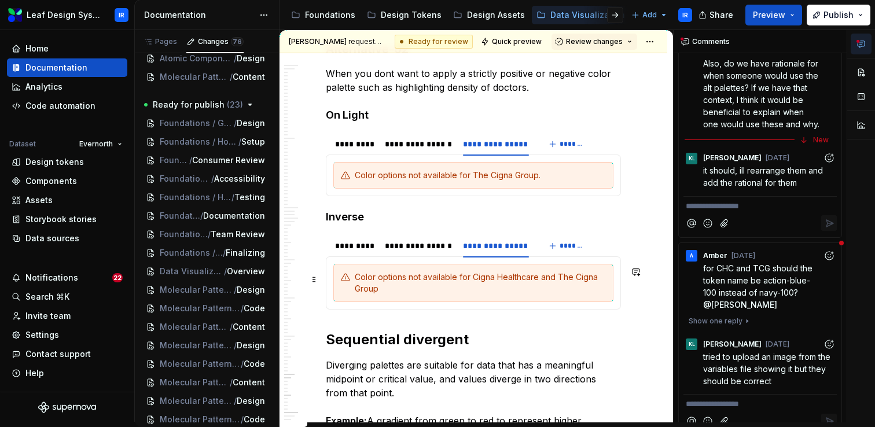
click at [556, 277] on div "Color options not available for Cigna Healthcare and The Cigna Group" at bounding box center [480, 282] width 251 height 23
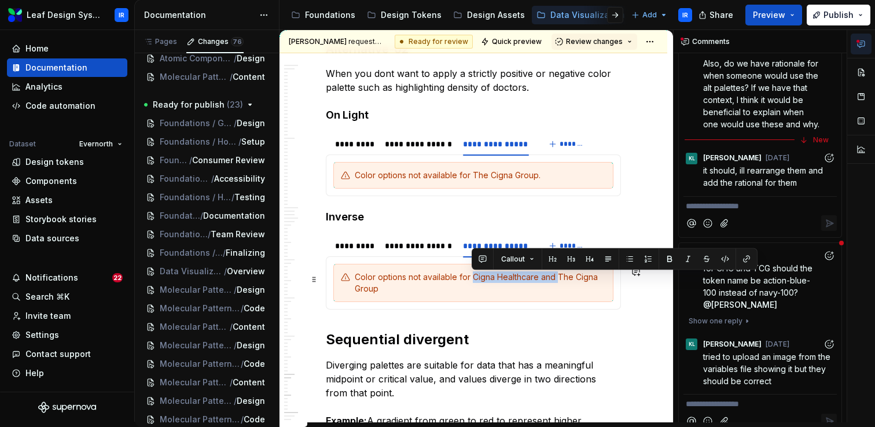
drag, startPoint x: 556, startPoint y: 277, endPoint x: 474, endPoint y: 278, distance: 81.6
click at [474, 278] on div "Color options not available for Cigna Healthcare and The Cigna Group" at bounding box center [480, 282] width 251 height 23
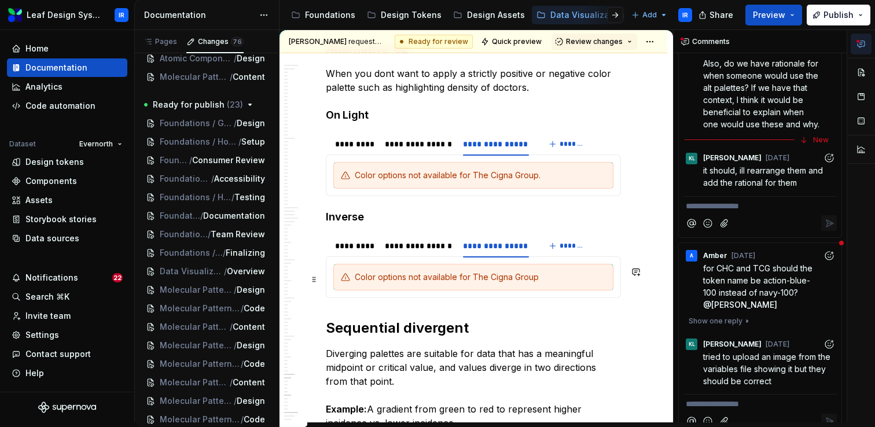
click at [534, 280] on div "Color options not available for The Cigna Group" at bounding box center [480, 277] width 251 height 12
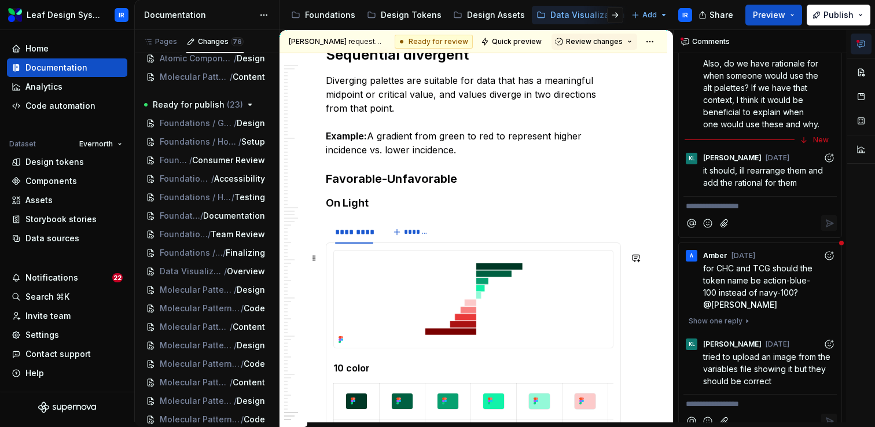
scroll to position [7041, 0]
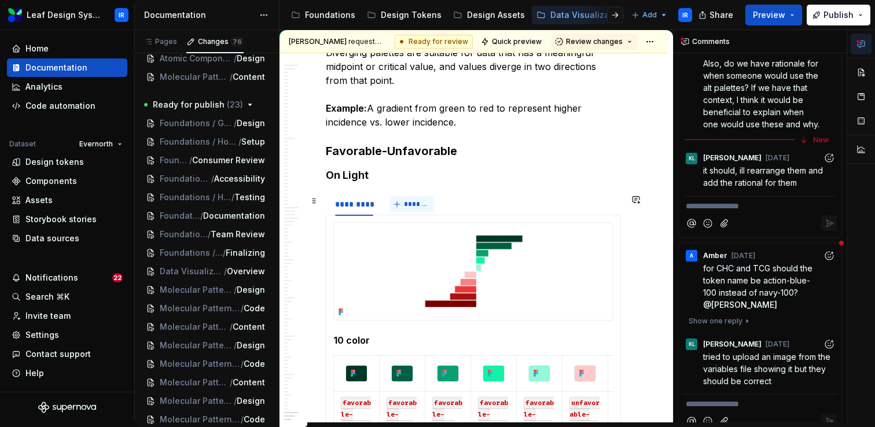
click at [416, 201] on button "*******" at bounding box center [413, 204] width 46 height 16
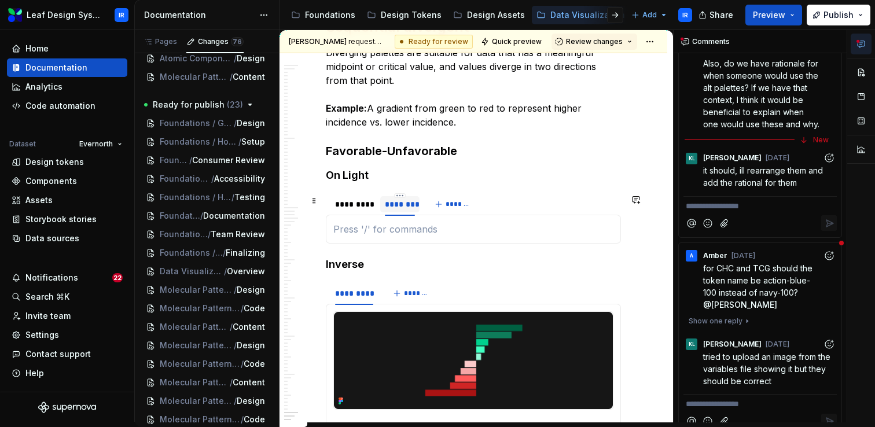
click at [398, 206] on div "********" at bounding box center [400, 205] width 30 height 12
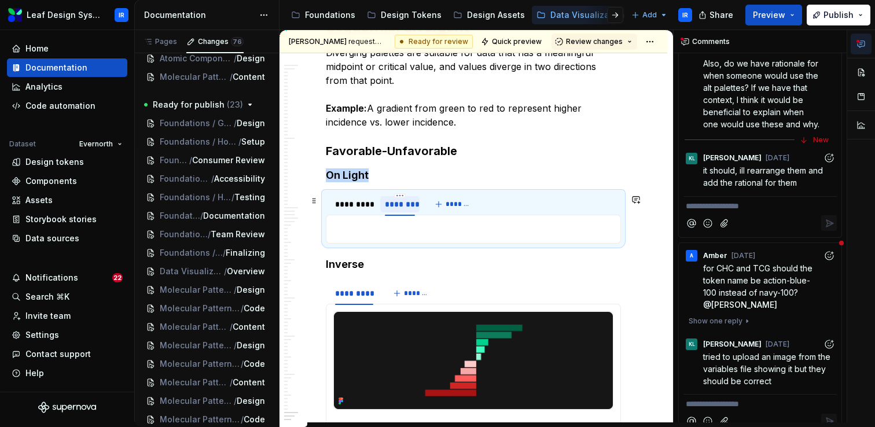
click at [398, 206] on div "********" at bounding box center [400, 205] width 30 height 12
type input "**********"
click at [491, 206] on span "*******" at bounding box center [495, 204] width 26 height 9
type input "**********"
click at [413, 201] on div "**********" at bounding box center [418, 205] width 67 height 12
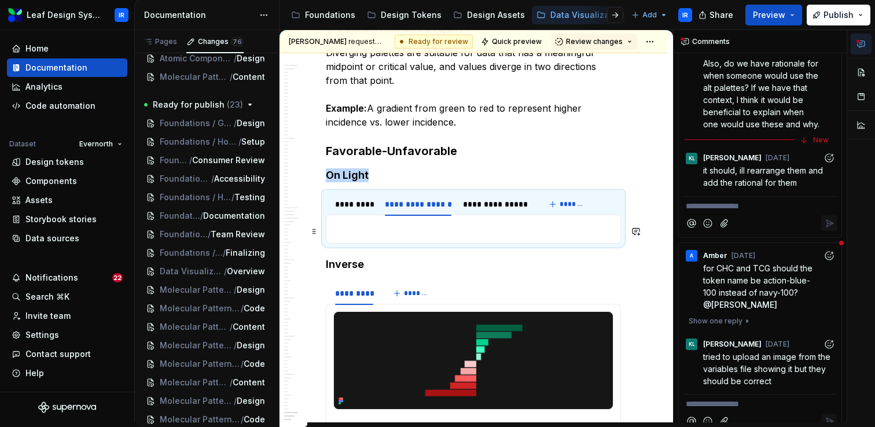
click at [395, 234] on p at bounding box center [473, 229] width 280 height 14
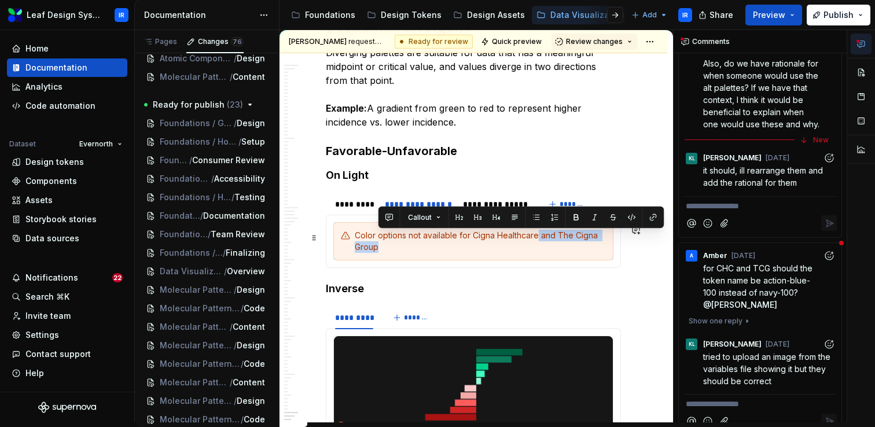
drag, startPoint x: 539, startPoint y: 238, endPoint x: 542, endPoint y: 253, distance: 15.3
click at [542, 253] on div "Color options not available for Cigna Healthcare and The Cigna Group" at bounding box center [480, 241] width 251 height 23
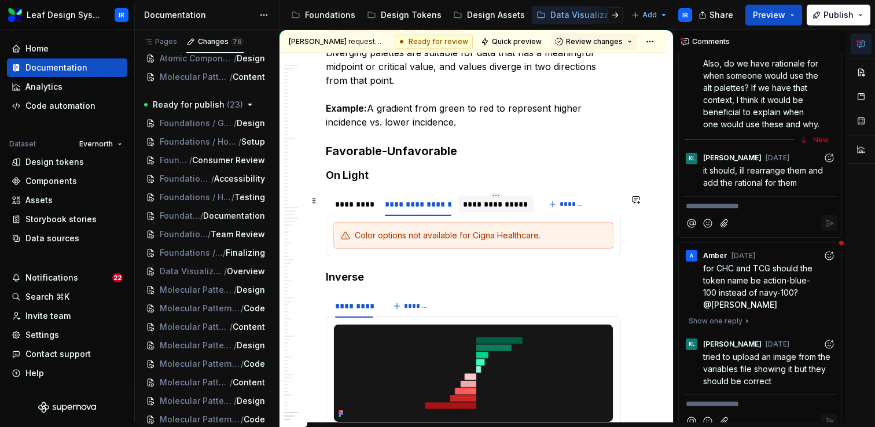
click at [504, 209] on div "**********" at bounding box center [495, 205] width 65 height 12
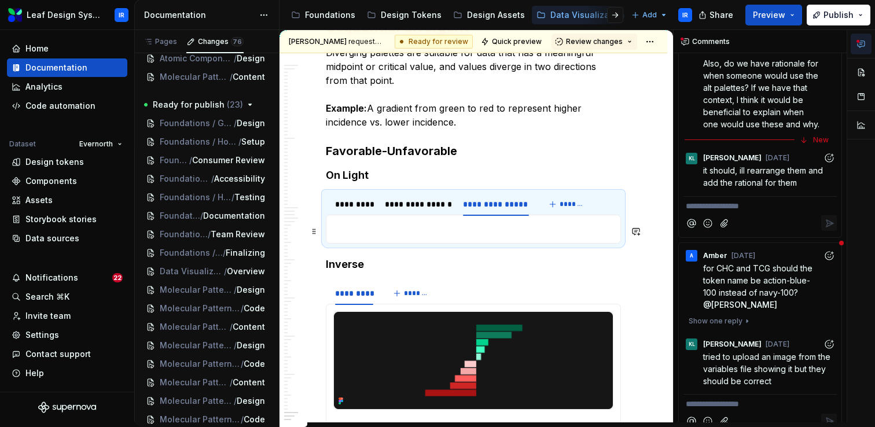
click at [535, 230] on p at bounding box center [473, 229] width 280 height 14
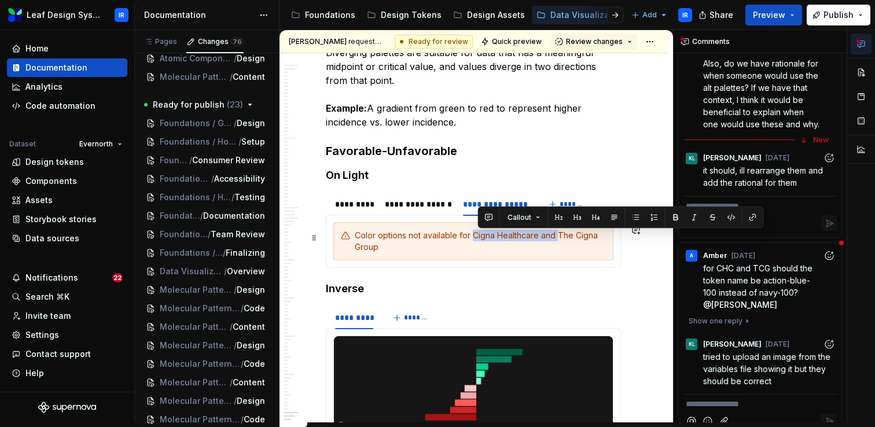
drag, startPoint x: 556, startPoint y: 238, endPoint x: 472, endPoint y: 241, distance: 84.0
click at [472, 241] on div "Color options not available for Cigna Healthcare and The Cigna Group" at bounding box center [480, 241] width 251 height 23
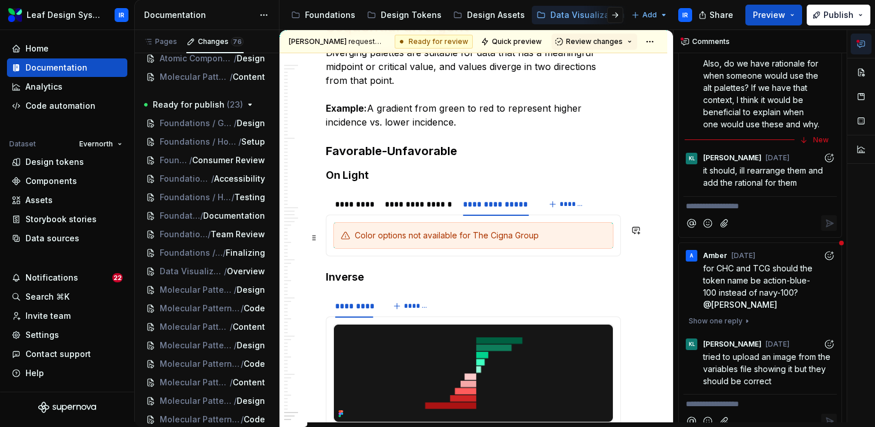
click at [546, 241] on div "Color options not available for The Cigna Group" at bounding box center [480, 236] width 251 height 12
click at [427, 210] on div "**********" at bounding box center [418, 205] width 67 height 12
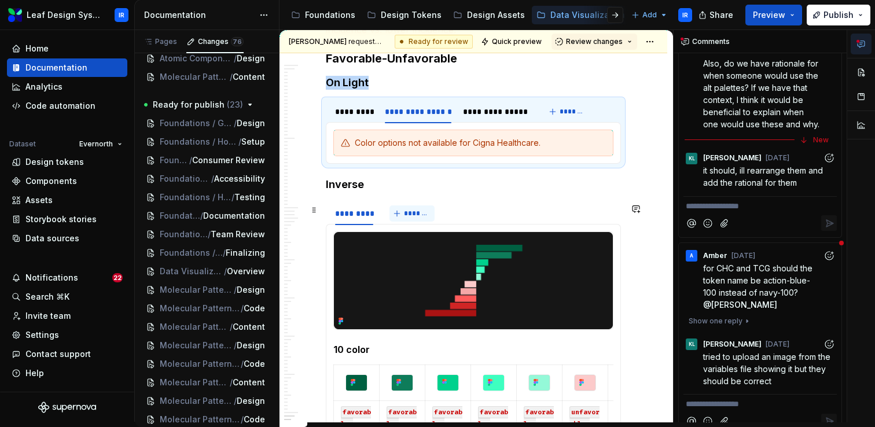
click at [418, 218] on span "*******" at bounding box center [417, 213] width 26 height 9
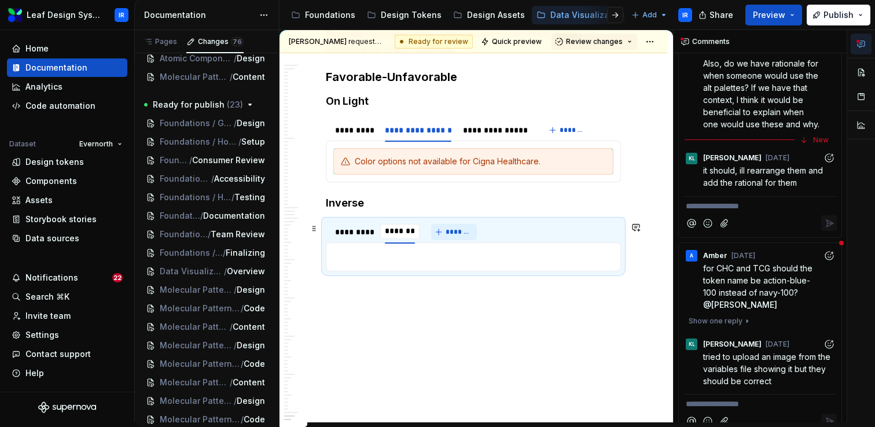
scroll to position [7117, 0]
click at [402, 234] on div "********" at bounding box center [400, 232] width 30 height 12
type input "**********"
click at [491, 229] on span "*******" at bounding box center [495, 231] width 26 height 9
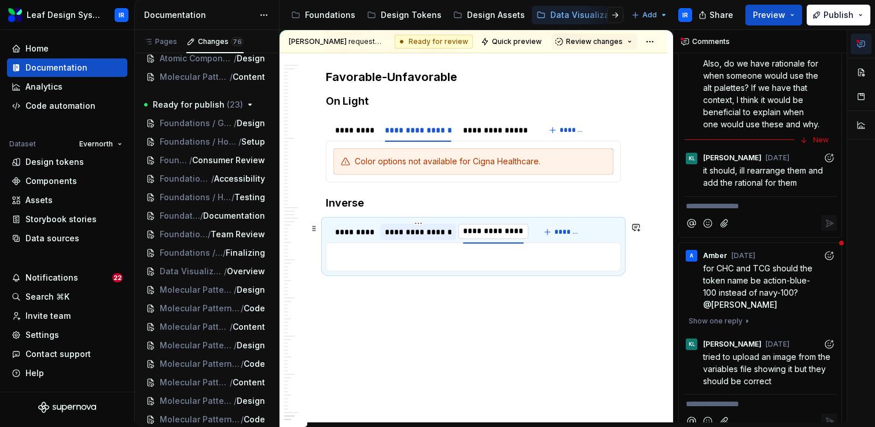
type input "**********"
click at [416, 233] on div "**********" at bounding box center [418, 232] width 67 height 12
click at [404, 254] on p at bounding box center [473, 257] width 280 height 14
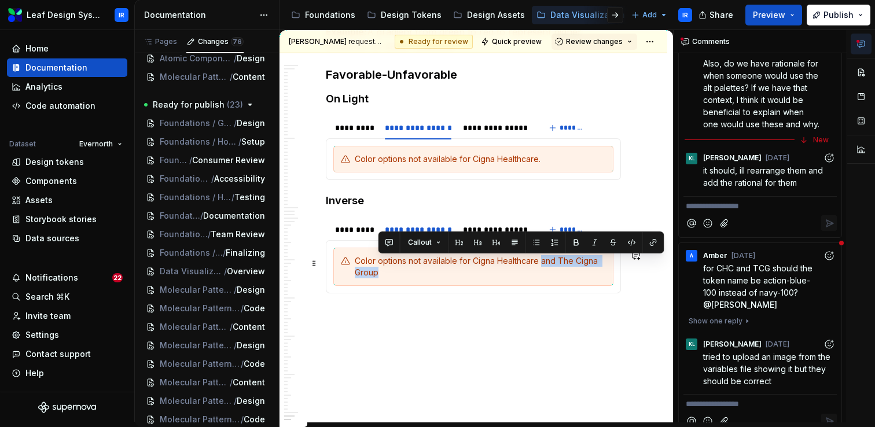
drag, startPoint x: 541, startPoint y: 265, endPoint x: 541, endPoint y: 273, distance: 8.1
click at [541, 273] on div "Color options not available for Cigna Healthcare and The Cigna Group" at bounding box center [480, 266] width 251 height 23
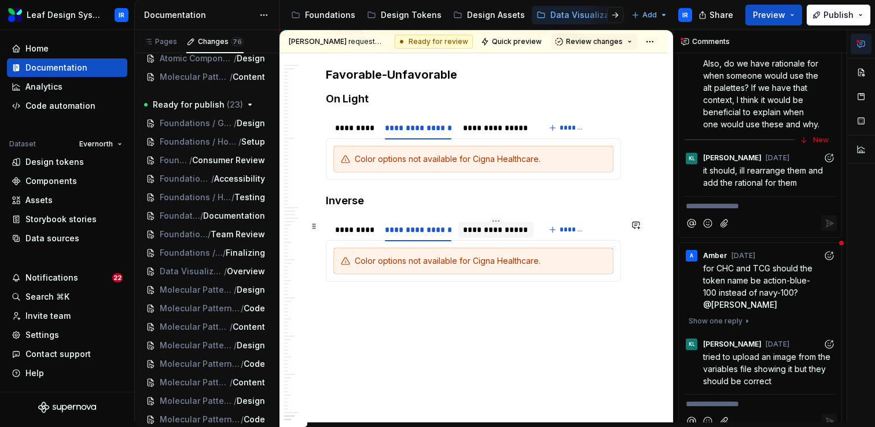
click at [508, 230] on div "**********" at bounding box center [495, 230] width 65 height 12
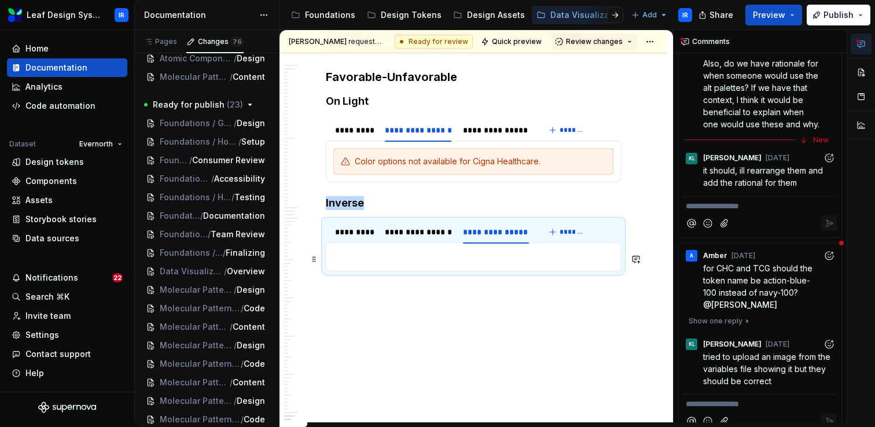
click at [511, 256] on p at bounding box center [473, 257] width 280 height 14
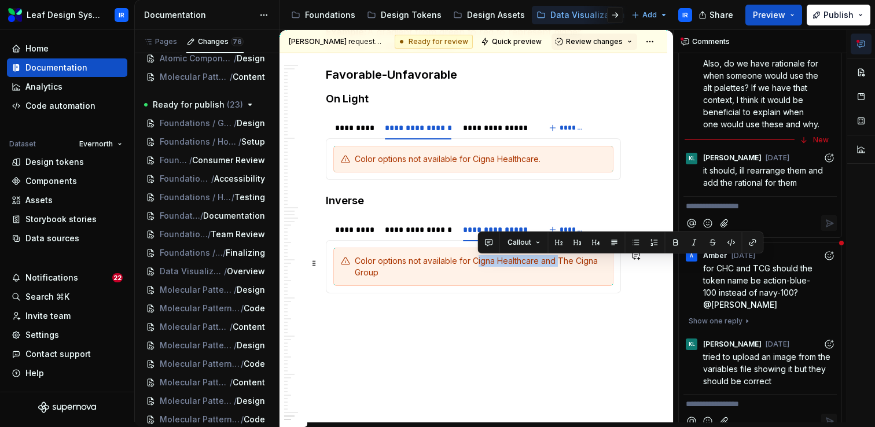
drag, startPoint x: 557, startPoint y: 263, endPoint x: 476, endPoint y: 263, distance: 81.6
click at [476, 263] on div "Color options not available for Cigna Healthcare and The Cigna Group" at bounding box center [480, 266] width 251 height 23
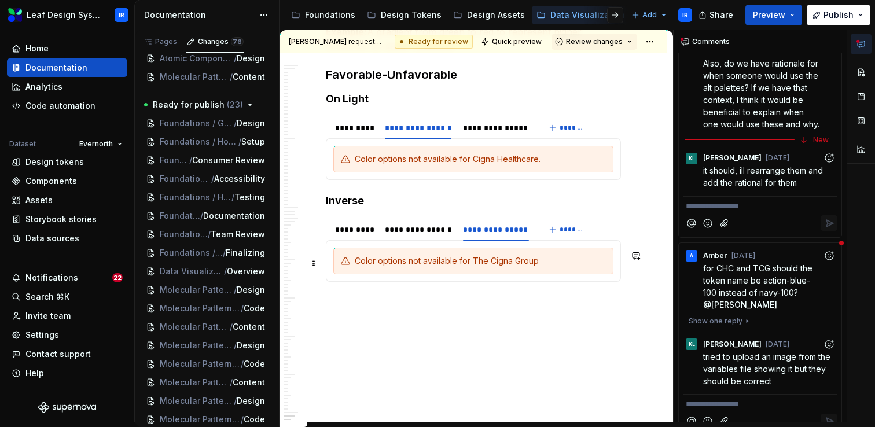
click at [546, 264] on div "Color options not available for The Cigna Group" at bounding box center [480, 261] width 251 height 12
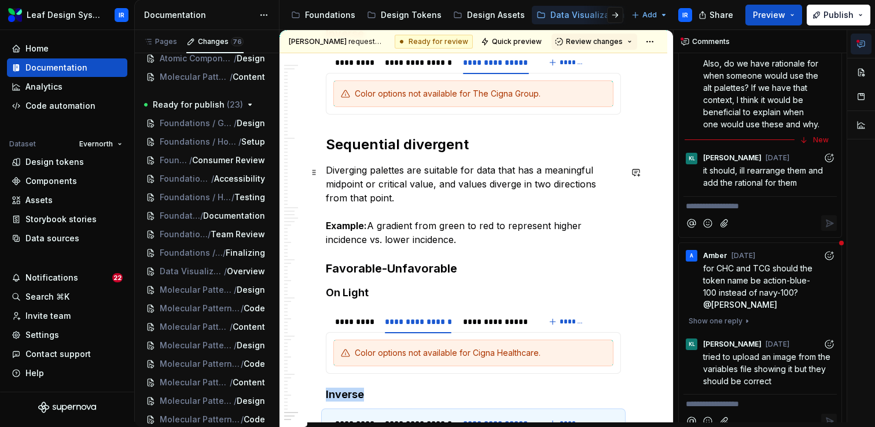
scroll to position [6915, 0]
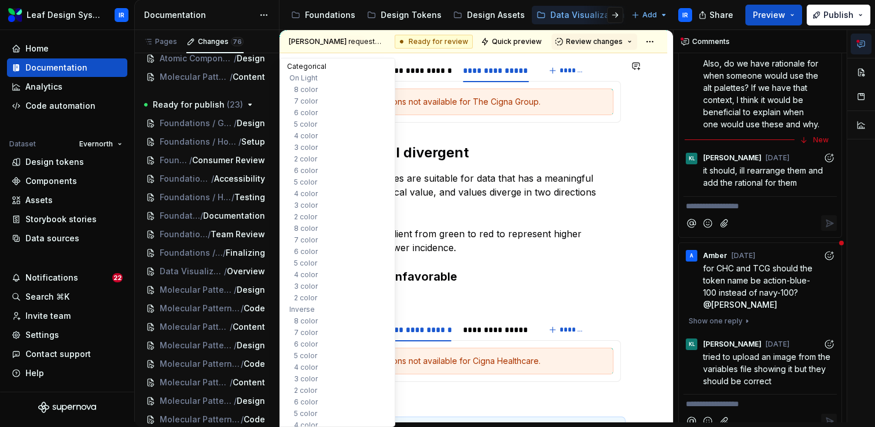
click at [318, 64] on button "Categorical" at bounding box center [337, 67] width 110 height 12
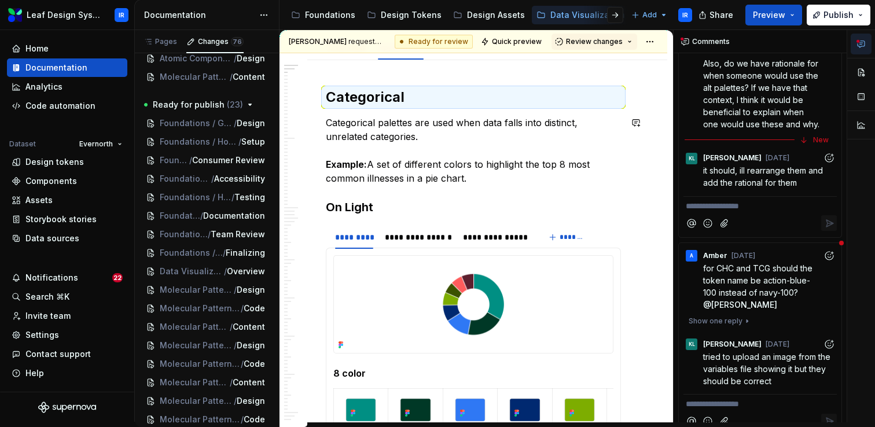
scroll to position [166, 0]
click at [439, 236] on div "**********" at bounding box center [418, 238] width 67 height 12
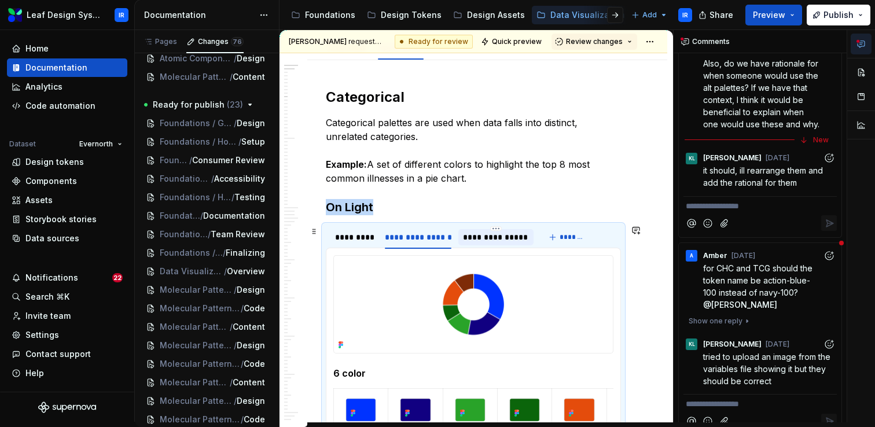
click at [494, 240] on div "**********" at bounding box center [495, 238] width 65 height 12
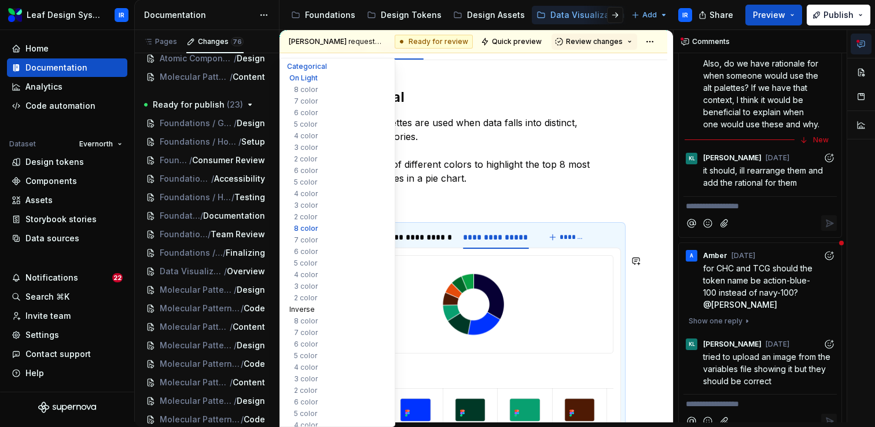
click at [302, 308] on button "Inverse" at bounding box center [337, 310] width 110 height 12
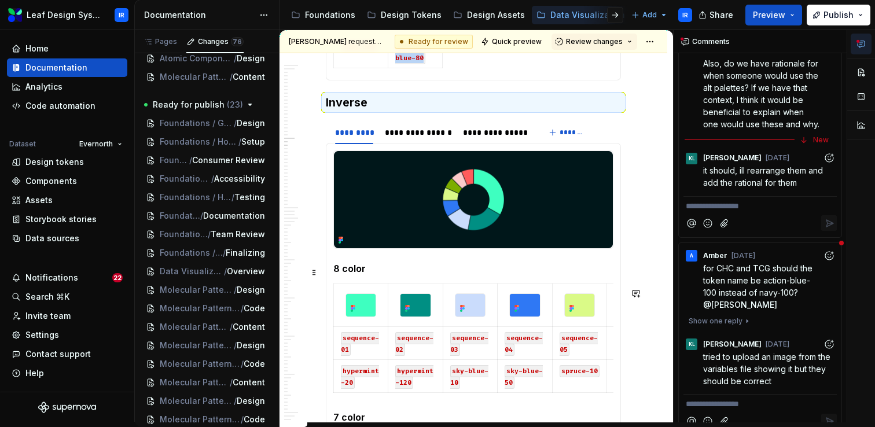
scroll to position [1496, 0]
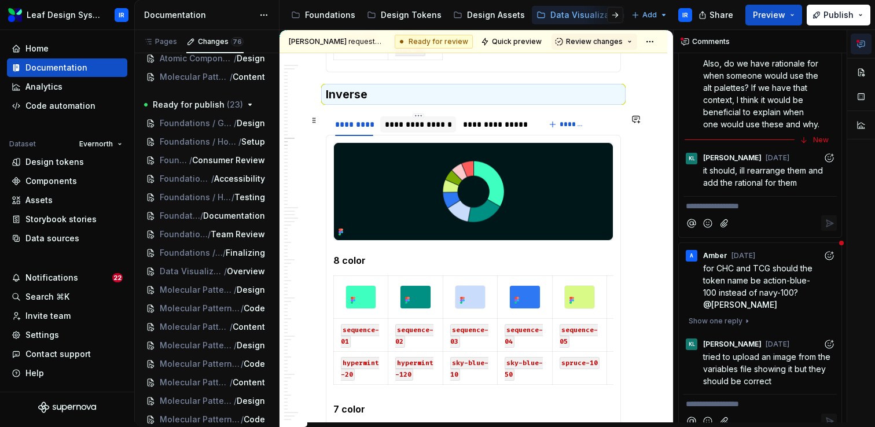
click at [438, 128] on div "**********" at bounding box center [418, 125] width 67 height 12
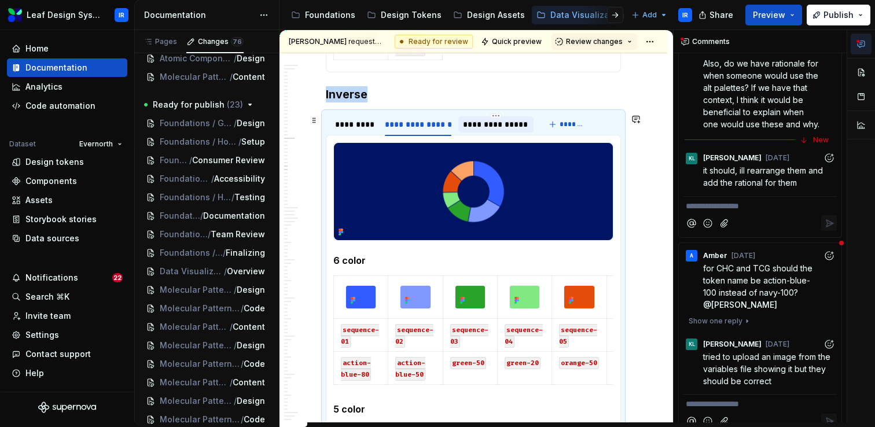
click at [491, 128] on div "**********" at bounding box center [495, 125] width 65 height 12
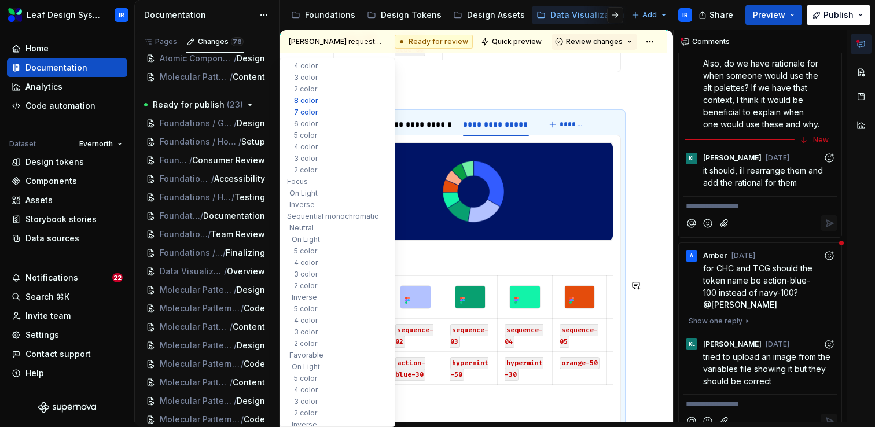
scroll to position [358, 0]
click at [296, 186] on button "Focus" at bounding box center [337, 183] width 110 height 12
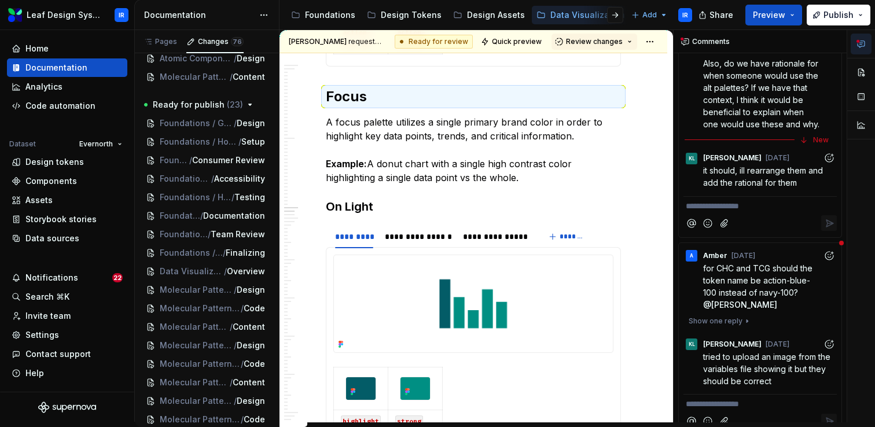
scroll to position [2721, 0]
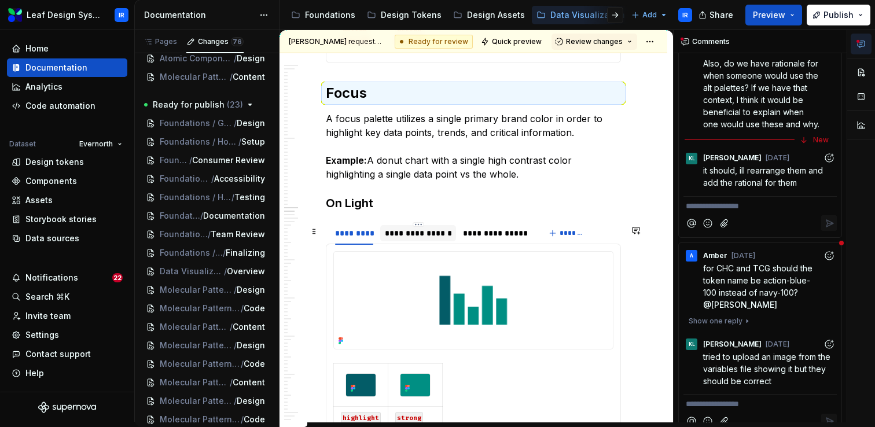
click at [433, 239] on div "**********" at bounding box center [418, 233] width 67 height 12
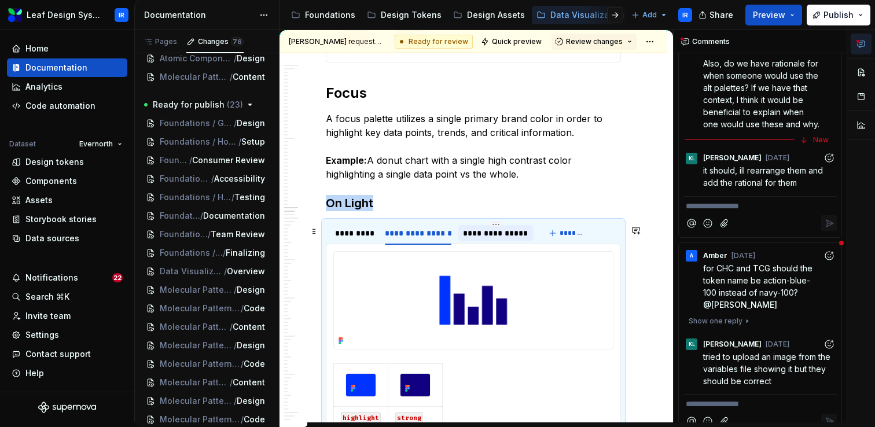
click at [491, 238] on div "**********" at bounding box center [495, 233] width 65 height 12
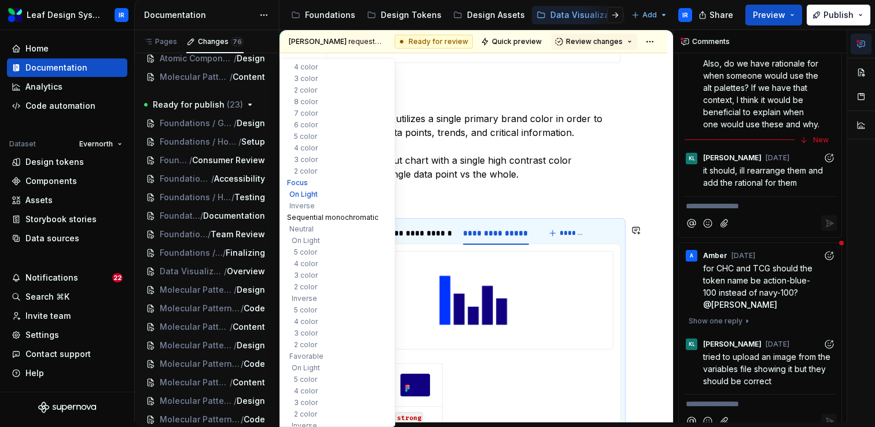
click at [304, 222] on button "Sequential monochromatic" at bounding box center [337, 218] width 110 height 12
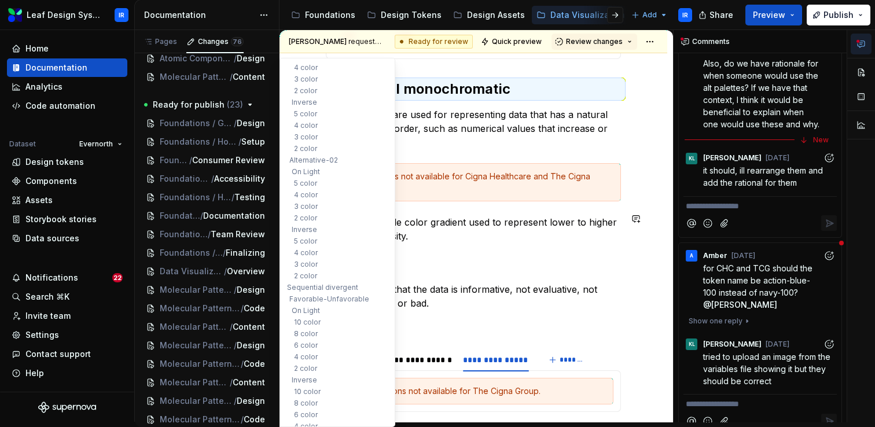
scroll to position [938, 0]
click at [317, 285] on button "Sequential divergent" at bounding box center [337, 286] width 110 height 12
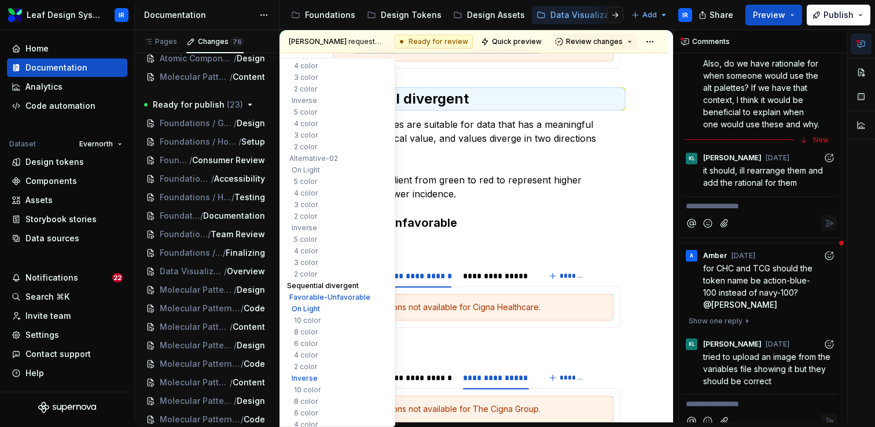
scroll to position [6973, 0]
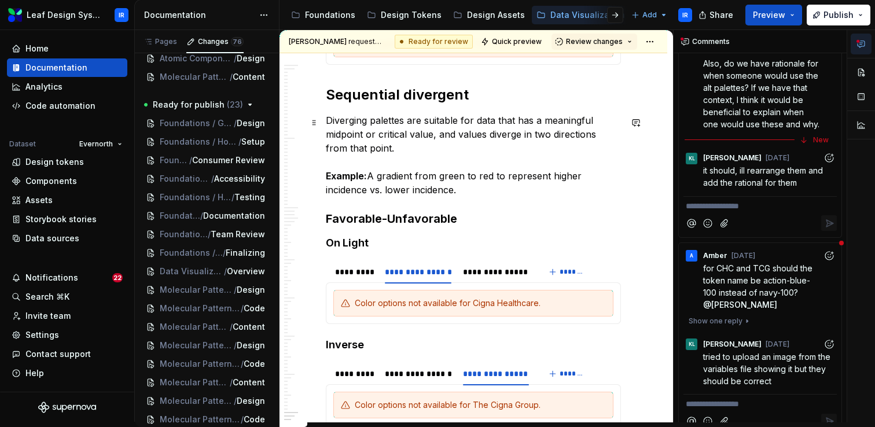
click at [414, 157] on p "Diverging palettes are suitable for data that has a meaningful midpoint or crit…" at bounding box center [473, 154] width 295 height 83
click at [399, 150] on p "Diverging palettes are suitable for data that has a meaningful midpoint or crit…" at bounding box center [473, 154] width 295 height 83
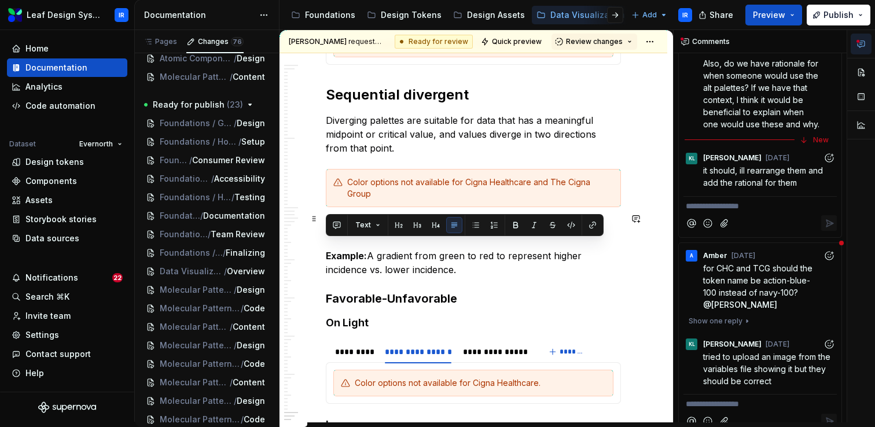
drag, startPoint x: 462, startPoint y: 259, endPoint x: 321, endPoint y: 248, distance: 142.2
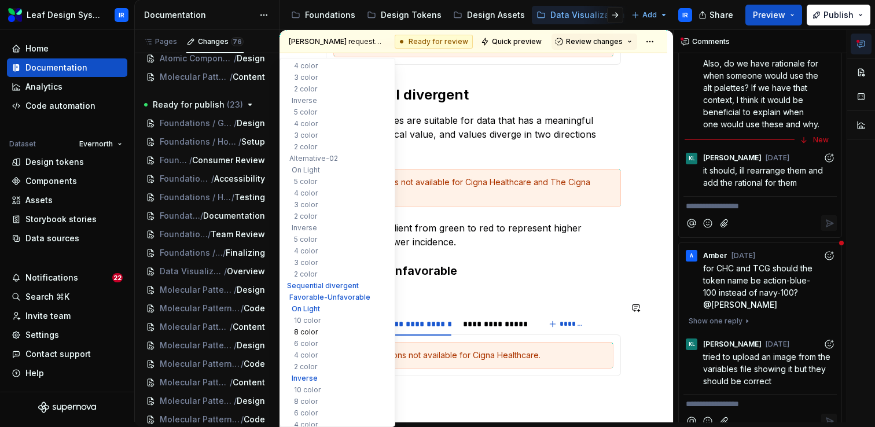
scroll to position [956, 0]
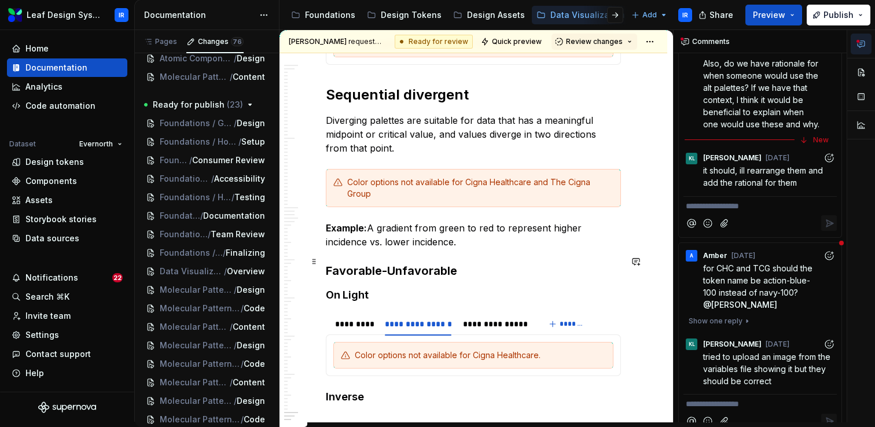
click at [496, 263] on h3 "Favorable-Unfavorable" at bounding box center [473, 271] width 295 height 16
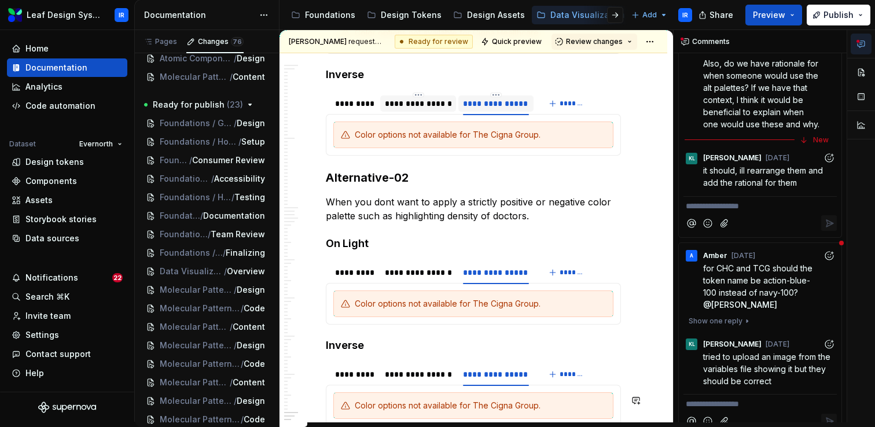
scroll to position [6592, 0]
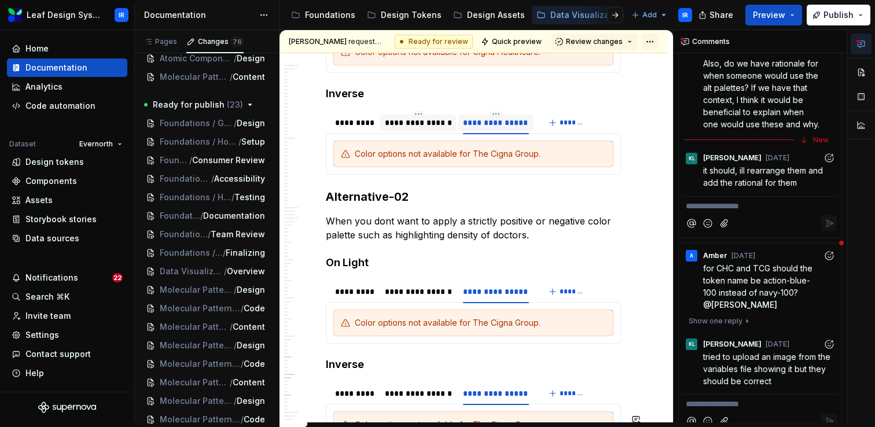
click at [659, 39] on html "Leaf Design System IR Home Documentation Analytics Code automation Dataset Ever…" at bounding box center [437, 213] width 875 height 427
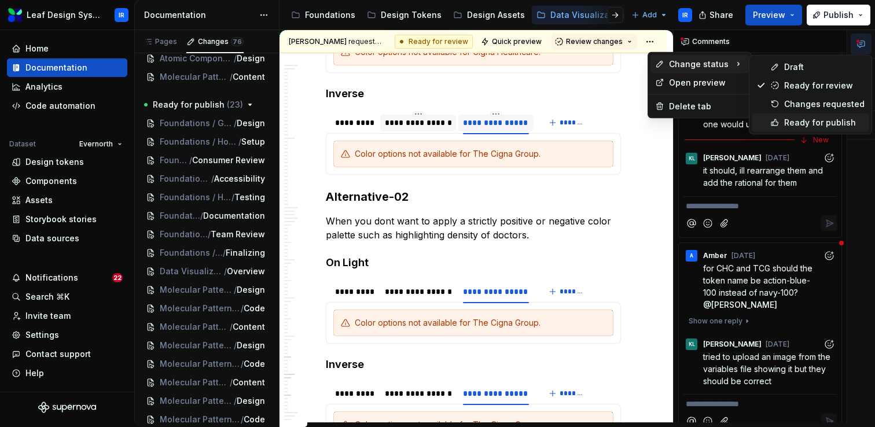
click at [788, 116] on div "Ready for publish" at bounding box center [810, 122] width 117 height 19
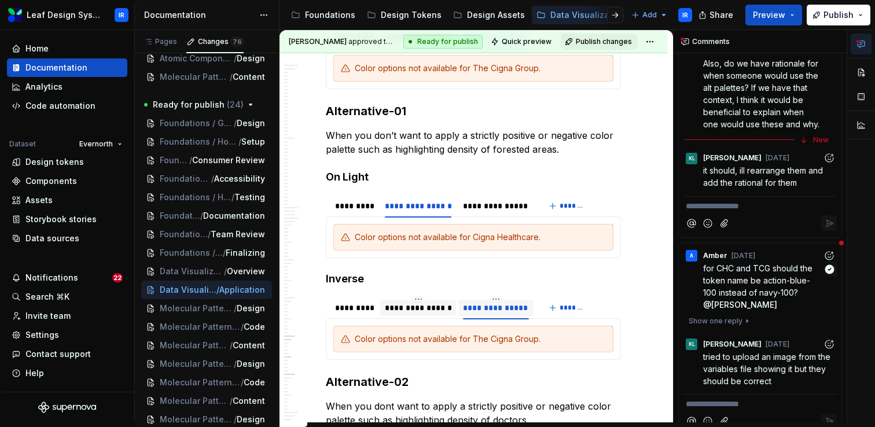
scroll to position [260, 0]
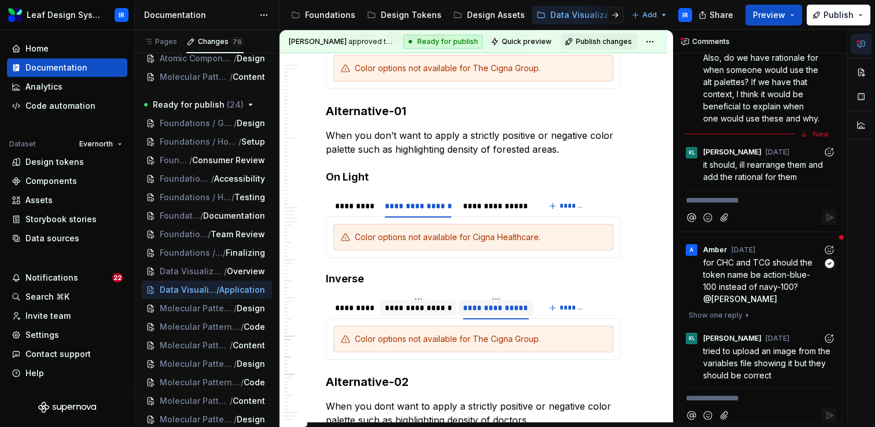
click at [748, 269] on span "for CHC and TCG should the token name be action-blue-100 instead of navy-100?" at bounding box center [759, 275] width 112 height 34
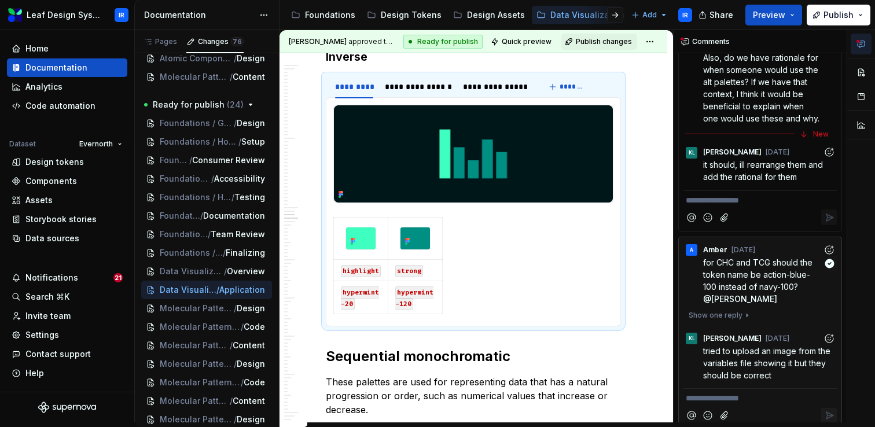
scroll to position [3152, 0]
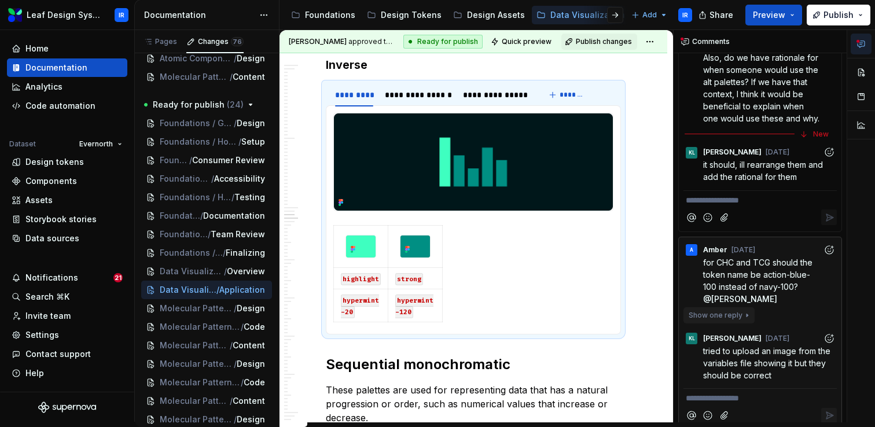
click at [728, 311] on span "Show one reply" at bounding box center [716, 315] width 54 height 9
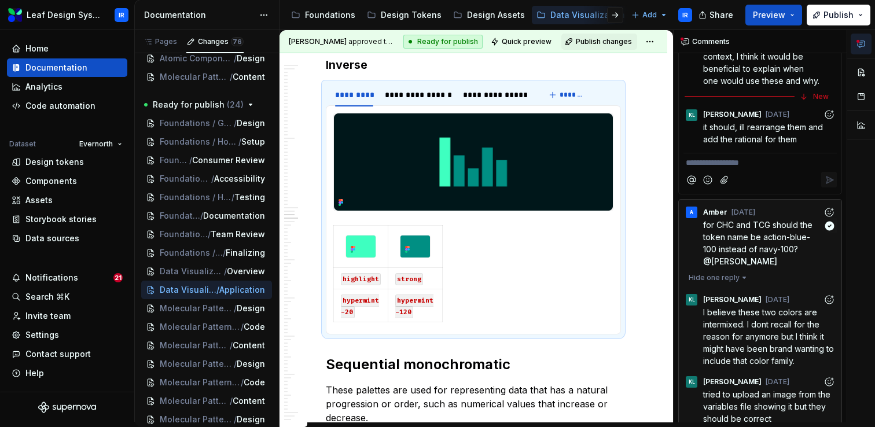
scroll to position [305, 0]
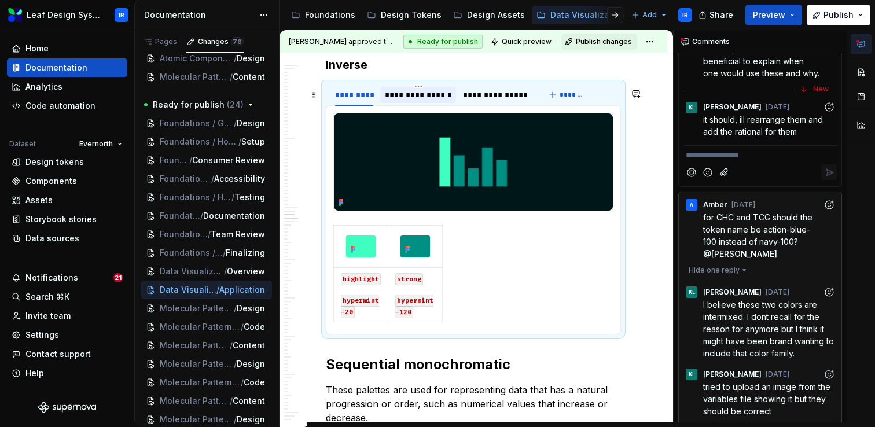
click at [421, 101] on div "**********" at bounding box center [418, 95] width 67 height 12
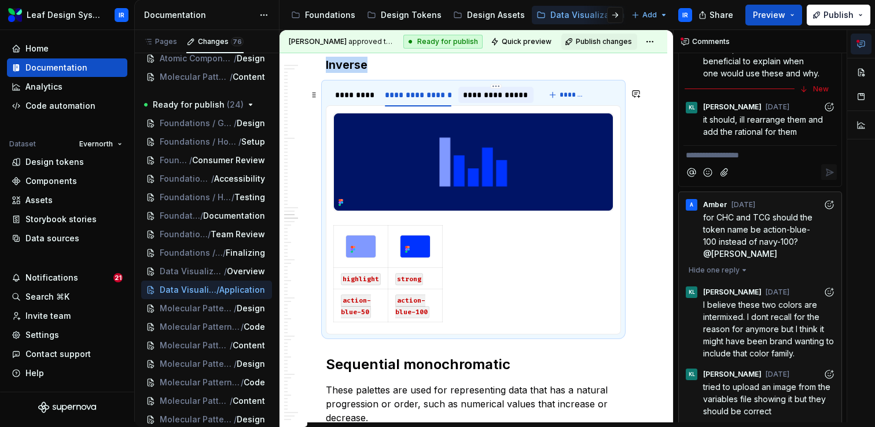
click at [490, 103] on div "**********" at bounding box center [495, 95] width 75 height 16
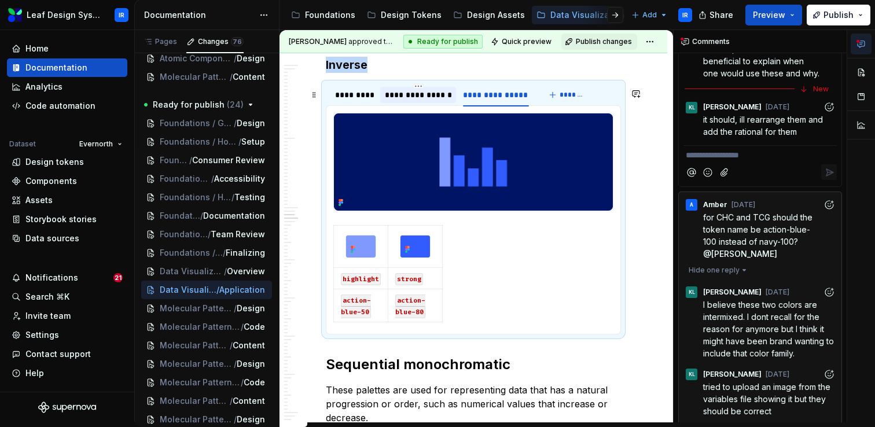
click at [425, 101] on div "**********" at bounding box center [418, 95] width 67 height 12
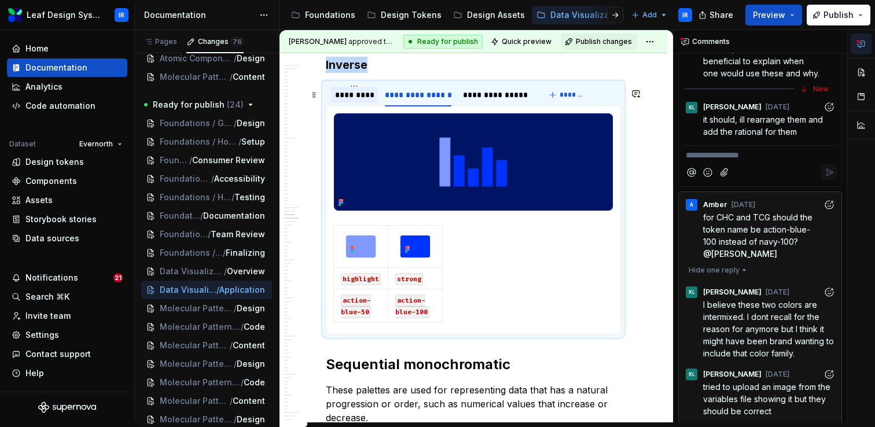
click at [358, 101] on div "*********" at bounding box center [354, 95] width 38 height 12
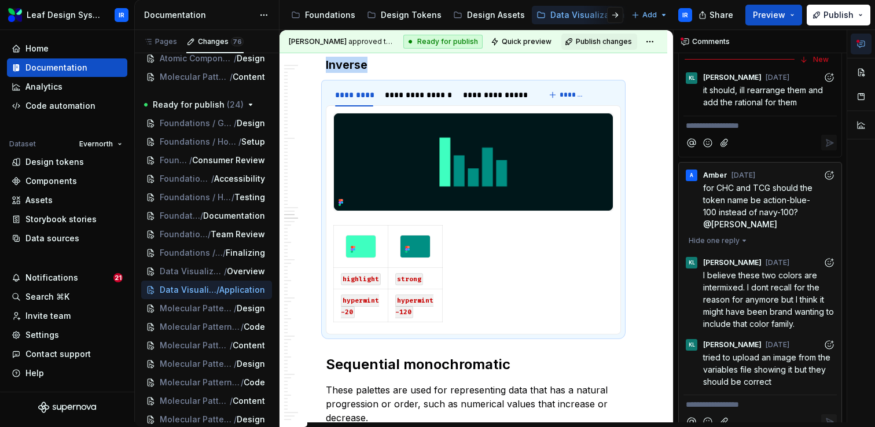
scroll to position [341, 0]
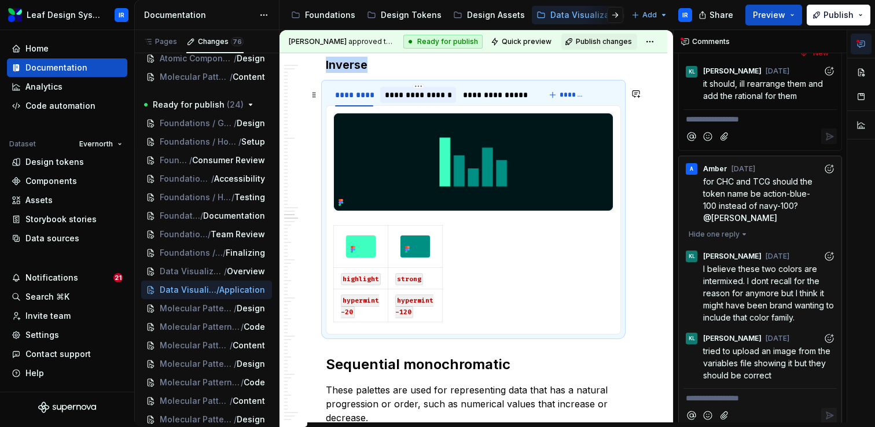
click at [431, 101] on div "**********" at bounding box center [418, 95] width 67 height 12
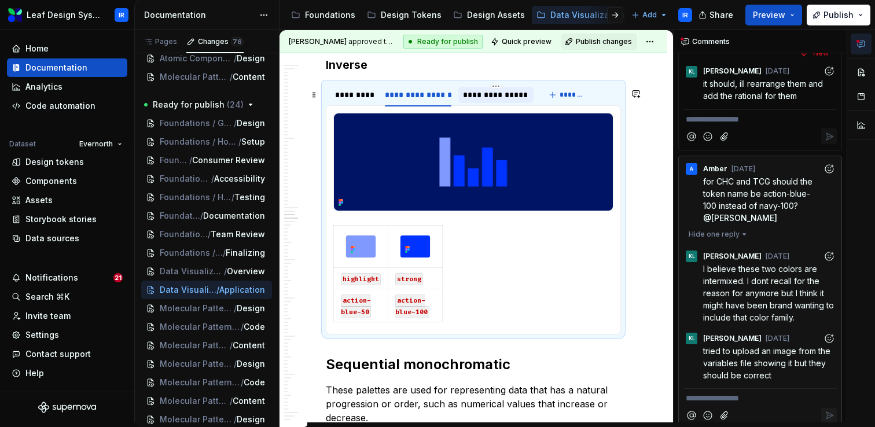
click at [497, 101] on div "**********" at bounding box center [495, 95] width 65 height 12
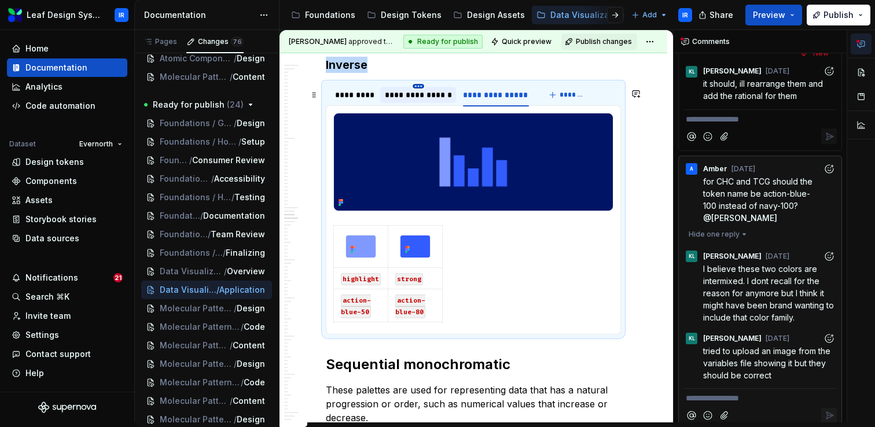
click at [421, 94] on html "Leaf Design System IR Home Documentation Analytics Code automation Dataset Ever…" at bounding box center [437, 213] width 875 height 427
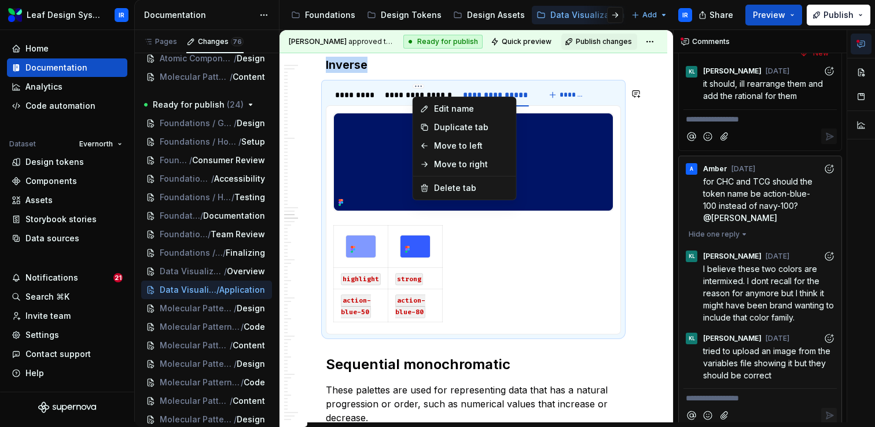
click at [388, 100] on html "Leaf Design System IR Home Documentation Analytics Code automation Dataset Ever…" at bounding box center [437, 213] width 875 height 427
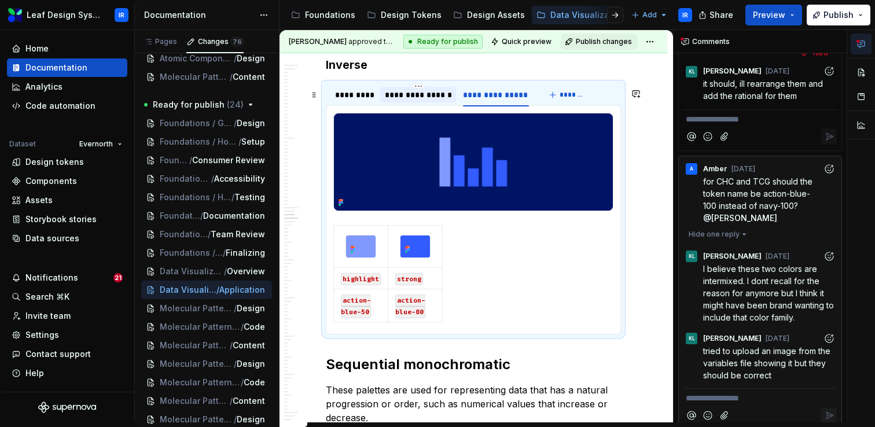
click at [402, 101] on div "**********" at bounding box center [418, 95] width 67 height 12
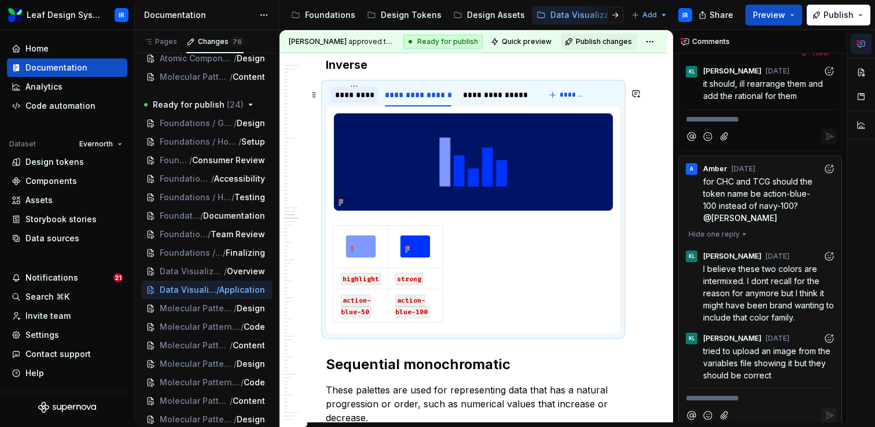
click at [354, 101] on div "*********" at bounding box center [354, 95] width 38 height 12
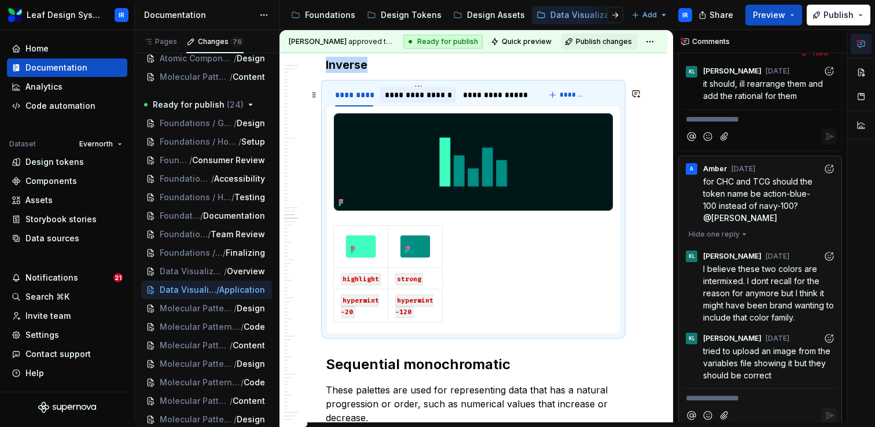
click at [421, 101] on div "**********" at bounding box center [418, 95] width 67 height 12
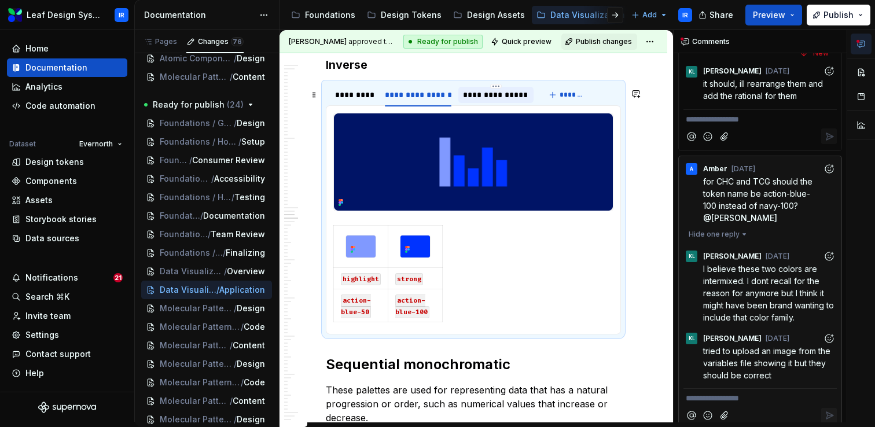
click at [482, 105] on div at bounding box center [495, 104] width 75 height 1
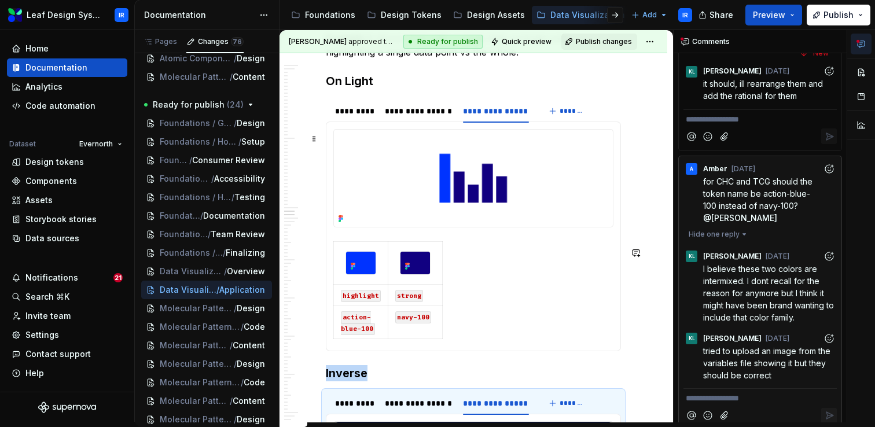
scroll to position [2837, 0]
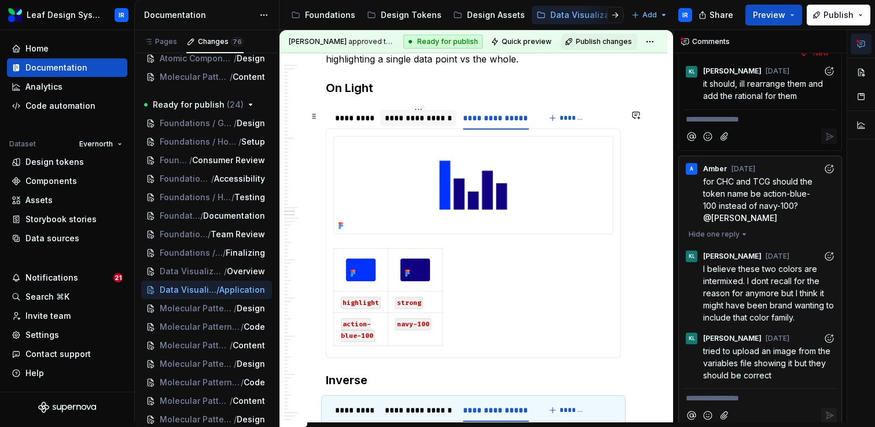
click at [429, 123] on div "**********" at bounding box center [418, 118] width 67 height 12
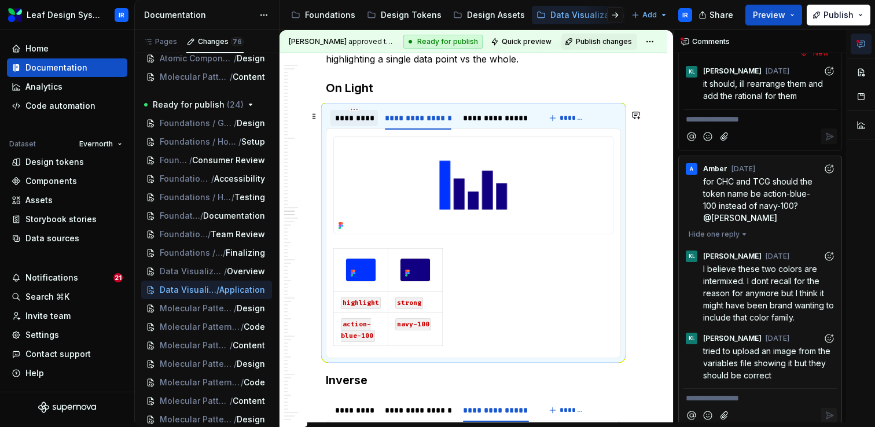
click at [350, 124] on div "*********" at bounding box center [354, 118] width 38 height 12
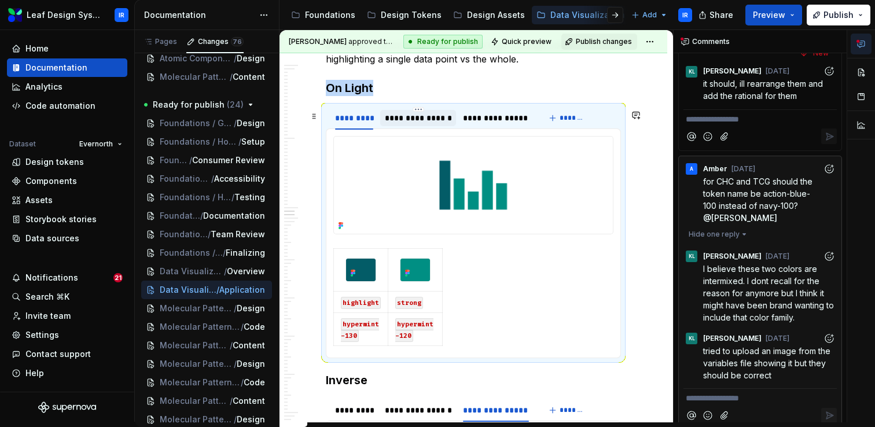
click at [425, 124] on div "**********" at bounding box center [418, 118] width 67 height 12
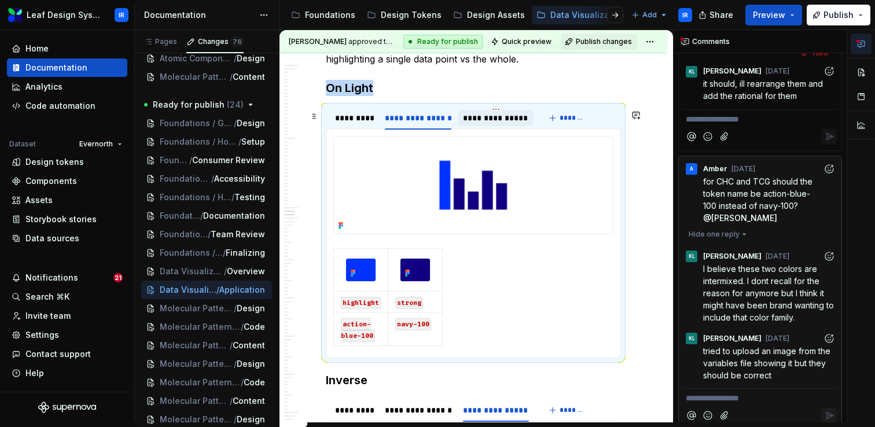
click at [480, 124] on div "**********" at bounding box center [495, 118] width 65 height 12
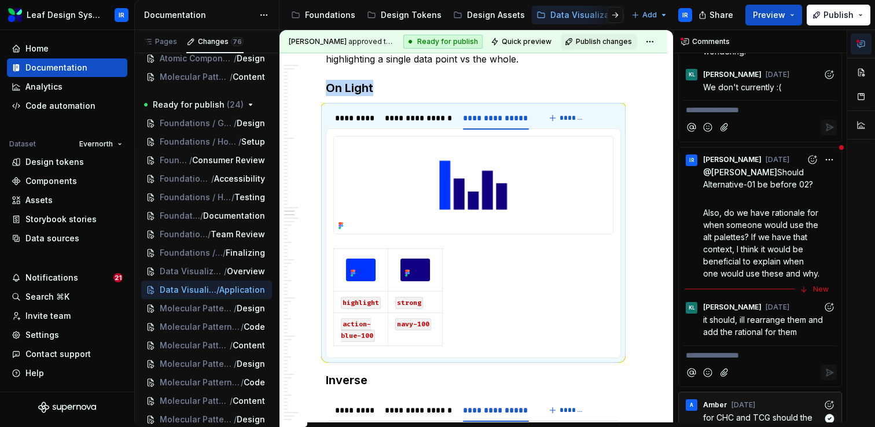
scroll to position [93, 0]
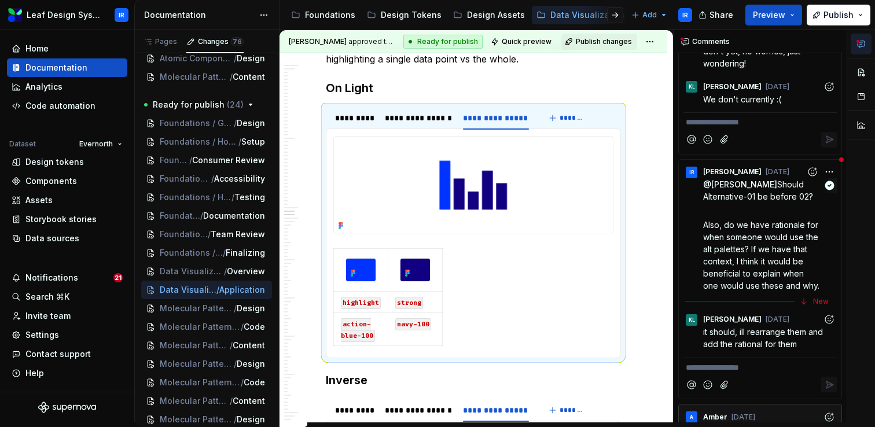
click at [738, 249] on span "Also, do we have rationale for when someone would use the alt palettes? If we h…" at bounding box center [761, 255] width 117 height 71
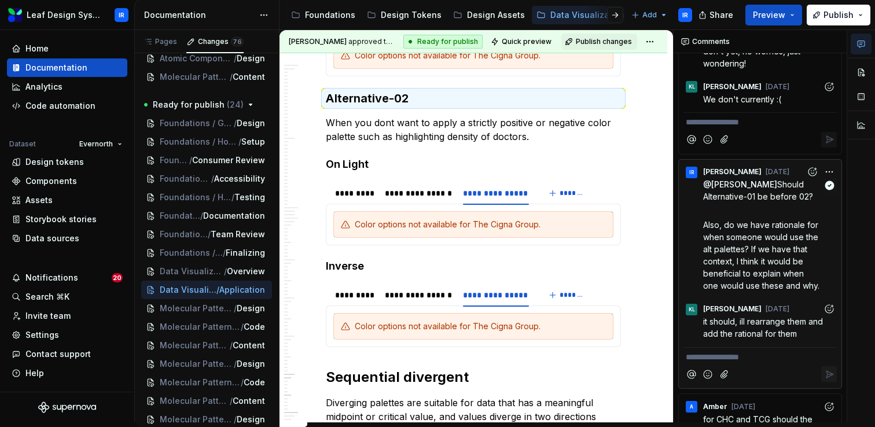
scroll to position [6695, 0]
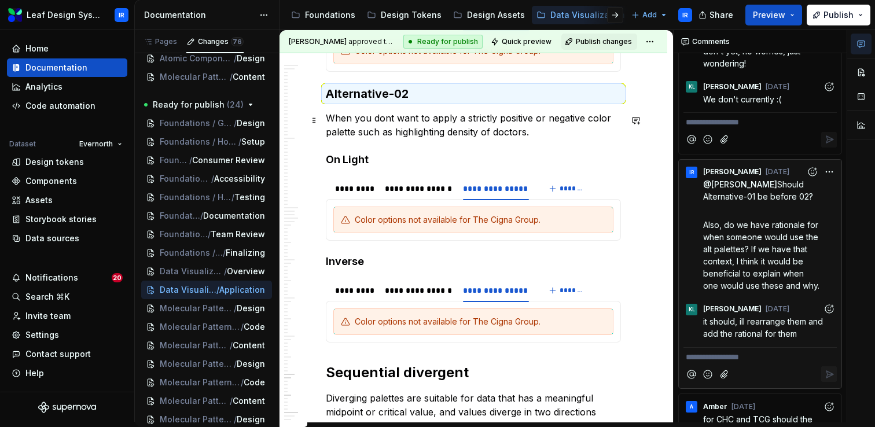
click at [387, 116] on p "When you dont want to apply a strictly positive or negative color palette such …" at bounding box center [473, 125] width 295 height 28
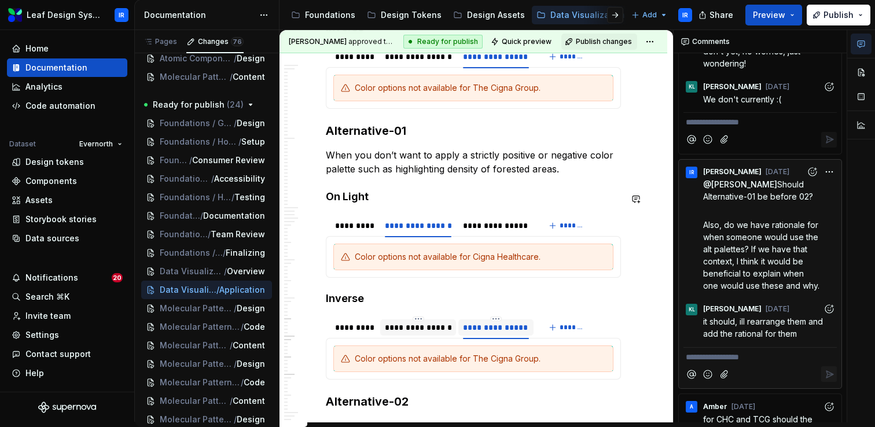
scroll to position [6386, 0]
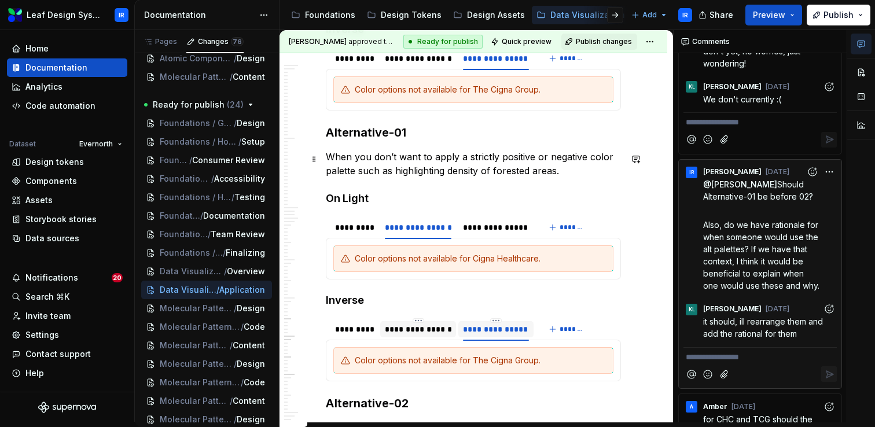
click at [330, 157] on p "When you don’t want to apply a strictly positive or negative color palette such…" at bounding box center [473, 164] width 295 height 28
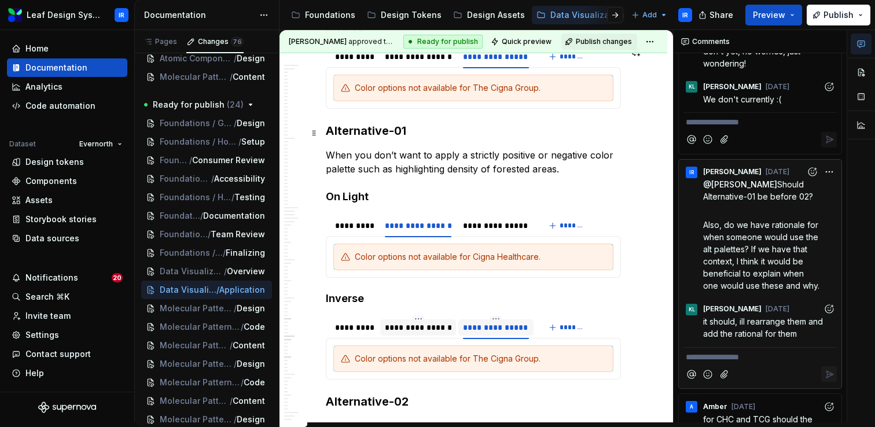
scroll to position [6395, 0]
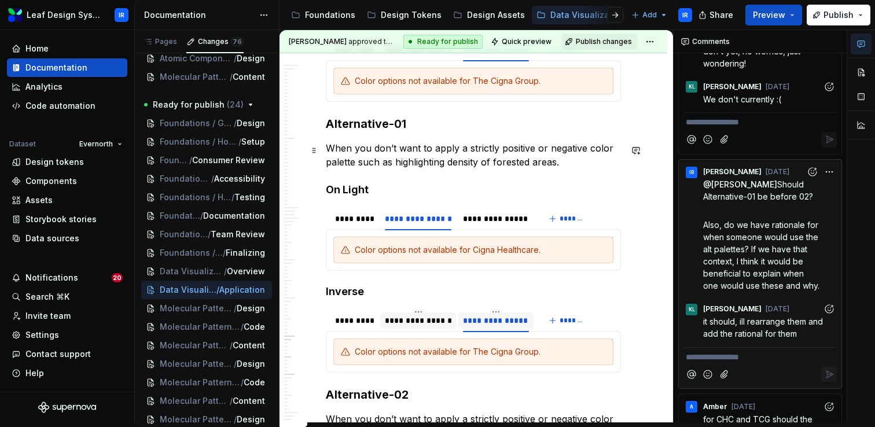
click at [329, 149] on p "When you don’t want to apply a strictly positive or negative color palette such…" at bounding box center [473, 155] width 295 height 28
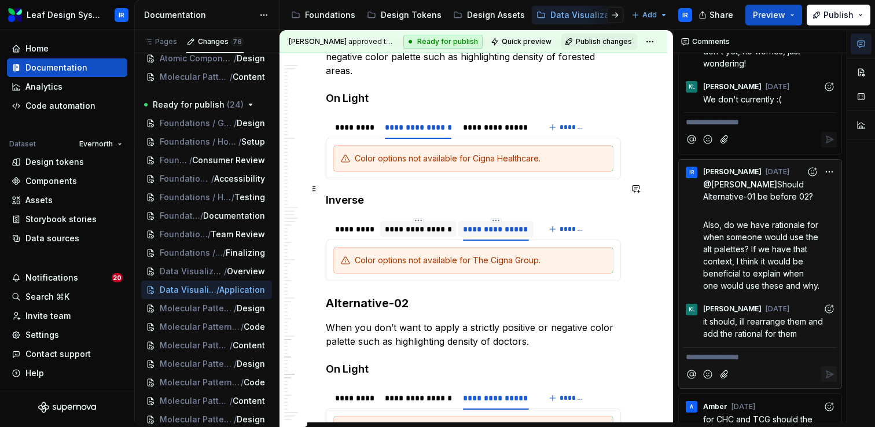
scroll to position [6503, 0]
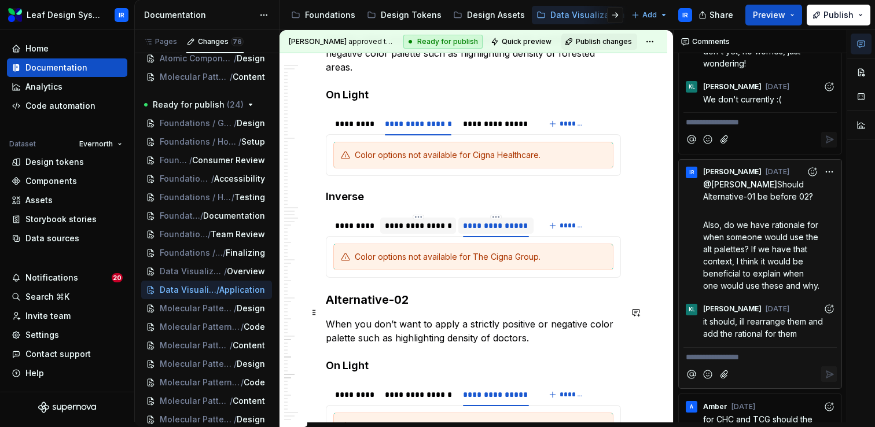
click at [329, 317] on p "When you don’t want to apply a strictly positive or negative color palette such…" at bounding box center [473, 331] width 295 height 28
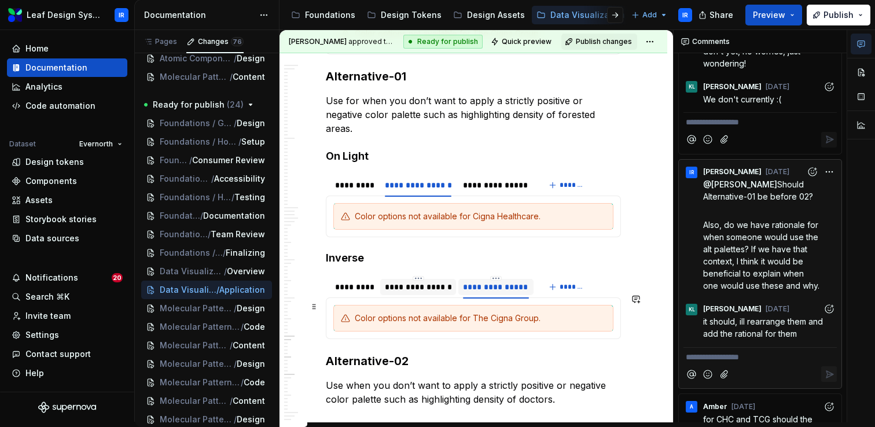
scroll to position [6425, 0]
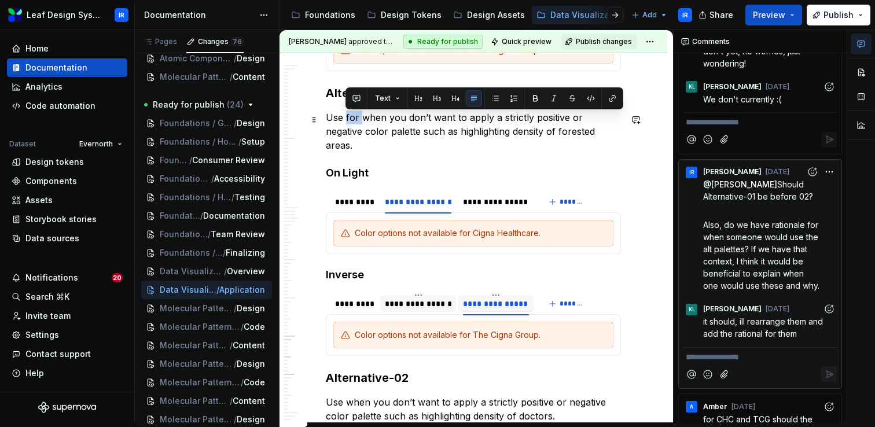
drag, startPoint x: 361, startPoint y: 118, endPoint x: 346, endPoint y: 117, distance: 15.6
click at [346, 117] on p "Use for when you don’t want to apply a strictly positive or negative color pale…" at bounding box center [473, 132] width 295 height 42
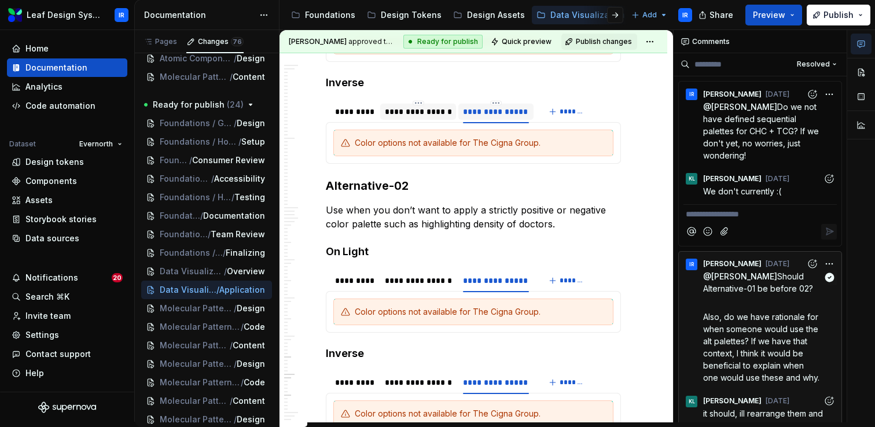
scroll to position [0, 0]
click at [193, 126] on span "Foundations / Get started" at bounding box center [189, 123] width 58 height 12
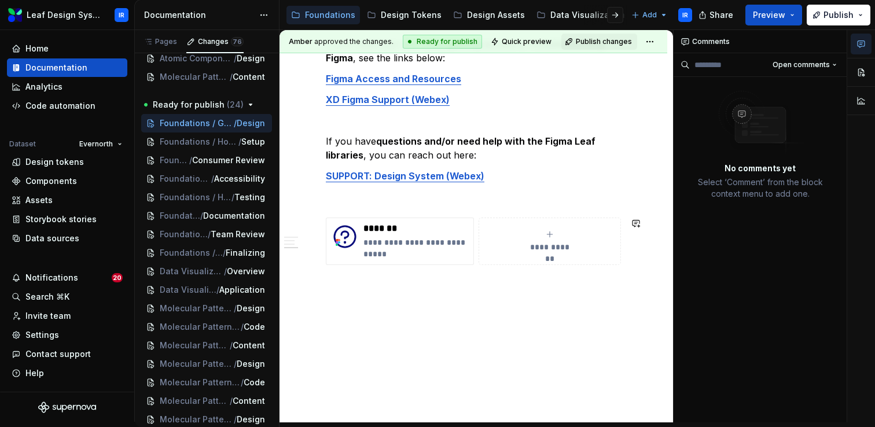
scroll to position [626, 0]
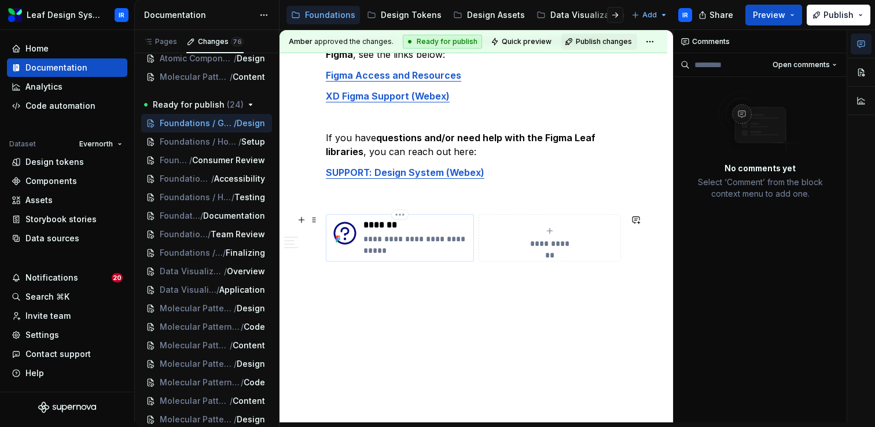
click at [379, 249] on p "**********" at bounding box center [415, 244] width 105 height 23
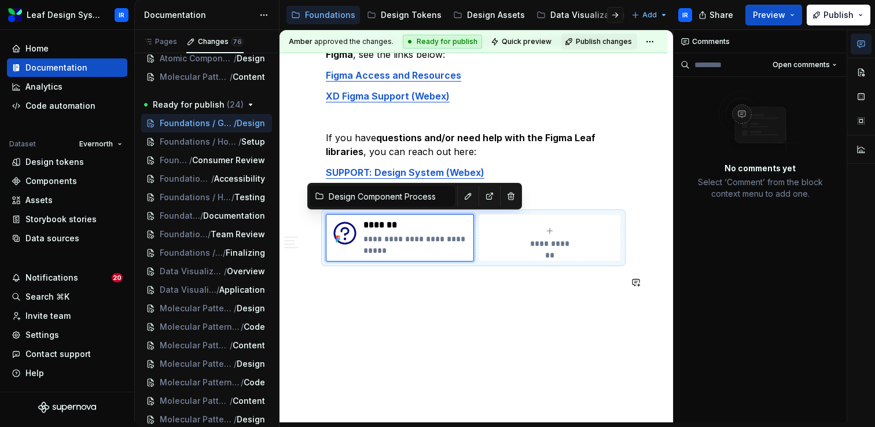
click at [379, 341] on div "**********" at bounding box center [474, 16] width 388 height 831
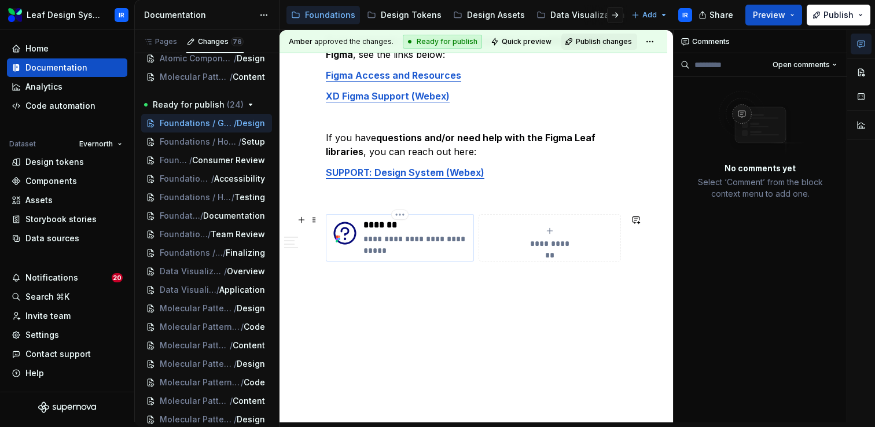
click at [366, 253] on p "**********" at bounding box center [415, 244] width 105 height 23
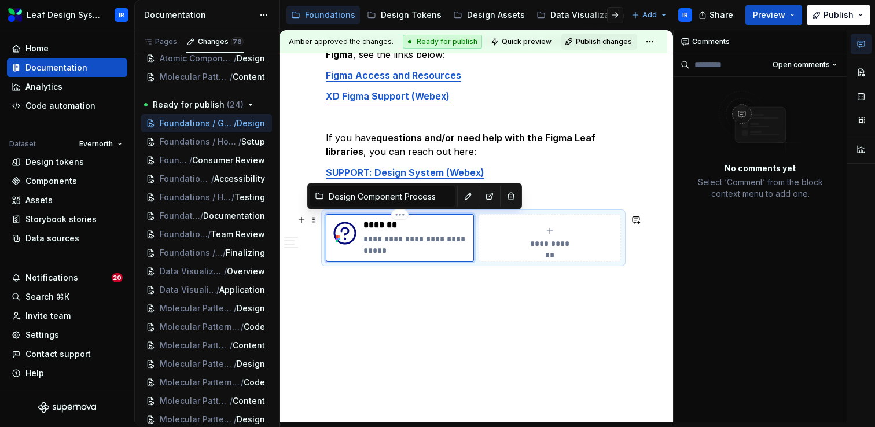
type textarea "*"
click at [399, 226] on p "*******" at bounding box center [415, 225] width 105 height 12
type textarea "*"
click at [389, 306] on div "**********" at bounding box center [474, 16] width 388 height 831
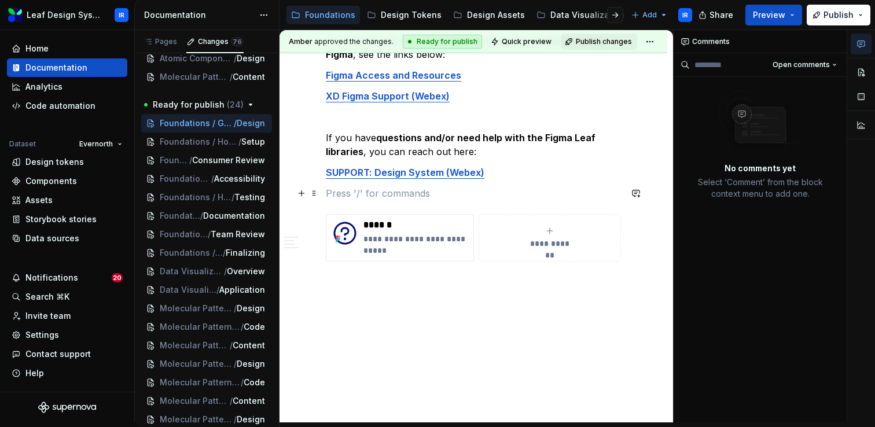
click at [355, 196] on p at bounding box center [473, 193] width 295 height 14
click at [429, 316] on div "**********" at bounding box center [474, 16] width 388 height 831
click at [191, 145] on span "Foundations / How to / Design Component Process" at bounding box center [191, 142] width 63 height 12
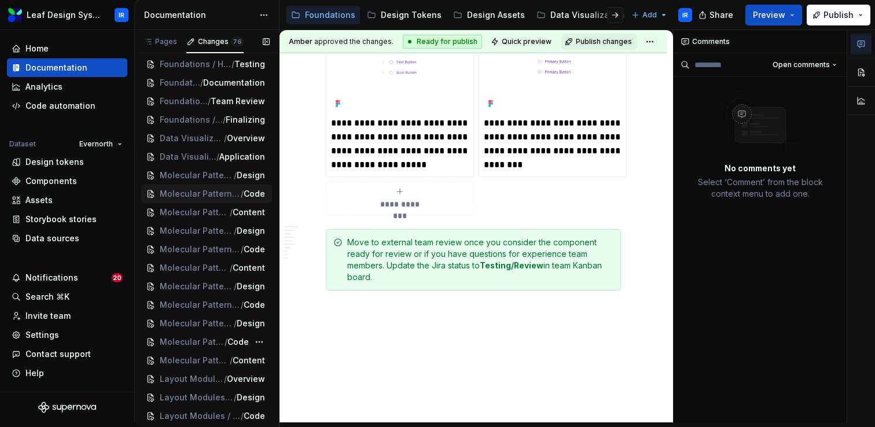
scroll to position [1122, 0]
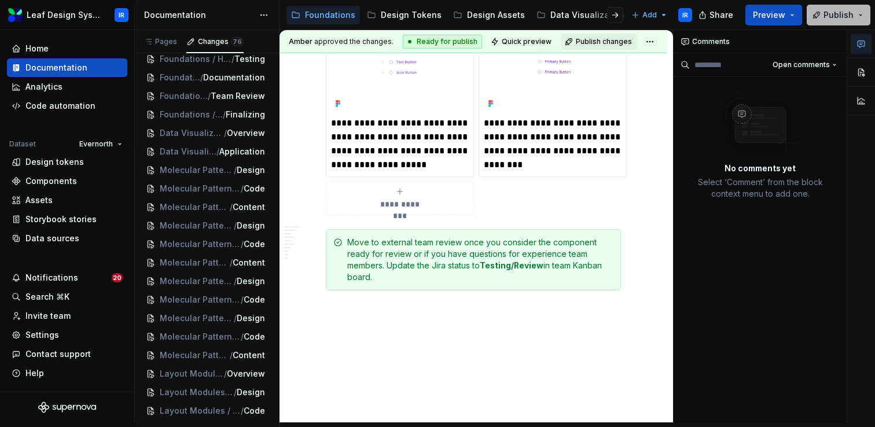
click at [860, 15] on button "Publish" at bounding box center [839, 15] width 64 height 21
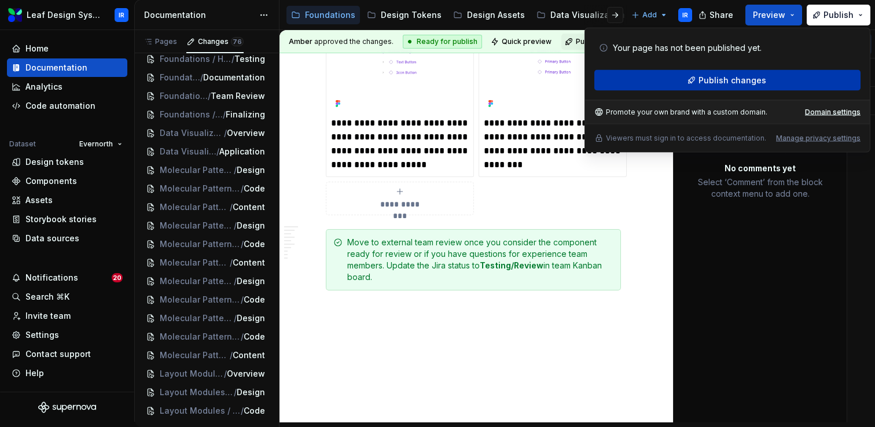
click at [734, 83] on span "Publish changes" at bounding box center [733, 81] width 68 height 12
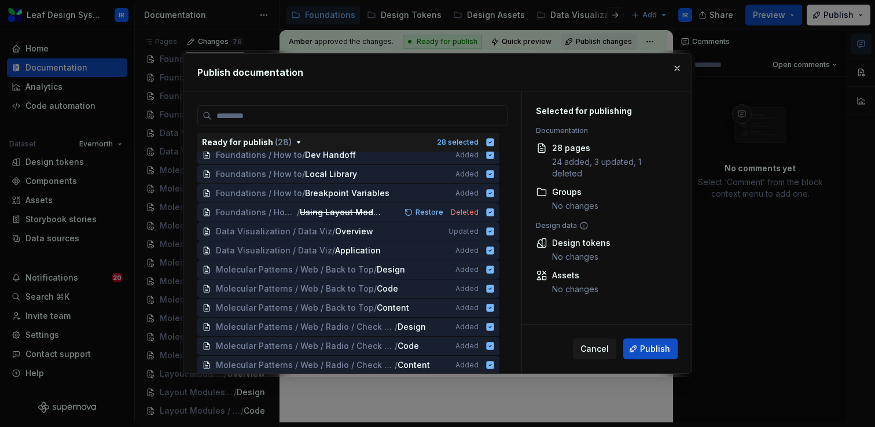
scroll to position [126, 0]
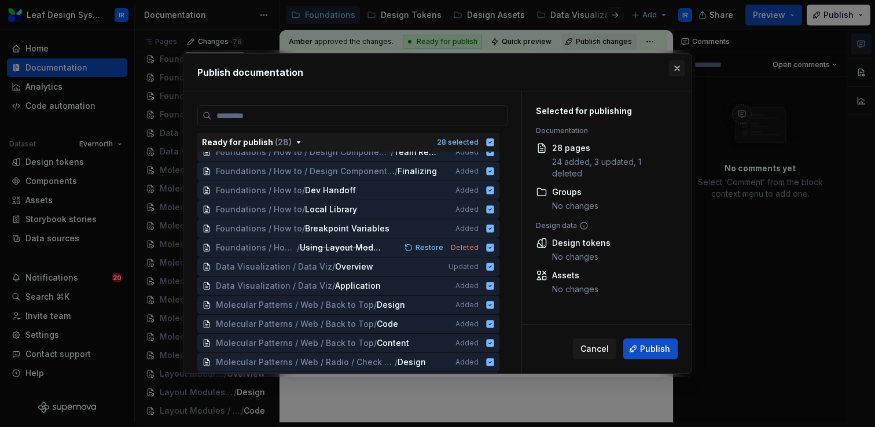
click at [674, 69] on button "button" at bounding box center [677, 68] width 16 height 16
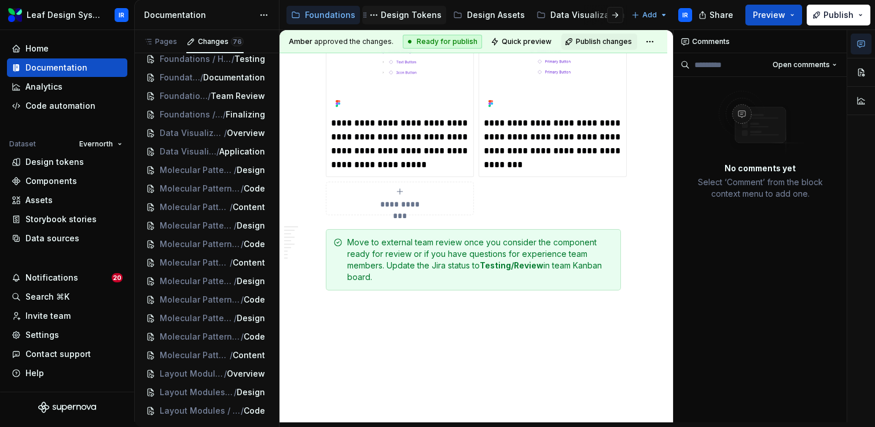
click at [398, 20] on div "Design Tokens" at bounding box center [411, 15] width 61 height 12
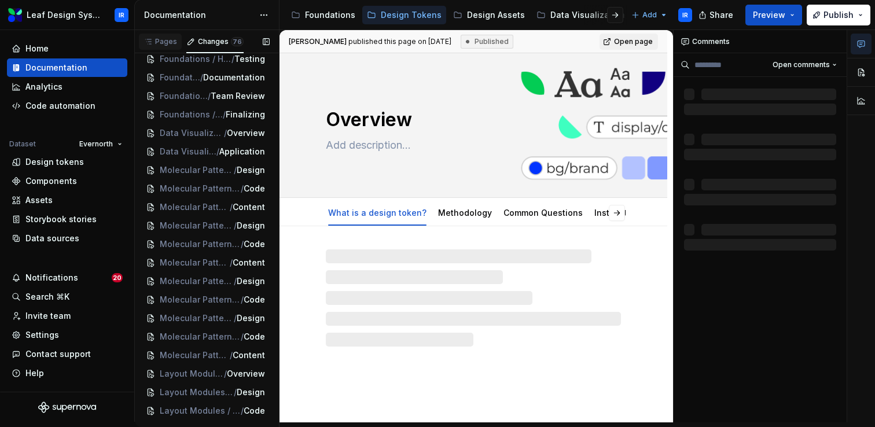
click at [166, 45] on div "Pages" at bounding box center [161, 41] width 34 height 9
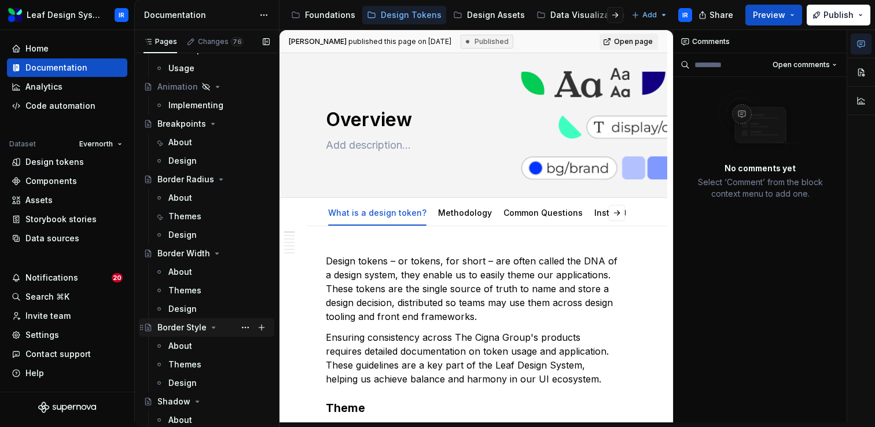
scroll to position [276, 0]
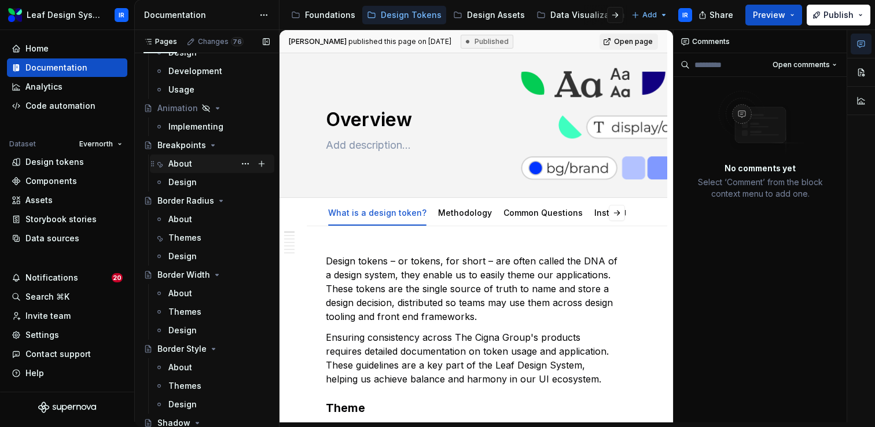
click at [189, 163] on div "About" at bounding box center [180, 164] width 24 height 12
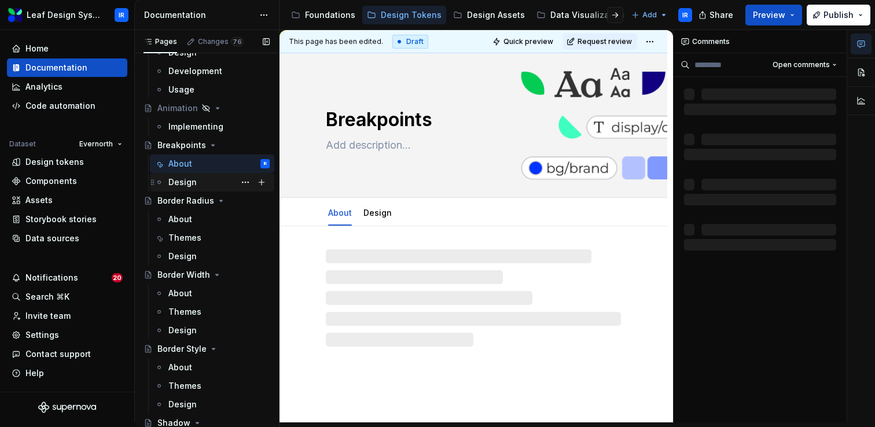
click at [186, 181] on div "Design" at bounding box center [182, 183] width 28 height 12
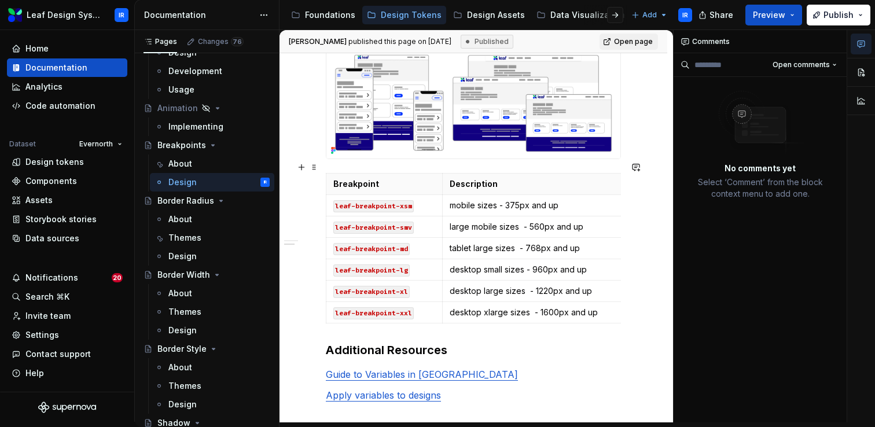
scroll to position [430, 0]
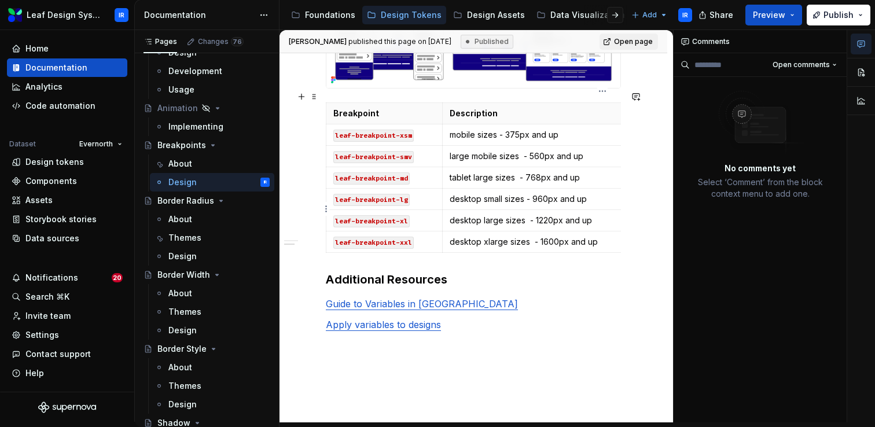
type textarea "*"
click at [550, 215] on p "desktop large sizes - 1220px and up" at bounding box center [603, 221] width 306 height 12
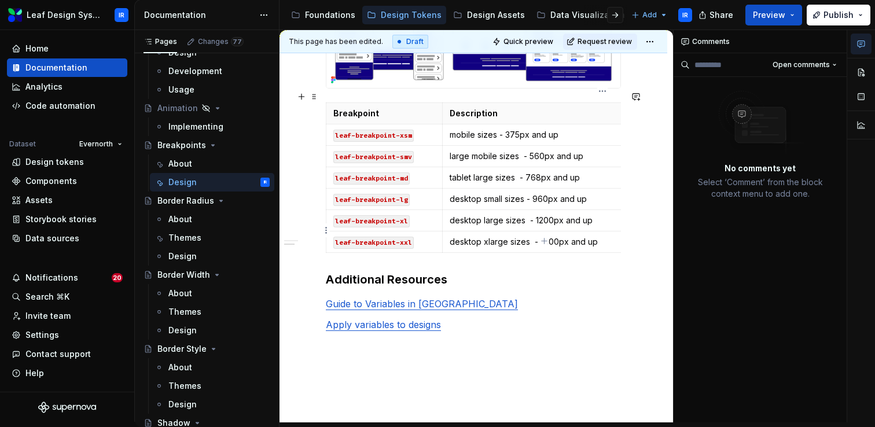
click at [546, 236] on p "desktop xlarge sizes - 1600px and up" at bounding box center [603, 242] width 306 height 12
click at [660, 39] on html "Leaf Design System IR Home Documentation Analytics Code automation Dataset Ever…" at bounding box center [437, 213] width 875 height 427
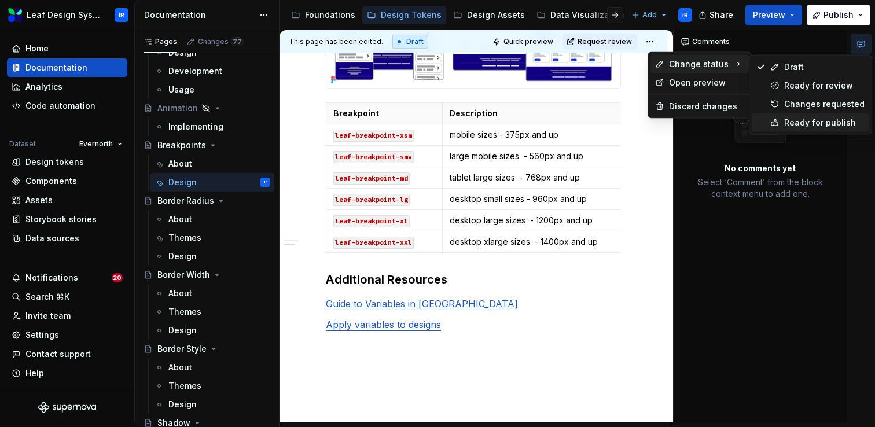
click at [791, 121] on div "Ready for publish" at bounding box center [824, 123] width 80 height 12
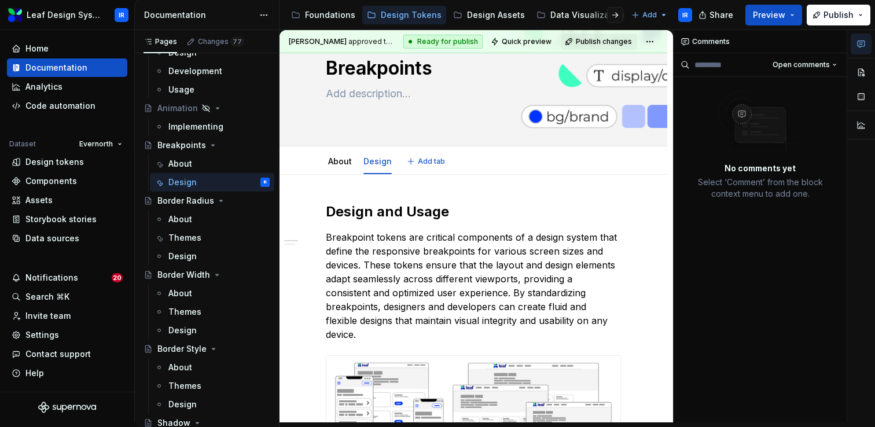
scroll to position [50, 0]
click at [344, 165] on link "About" at bounding box center [340, 162] width 24 height 10
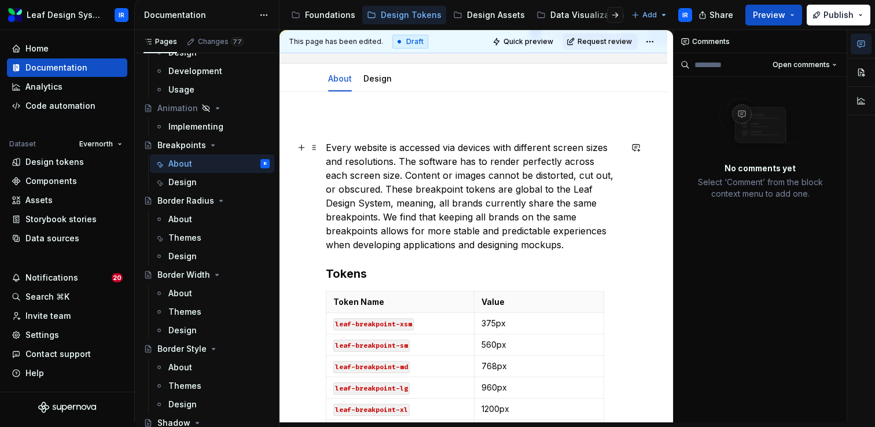
scroll to position [118, 0]
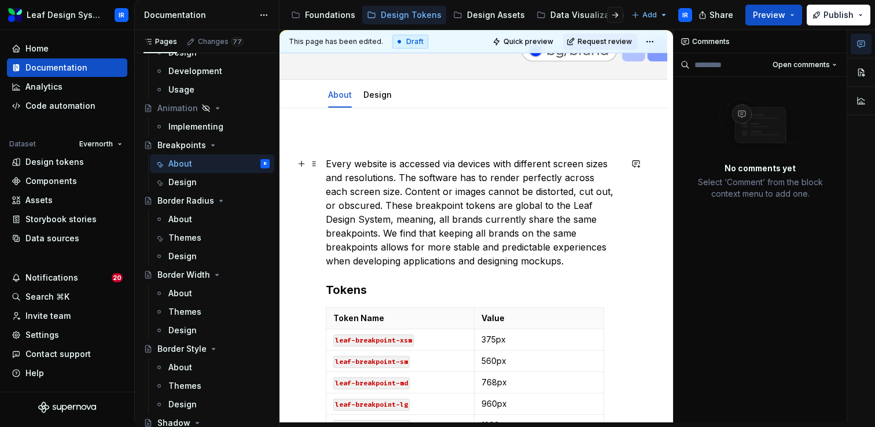
click at [327, 162] on p "Every website is accessed via devices with different screen sizes and resolutio…" at bounding box center [473, 212] width 295 height 111
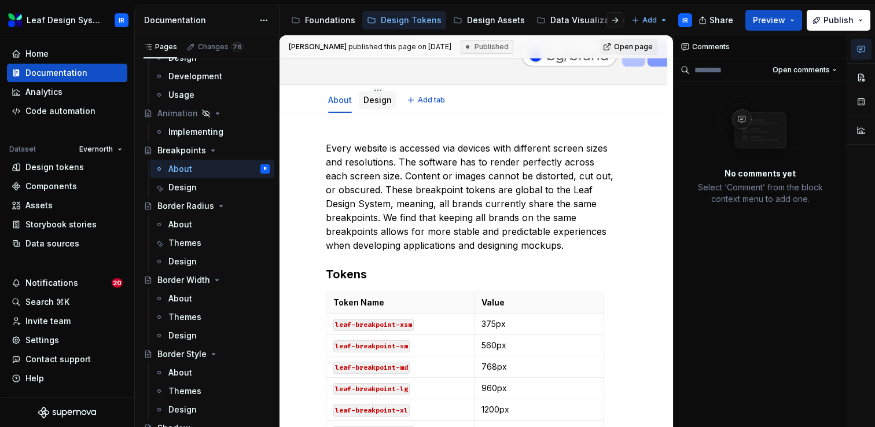
click at [379, 99] on link "Design" at bounding box center [377, 100] width 28 height 10
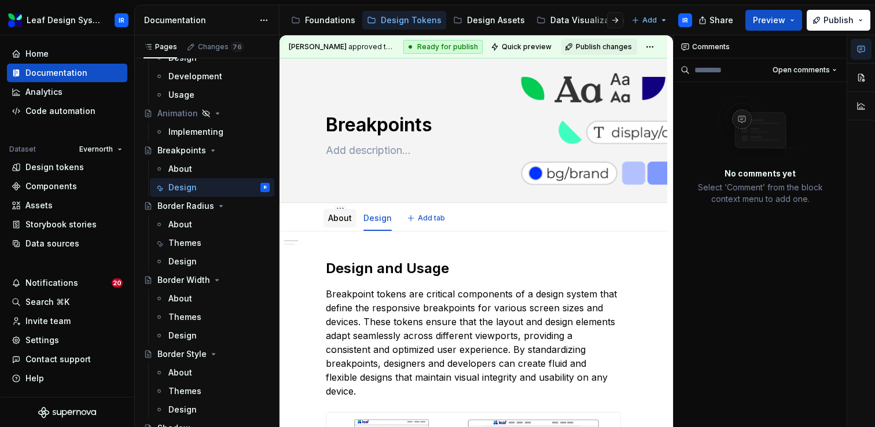
click at [334, 221] on link "About" at bounding box center [340, 218] width 24 height 10
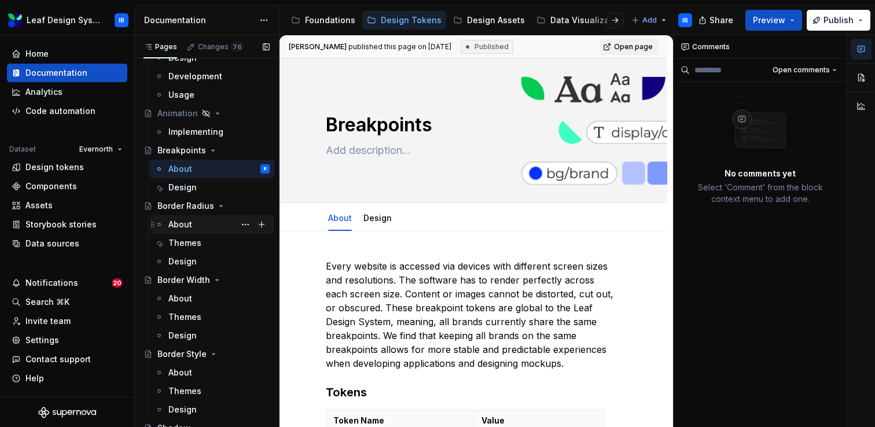
click at [191, 229] on div "About" at bounding box center [180, 225] width 24 height 12
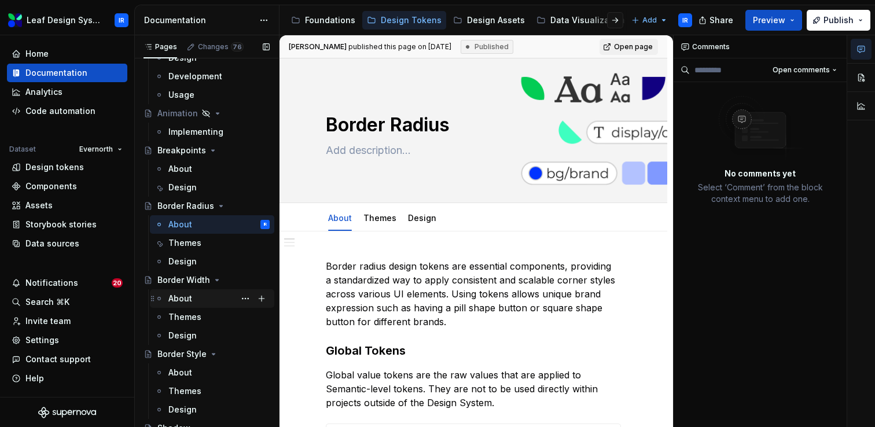
click at [191, 297] on div "About" at bounding box center [180, 299] width 24 height 12
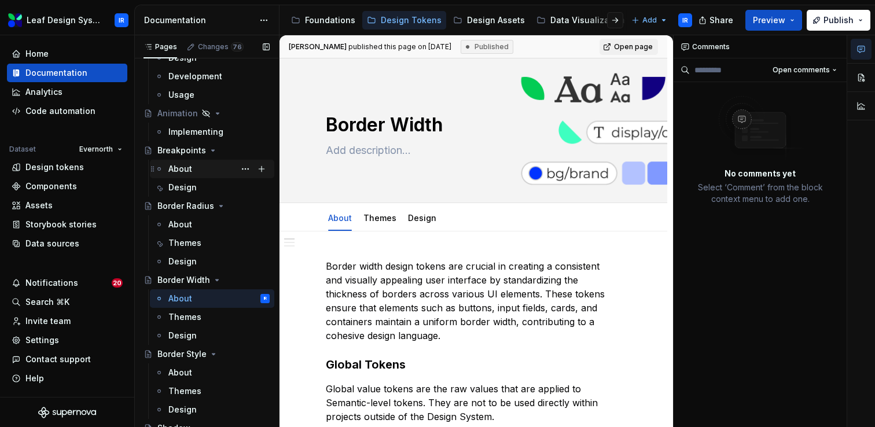
click at [184, 169] on div "About" at bounding box center [180, 169] width 24 height 12
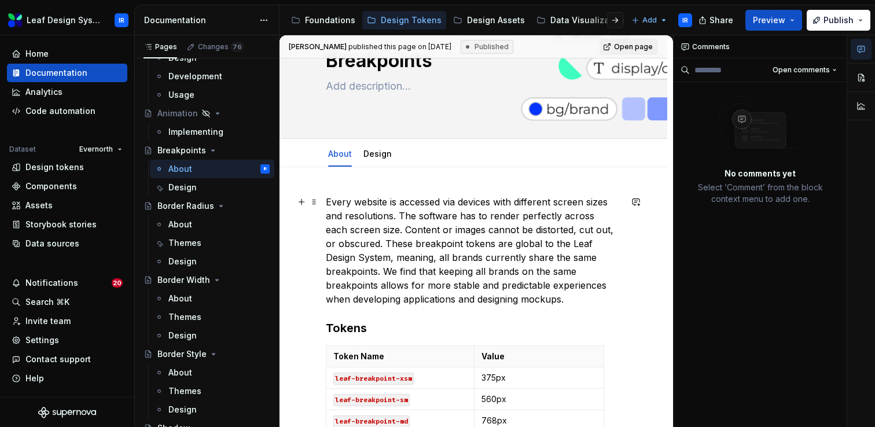
scroll to position [57, 0]
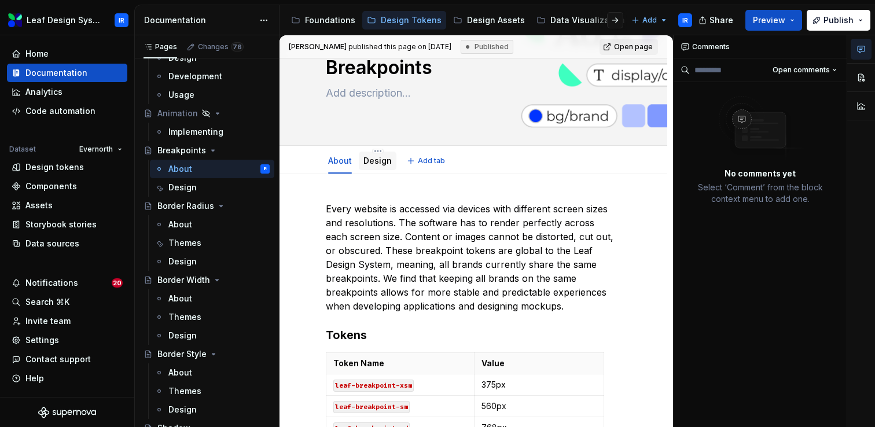
click at [372, 167] on div "Design" at bounding box center [377, 161] width 28 height 14
click at [376, 163] on link "Design" at bounding box center [377, 161] width 28 height 10
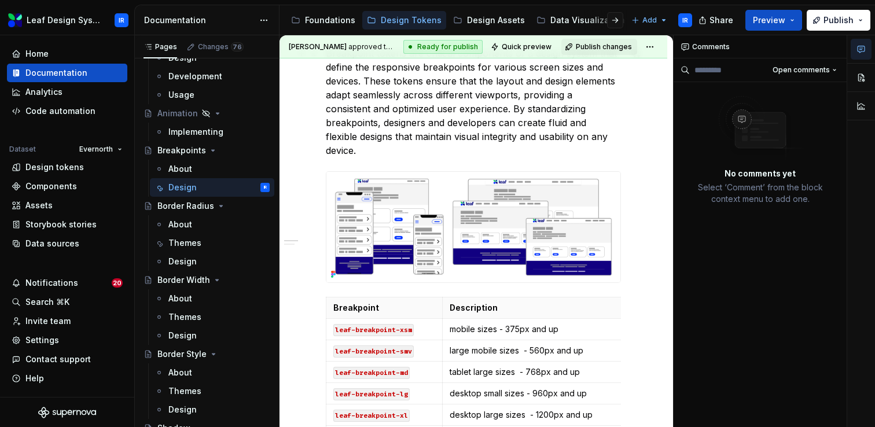
scroll to position [444, 0]
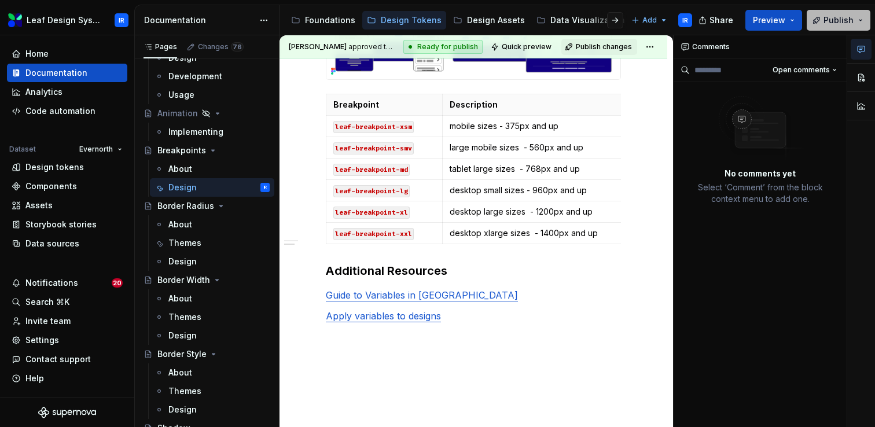
click at [865, 16] on button "Publish" at bounding box center [839, 20] width 64 height 21
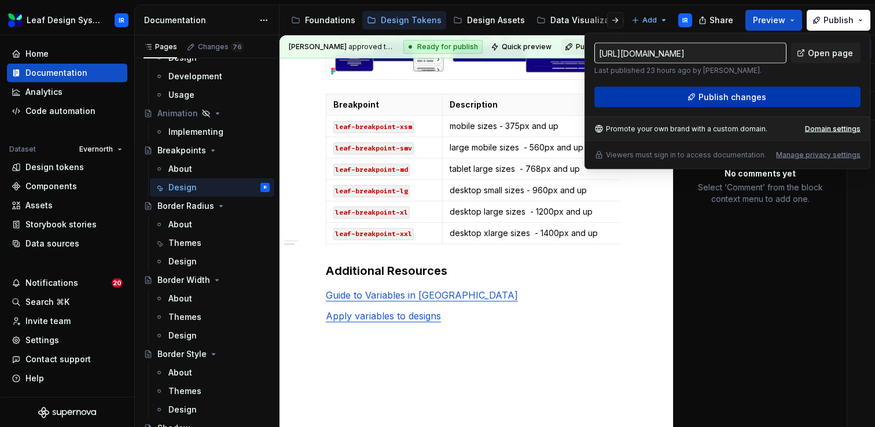
click at [744, 104] on button "Publish changes" at bounding box center [727, 97] width 266 height 21
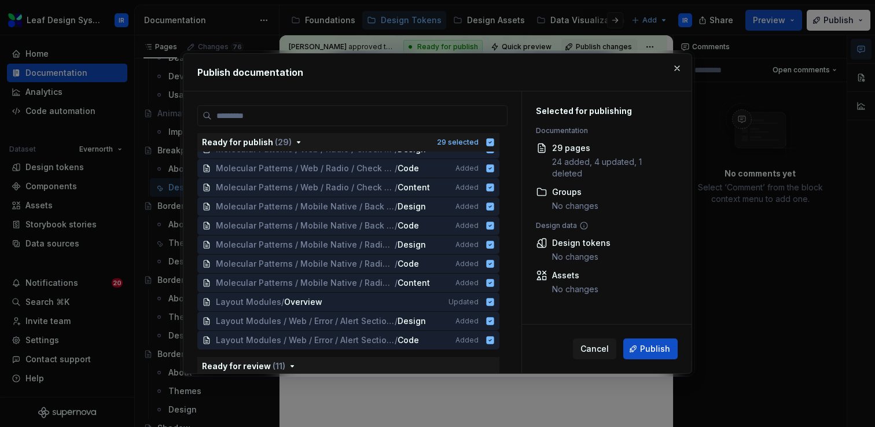
scroll to position [354, 0]
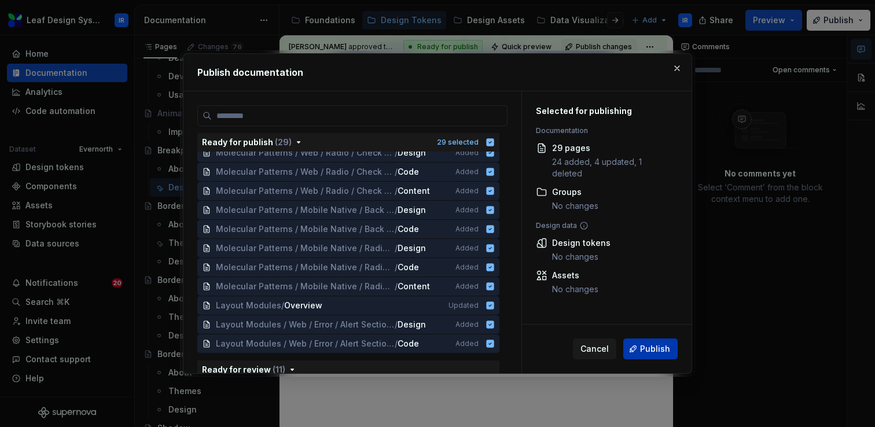
click at [651, 351] on span "Publish" at bounding box center [655, 349] width 30 height 12
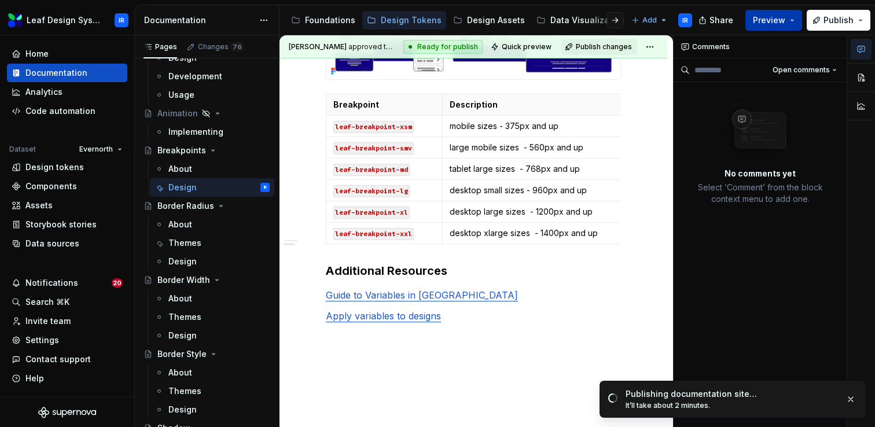
click at [798, 20] on button "Preview" at bounding box center [773, 20] width 57 height 21
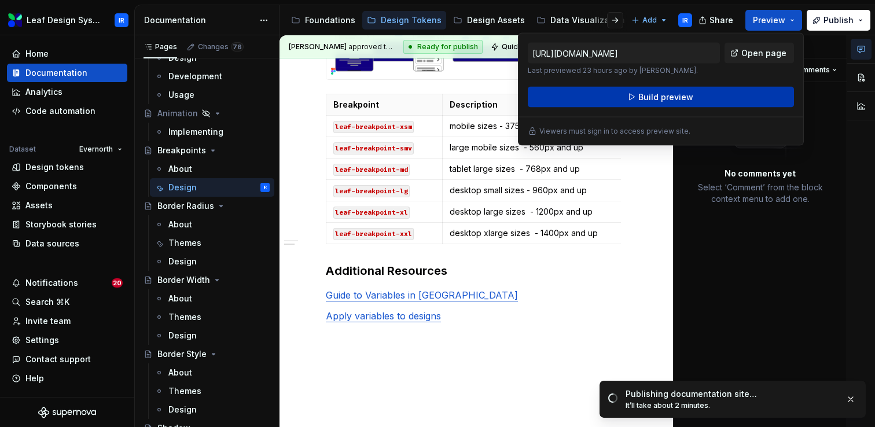
click at [720, 90] on button "Build preview" at bounding box center [661, 97] width 266 height 21
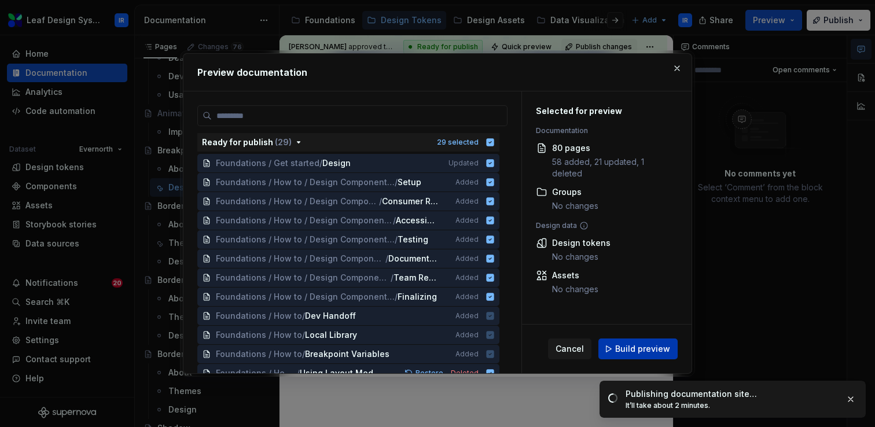
click at [629, 356] on button "Build preview" at bounding box center [637, 349] width 79 height 21
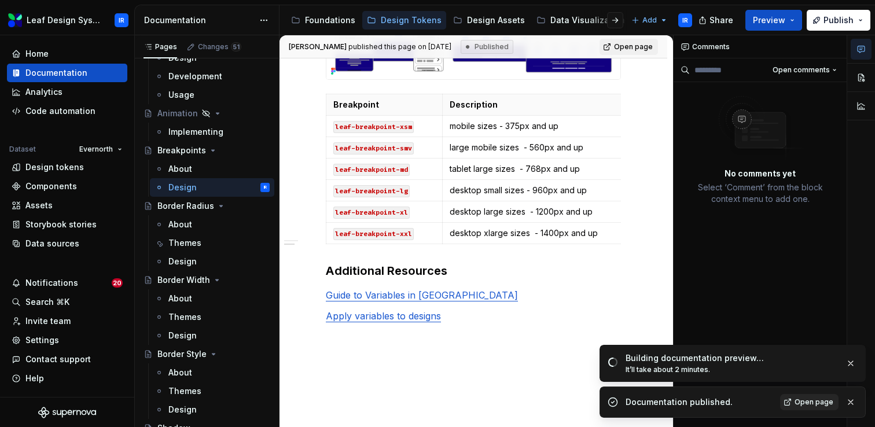
click at [816, 402] on span "Open page" at bounding box center [814, 402] width 39 height 9
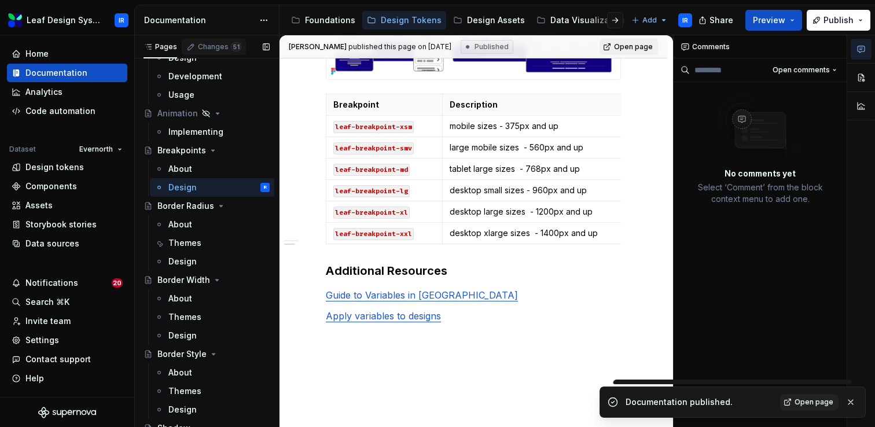
click at [213, 49] on div "Changes 51" at bounding box center [219, 46] width 43 height 9
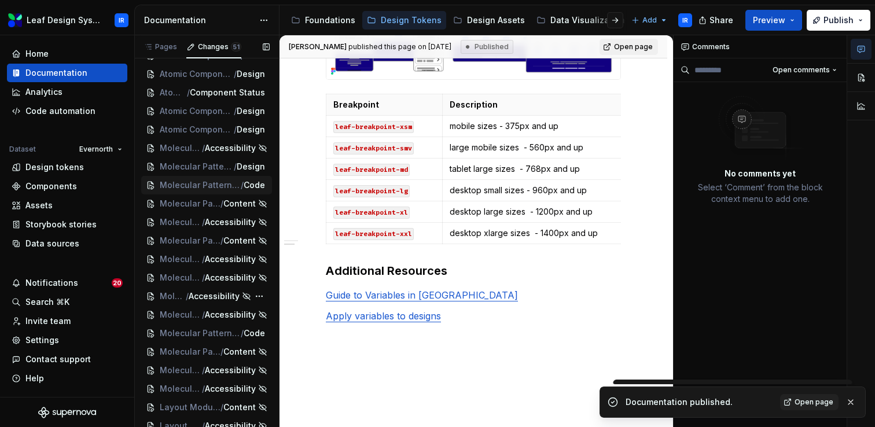
scroll to position [631, 0]
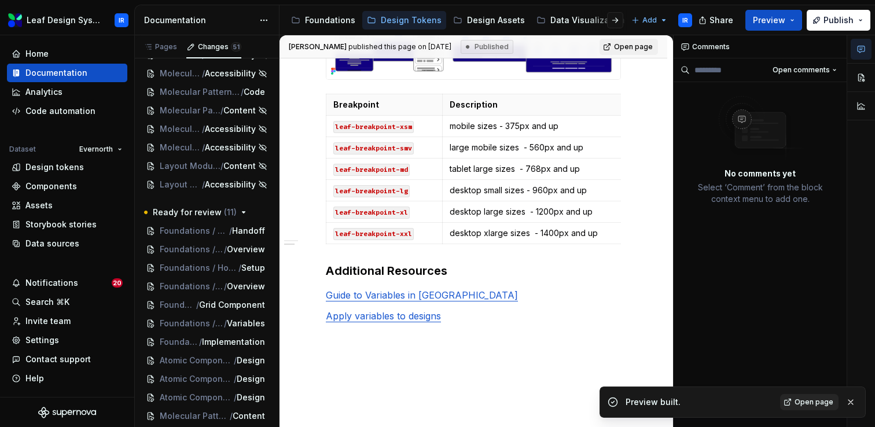
click at [797, 400] on span "Open page" at bounding box center [814, 402] width 39 height 9
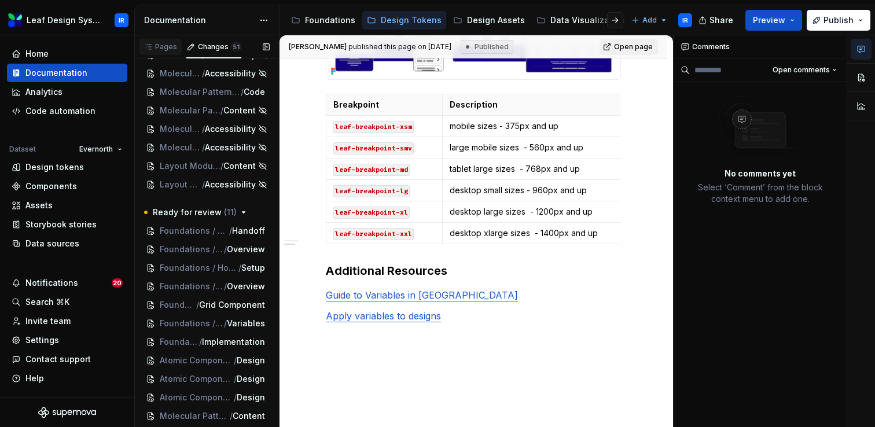
click at [155, 46] on div "Pages" at bounding box center [161, 46] width 34 height 9
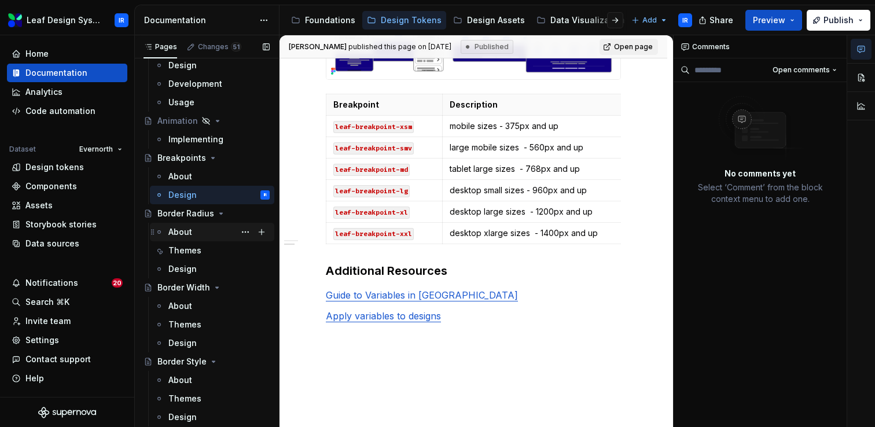
scroll to position [0, 0]
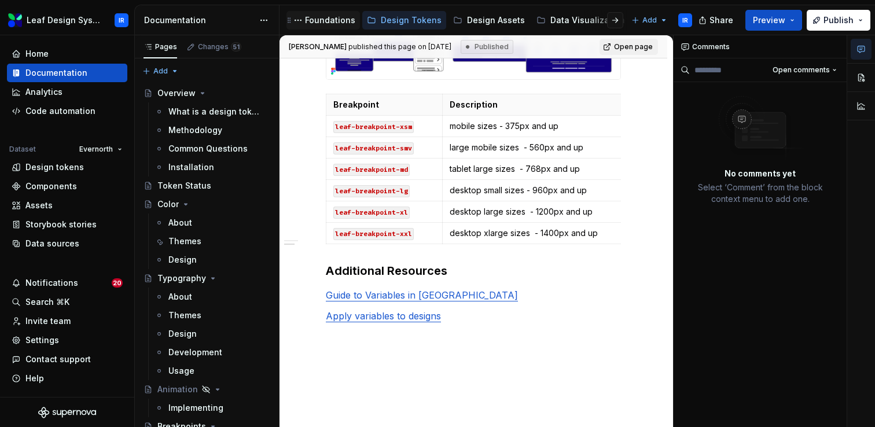
click at [329, 23] on div "Foundations" at bounding box center [330, 20] width 50 height 12
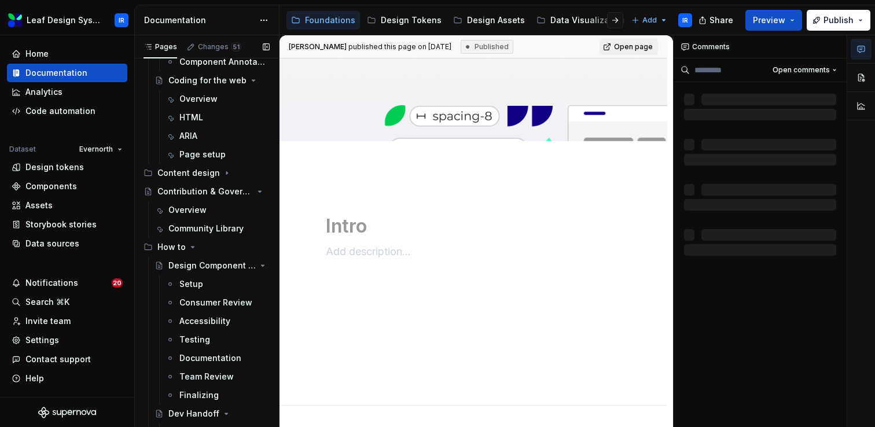
scroll to position [398, 0]
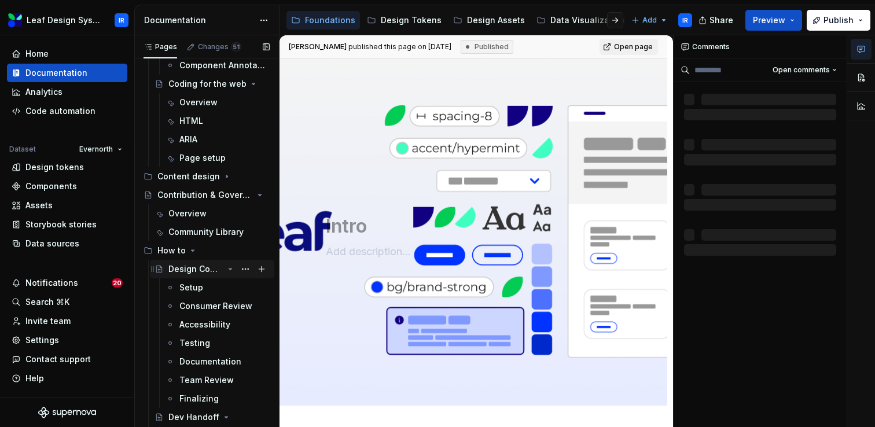
click at [202, 271] on div "Design Component Process" at bounding box center [195, 269] width 55 height 12
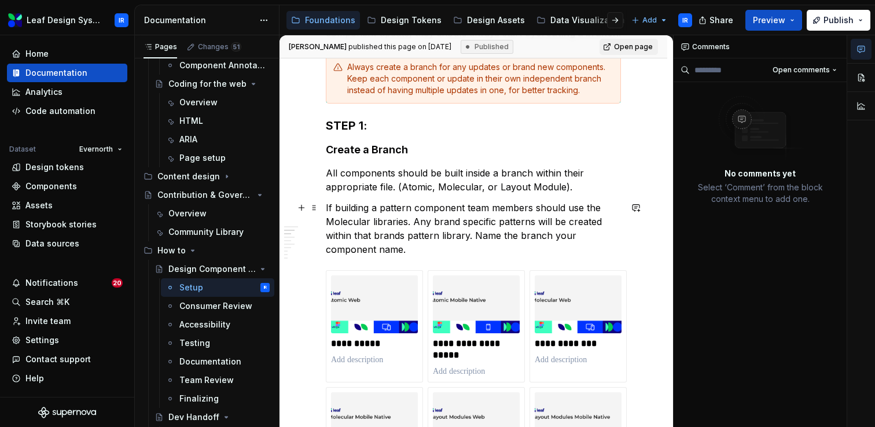
scroll to position [313, 0]
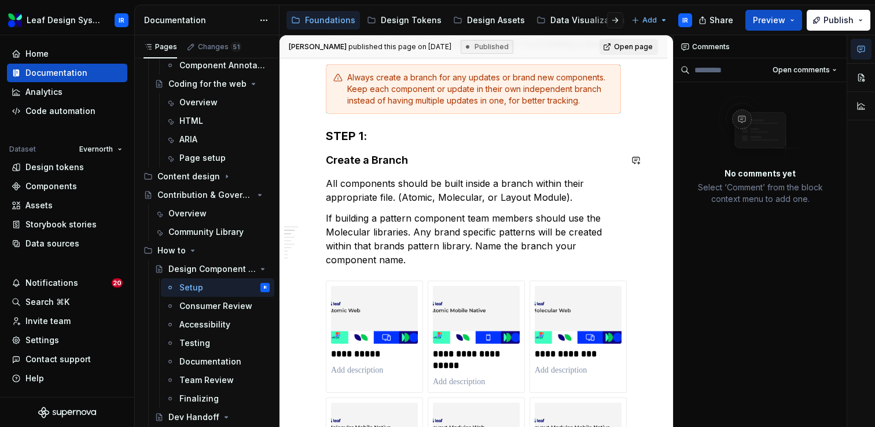
type textarea "*"
click at [385, 142] on h3 "STEP 1:" at bounding box center [473, 136] width 295 height 16
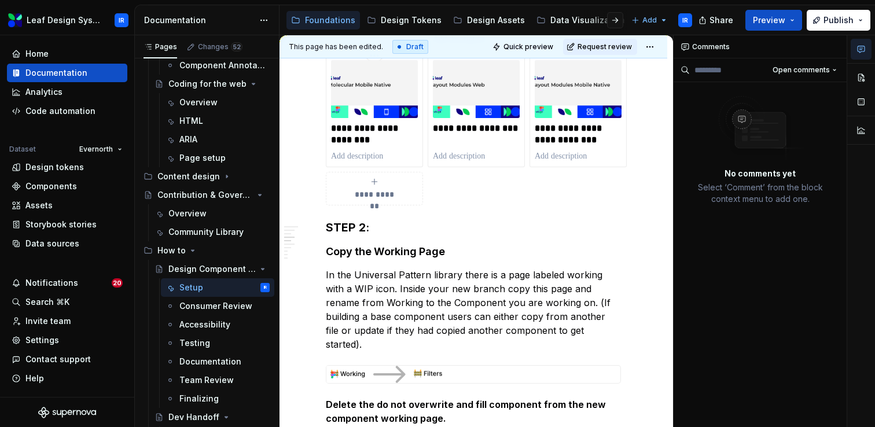
scroll to position [663, 0]
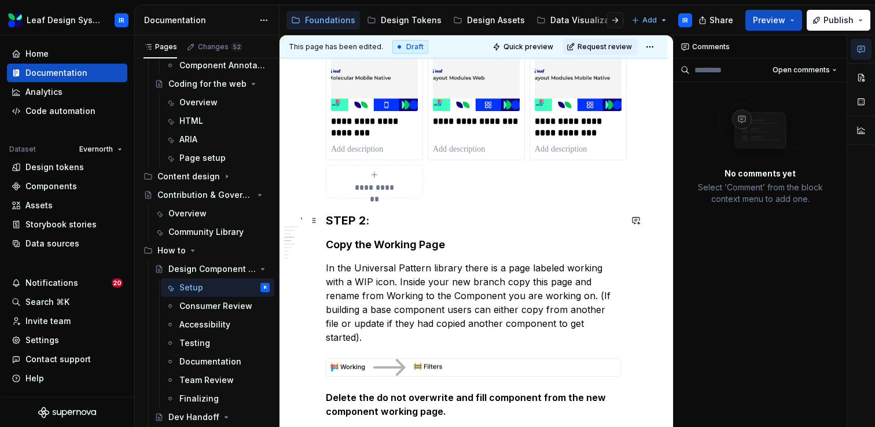
click at [381, 217] on h3 "STEP 2:" at bounding box center [473, 220] width 295 height 16
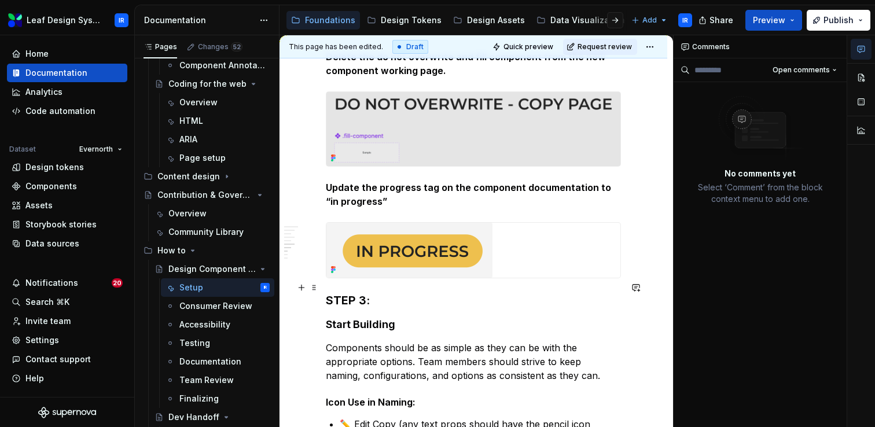
scroll to position [1012, 0]
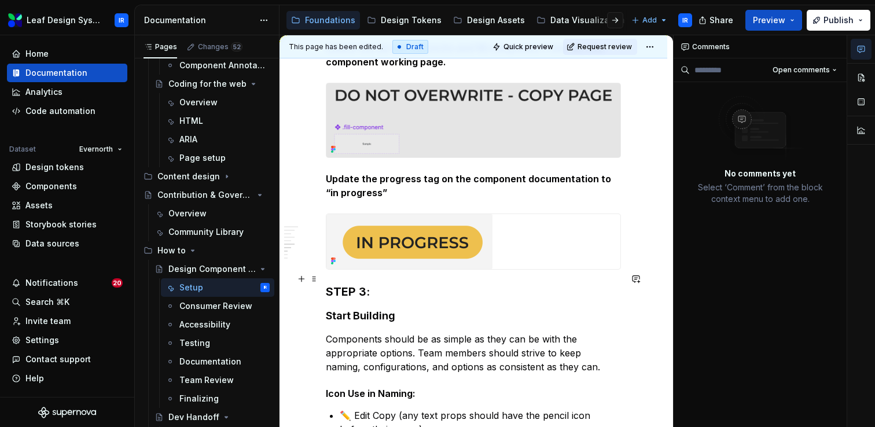
click at [377, 284] on h3 "STEP 3:" at bounding box center [473, 292] width 295 height 16
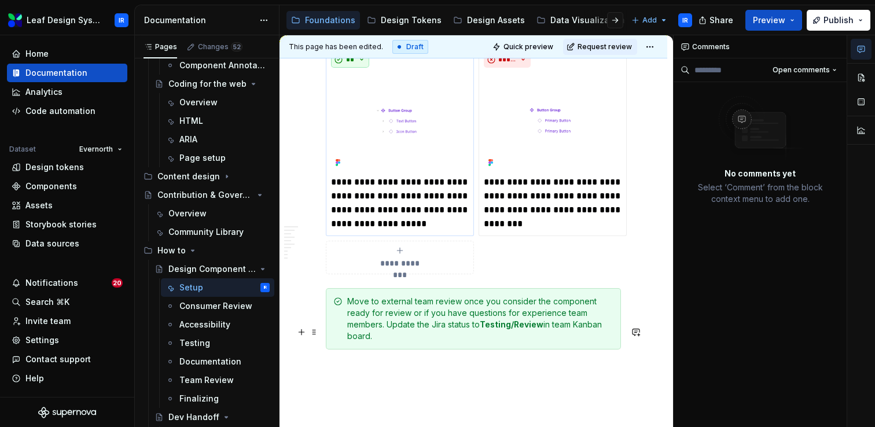
scroll to position [2377, 0]
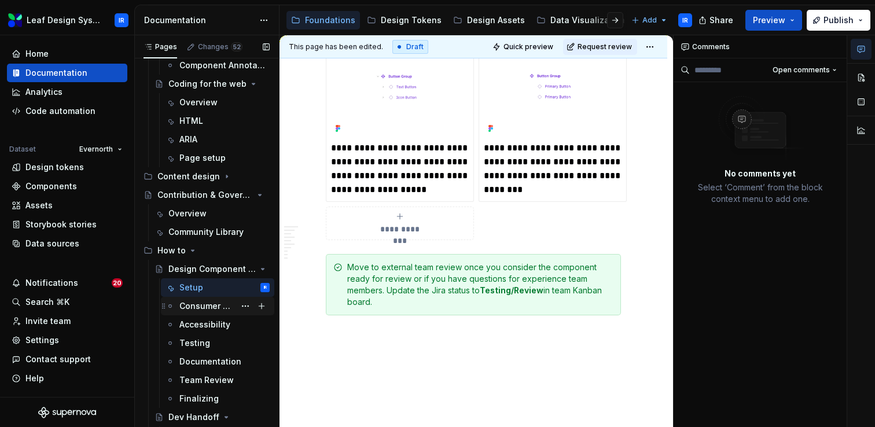
click at [210, 306] on div "Consumer Review" at bounding box center [207, 306] width 56 height 12
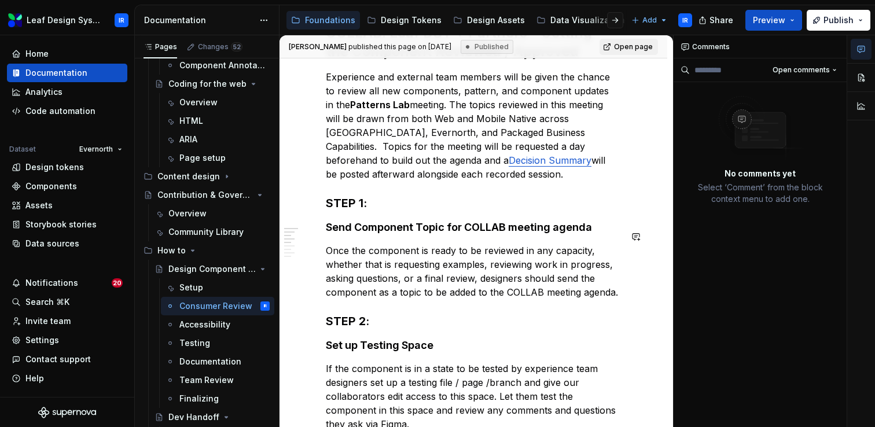
scroll to position [238, 0]
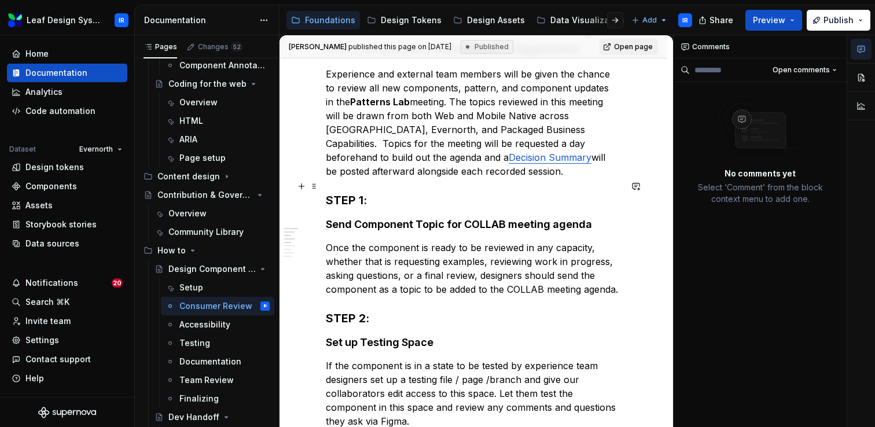
type textarea "*"
click at [377, 192] on h3 "STEP 1:" at bounding box center [473, 200] width 295 height 16
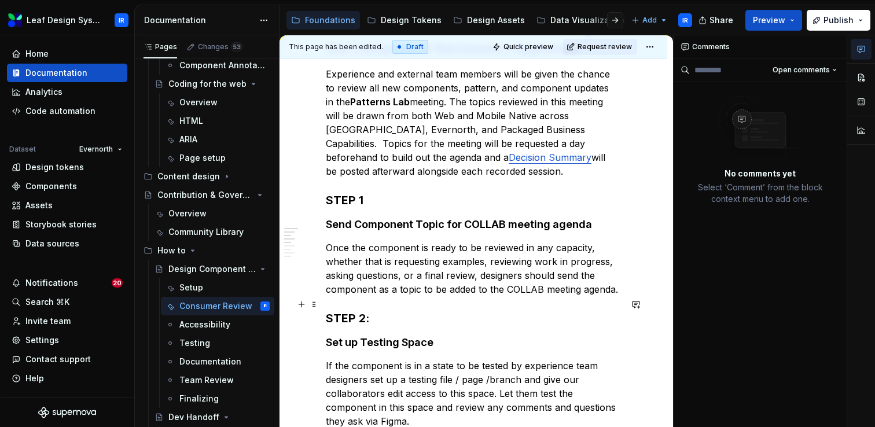
click at [376, 310] on h3 "STEP 2:" at bounding box center [473, 318] width 295 height 16
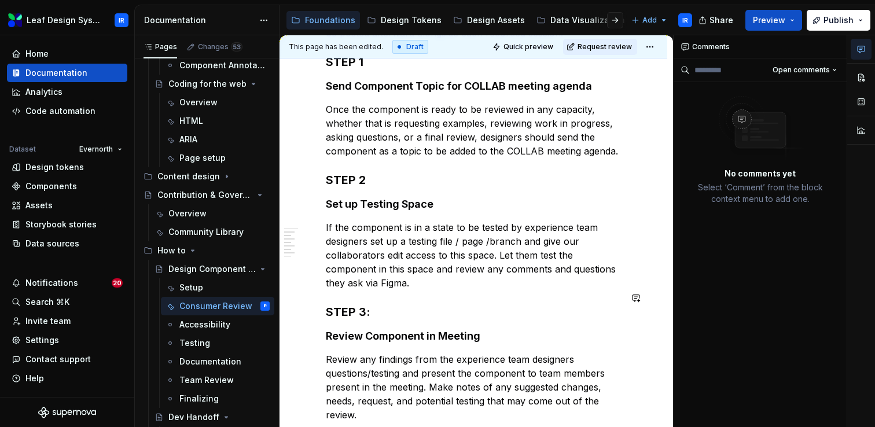
scroll to position [396, 0]
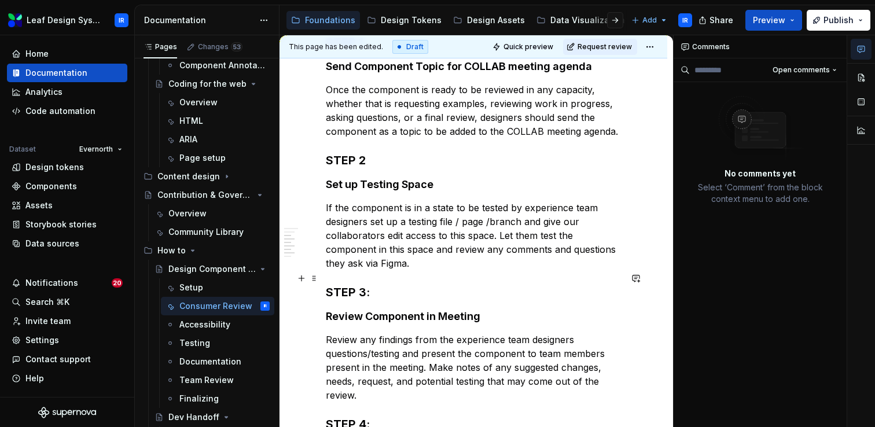
click at [385, 284] on h3 "STEP 3:" at bounding box center [473, 292] width 295 height 16
click at [379, 416] on h3 "STEP 4:" at bounding box center [473, 424] width 295 height 16
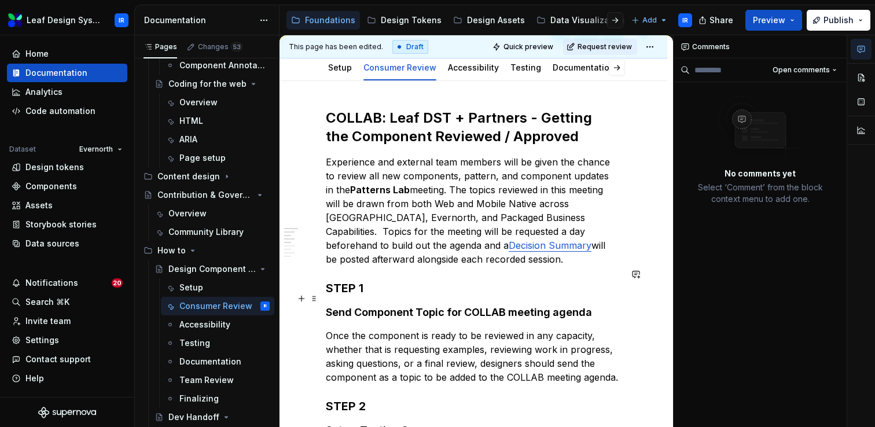
scroll to position [212, 0]
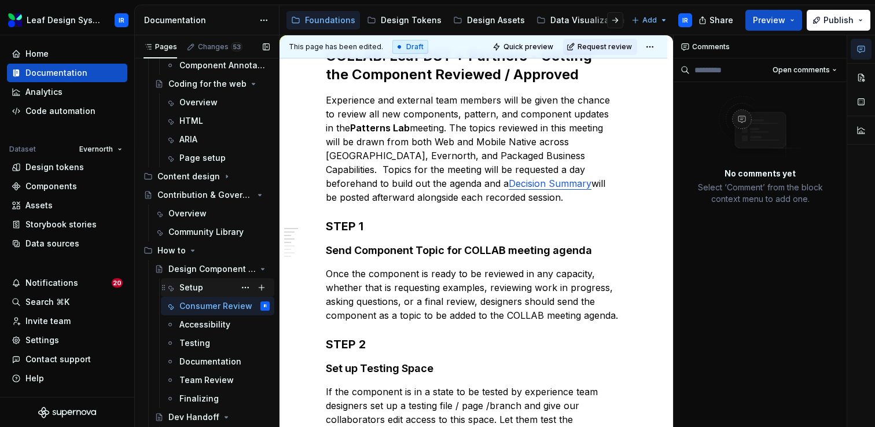
click at [217, 284] on div "Setup" at bounding box center [224, 288] width 90 height 16
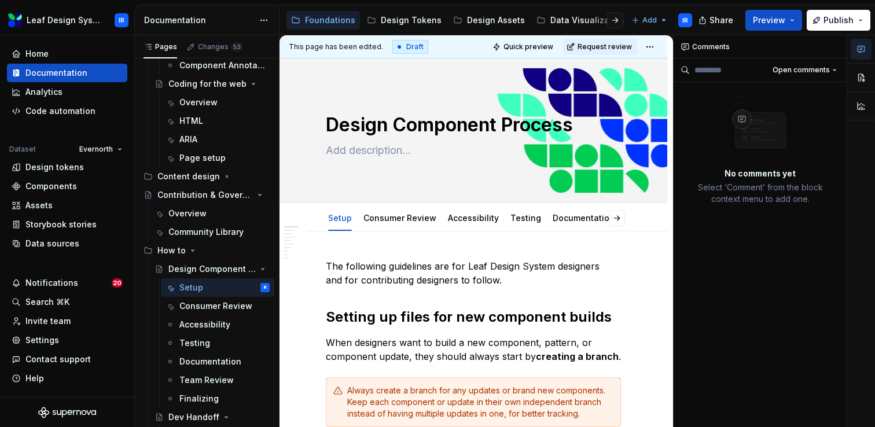
click at [865, 47] on icon "button" at bounding box center [861, 49] width 9 height 9
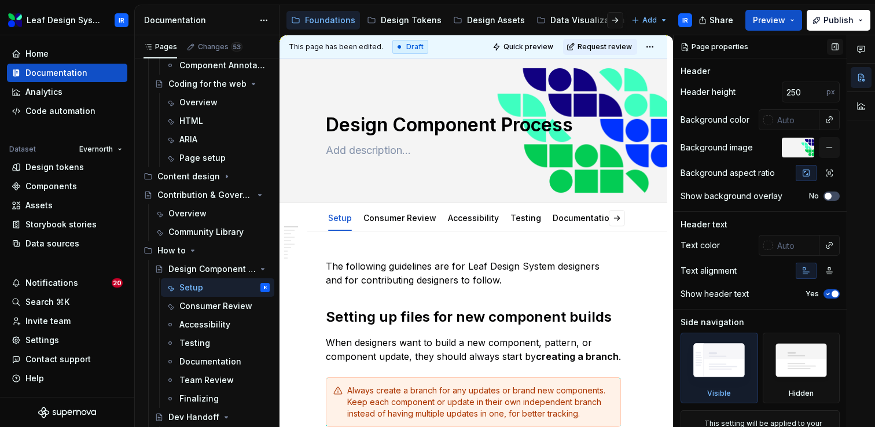
click at [838, 47] on button "button" at bounding box center [835, 47] width 16 height 16
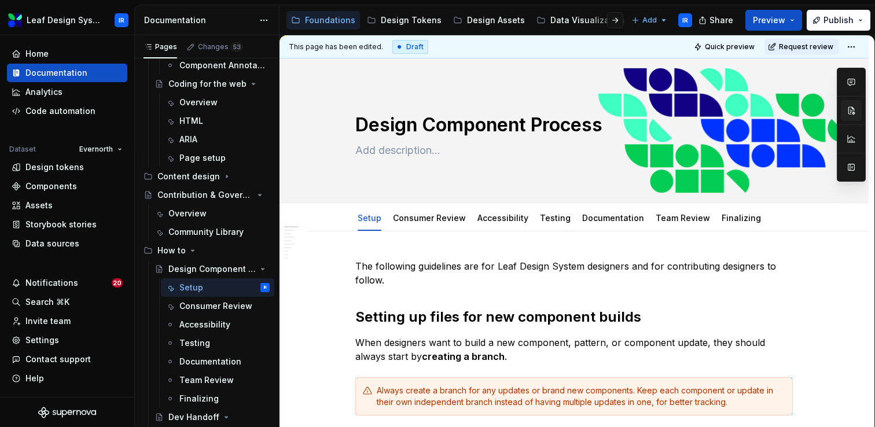
click at [849, 110] on button "button" at bounding box center [851, 110] width 21 height 21
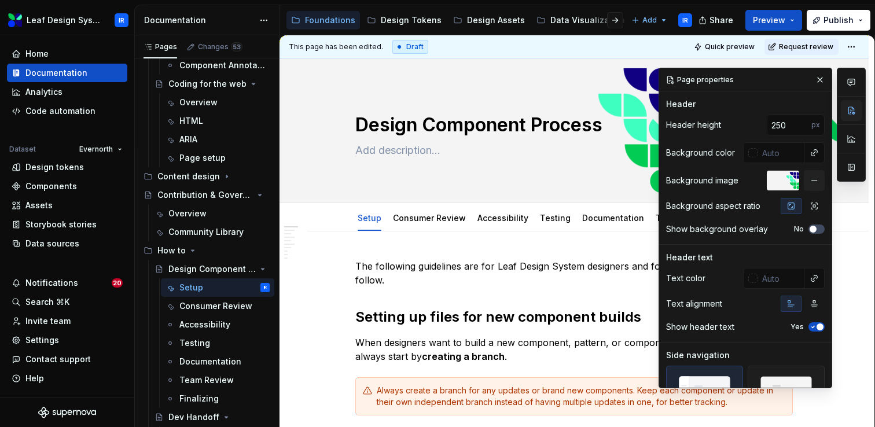
click at [849, 110] on button "button" at bounding box center [851, 110] width 21 height 21
type textarea "*"
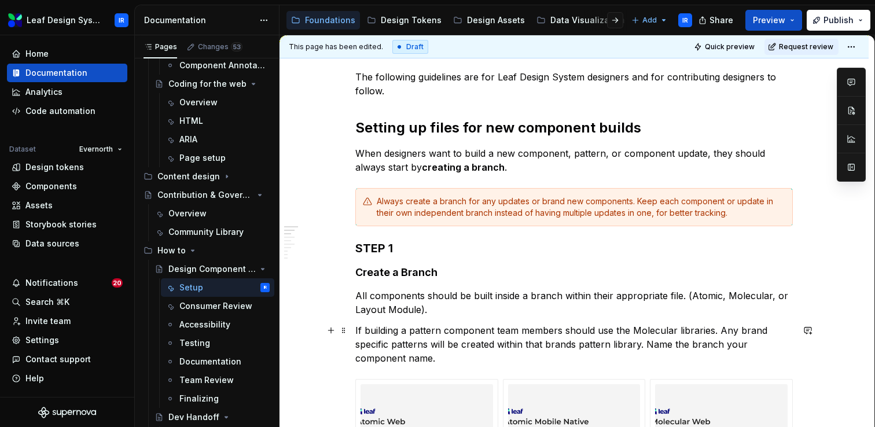
scroll to position [214, 0]
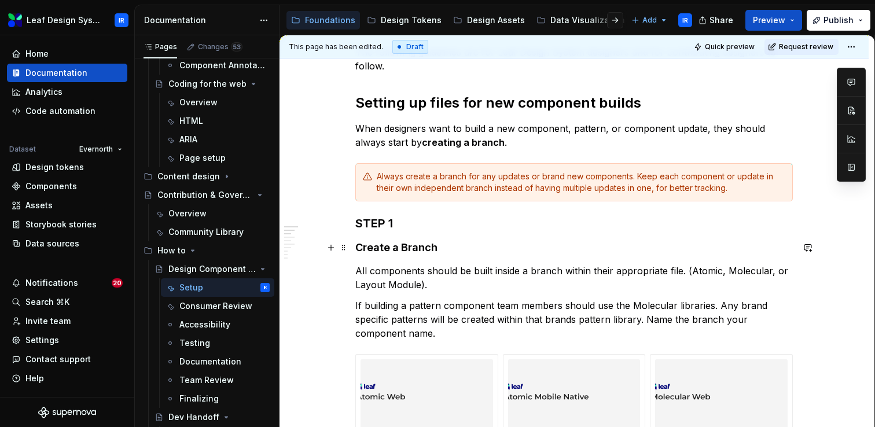
click at [361, 246] on h4 "Create a Branch" at bounding box center [574, 248] width 438 height 14
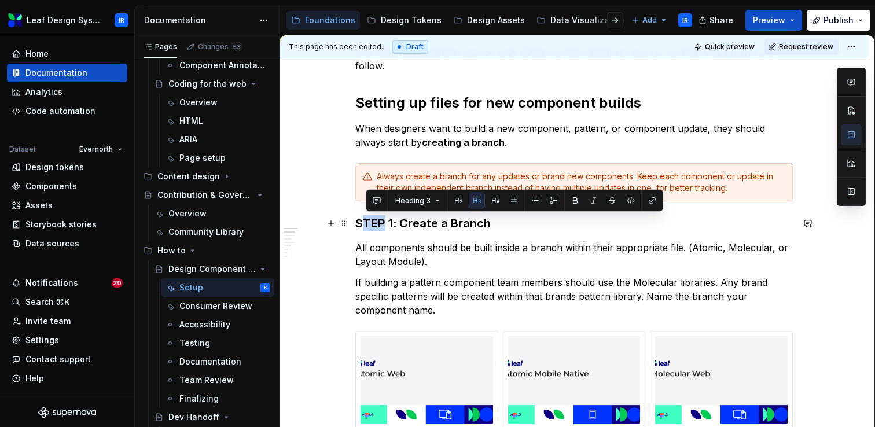
drag, startPoint x: 380, startPoint y: 226, endPoint x: 366, endPoint y: 225, distance: 13.3
click at [366, 225] on h3 "STEP 1: Create a Branch" at bounding box center [574, 223] width 438 height 16
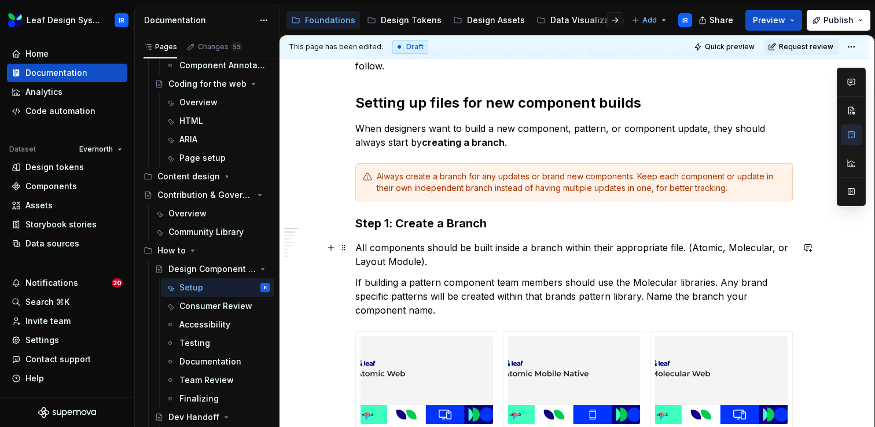
click at [464, 248] on p "All components should be built inside a branch within their appropriate file. (…" at bounding box center [574, 255] width 438 height 28
click at [399, 223] on h3 "Step 1: Create a Branch" at bounding box center [574, 223] width 438 height 16
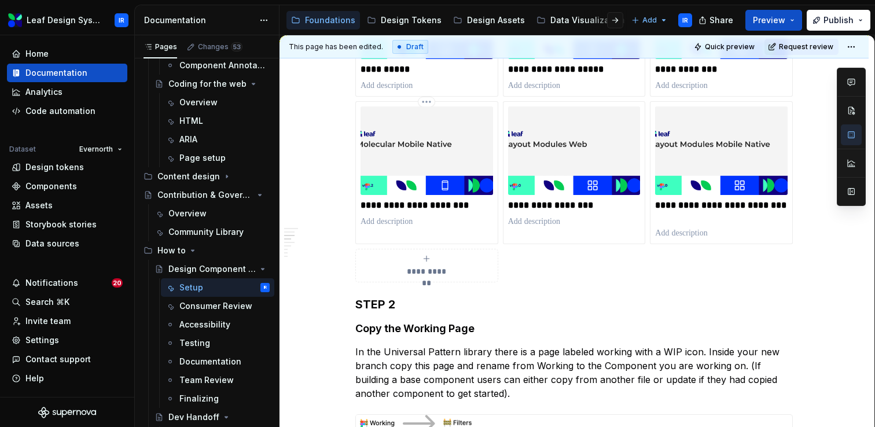
scroll to position [634, 0]
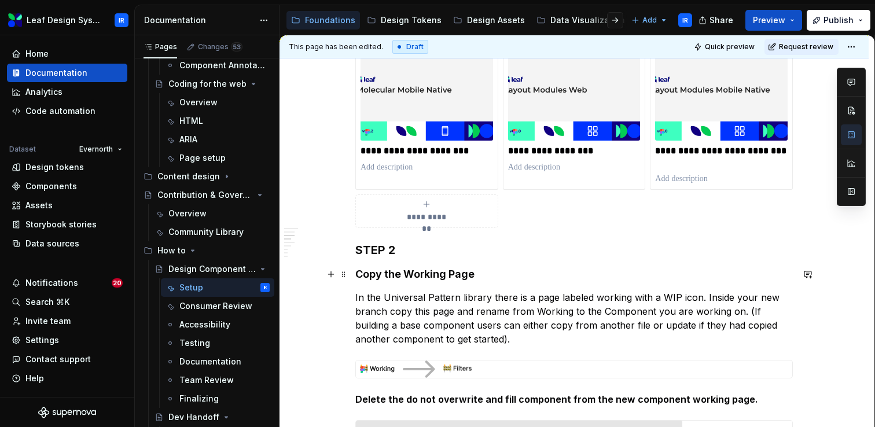
click at [358, 275] on h4 "Copy the Working Page" at bounding box center [574, 274] width 438 height 14
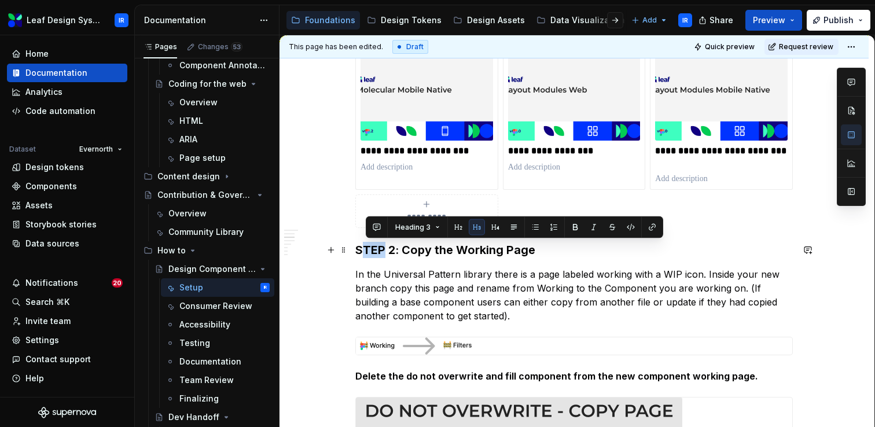
drag, startPoint x: 389, startPoint y: 247, endPoint x: 368, endPoint y: 248, distance: 20.8
click at [368, 248] on h3 "STEP 2: Copy the Working Page" at bounding box center [574, 250] width 438 height 16
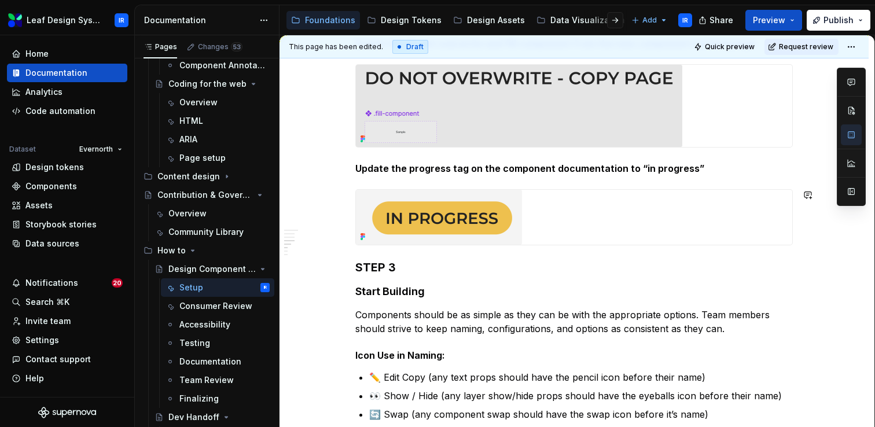
scroll to position [979, 0]
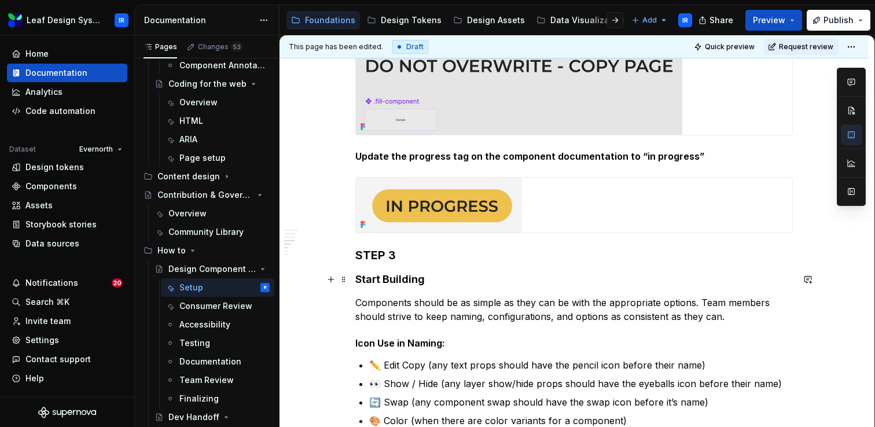
click at [359, 281] on h4 "Start Building" at bounding box center [574, 280] width 438 height 14
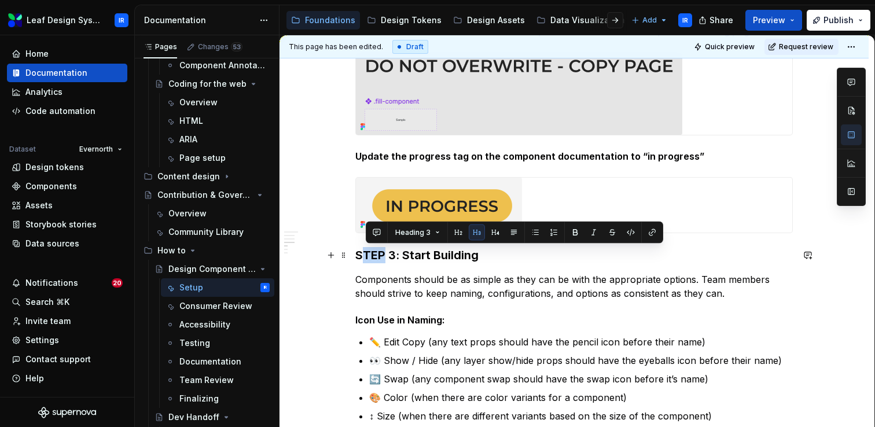
drag, startPoint x: 386, startPoint y: 254, endPoint x: 365, endPoint y: 253, distance: 20.9
click at [365, 254] on h3 "STEP 3: Start Building" at bounding box center [574, 255] width 438 height 16
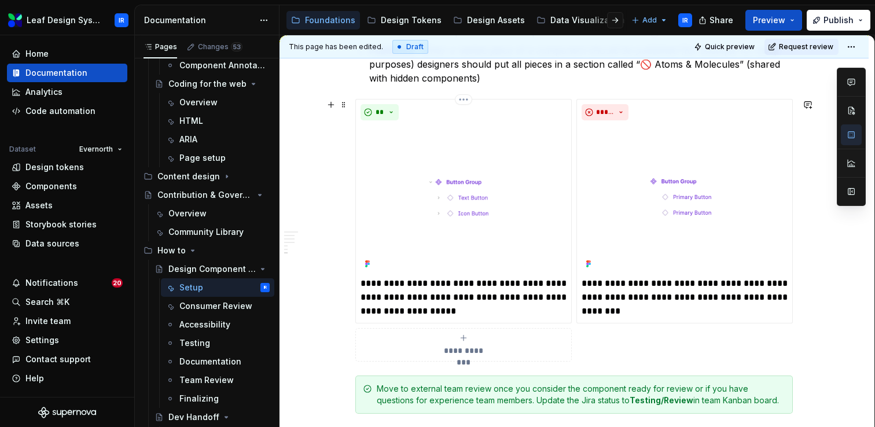
scroll to position [2158, 0]
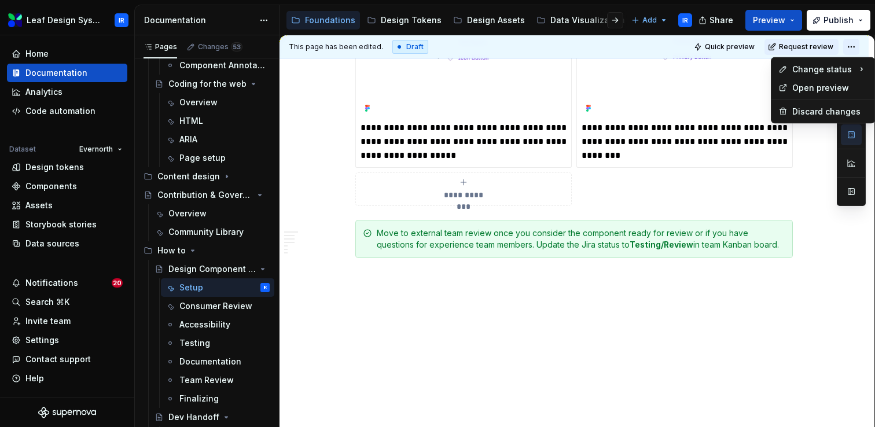
click at [853, 44] on html "Leaf Design System IR Home Documentation Analytics Code automation Dataset Ever…" at bounding box center [437, 213] width 875 height 427
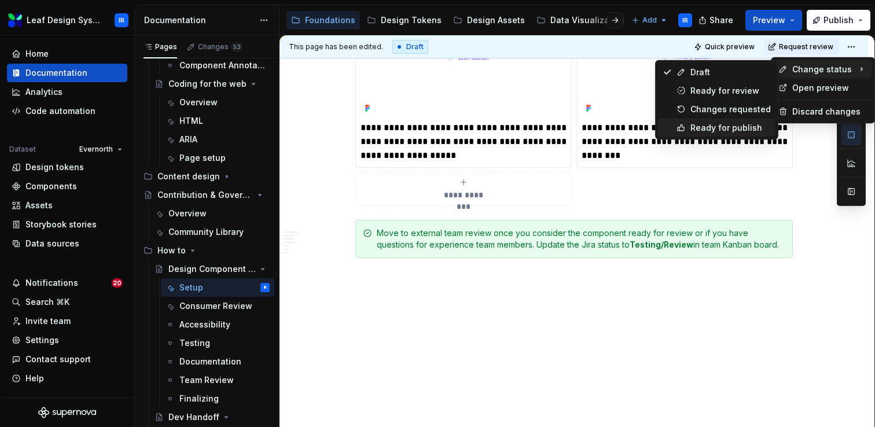
click at [739, 128] on div "Ready for publish" at bounding box center [730, 128] width 80 height 12
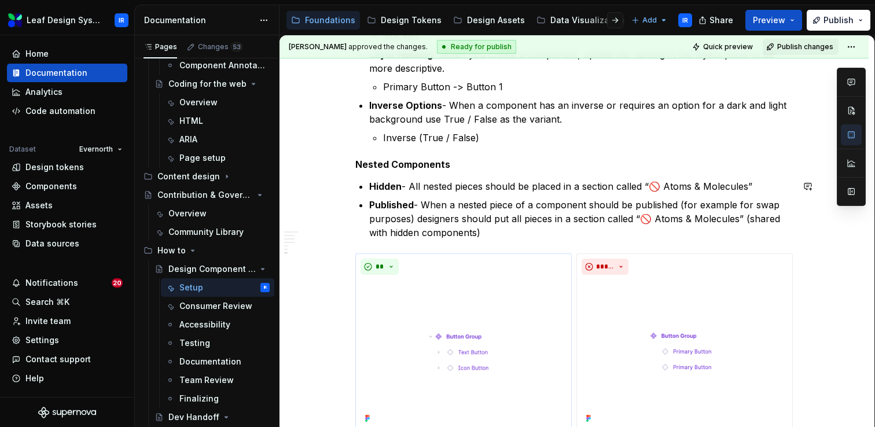
scroll to position [1924, 0]
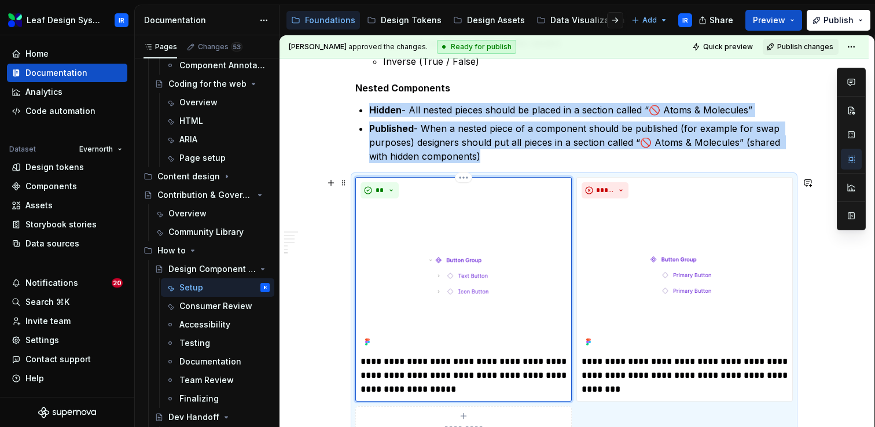
click at [466, 275] on img at bounding box center [464, 276] width 206 height 147
click at [659, 239] on img at bounding box center [685, 276] width 206 height 147
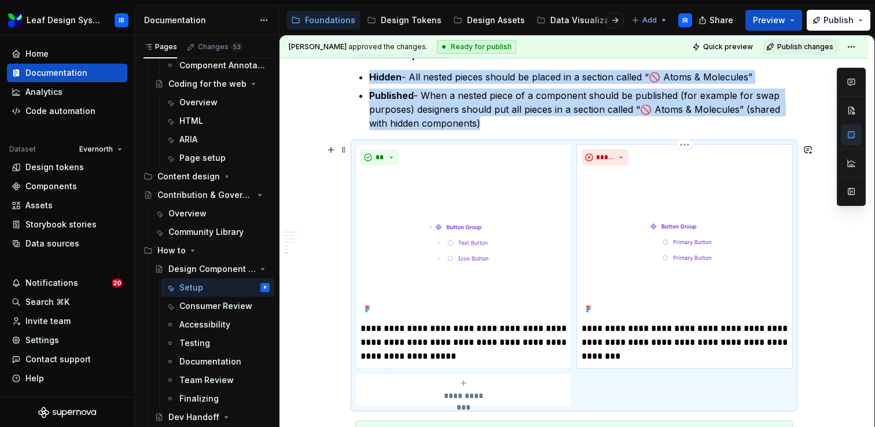
scroll to position [1979, 0]
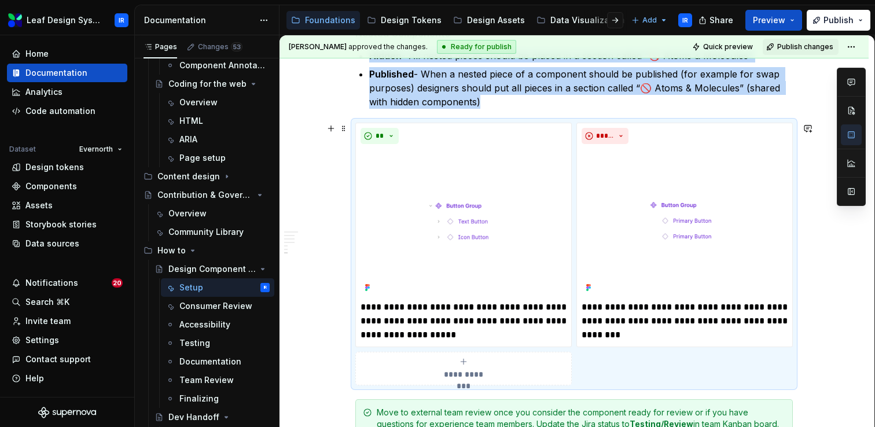
click at [702, 370] on div "**********" at bounding box center [574, 254] width 438 height 263
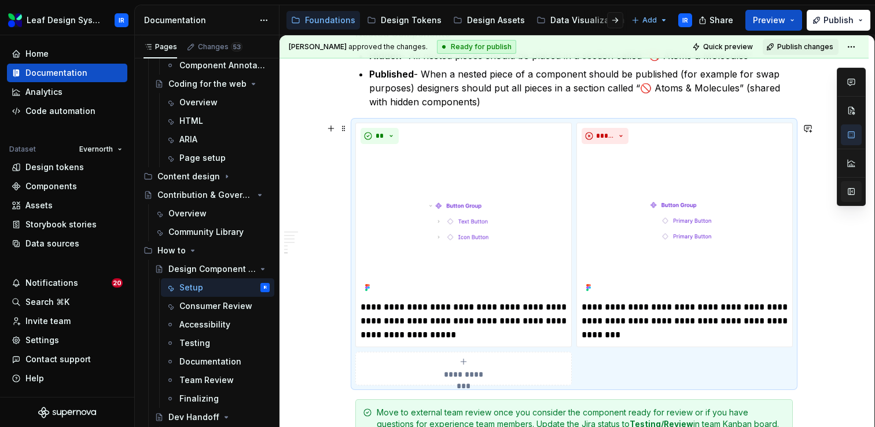
click at [851, 193] on button "button" at bounding box center [851, 191] width 21 height 21
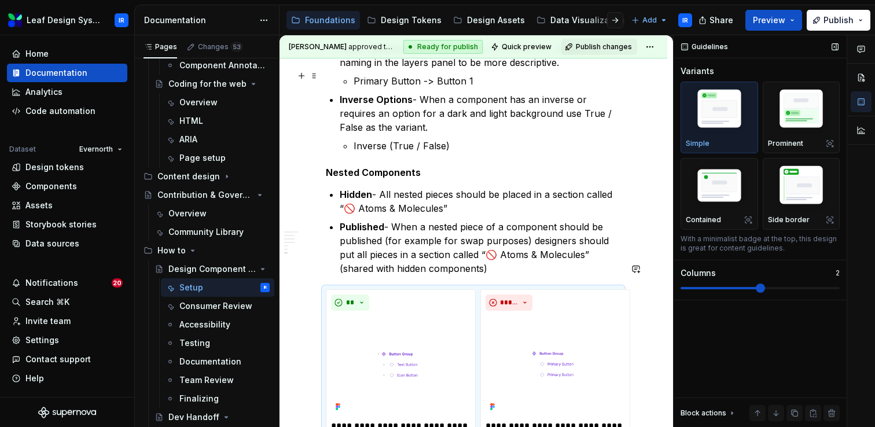
scroll to position [2042, 0]
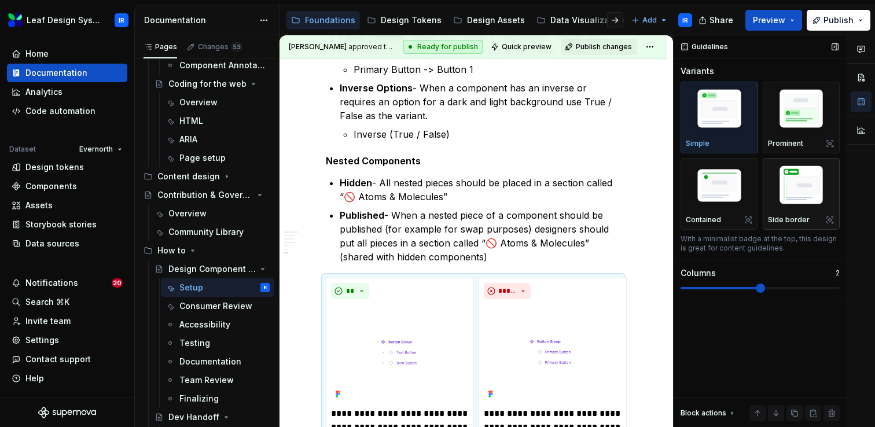
click at [788, 202] on img "button" at bounding box center [801, 187] width 67 height 50
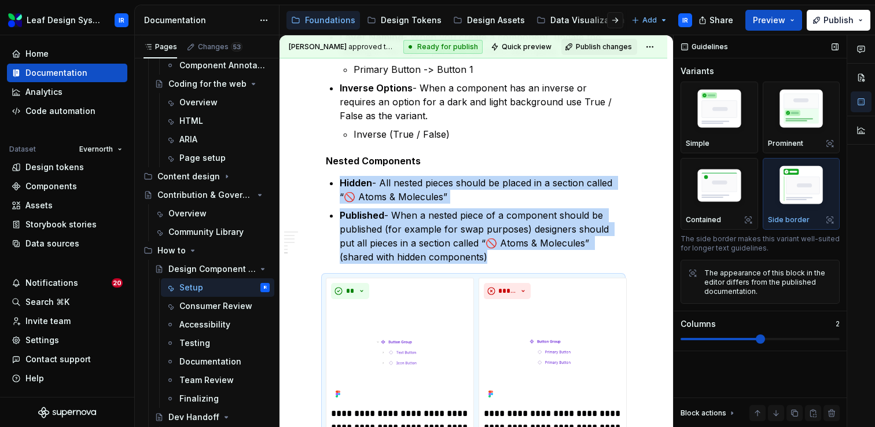
scroll to position [2093, 0]
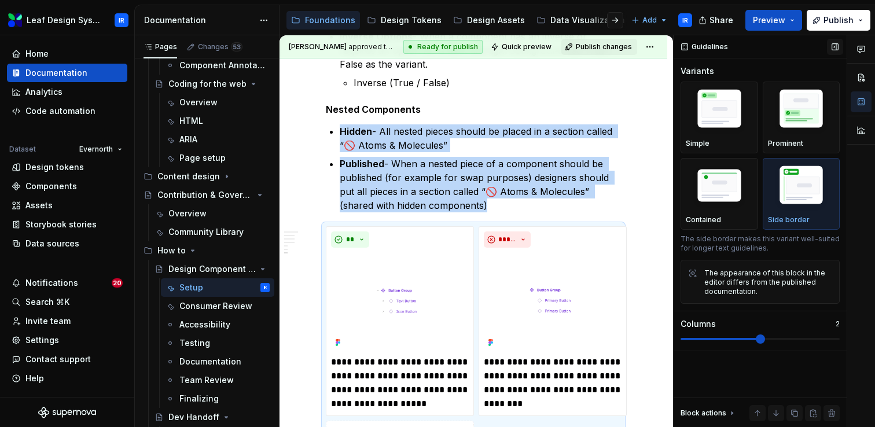
click at [832, 47] on button "button" at bounding box center [835, 47] width 16 height 16
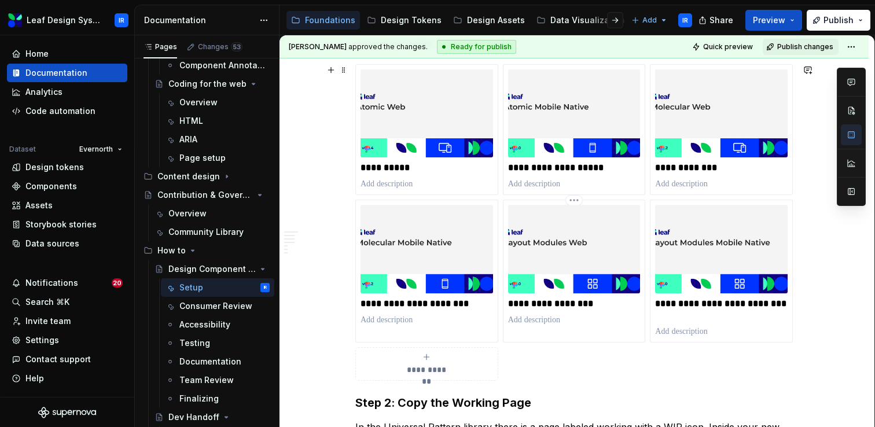
scroll to position [0, 0]
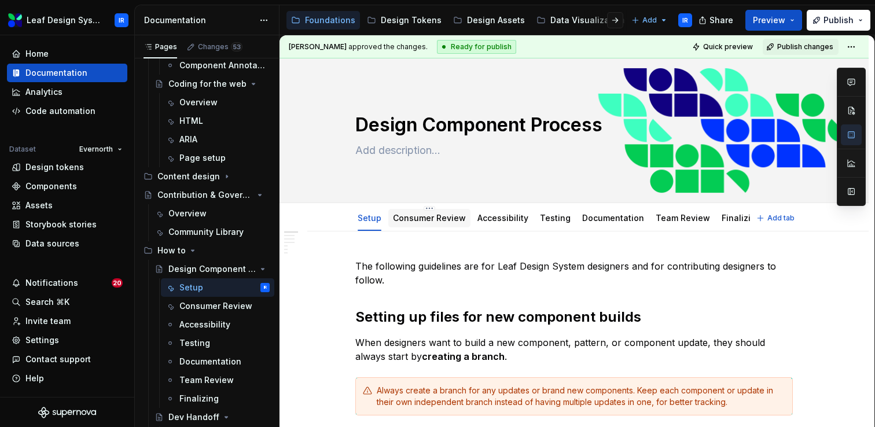
click at [440, 221] on link "Consumer Review" at bounding box center [429, 218] width 73 height 10
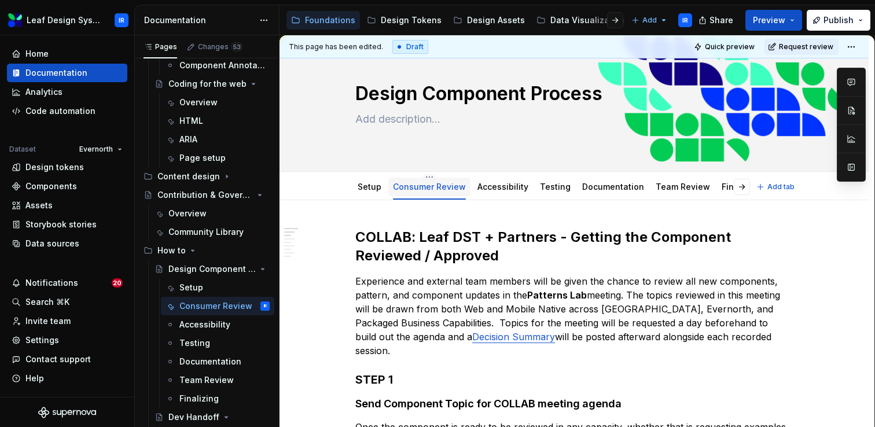
type textarea "*"
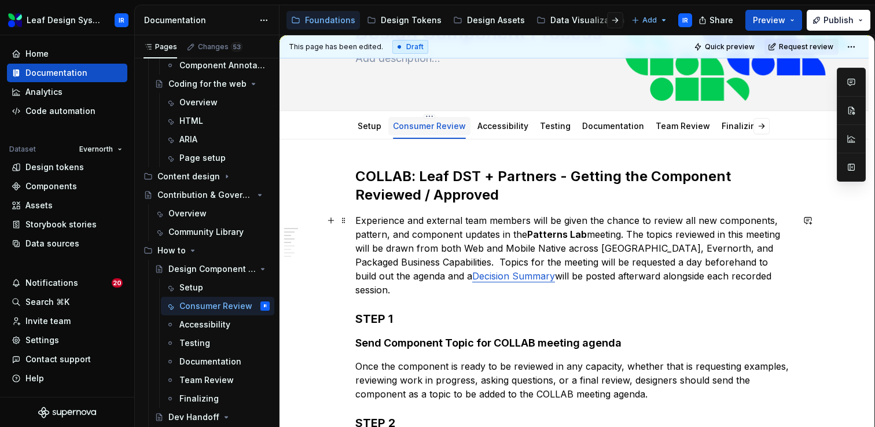
scroll to position [98, 0]
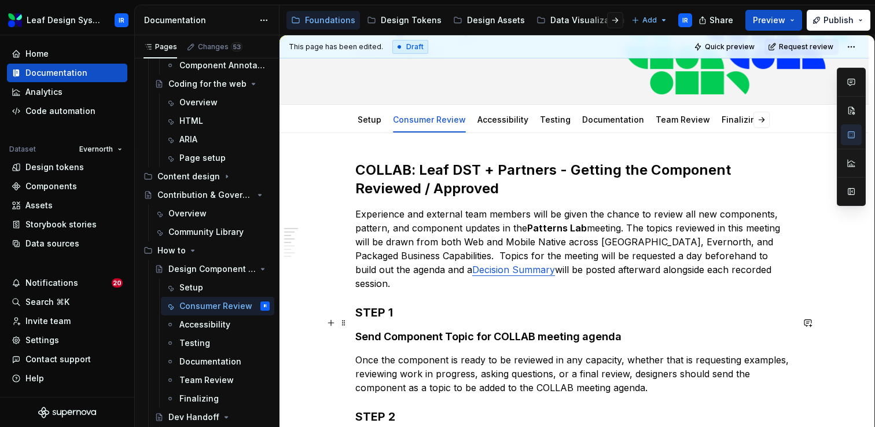
click at [362, 330] on h4 "Send Component Topic for COLLAB meeting agenda" at bounding box center [574, 337] width 438 height 14
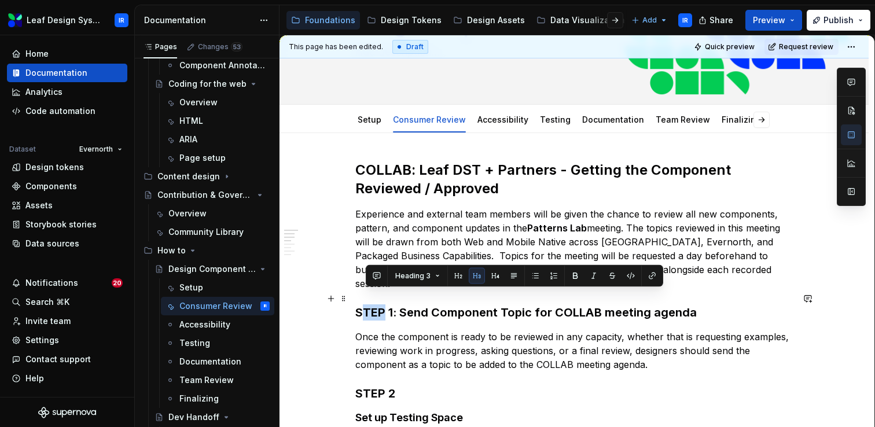
drag, startPoint x: 386, startPoint y: 297, endPoint x: 367, endPoint y: 297, distance: 19.1
click at [367, 304] on h3 "STEP 1: Send Component Topic for COLLAB meeting agenda" at bounding box center [574, 312] width 438 height 16
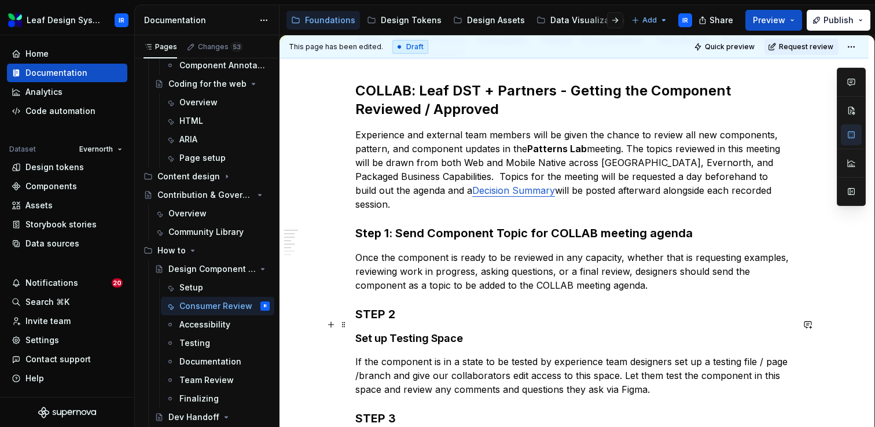
scroll to position [193, 0]
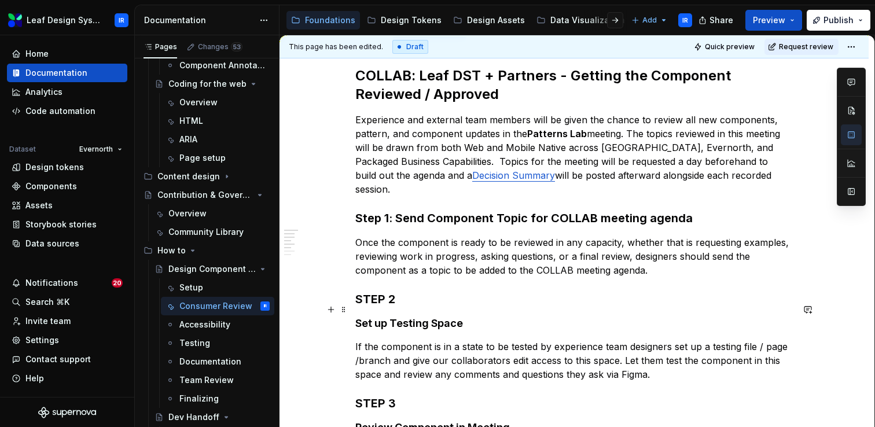
click at [359, 317] on h4 "Set up Testing Space" at bounding box center [574, 324] width 438 height 14
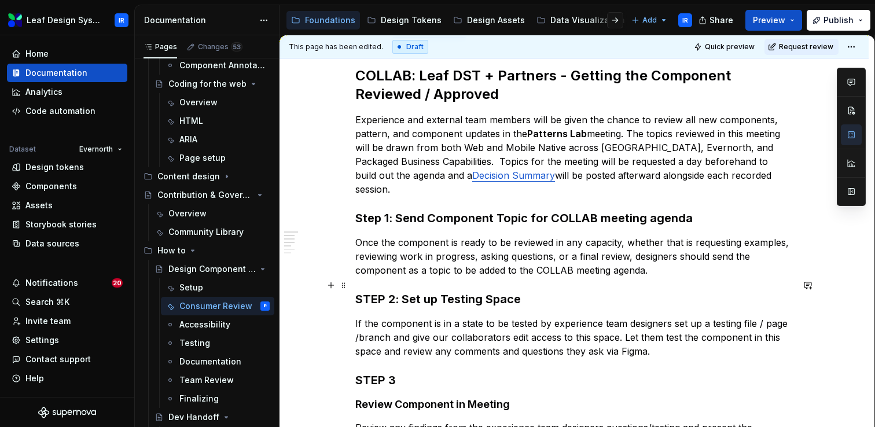
click at [358, 291] on h3 "STEP 2: Set up Testing Space" at bounding box center [574, 299] width 438 height 16
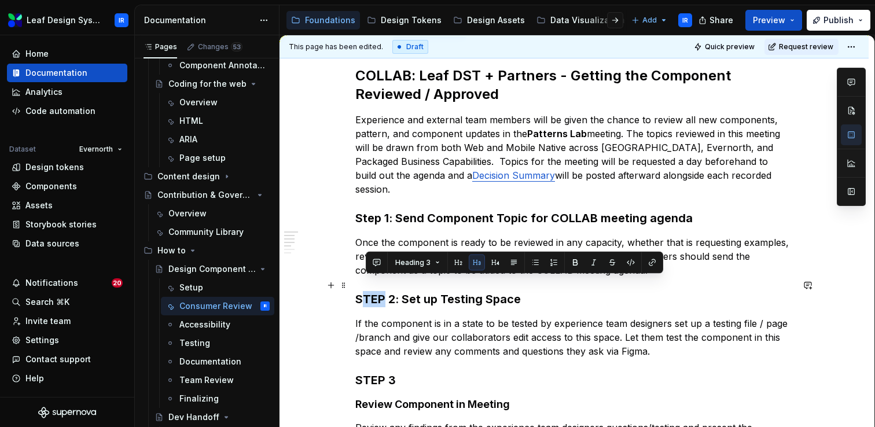
drag, startPoint x: 385, startPoint y: 285, endPoint x: 366, endPoint y: 285, distance: 19.7
click at [366, 291] on h3 "STEP 2: Set up Testing Space" at bounding box center [574, 299] width 438 height 16
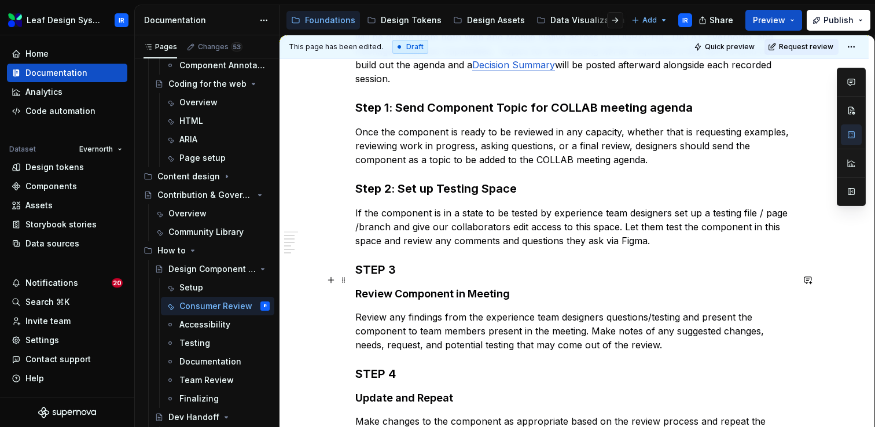
scroll to position [304, 0]
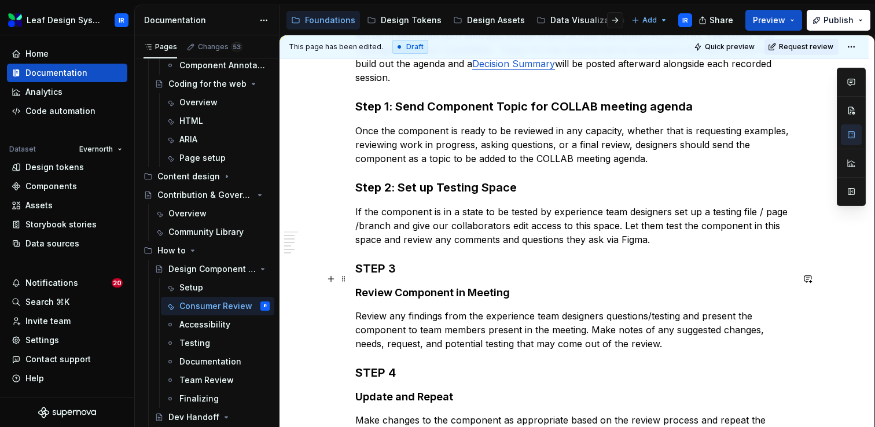
click at [361, 286] on h4 "Review Component in Meeting" at bounding box center [574, 293] width 438 height 14
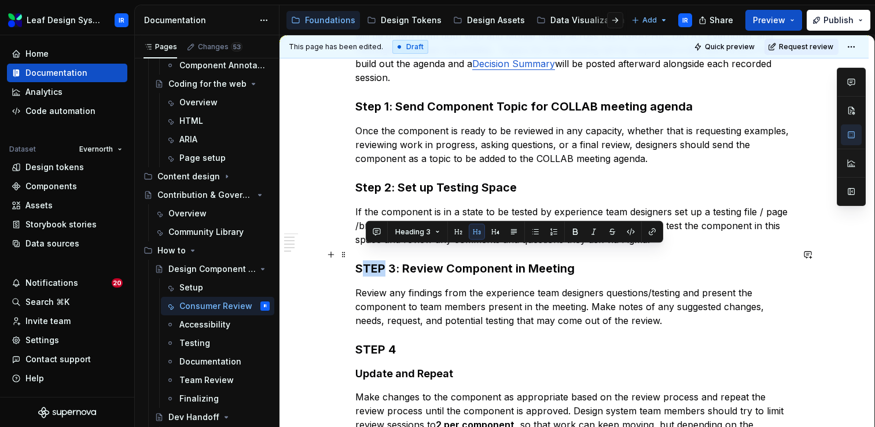
drag, startPoint x: 387, startPoint y: 255, endPoint x: 366, endPoint y: 254, distance: 20.3
click at [366, 260] on h3 "STEP 3: Review Component in Meeting" at bounding box center [574, 268] width 438 height 16
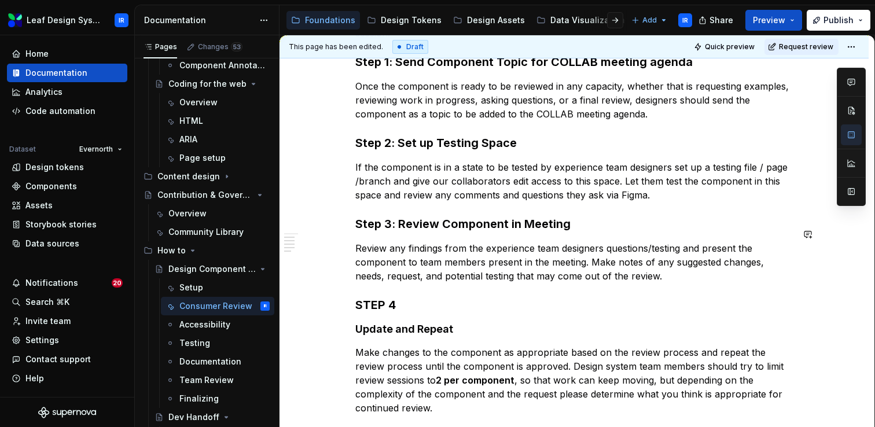
scroll to position [350, 0]
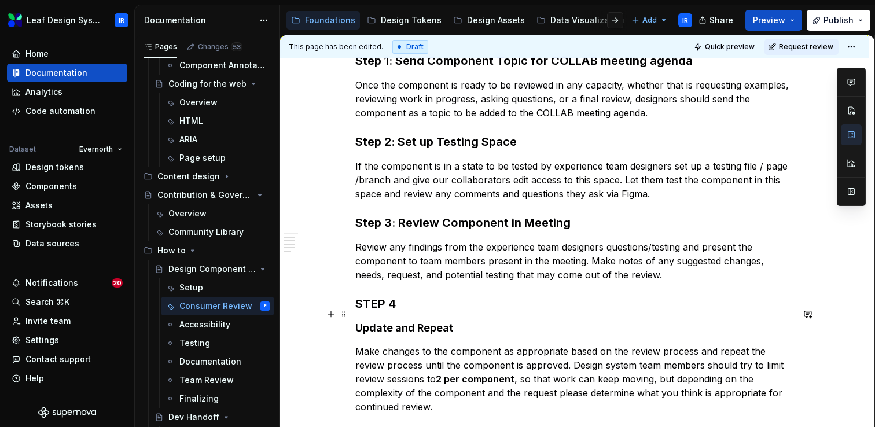
click at [361, 321] on h4 "Update and Repeat" at bounding box center [574, 328] width 438 height 14
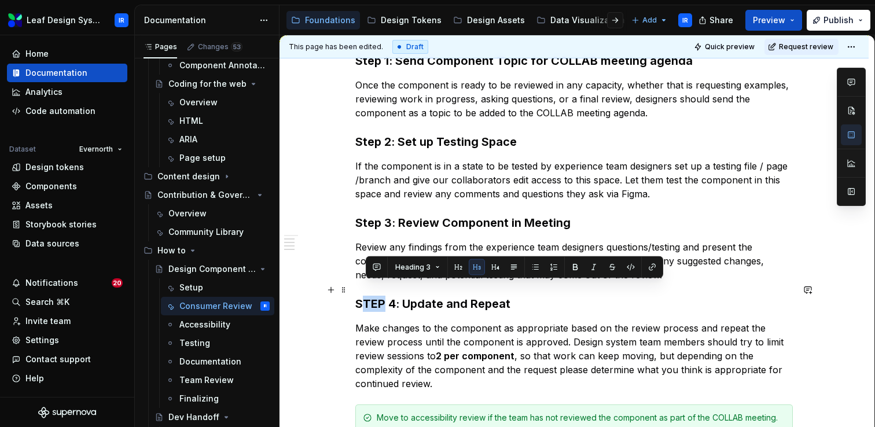
drag, startPoint x: 385, startPoint y: 291, endPoint x: 366, endPoint y: 291, distance: 19.1
click at [366, 296] on h3 "STEP 4: Update and Repeat" at bounding box center [574, 304] width 438 height 16
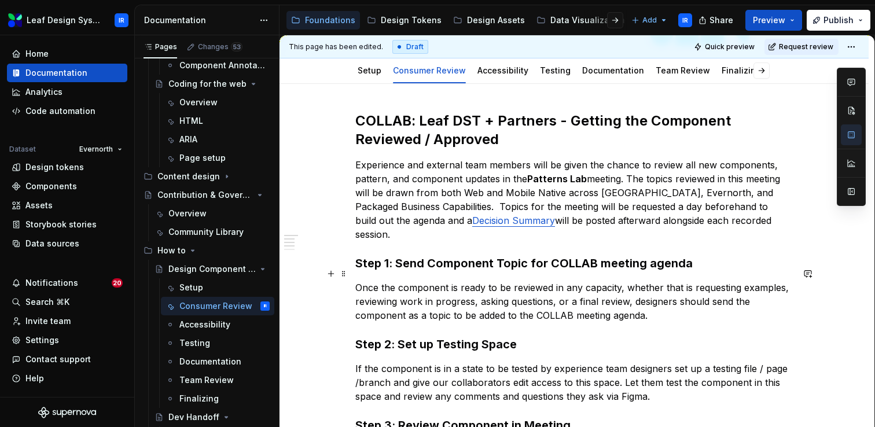
scroll to position [105, 0]
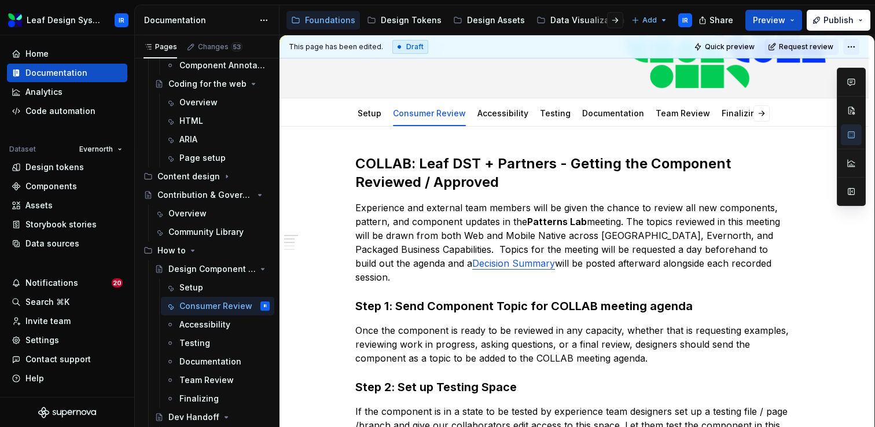
click at [851, 50] on html "Leaf Design System IR Home Documentation Analytics Code automation Dataset Ever…" at bounding box center [437, 213] width 875 height 427
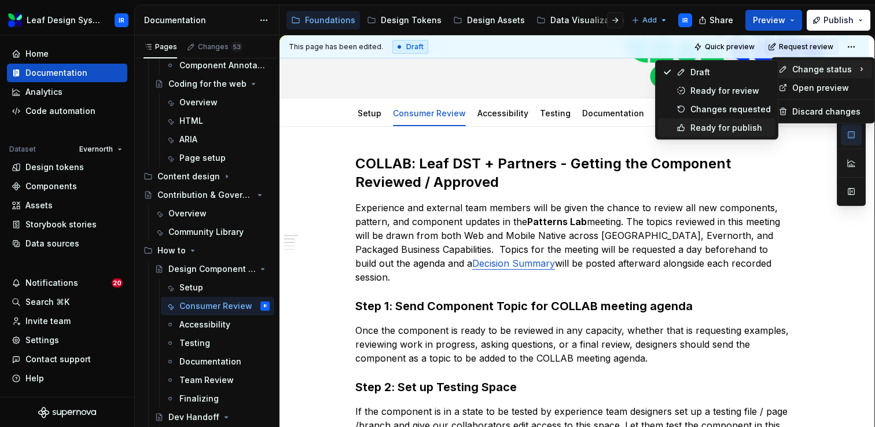
click at [715, 126] on div "Ready for publish" at bounding box center [730, 128] width 80 height 12
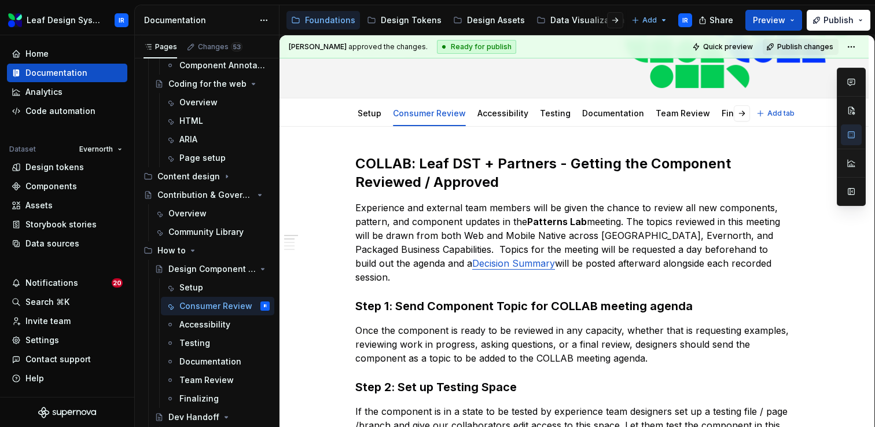
scroll to position [0, 0]
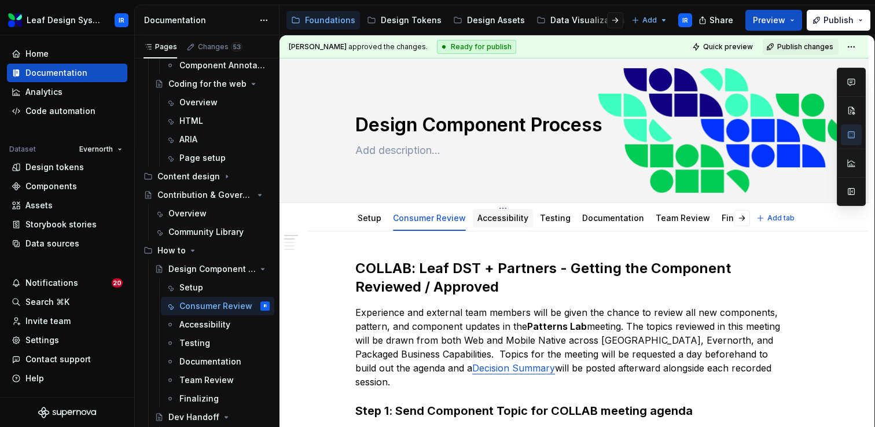
click at [498, 225] on div "Accessibility" at bounding box center [503, 218] width 51 height 14
click at [506, 218] on link "Accessibility" at bounding box center [503, 218] width 51 height 10
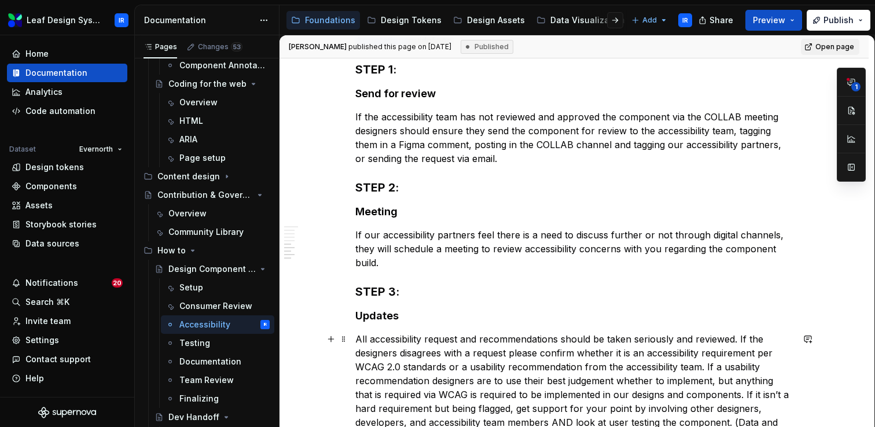
scroll to position [646, 0]
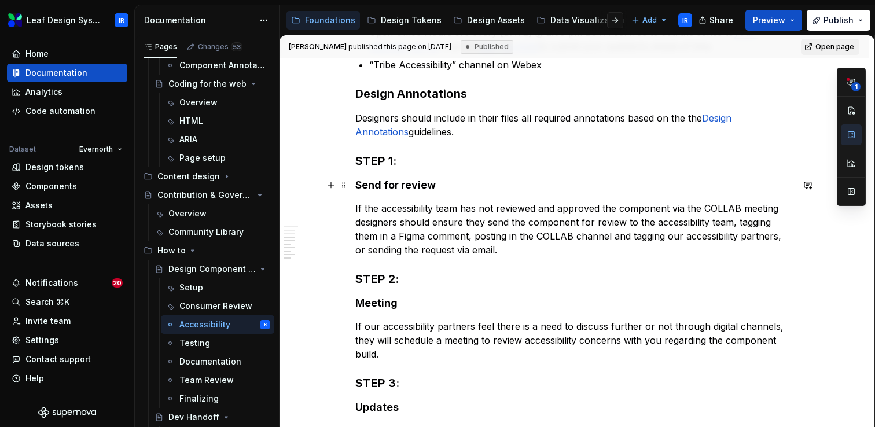
click at [362, 187] on h4 "Send for review" at bounding box center [574, 185] width 438 height 14
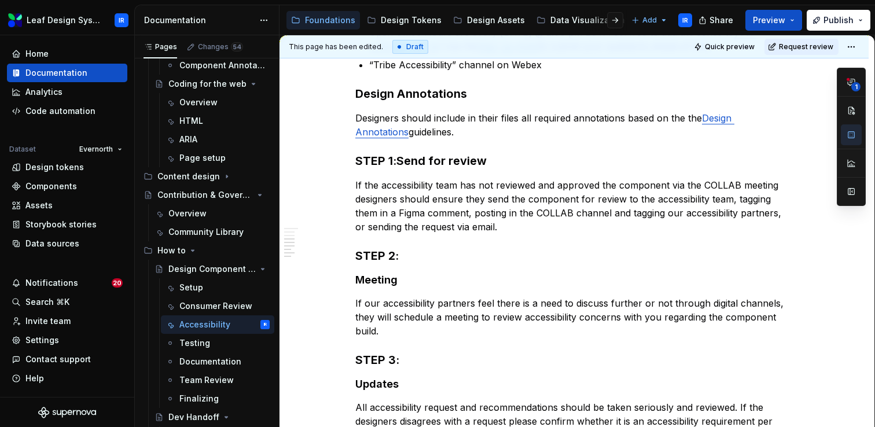
type textarea "*"
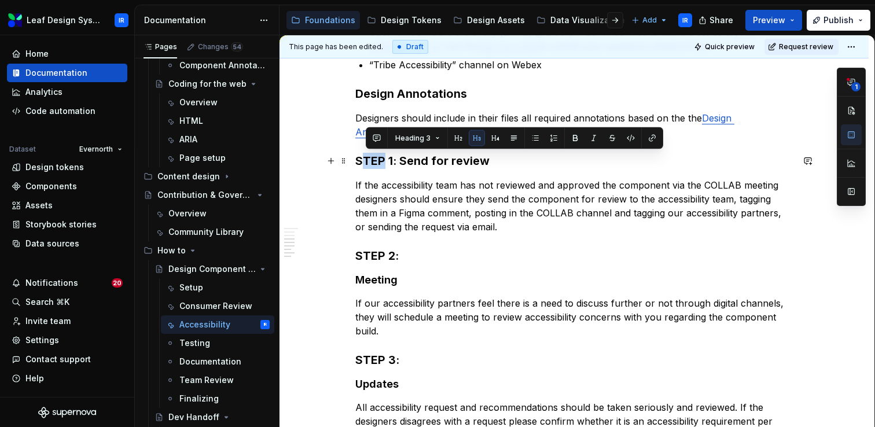
drag, startPoint x: 387, startPoint y: 160, endPoint x: 366, endPoint y: 160, distance: 21.4
click at [366, 160] on h3 "STEP 1: Send for review" at bounding box center [574, 161] width 438 height 16
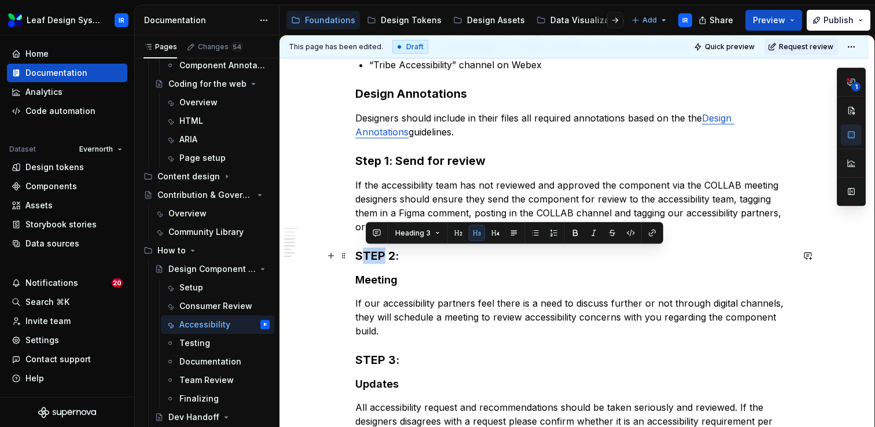
drag, startPoint x: 383, startPoint y: 254, endPoint x: 368, endPoint y: 254, distance: 14.5
click at [368, 254] on h3 "STEP 2:" at bounding box center [574, 256] width 438 height 16
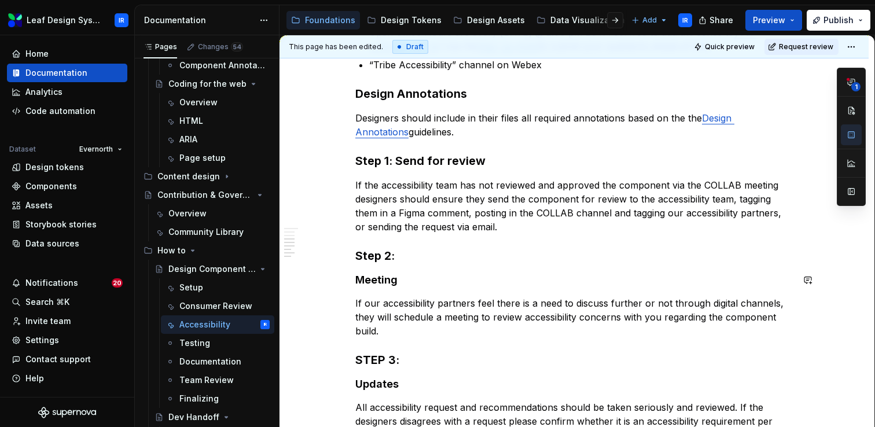
click at [359, 284] on h4 "Meeting" at bounding box center [574, 280] width 438 height 14
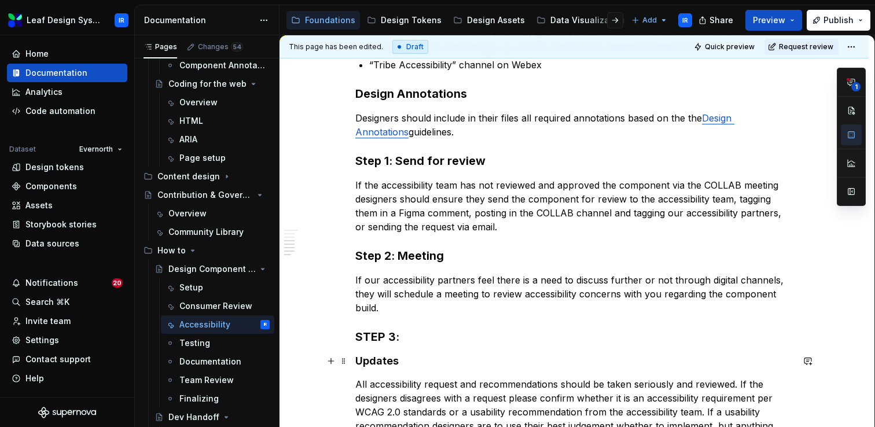
click at [359, 361] on h4 "Updates" at bounding box center [574, 361] width 438 height 14
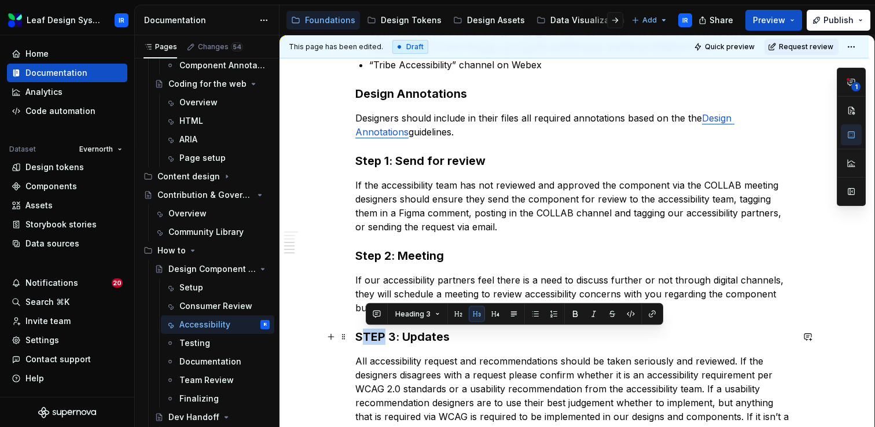
drag, startPoint x: 385, startPoint y: 339, endPoint x: 366, endPoint y: 338, distance: 18.6
click at [366, 338] on h3 "STEP 3: Updates" at bounding box center [574, 337] width 438 height 16
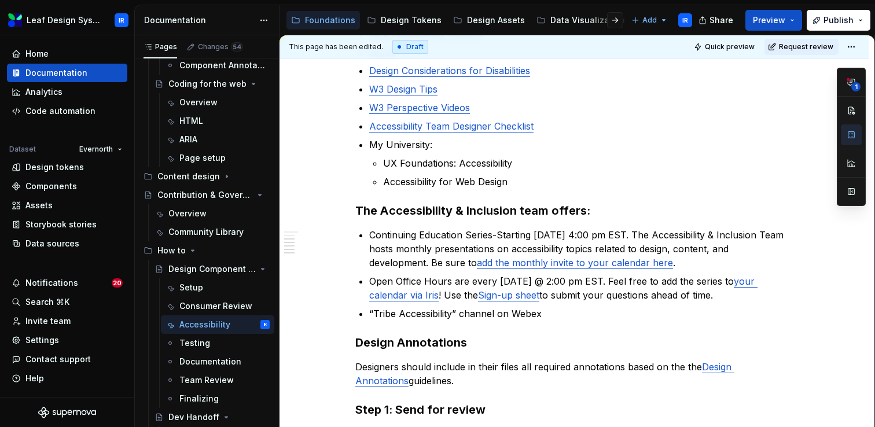
scroll to position [387, 0]
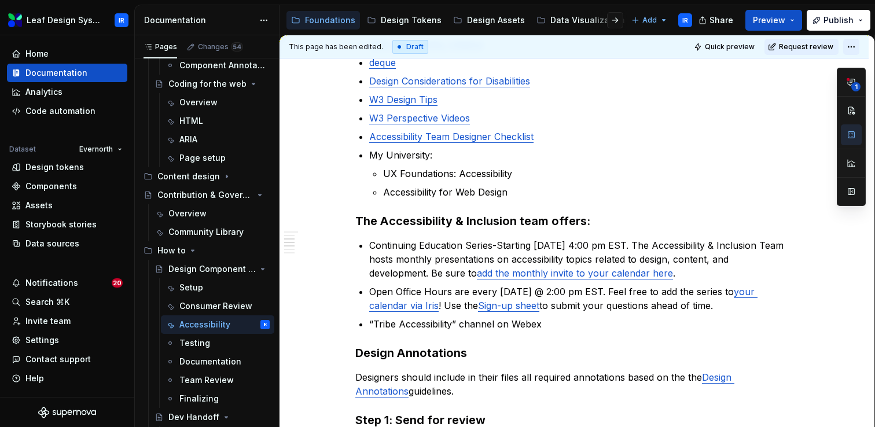
click at [854, 46] on html "Leaf Design System IR Home Documentation Analytics Code automation Dataset Ever…" at bounding box center [437, 213] width 875 height 427
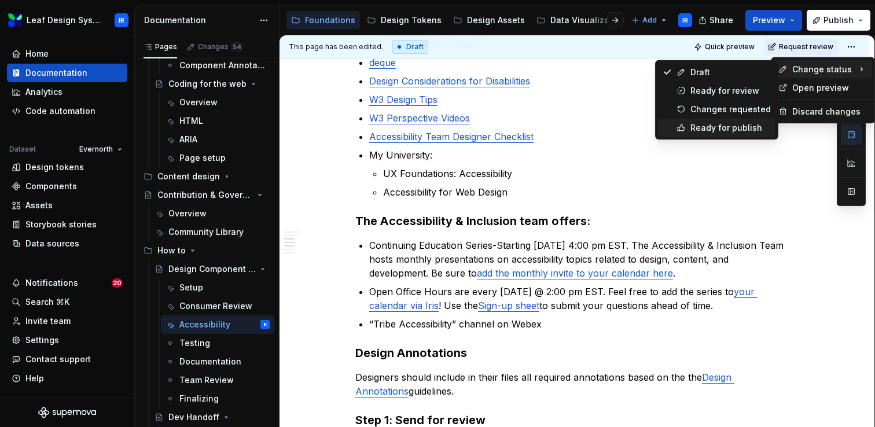
click at [720, 127] on div "Ready for publish" at bounding box center [730, 128] width 80 height 12
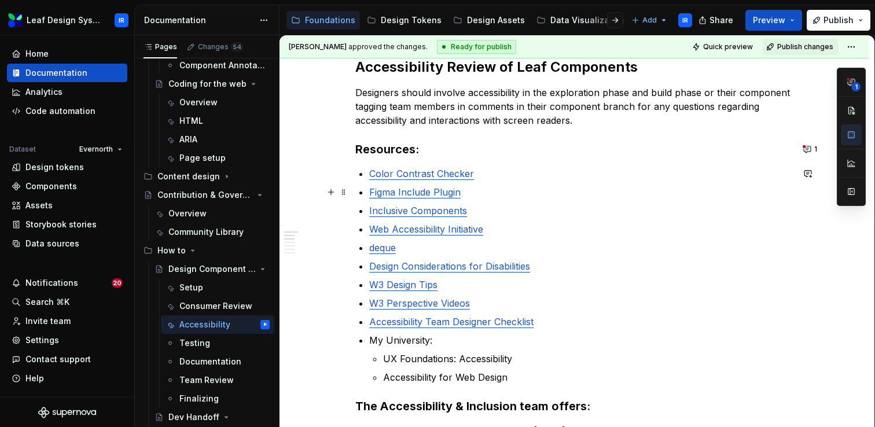
scroll to position [0, 0]
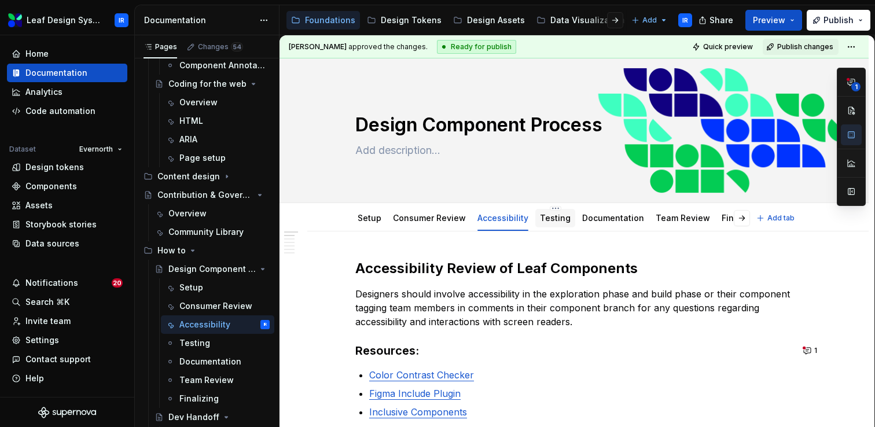
click at [551, 224] on div "Testing" at bounding box center [555, 218] width 31 height 14
click at [545, 224] on div "Testing" at bounding box center [555, 218] width 31 height 14
click at [557, 223] on link "Testing" at bounding box center [555, 218] width 31 height 10
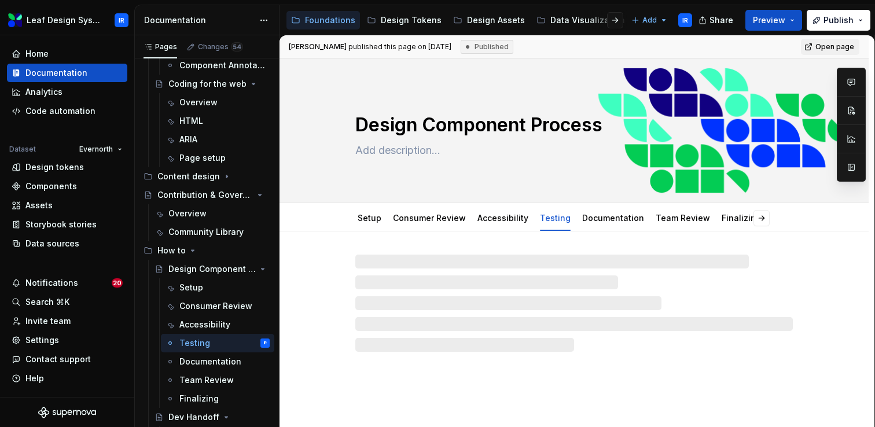
type textarea "*"
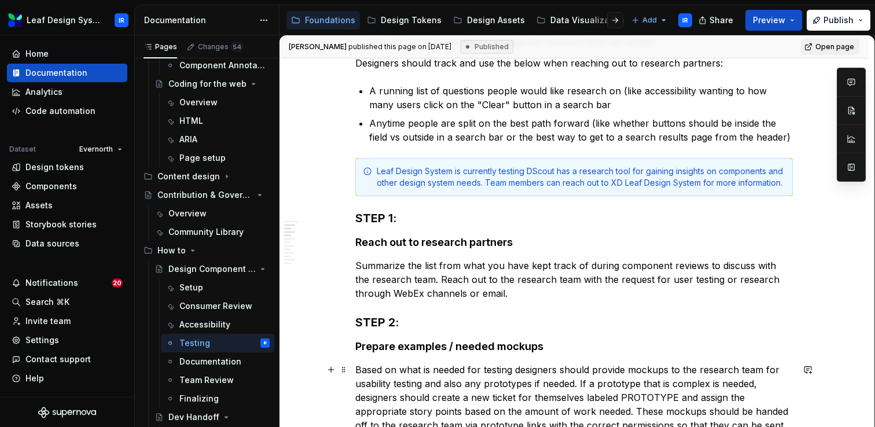
scroll to position [311, 0]
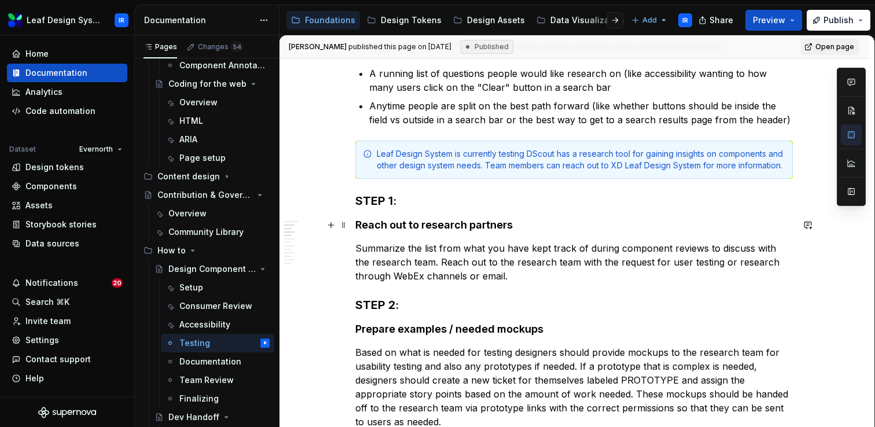
click at [359, 225] on h4 "Reach out to research partners" at bounding box center [574, 225] width 438 height 14
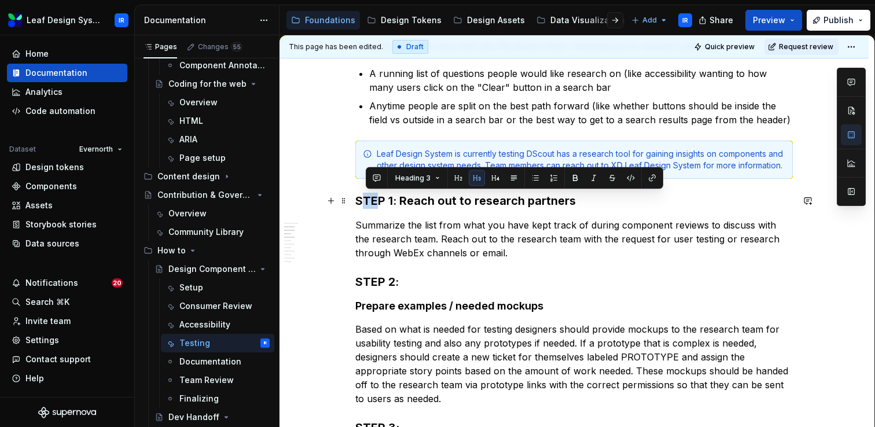
drag, startPoint x: 382, startPoint y: 201, endPoint x: 365, endPoint y: 200, distance: 16.8
click at [365, 200] on h3 "STEP 1: Reach out to research partners" at bounding box center [574, 201] width 438 height 16
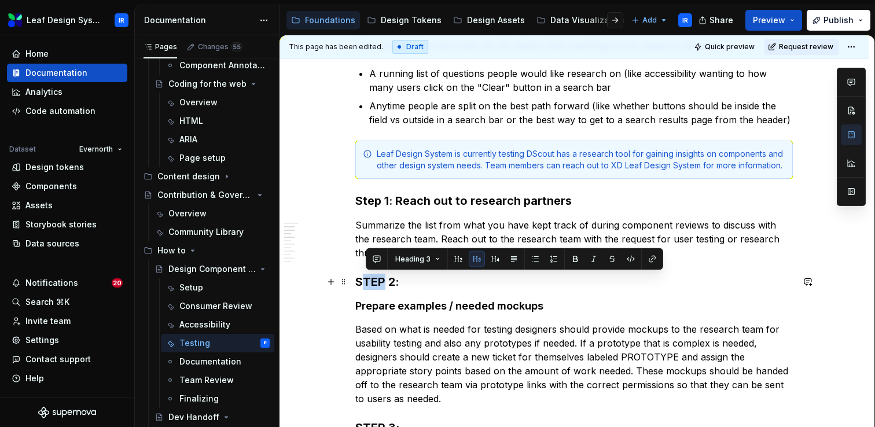
drag, startPoint x: 385, startPoint y: 283, endPoint x: 368, endPoint y: 282, distance: 18.0
click at [368, 282] on h3 "STEP 2:" at bounding box center [574, 282] width 438 height 16
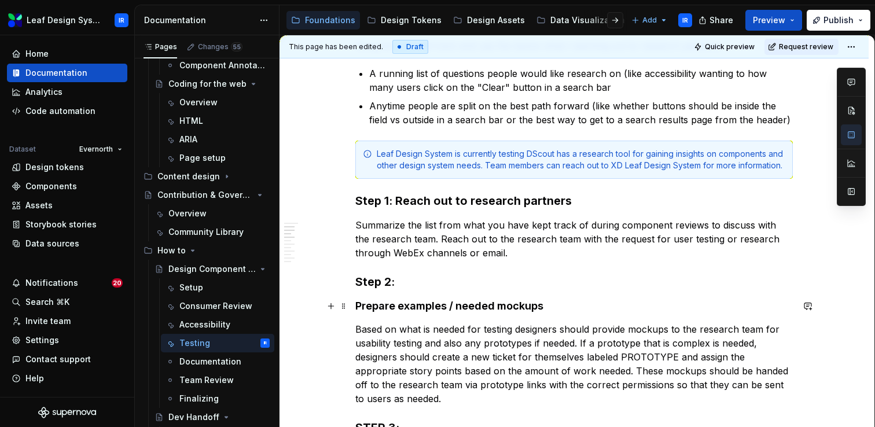
click at [359, 304] on h4 "Prepare examples / needed mockups" at bounding box center [574, 306] width 438 height 14
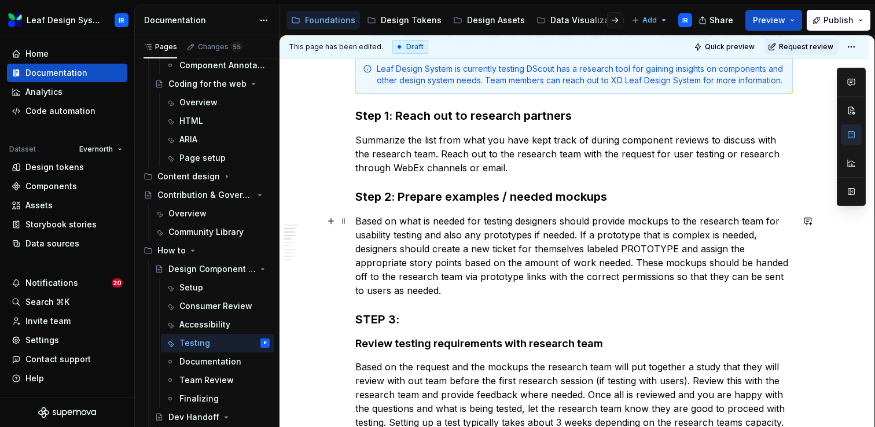
scroll to position [431, 0]
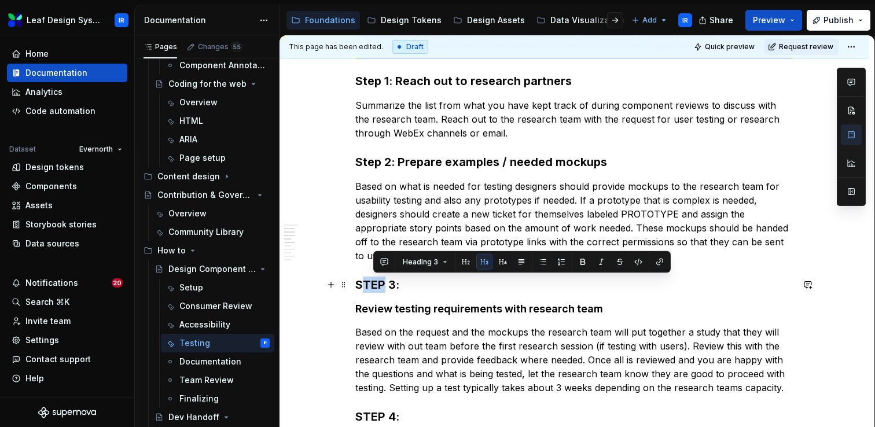
drag, startPoint x: 386, startPoint y: 282, endPoint x: 368, endPoint y: 281, distance: 18.6
click at [368, 281] on h3 "STEP 3:" at bounding box center [574, 285] width 438 height 16
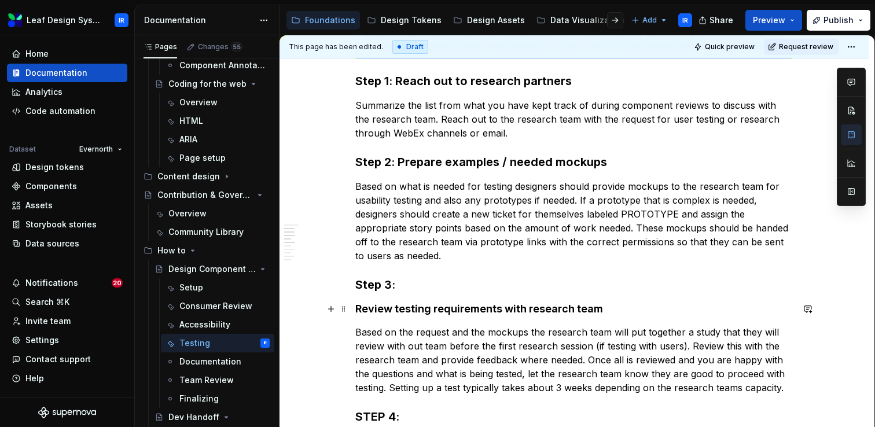
click at [361, 309] on h4 "Review testing requirements with research team" at bounding box center [574, 309] width 438 height 14
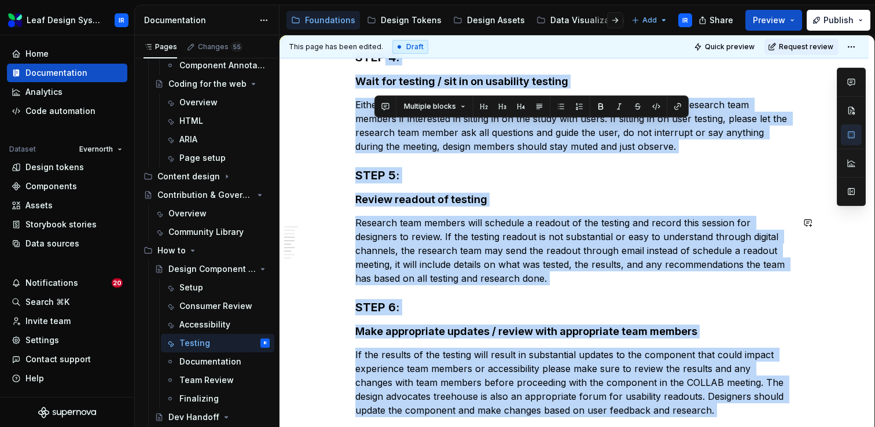
scroll to position [974, 0]
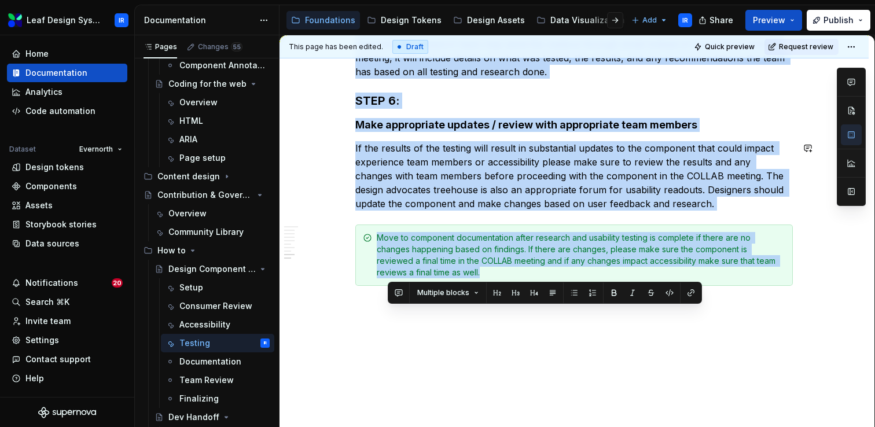
drag, startPoint x: 385, startPoint y: 393, endPoint x: 381, endPoint y: 303, distance: 90.4
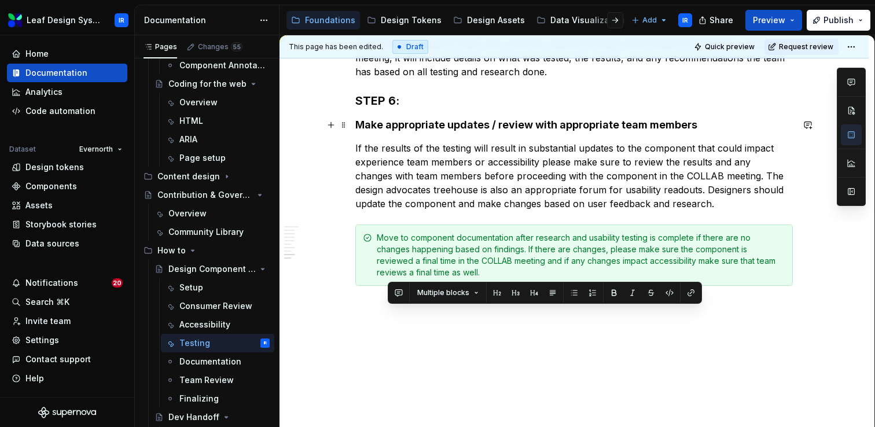
click at [413, 118] on h4 "Make appropriate updates / review with appropriate team members" at bounding box center [574, 125] width 438 height 14
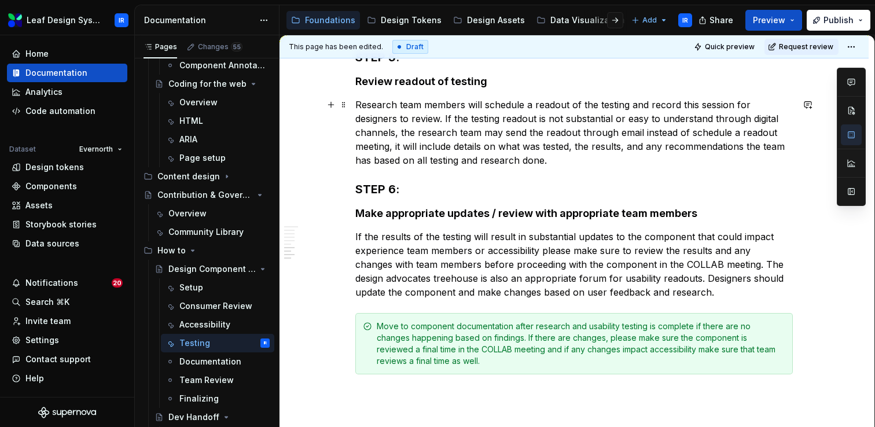
scroll to position [850, 0]
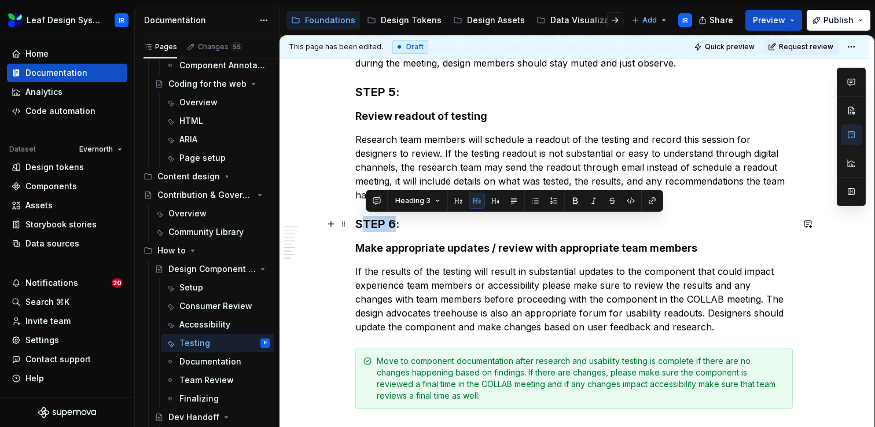
drag, startPoint x: 396, startPoint y: 224, endPoint x: 367, endPoint y: 224, distance: 28.9
click at [367, 224] on h3 "STEP 6:" at bounding box center [574, 224] width 438 height 16
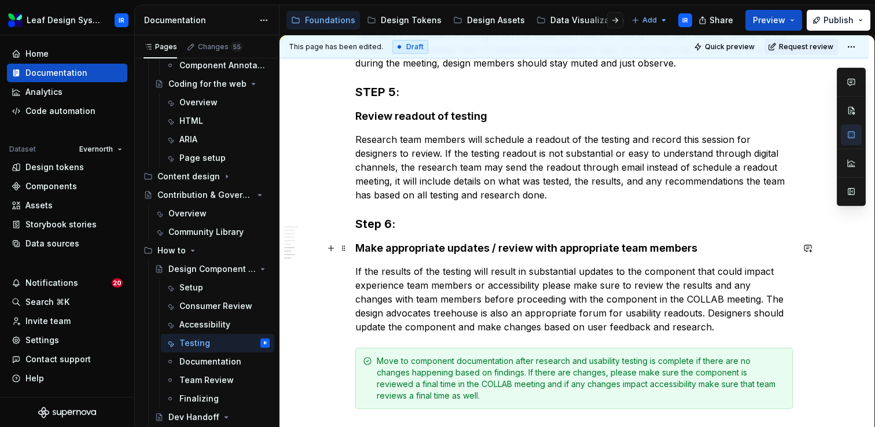
click at [361, 247] on h4 "Make appropriate updates / review with appropriate team members" at bounding box center [574, 248] width 438 height 14
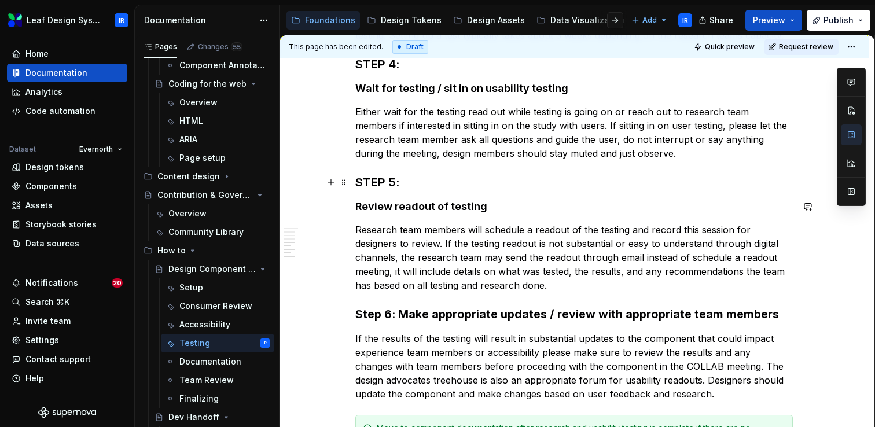
scroll to position [741, 0]
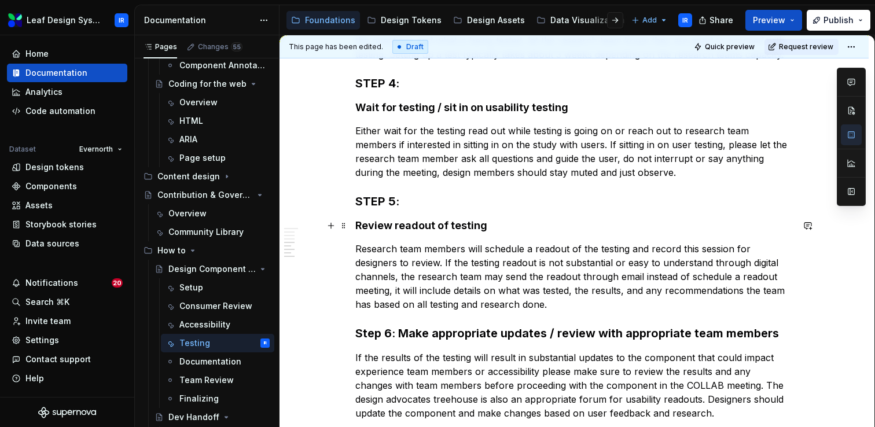
click at [359, 226] on h4 "Review readout of testing" at bounding box center [574, 226] width 438 height 14
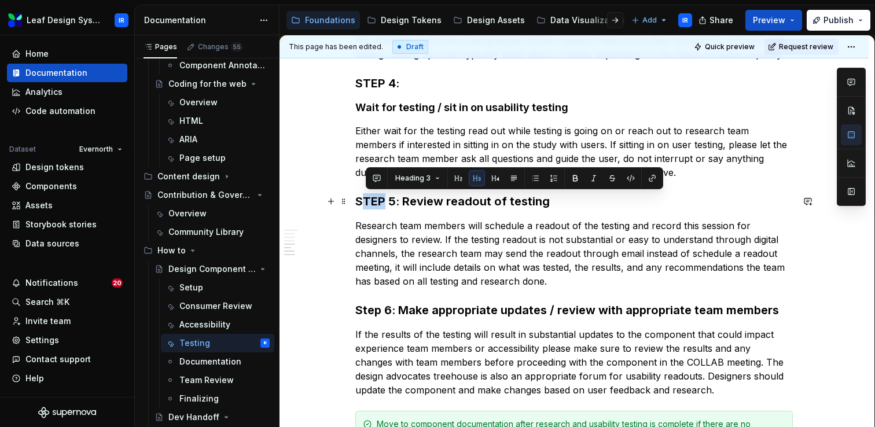
drag, startPoint x: 380, startPoint y: 202, endPoint x: 366, endPoint y: 201, distance: 13.9
click at [366, 201] on h3 "STEP 5: Review readout of testing" at bounding box center [574, 201] width 438 height 16
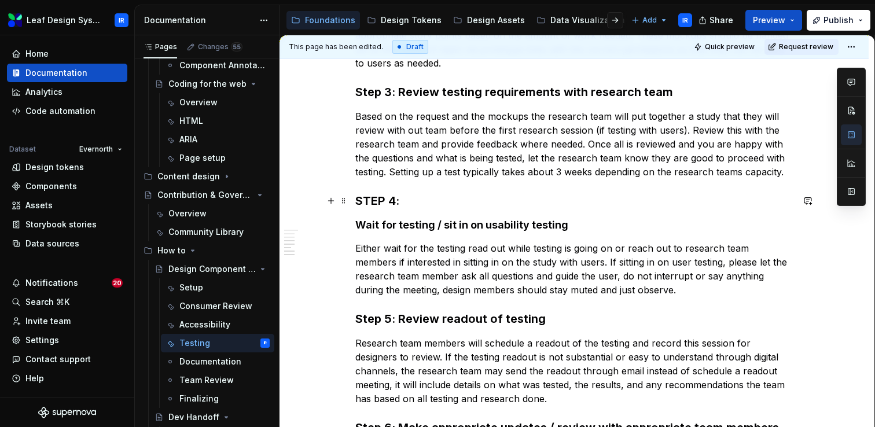
scroll to position [622, 0]
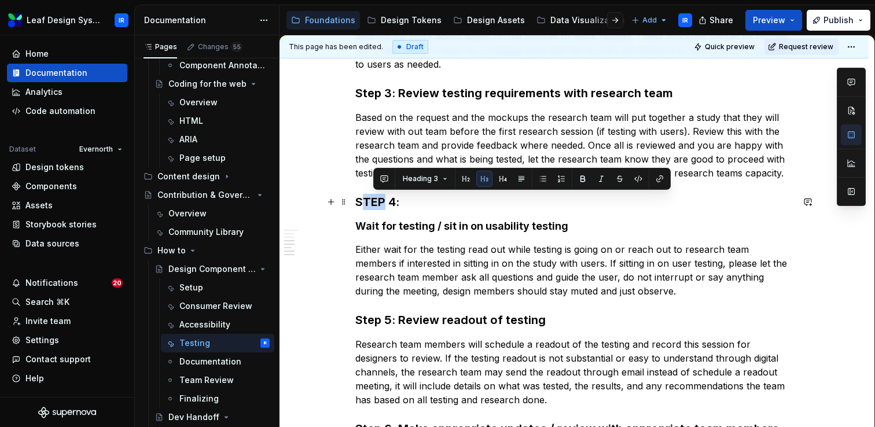
drag, startPoint x: 386, startPoint y: 199, endPoint x: 367, endPoint y: 199, distance: 19.1
click at [367, 199] on h3 "STEP 4:" at bounding box center [574, 202] width 438 height 16
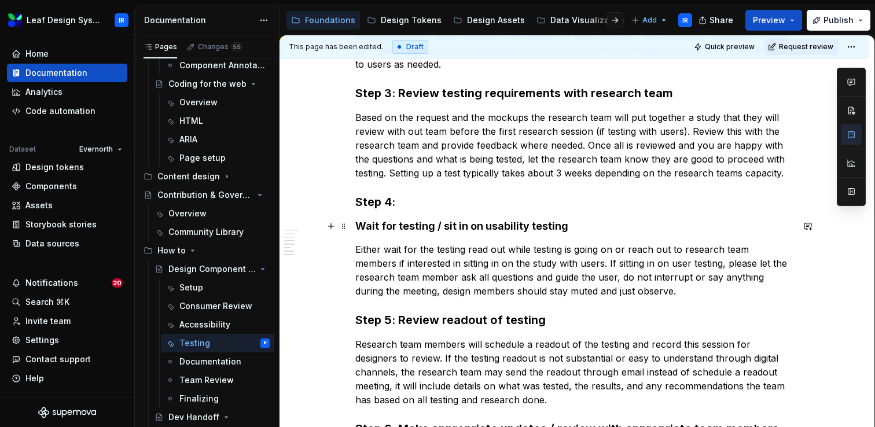
click at [355, 229] on div "Steps for Research / Usability Testing of Components This step can be during an…" at bounding box center [574, 170] width 589 height 1123
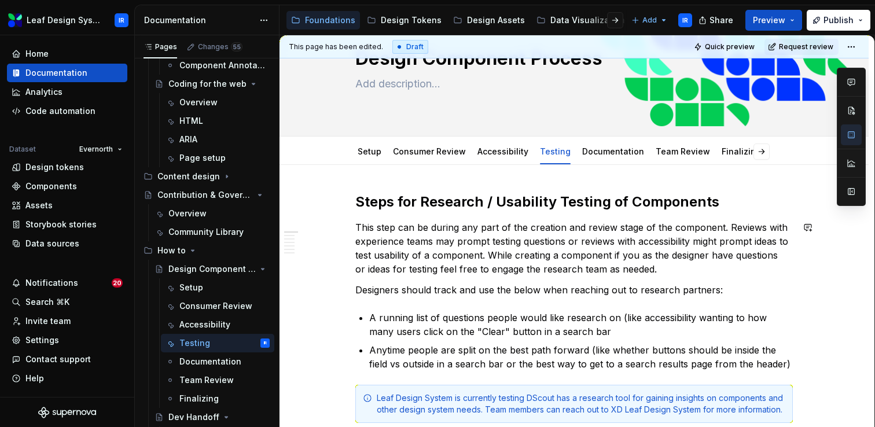
scroll to position [0, 0]
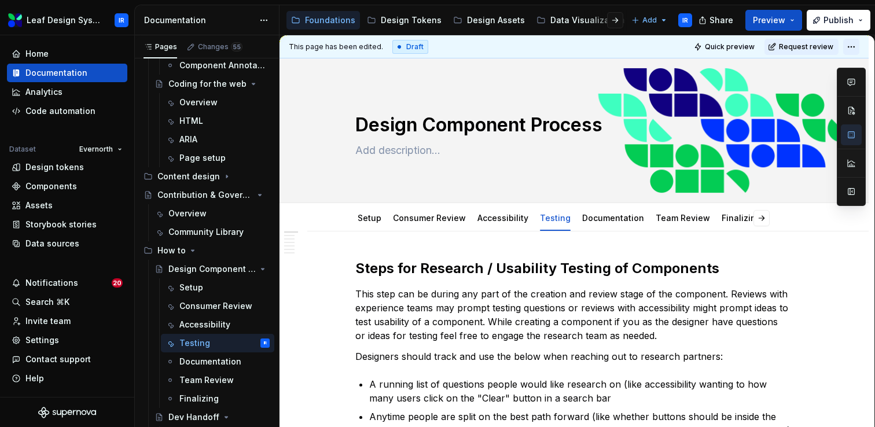
click at [858, 45] on html "Leaf Design System IR Home Documentation Analytics Code automation Dataset Ever…" at bounding box center [437, 213] width 875 height 427
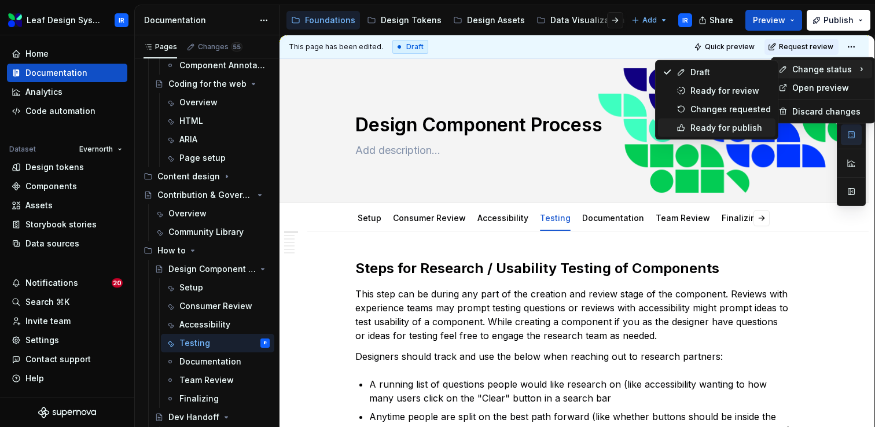
click at [731, 129] on div "Ready for publish" at bounding box center [730, 128] width 80 height 12
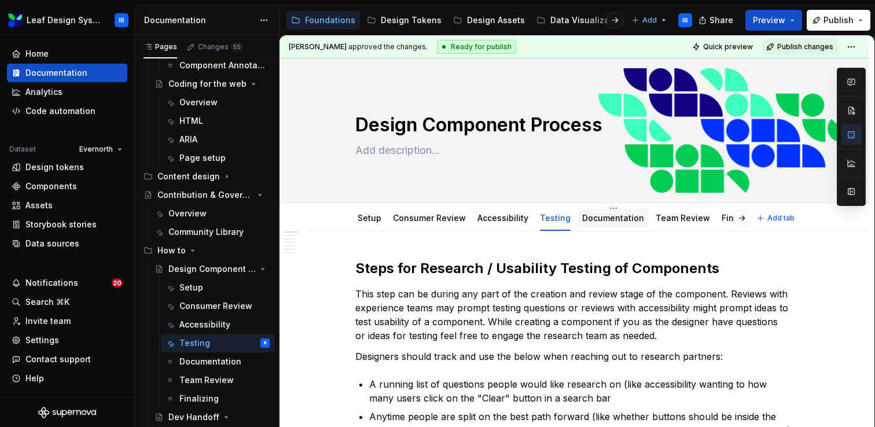
click at [593, 221] on link "Documentation" at bounding box center [613, 218] width 62 height 10
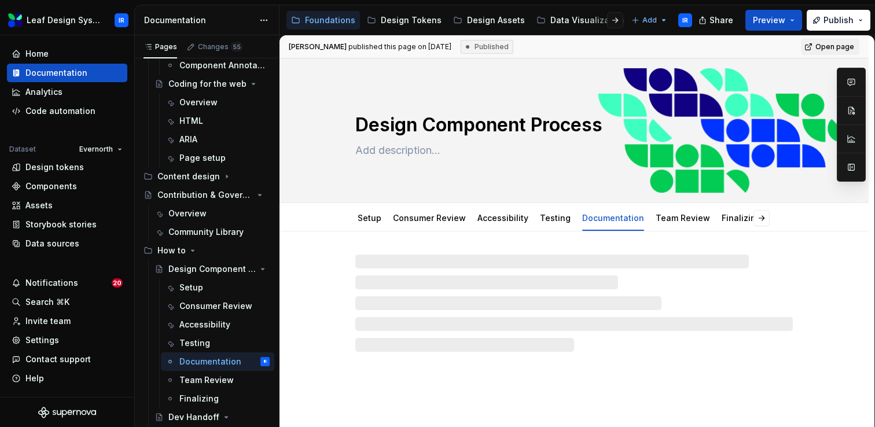
type textarea "*"
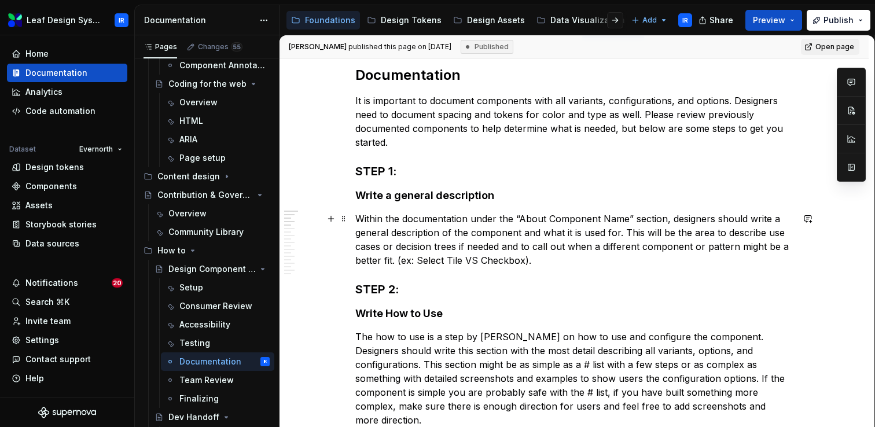
scroll to position [202, 0]
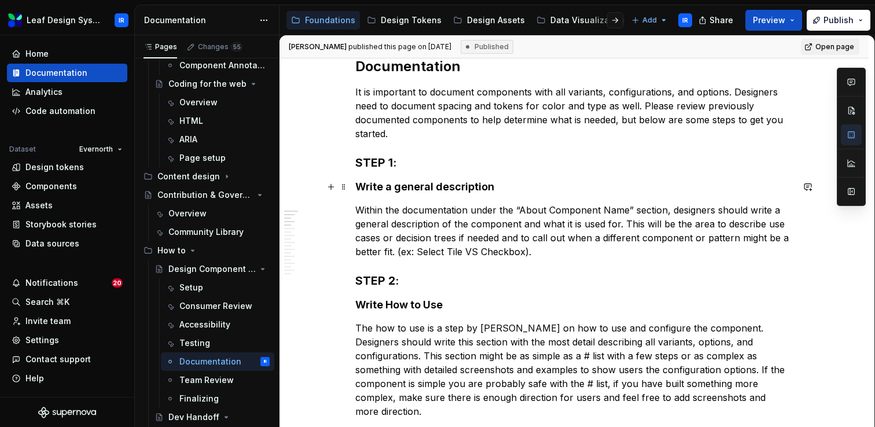
click at [361, 185] on h4 "Write a general description" at bounding box center [574, 187] width 438 height 14
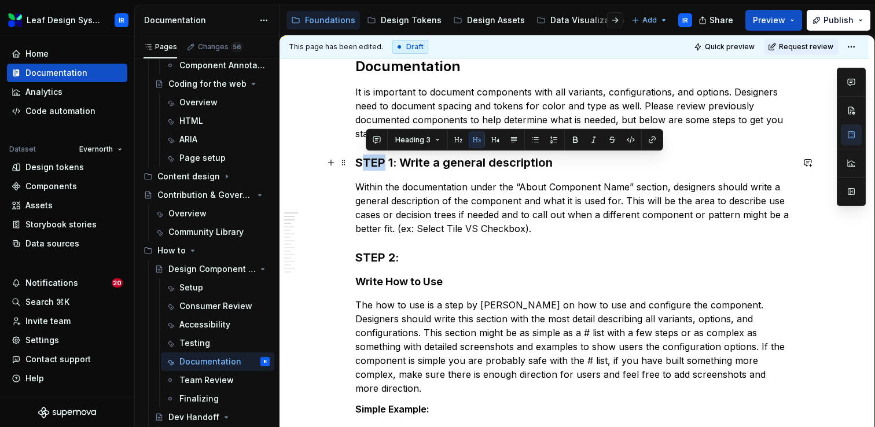
drag, startPoint x: 383, startPoint y: 163, endPoint x: 366, endPoint y: 163, distance: 16.2
click at [366, 163] on h3 "STEP 1: Write a general description" at bounding box center [574, 163] width 438 height 16
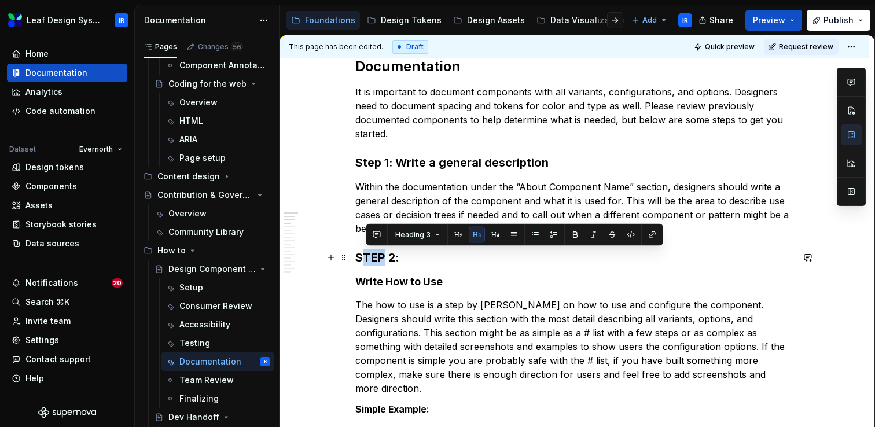
drag, startPoint x: 380, startPoint y: 258, endPoint x: 368, endPoint y: 258, distance: 12.7
click at [368, 258] on h3 "STEP 2:" at bounding box center [574, 257] width 438 height 16
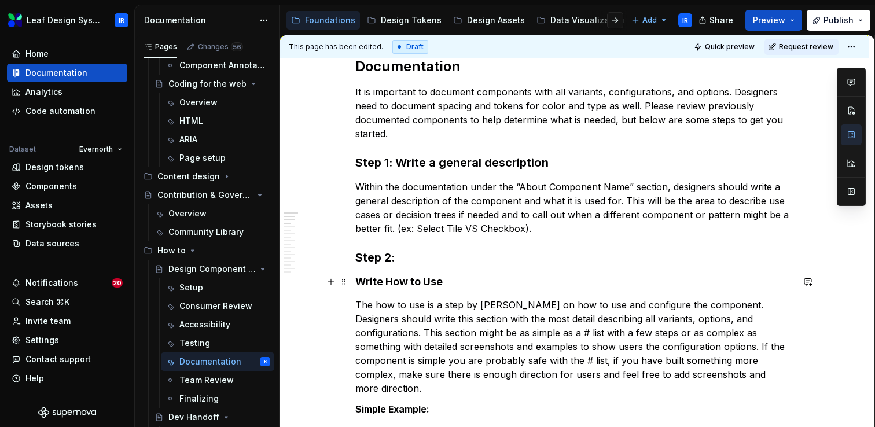
click at [361, 286] on h4 "Write How to Use" at bounding box center [574, 282] width 438 height 14
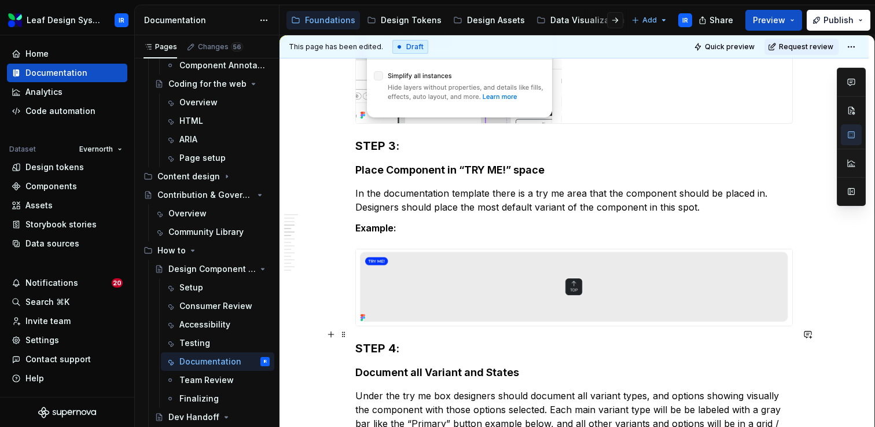
scroll to position [1164, 0]
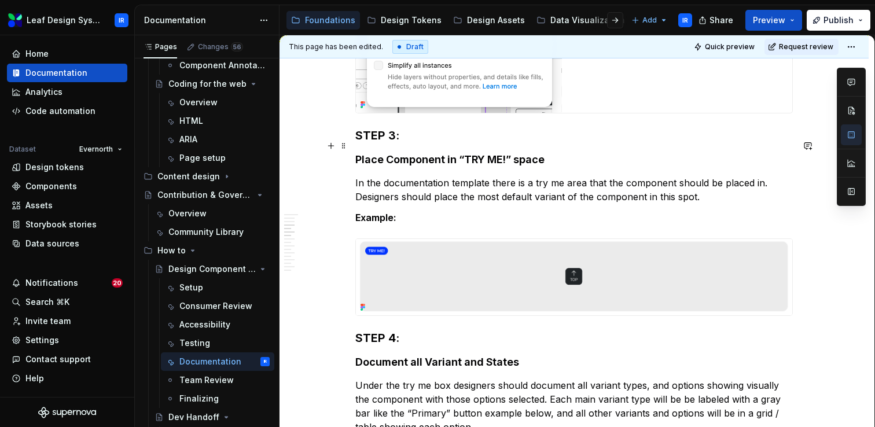
click at [361, 153] on h4 "Place Component in “TRY ME!” space" at bounding box center [574, 160] width 438 height 14
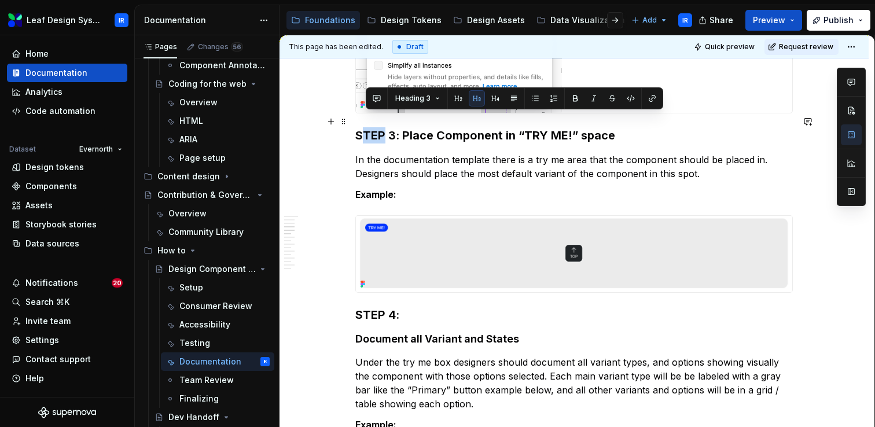
drag, startPoint x: 383, startPoint y: 119, endPoint x: 368, endPoint y: 119, distance: 15.0
click at [368, 127] on h3 "STEP 3: Place Component in “TRY ME!” space" at bounding box center [574, 135] width 438 height 16
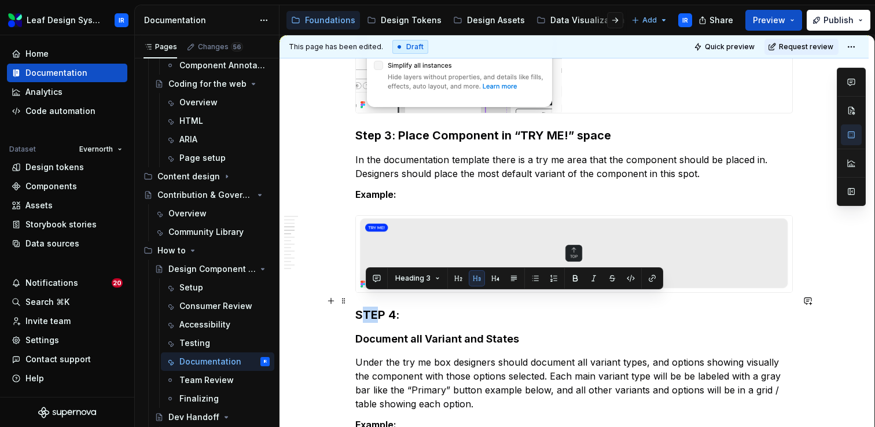
drag, startPoint x: 384, startPoint y: 301, endPoint x: 366, endPoint y: 301, distance: 17.4
click at [366, 307] on h3 "STEP 4:" at bounding box center [574, 315] width 438 height 16
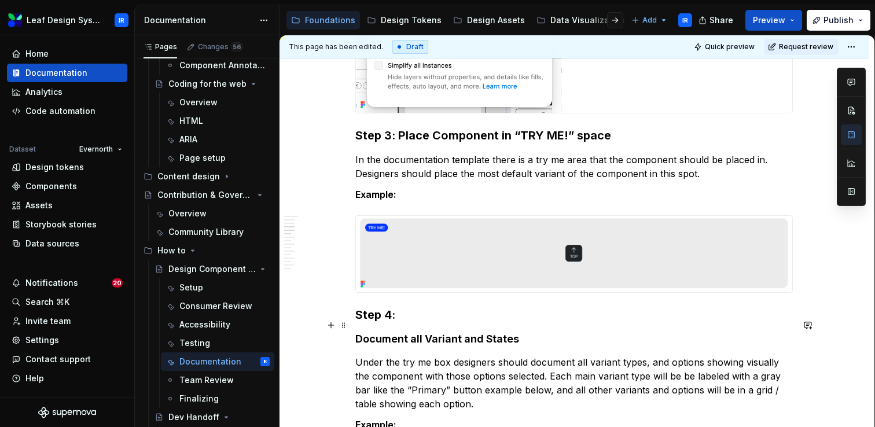
click at [359, 332] on h4 "Document all Variant and States" at bounding box center [574, 339] width 438 height 14
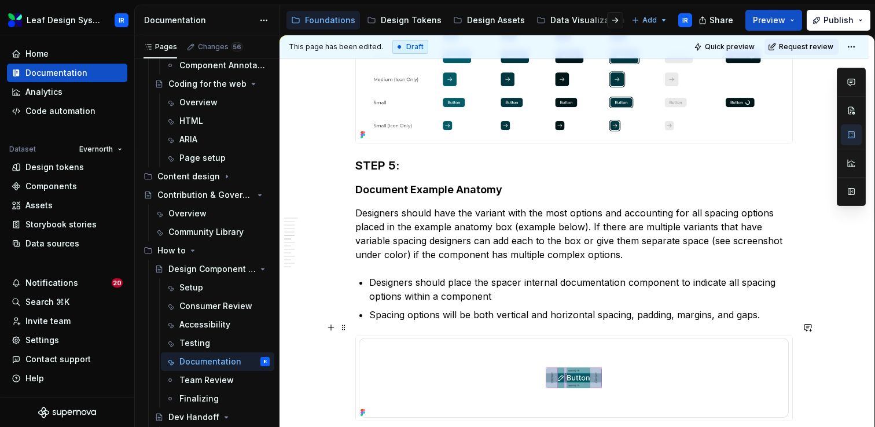
scroll to position [1644, 0]
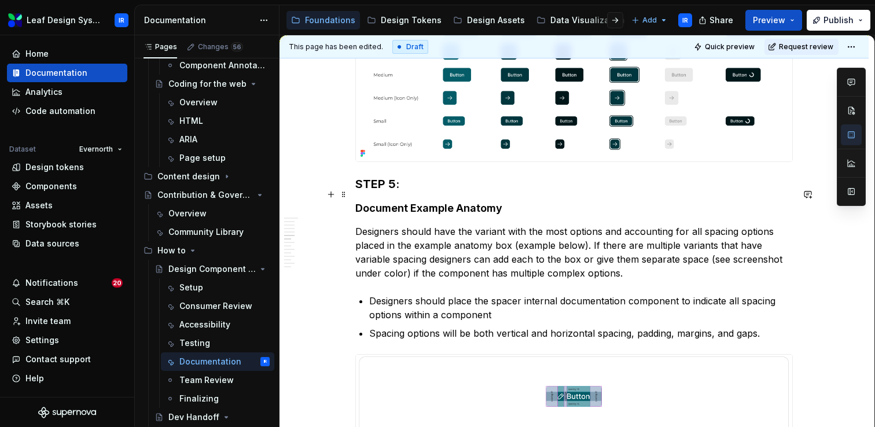
click at [360, 201] on h4 "Document Example Anatomy" at bounding box center [574, 208] width 438 height 14
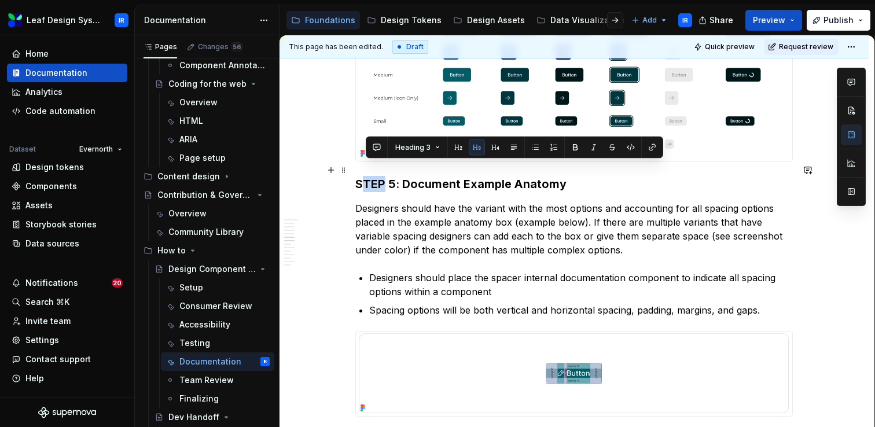
drag, startPoint x: 385, startPoint y: 171, endPoint x: 368, endPoint y: 171, distance: 18.0
click at [368, 176] on h3 "STEP 5: Document Example Anatomy" at bounding box center [574, 184] width 438 height 16
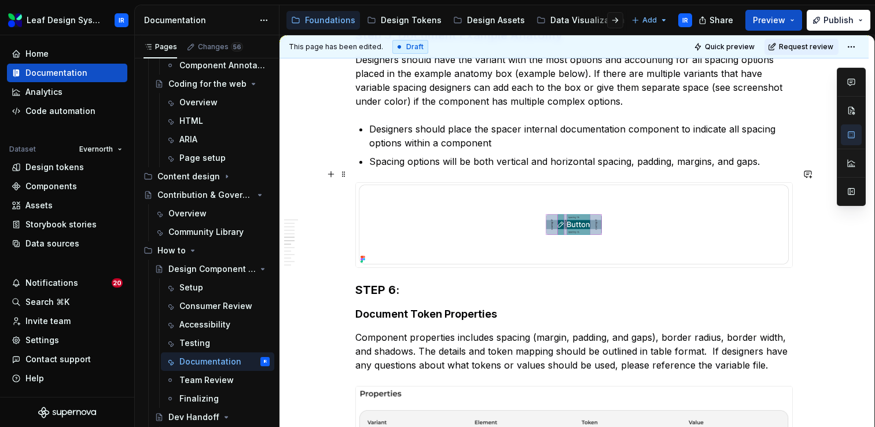
scroll to position [1809, 0]
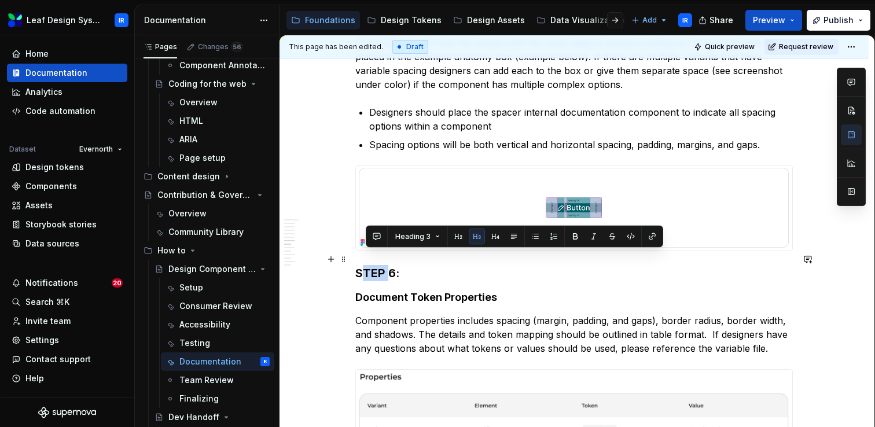
drag, startPoint x: 389, startPoint y: 260, endPoint x: 368, endPoint y: 260, distance: 20.8
click at [368, 265] on h3 "STEP 6:" at bounding box center [574, 273] width 438 height 16
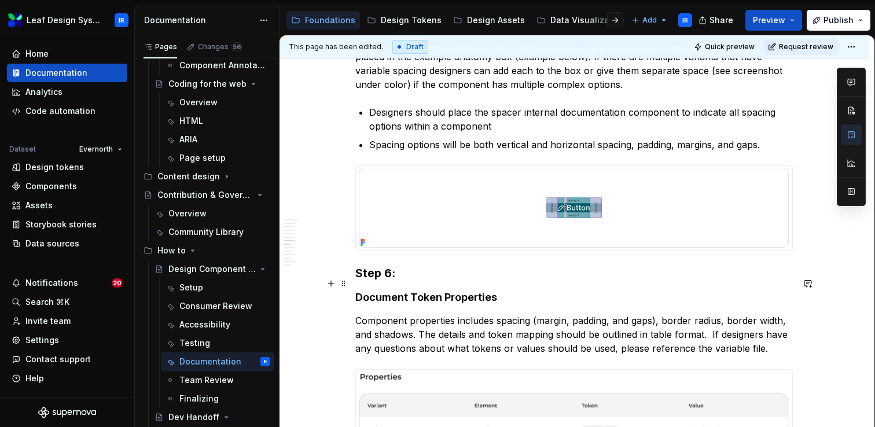
click at [361, 291] on h4 "Document Token Properties" at bounding box center [574, 298] width 438 height 14
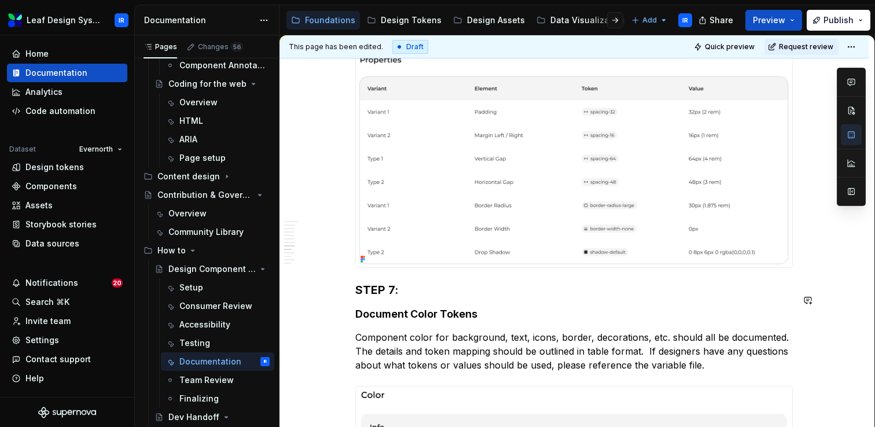
scroll to position [2121, 0]
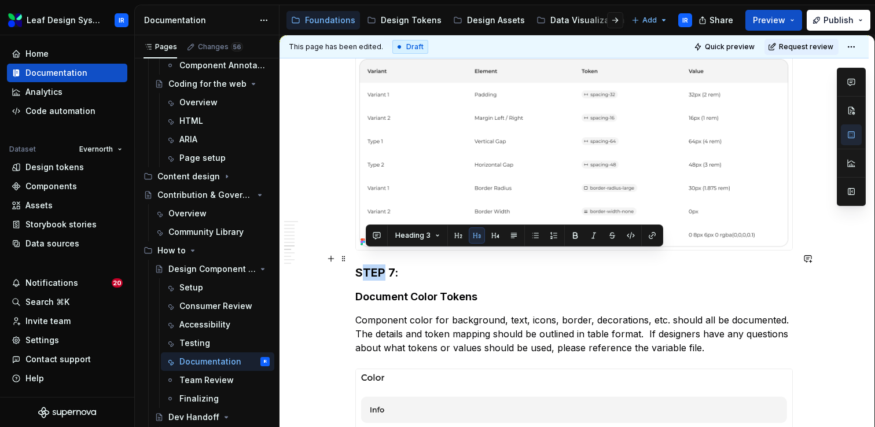
drag, startPoint x: 387, startPoint y: 258, endPoint x: 368, endPoint y: 258, distance: 18.5
click at [368, 265] on h3 "STEP 7:" at bounding box center [574, 273] width 438 height 16
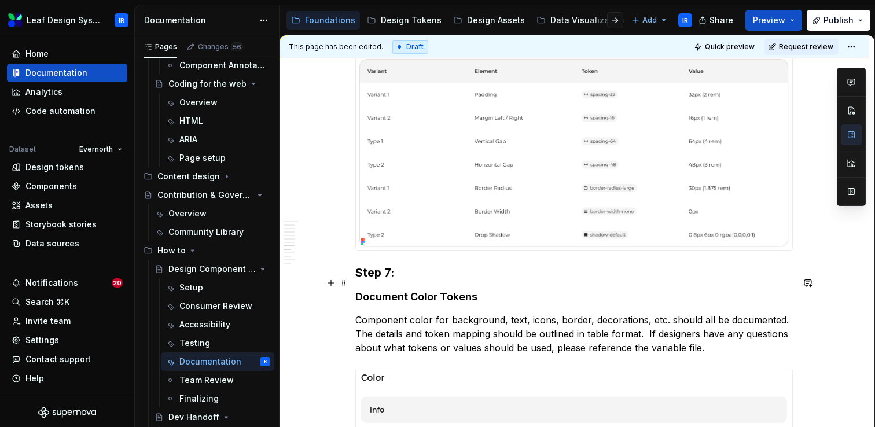
click at [358, 290] on h4 "Document Color Tokens" at bounding box center [574, 297] width 438 height 14
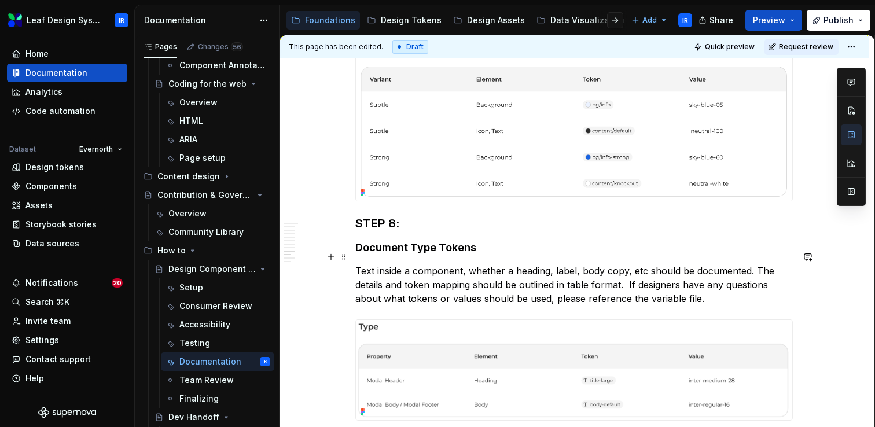
scroll to position [2571, 0]
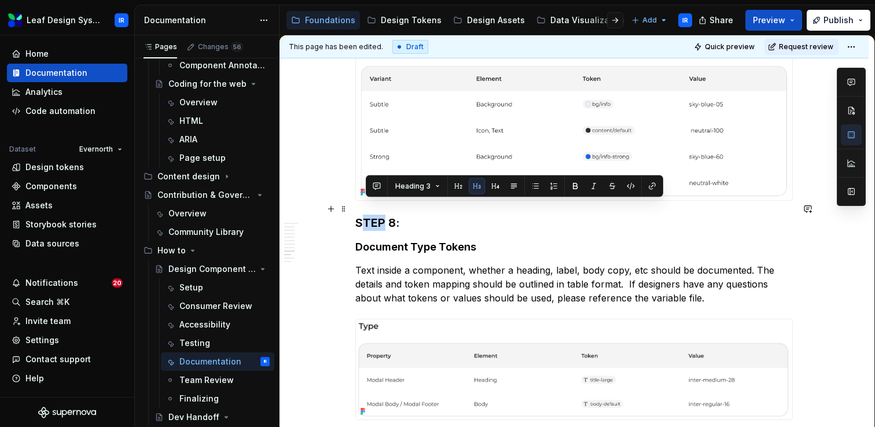
drag, startPoint x: 387, startPoint y: 204, endPoint x: 366, endPoint y: 204, distance: 21.4
click at [366, 215] on h3 "STEP 8:" at bounding box center [574, 223] width 438 height 16
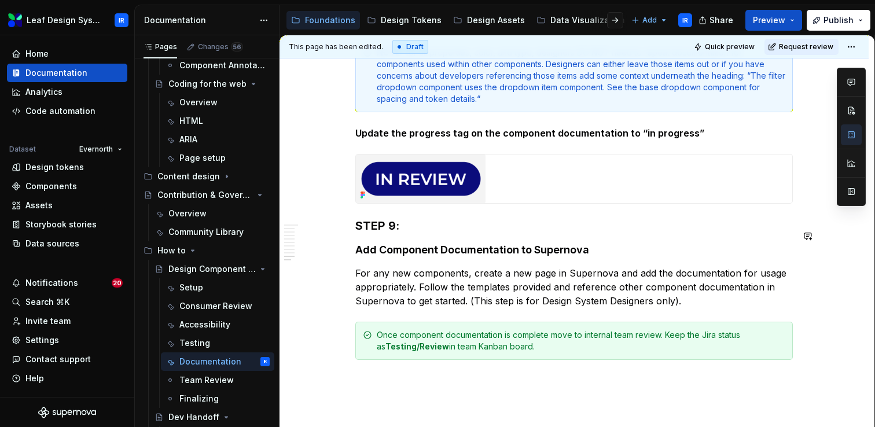
scroll to position [3119, 0]
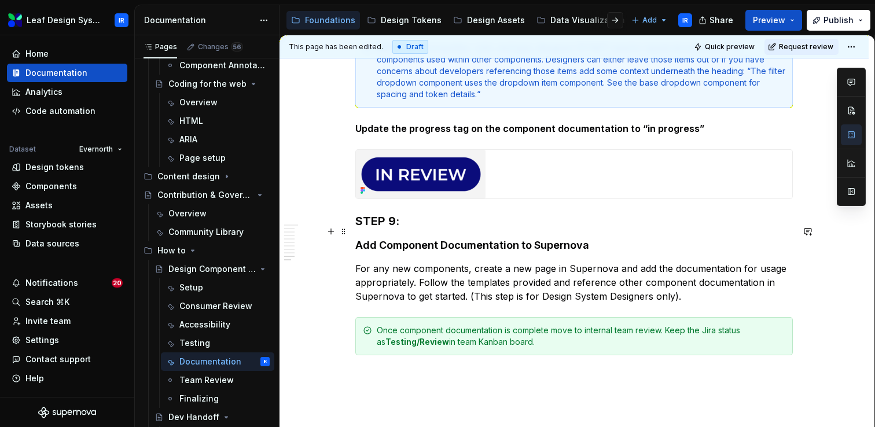
click at [361, 238] on h4 "Add Component Documentation to Supernova" at bounding box center [574, 245] width 438 height 14
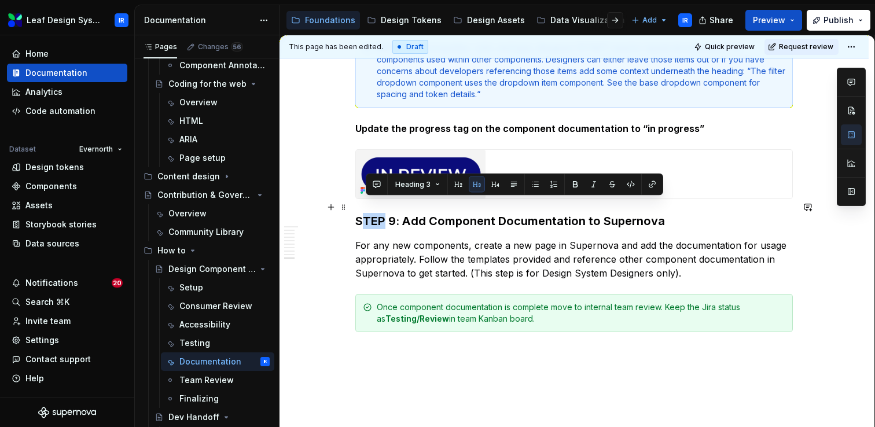
drag, startPoint x: 388, startPoint y: 207, endPoint x: 363, endPoint y: 207, distance: 24.3
click at [363, 213] on h3 "STEP 9: Add Component Documentation to Supernova" at bounding box center [574, 221] width 438 height 16
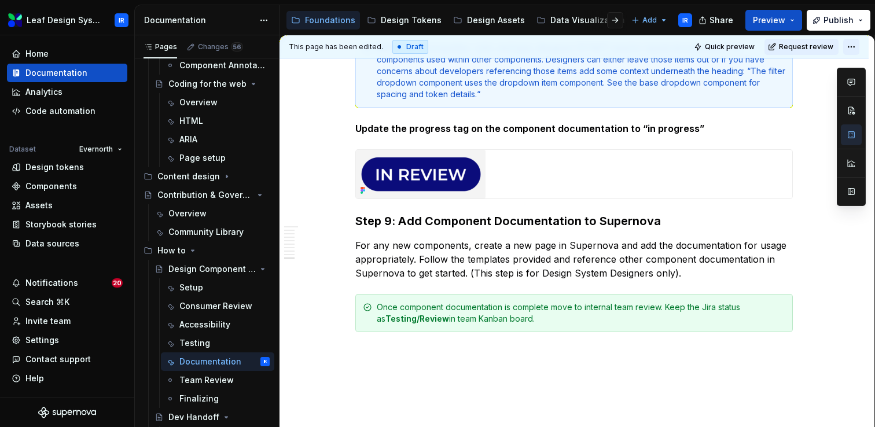
click at [853, 43] on html "Leaf Design System IR Home Documentation Analytics Code automation Dataset Ever…" at bounding box center [437, 213] width 875 height 427
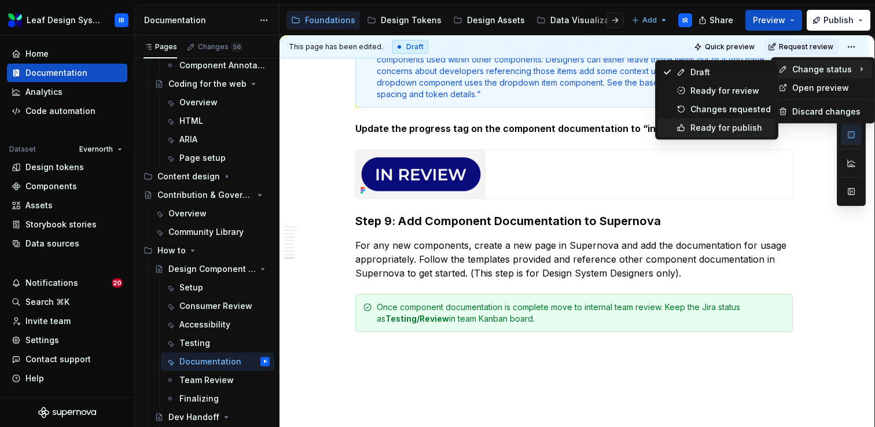
click at [746, 132] on div "Ready for publish" at bounding box center [730, 128] width 80 height 12
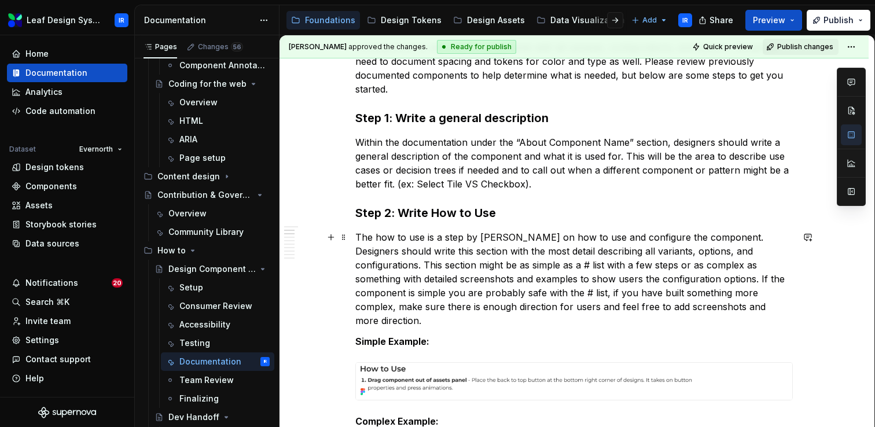
scroll to position [0, 0]
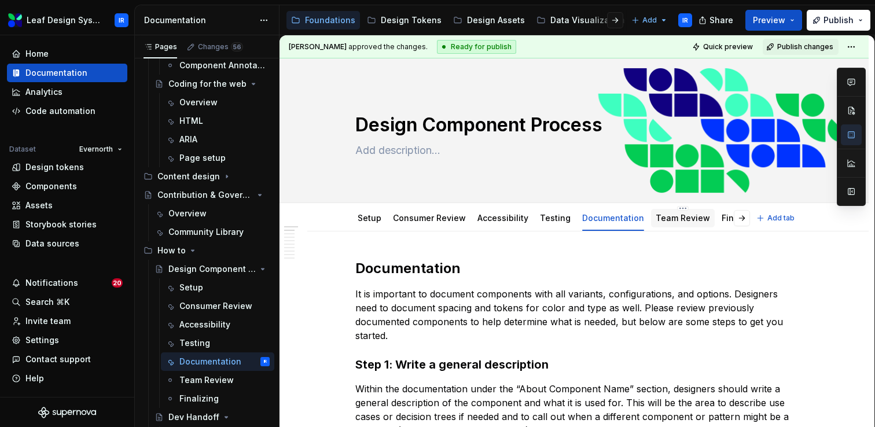
click at [666, 223] on div "Team Review" at bounding box center [683, 218] width 54 height 12
click at [669, 220] on link "Team Review" at bounding box center [683, 218] width 54 height 10
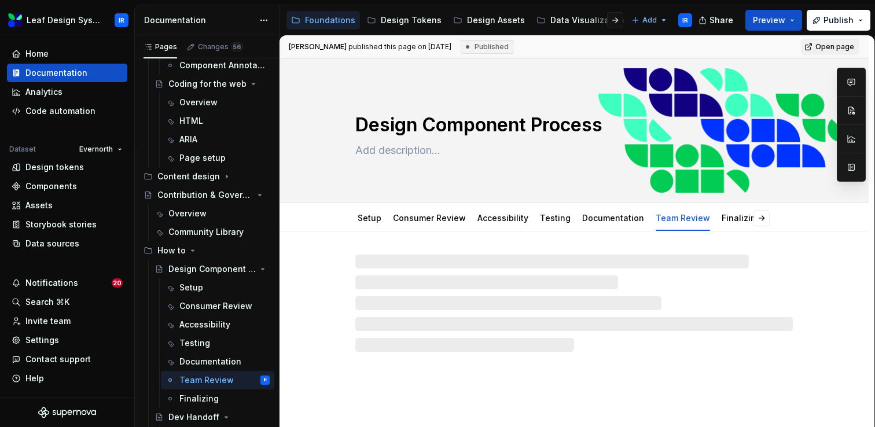
type textarea "*"
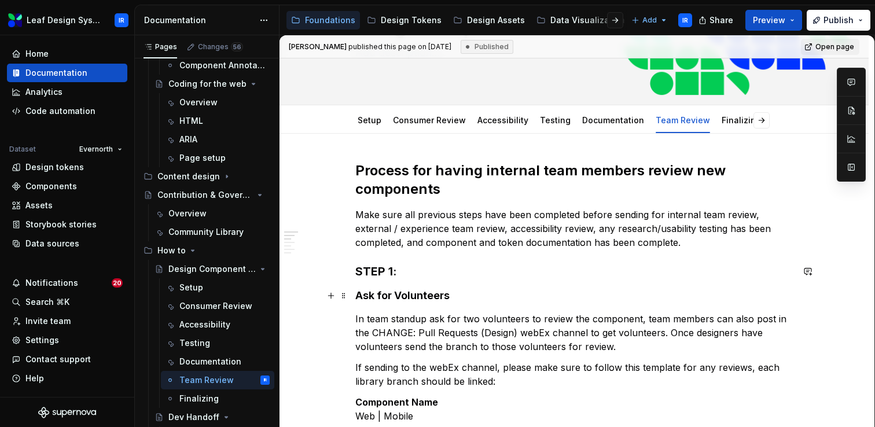
scroll to position [137, 0]
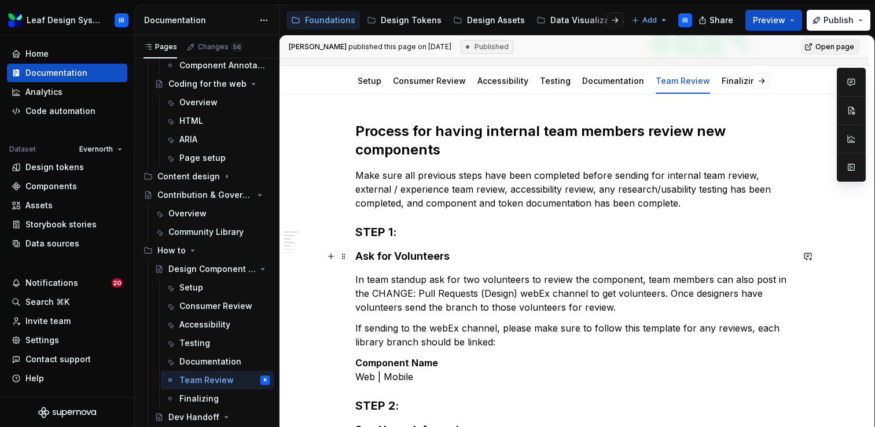
click at [360, 254] on h4 "Ask for Volunteers" at bounding box center [574, 256] width 438 height 14
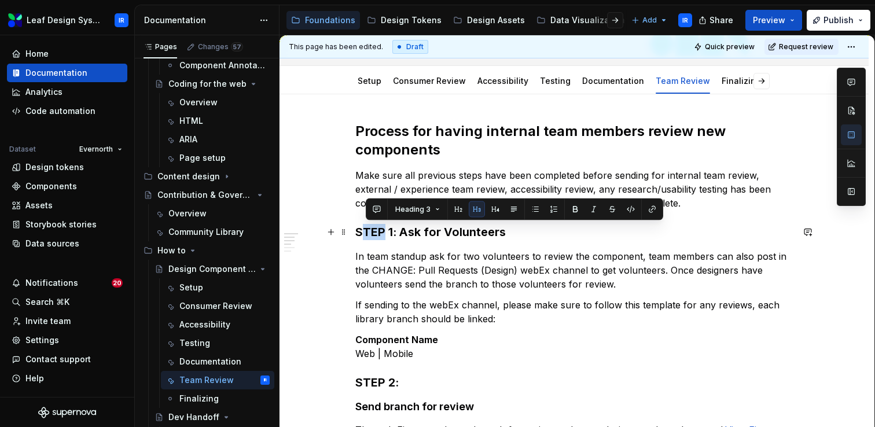
drag, startPoint x: 384, startPoint y: 233, endPoint x: 368, endPoint y: 233, distance: 16.8
click at [368, 233] on h3 "STEP 1: Ask for Volunteers" at bounding box center [574, 232] width 438 height 16
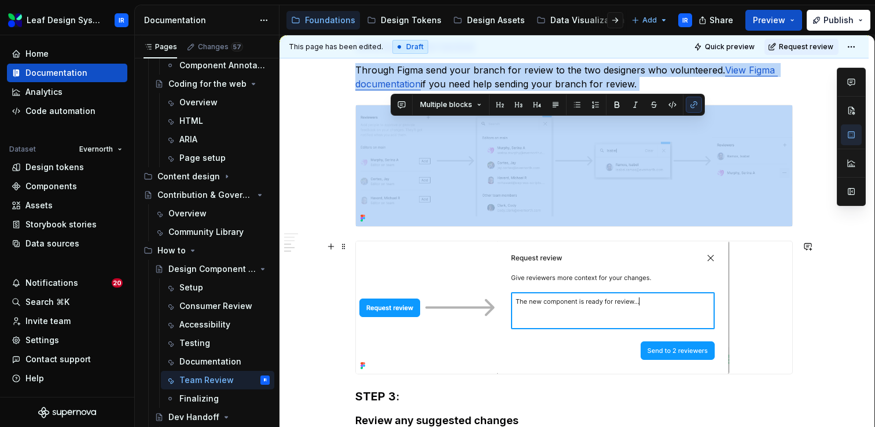
drag, startPoint x: 390, startPoint y: 379, endPoint x: 382, endPoint y: 281, distance: 97.5
click at [382, 281] on div "Process for having internal team members review new components Make sure all pr…" at bounding box center [574, 265] width 438 height 1007
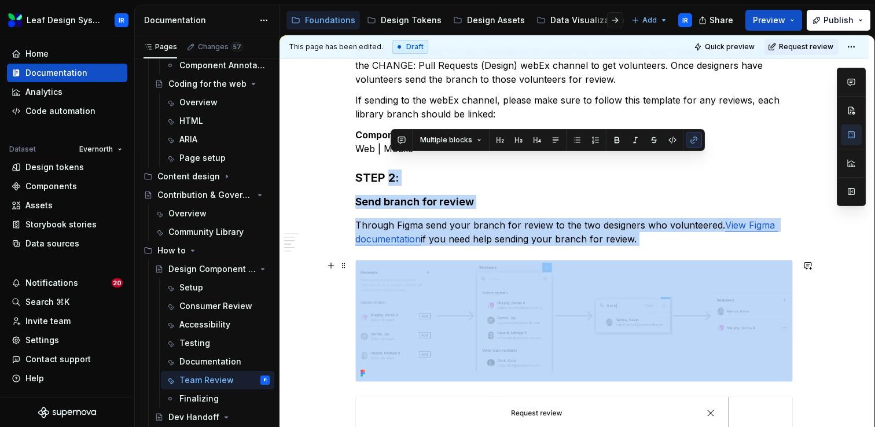
scroll to position [228, 0]
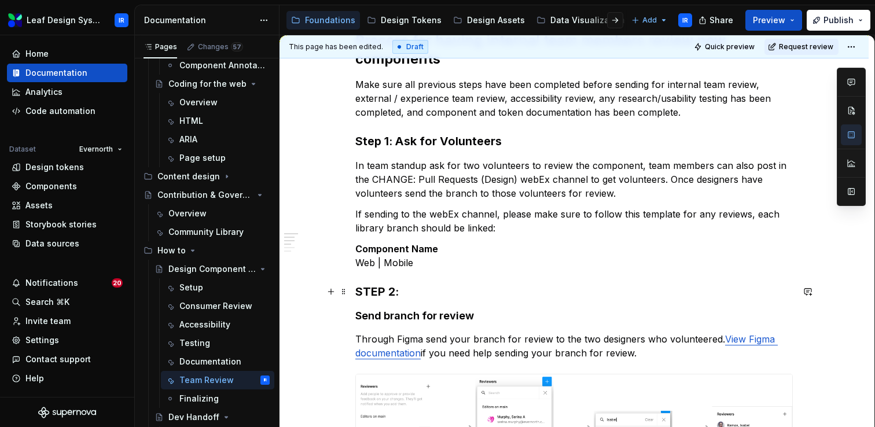
click at [384, 295] on h3 "STEP 2:" at bounding box center [574, 292] width 438 height 16
click at [361, 316] on h4 "Send branch for review" at bounding box center [574, 316] width 438 height 14
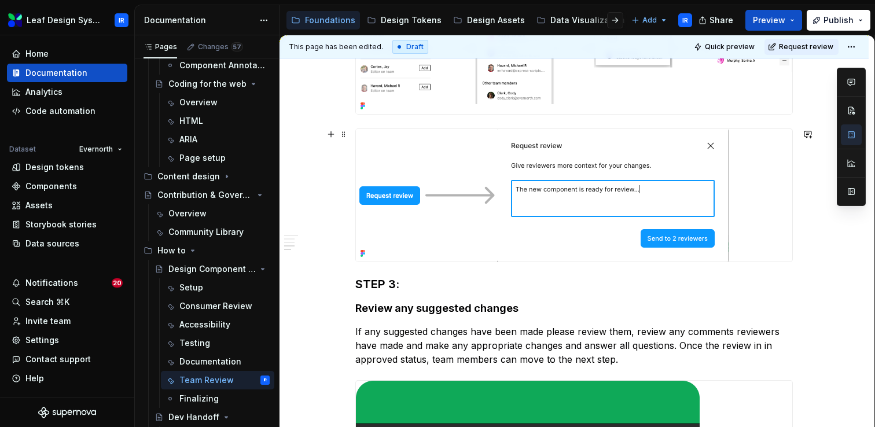
scroll to position [605, 0]
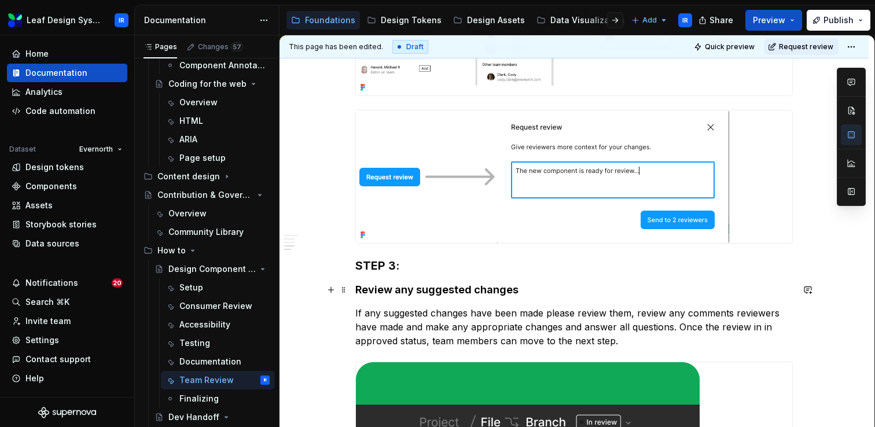
click at [360, 289] on h4 "Review any suggested changes" at bounding box center [574, 290] width 438 height 14
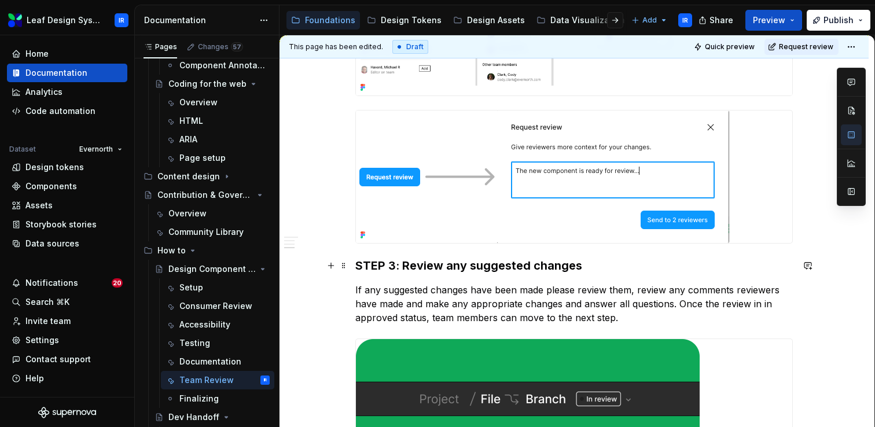
click at [387, 265] on h3 "STEP 3: Review any suggested changes" at bounding box center [574, 266] width 438 height 16
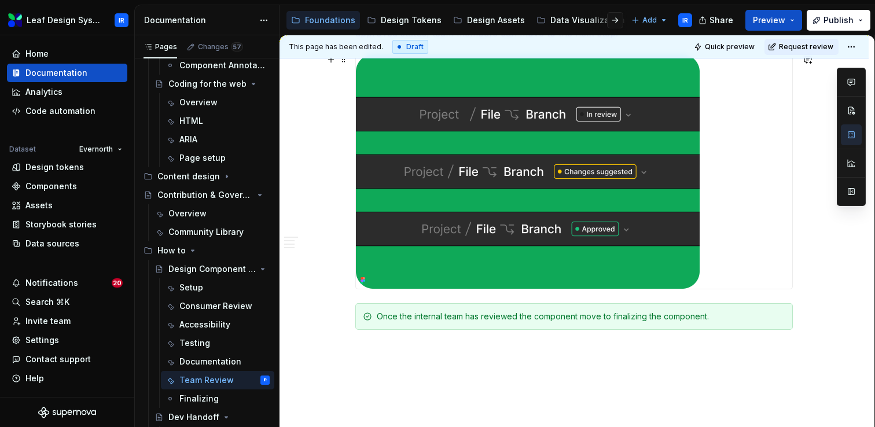
scroll to position [934, 0]
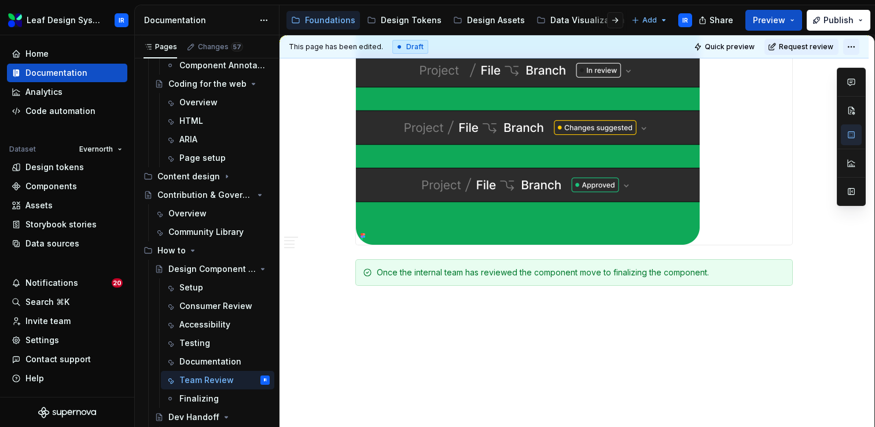
click at [856, 45] on html "Leaf Design System IR Home Documentation Analytics Code automation Dataset Ever…" at bounding box center [437, 213] width 875 height 427
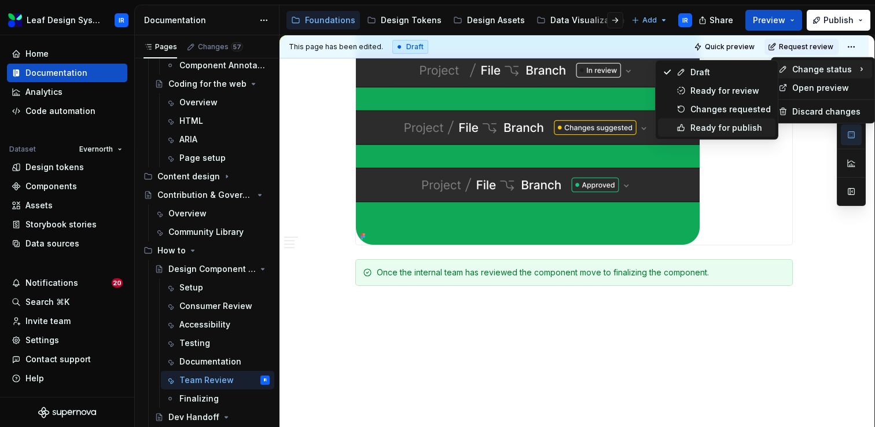
click at [720, 125] on div "Ready for publish" at bounding box center [730, 128] width 80 height 12
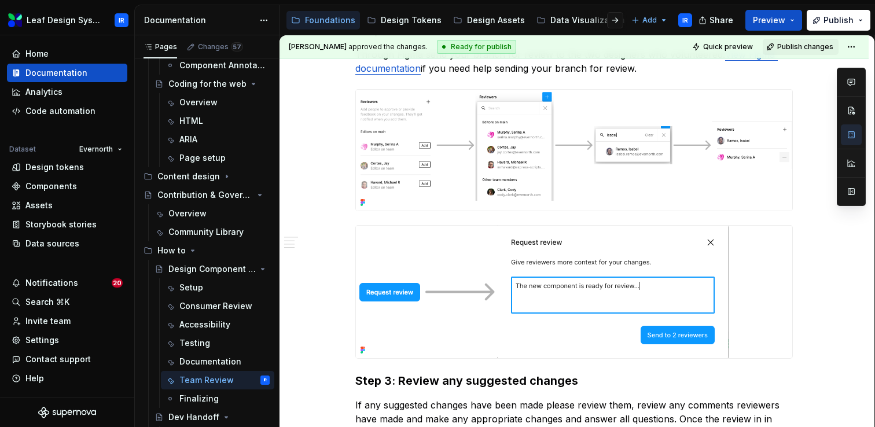
scroll to position [0, 0]
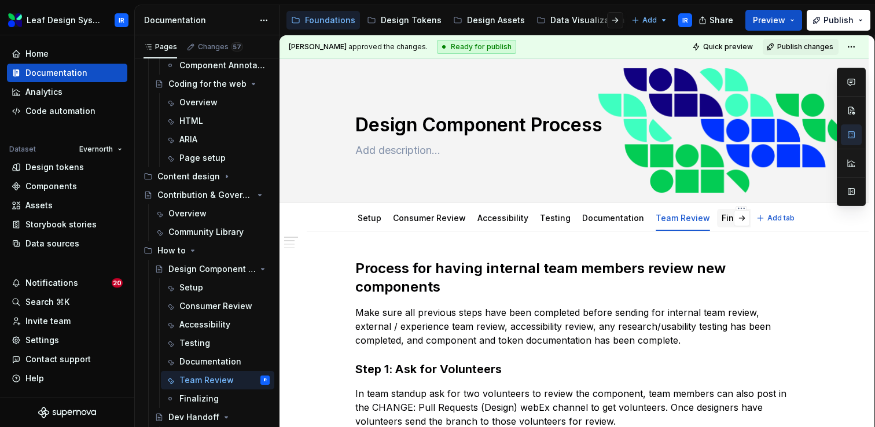
click at [722, 222] on link "Finalizing" at bounding box center [741, 218] width 39 height 10
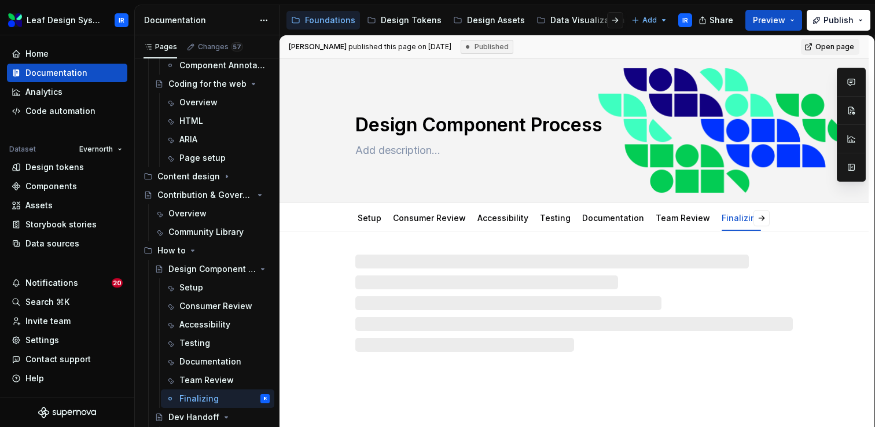
type textarea "*"
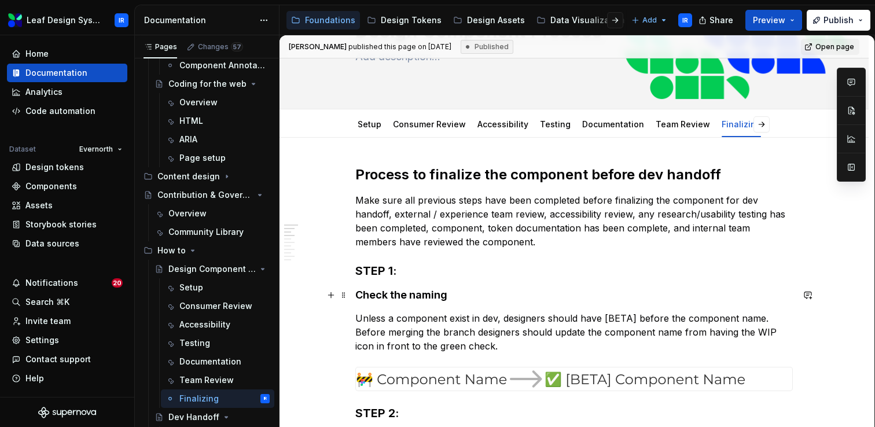
scroll to position [143, 0]
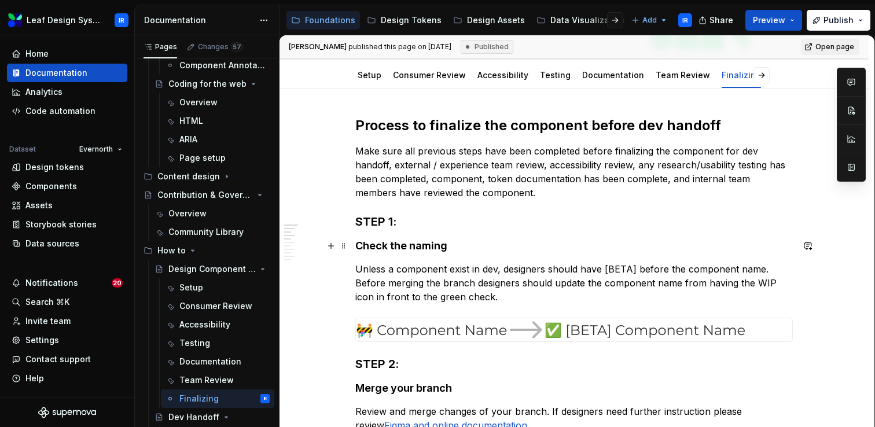
click at [359, 246] on h4 "Check the naming" at bounding box center [574, 246] width 438 height 14
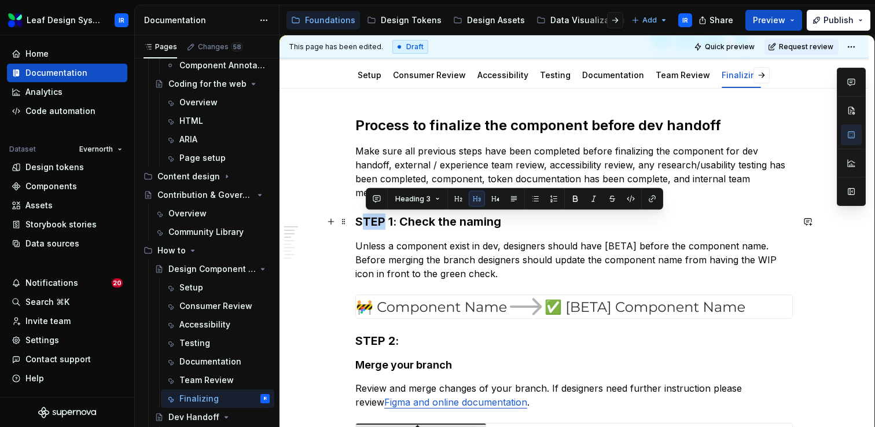
drag, startPoint x: 387, startPoint y: 222, endPoint x: 368, endPoint y: 222, distance: 18.5
click at [368, 222] on h3 "STEP 1: Check the naming" at bounding box center [574, 222] width 438 height 16
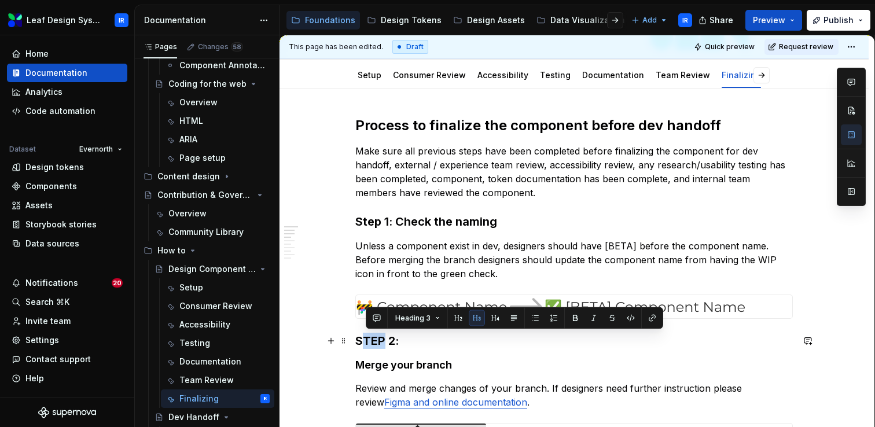
drag, startPoint x: 387, startPoint y: 343, endPoint x: 368, endPoint y: 342, distance: 19.1
click at [368, 342] on h3 "STEP 2:" at bounding box center [574, 341] width 438 height 16
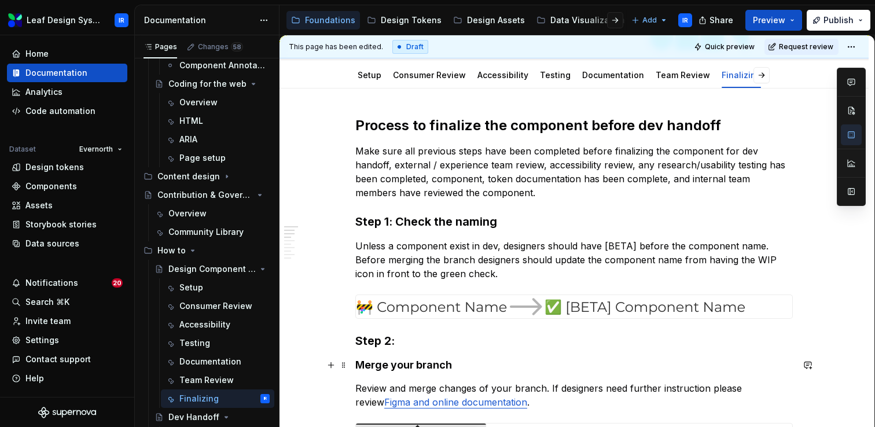
click at [361, 365] on h4 "Merge your branch" at bounding box center [574, 365] width 438 height 14
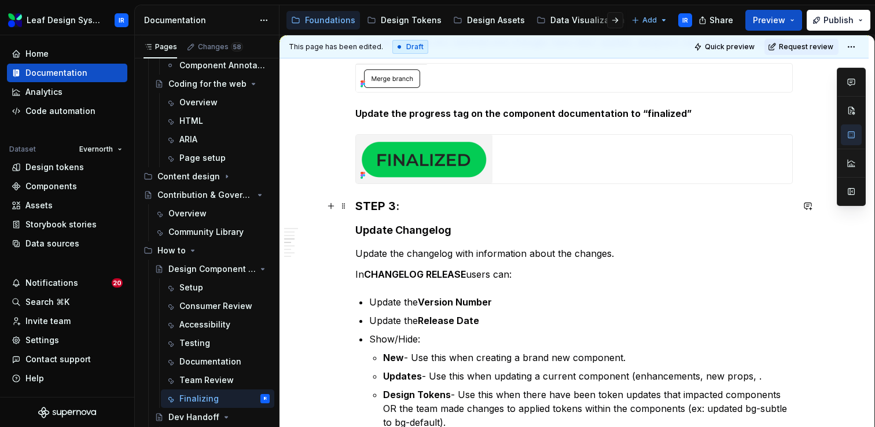
scroll to position [993, 0]
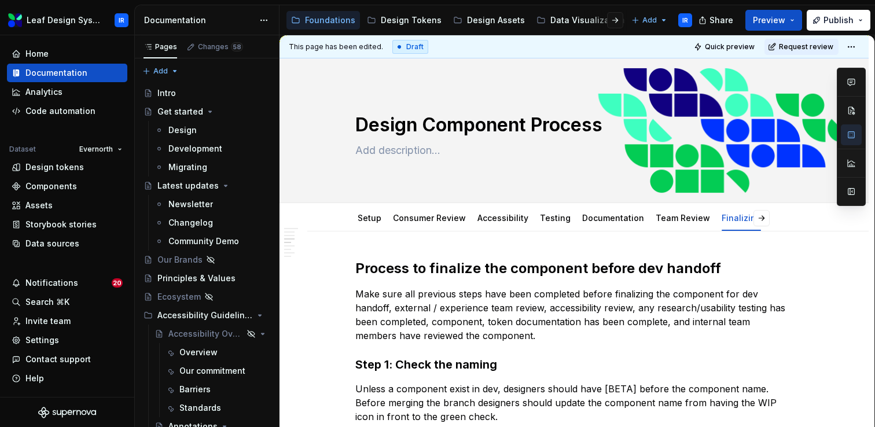
scroll to position [993, 0]
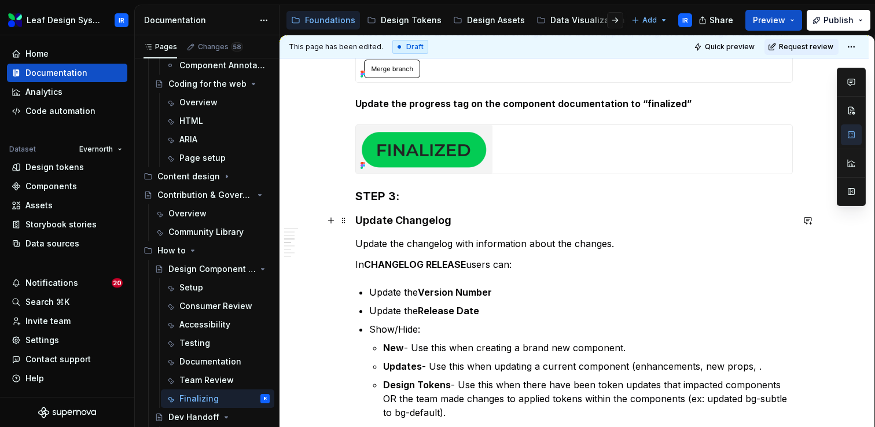
click at [360, 221] on h4 "Update Changelog" at bounding box center [574, 221] width 438 height 14
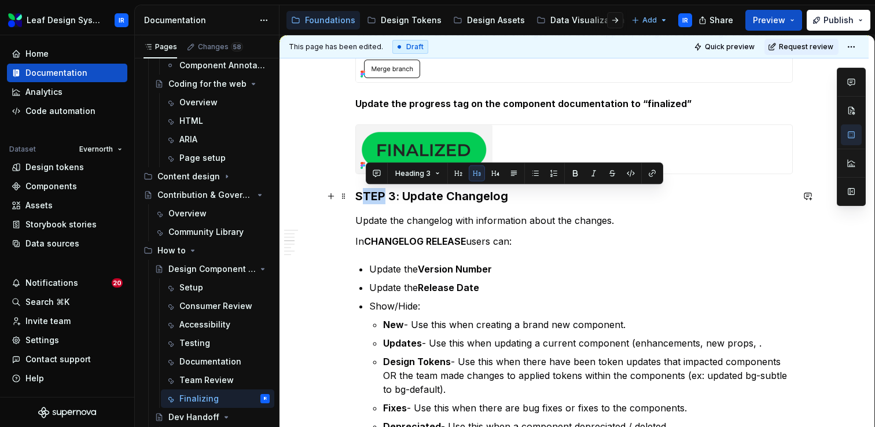
drag, startPoint x: 384, startPoint y: 197, endPoint x: 368, endPoint y: 196, distance: 16.8
click at [368, 197] on h3 "STEP 3: Update Changelog" at bounding box center [574, 196] width 438 height 16
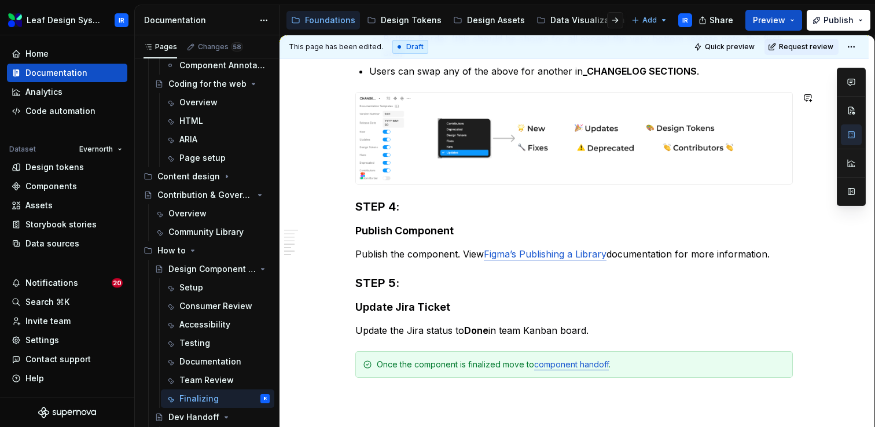
scroll to position [1459, 0]
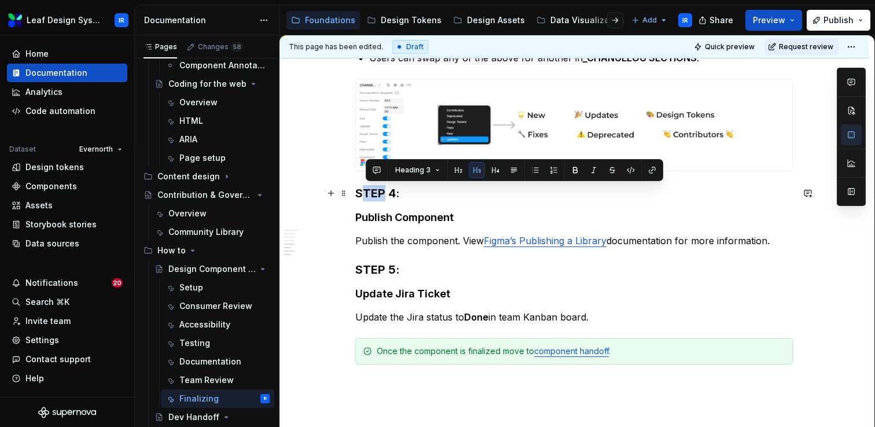
drag, startPoint x: 388, startPoint y: 192, endPoint x: 369, endPoint y: 192, distance: 19.1
click at [369, 192] on h3 "STEP 4:" at bounding box center [574, 193] width 438 height 16
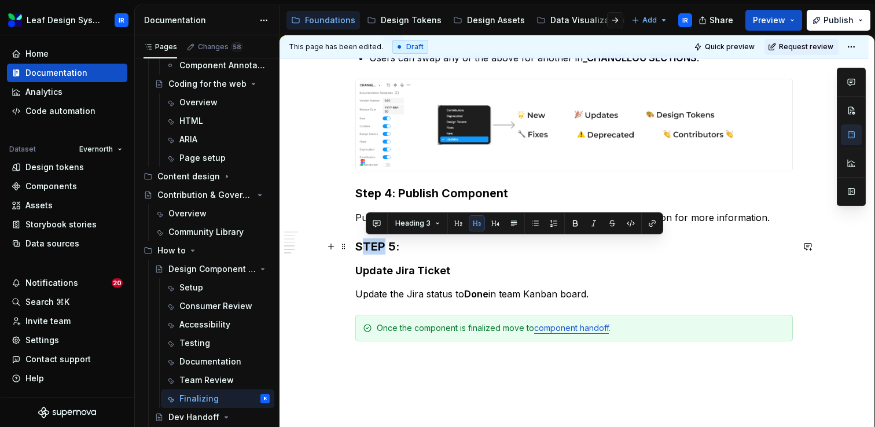
drag, startPoint x: 388, startPoint y: 247, endPoint x: 367, endPoint y: 246, distance: 20.9
click at [367, 246] on h3 "STEP 5:" at bounding box center [574, 246] width 438 height 16
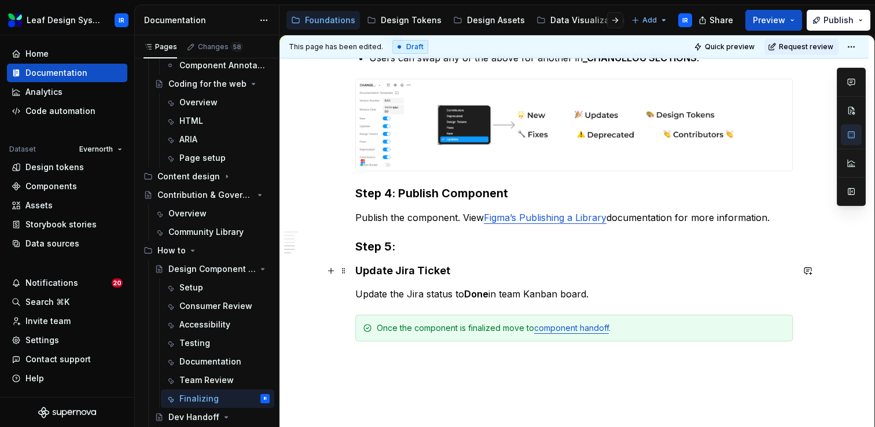
click at [359, 277] on h4 "Update Jira Ticket" at bounding box center [574, 271] width 438 height 14
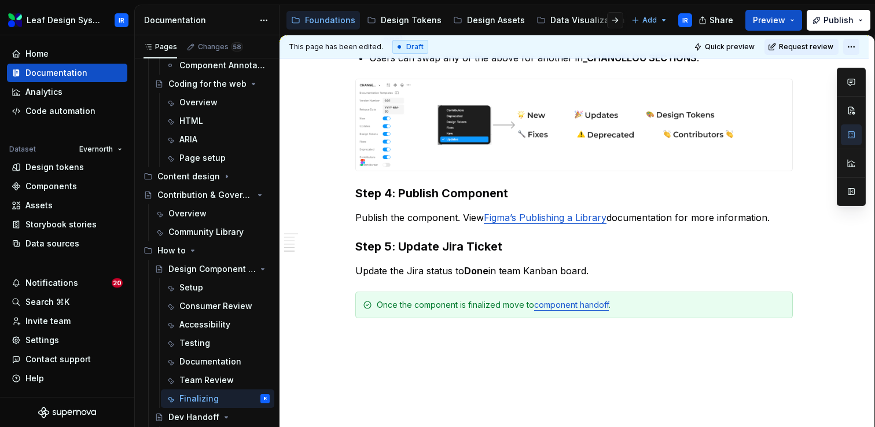
click at [860, 48] on html "Leaf Design System IR Home Documentation Analytics Code automation Dataset Ever…" at bounding box center [437, 213] width 875 height 427
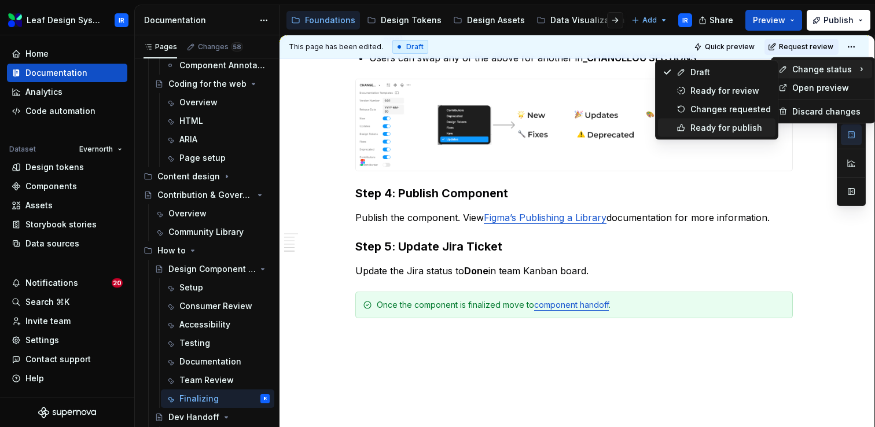
click at [703, 133] on div "Ready for publish" at bounding box center [730, 128] width 80 height 12
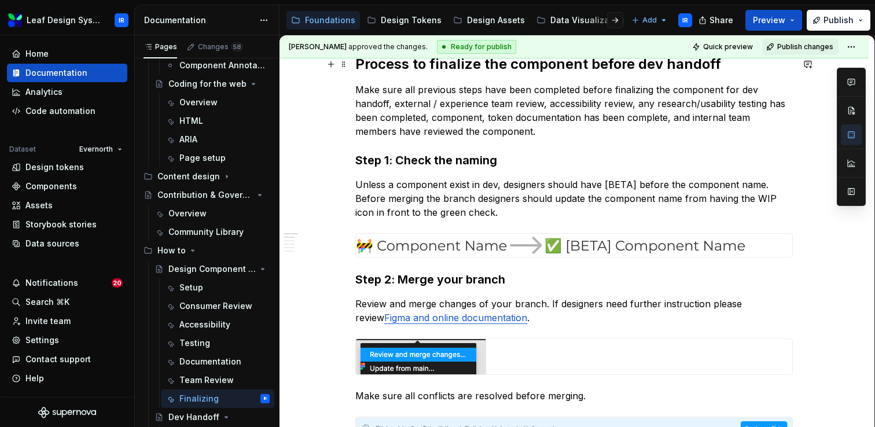
scroll to position [0, 0]
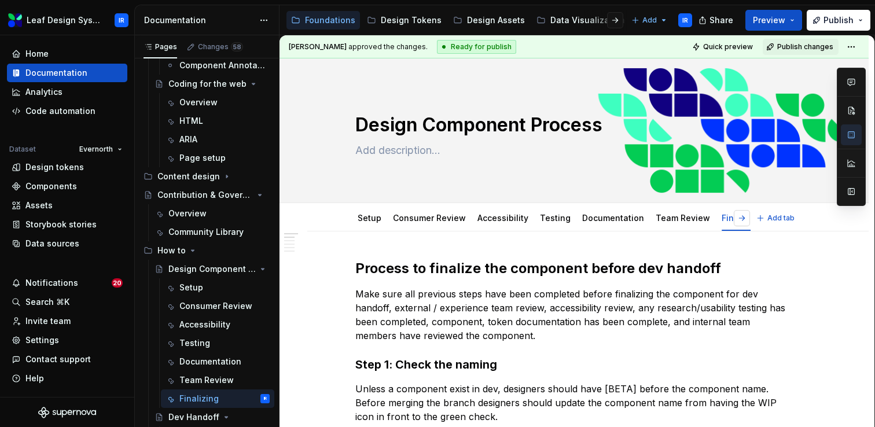
click at [746, 219] on button "button" at bounding box center [742, 218] width 16 height 16
click at [216, 46] on div "Changes 58" at bounding box center [220, 46] width 45 height 9
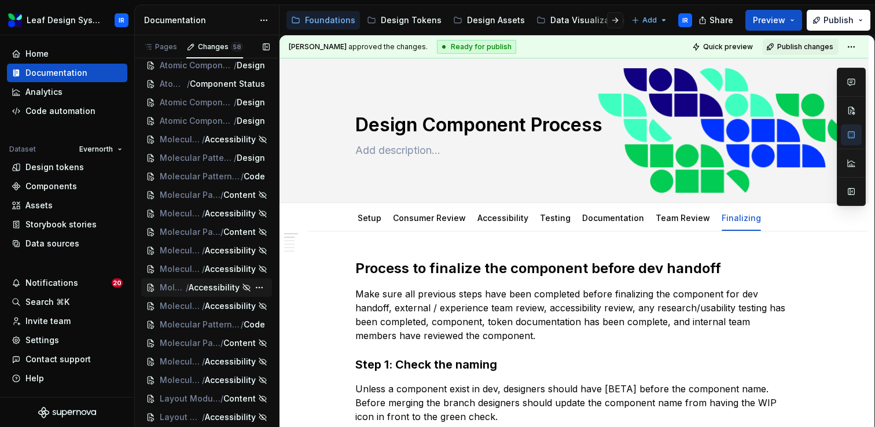
scroll to position [788, 0]
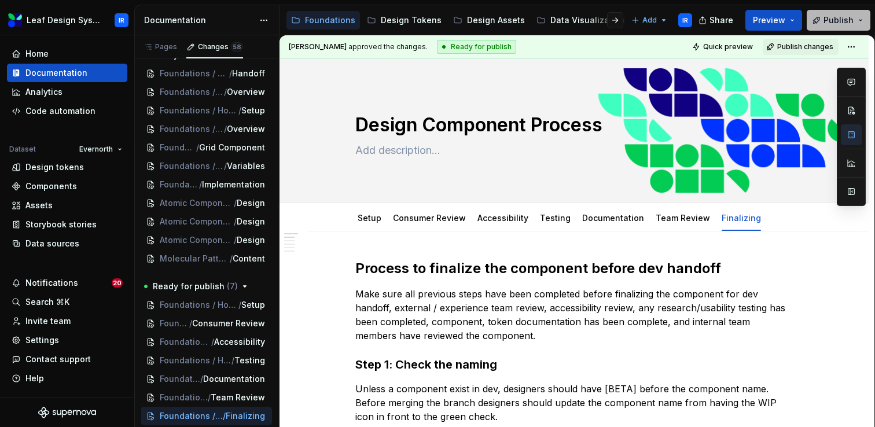
click at [860, 21] on button "Publish" at bounding box center [839, 20] width 64 height 21
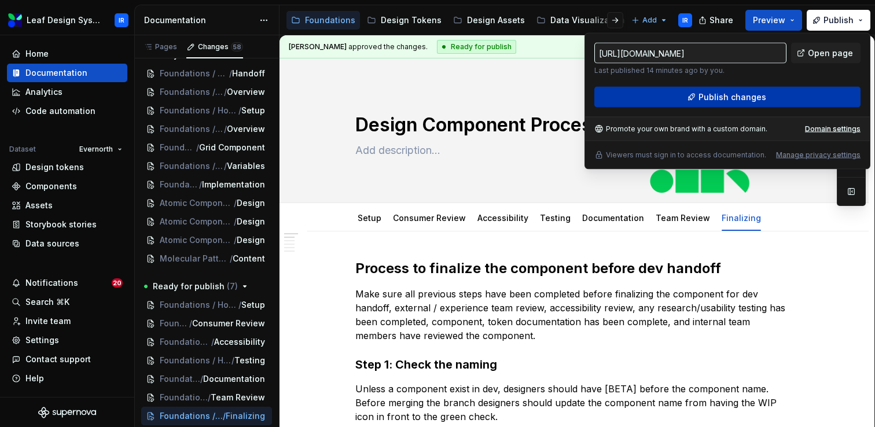
click at [719, 102] on span "Publish changes" at bounding box center [733, 97] width 68 height 12
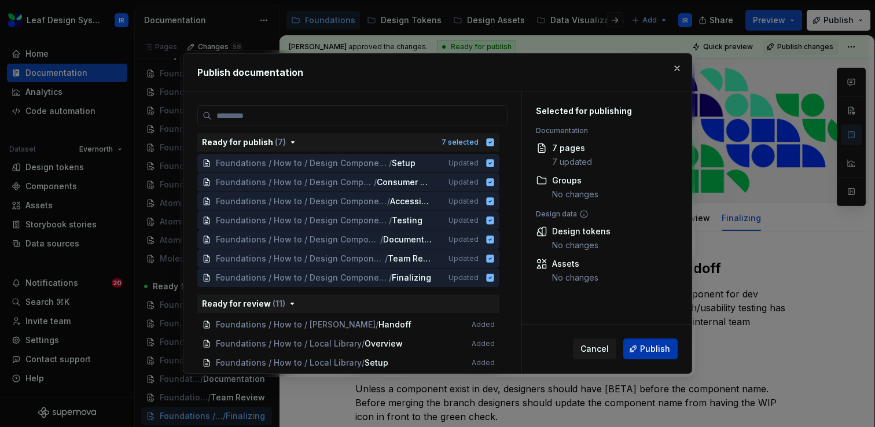
click at [661, 353] on span "Publish" at bounding box center [655, 349] width 30 height 12
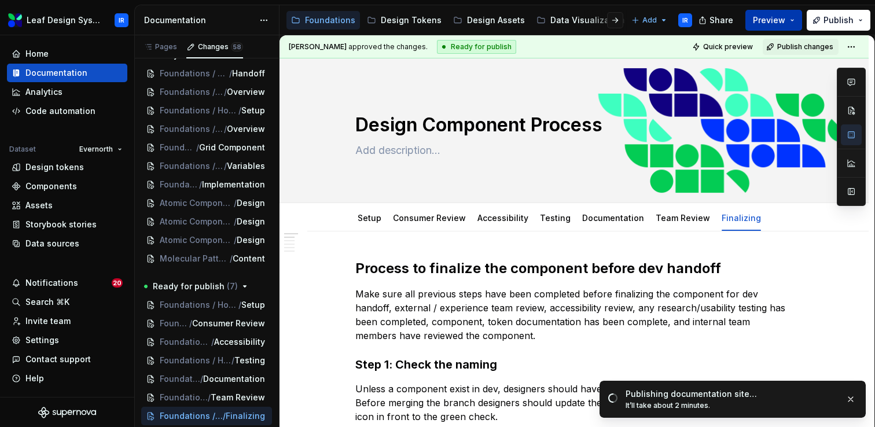
click at [802, 24] on button "Preview" at bounding box center [773, 20] width 57 height 21
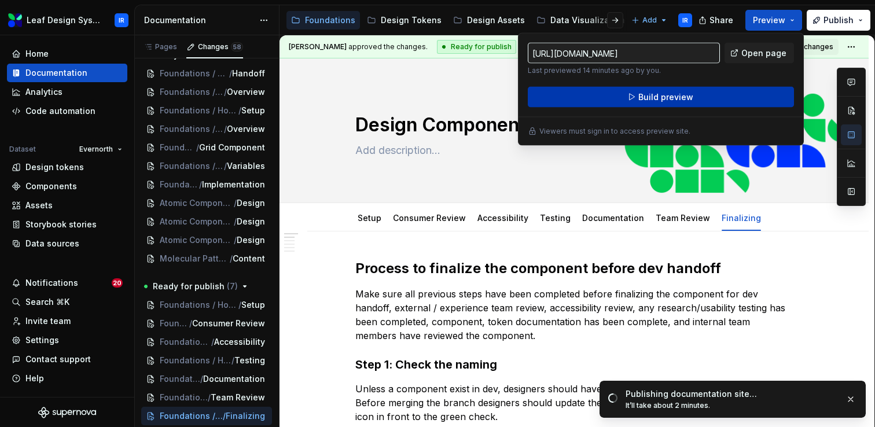
click at [725, 98] on button "Build preview" at bounding box center [661, 97] width 266 height 21
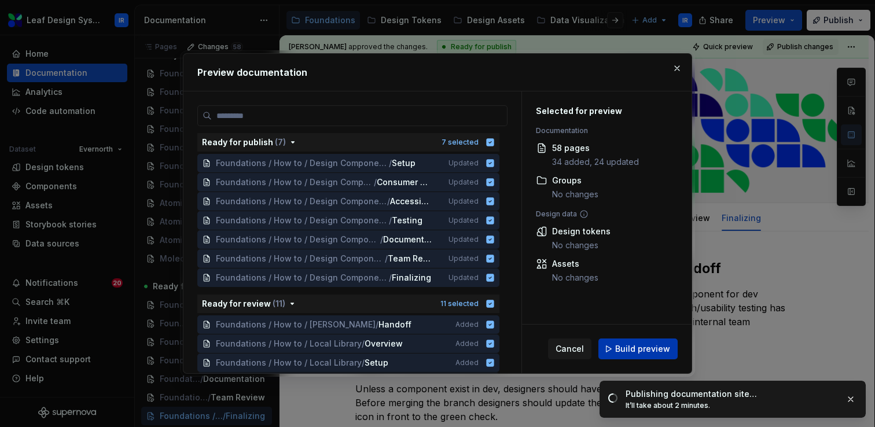
click at [633, 350] on span "Build preview" at bounding box center [642, 349] width 55 height 12
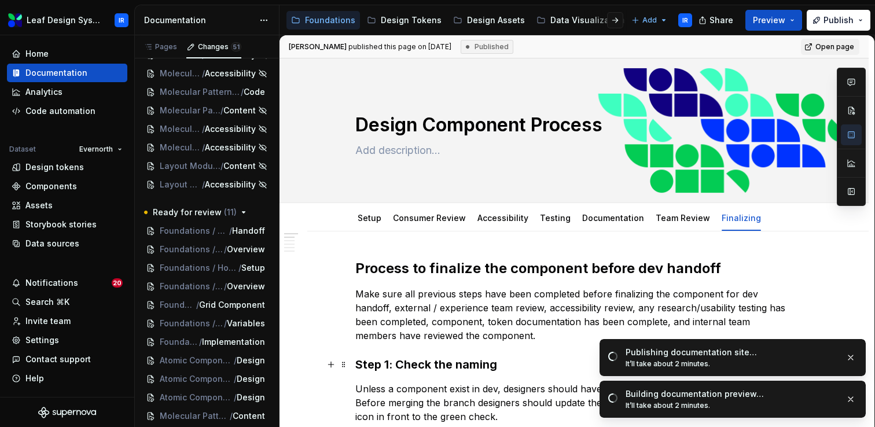
scroll to position [631, 0]
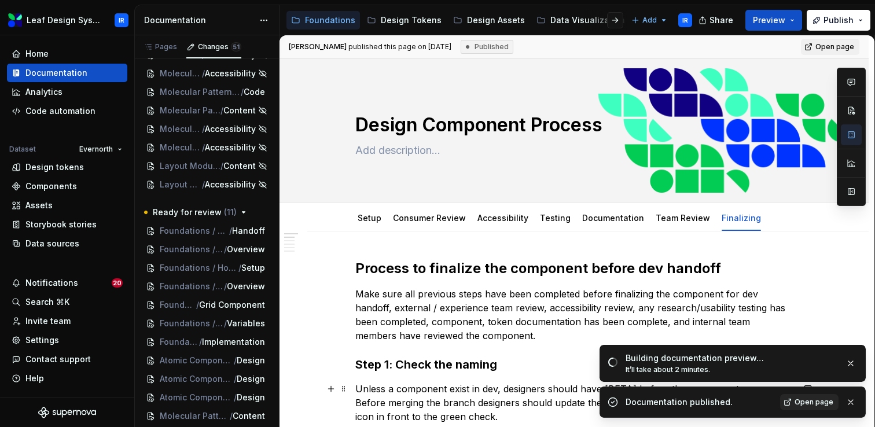
click at [825, 405] on span "Open page" at bounding box center [814, 402] width 39 height 9
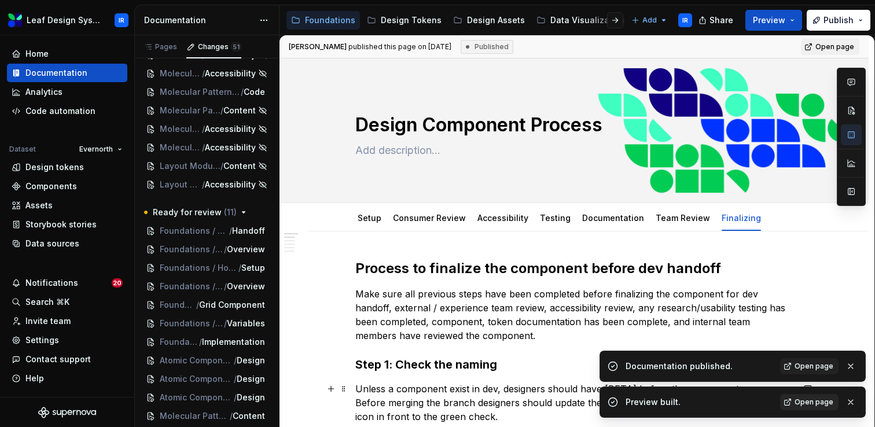
click at [805, 403] on span "Open page" at bounding box center [814, 402] width 39 height 9
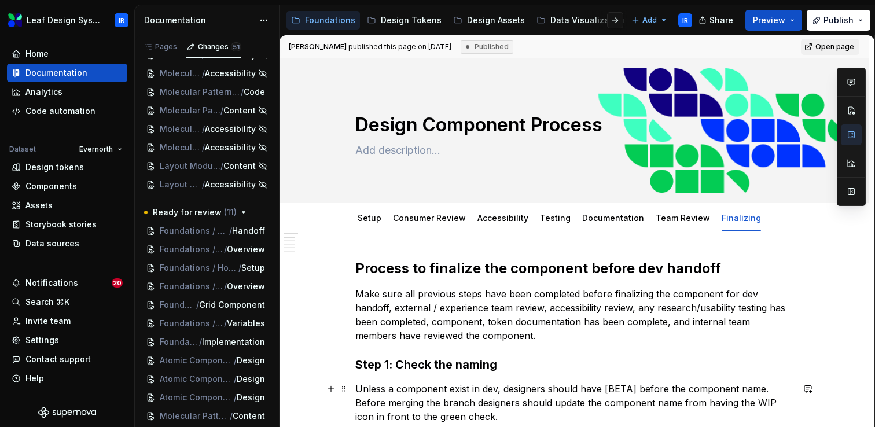
type textarea "*"
